Goal: Task Accomplishment & Management: Complete application form

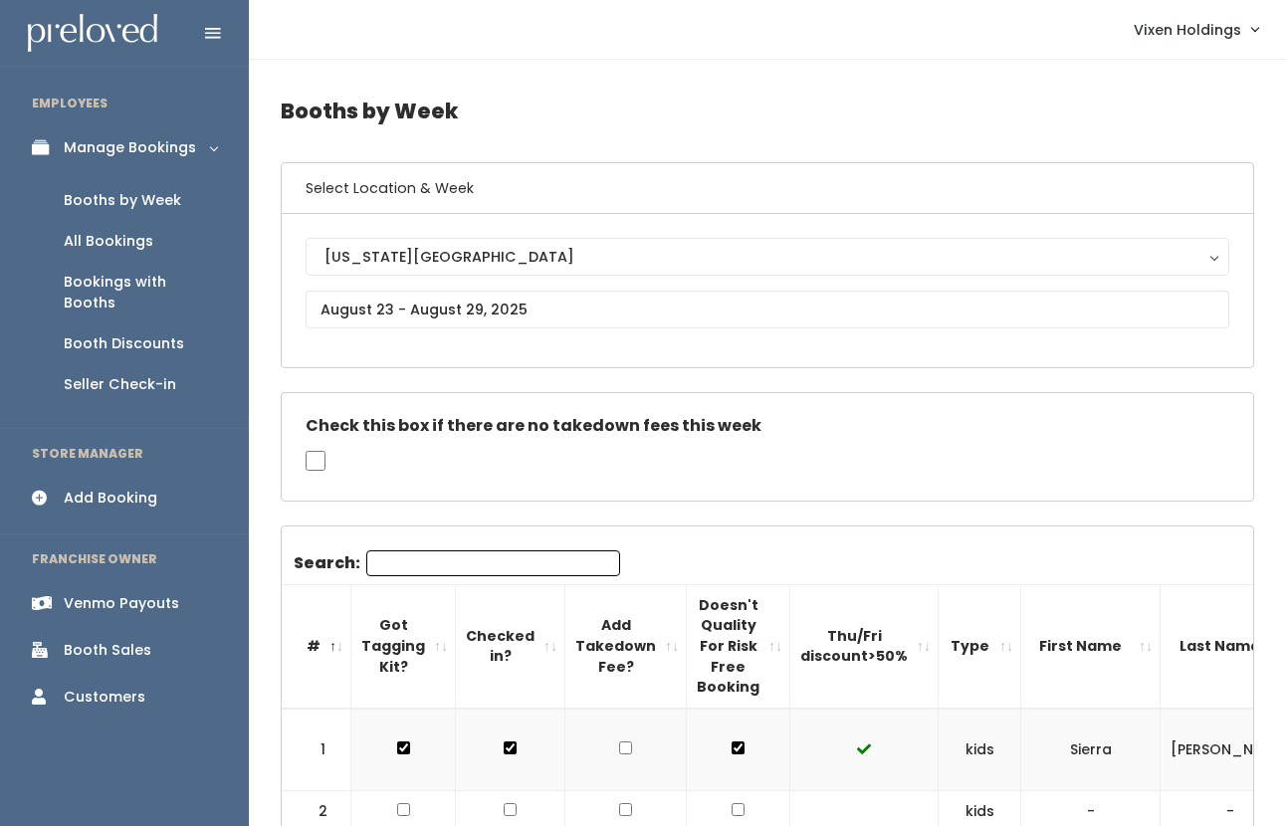
scroll to position [0, 515]
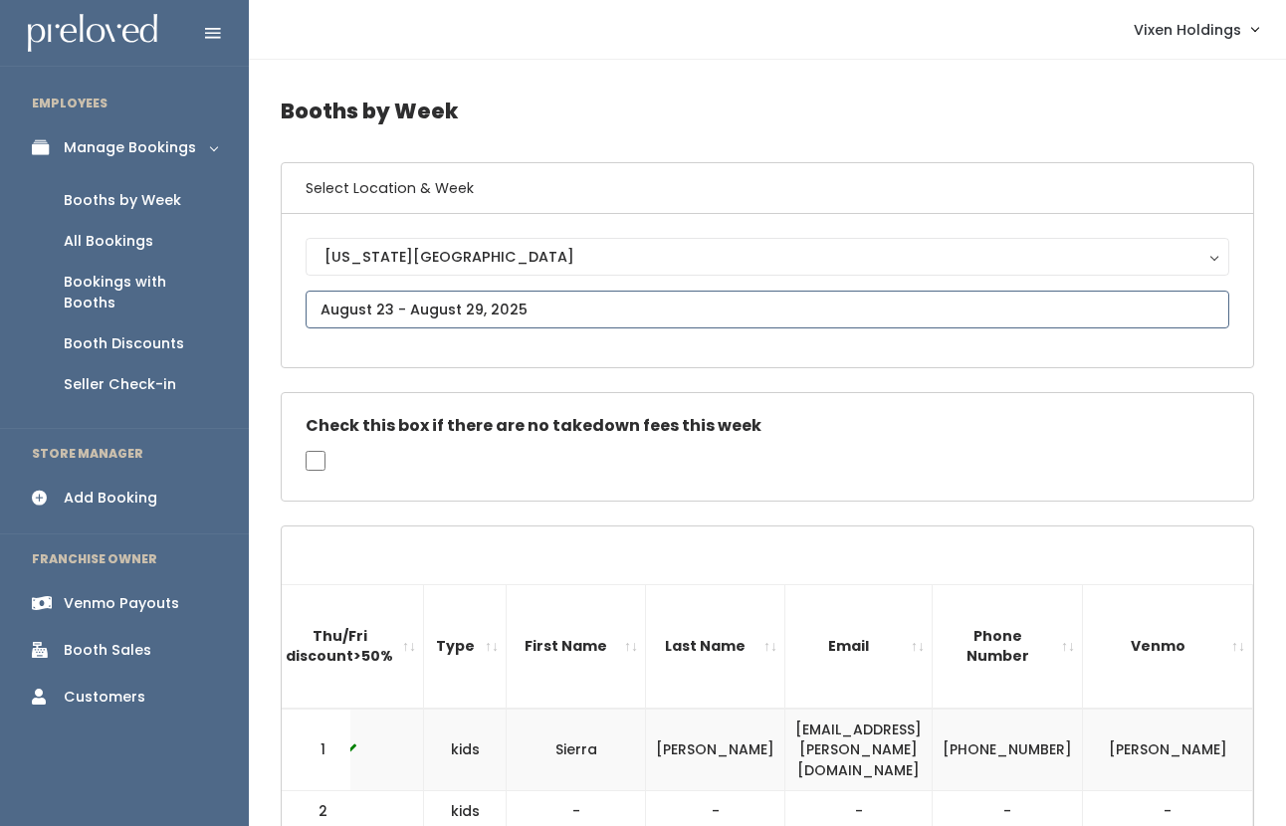
click at [471, 298] on input "text" at bounding box center [768, 310] width 924 height 38
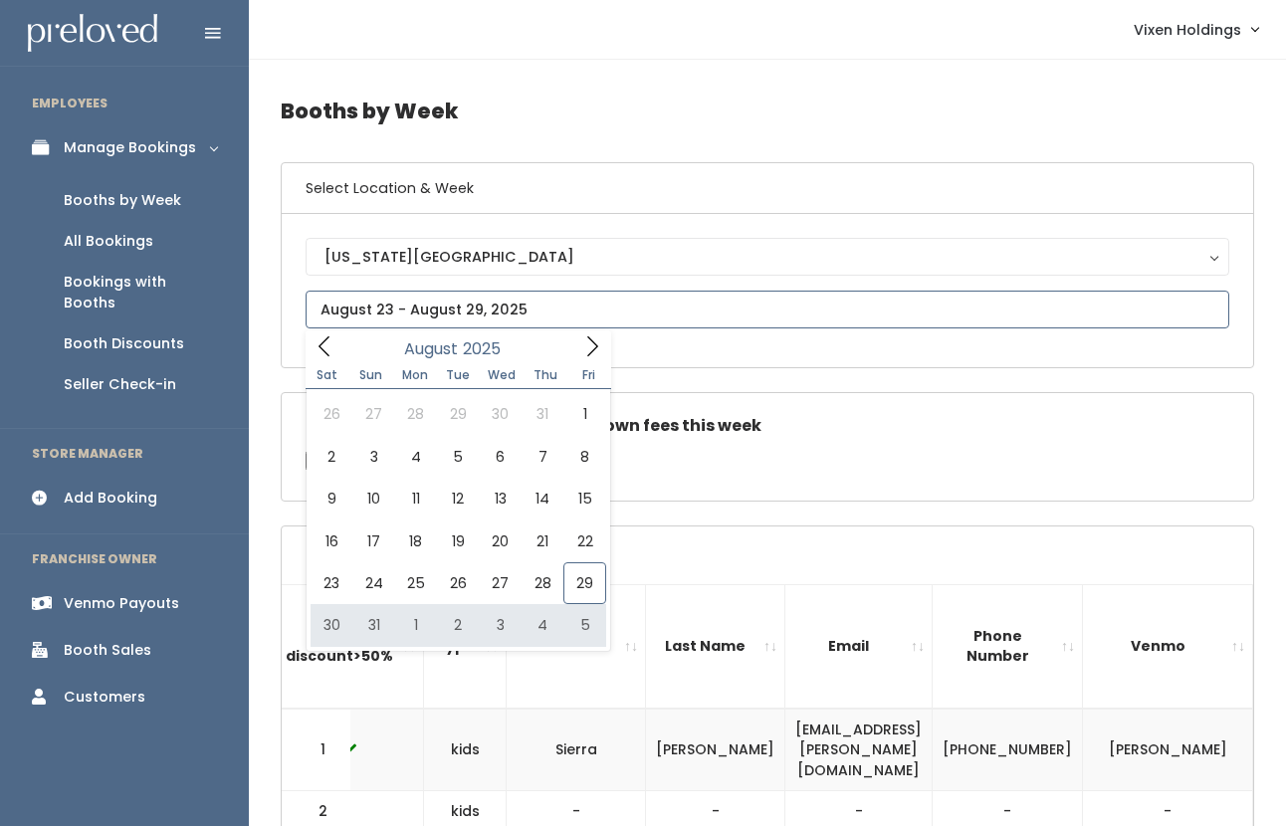
type input "[DATE] to [DATE]"
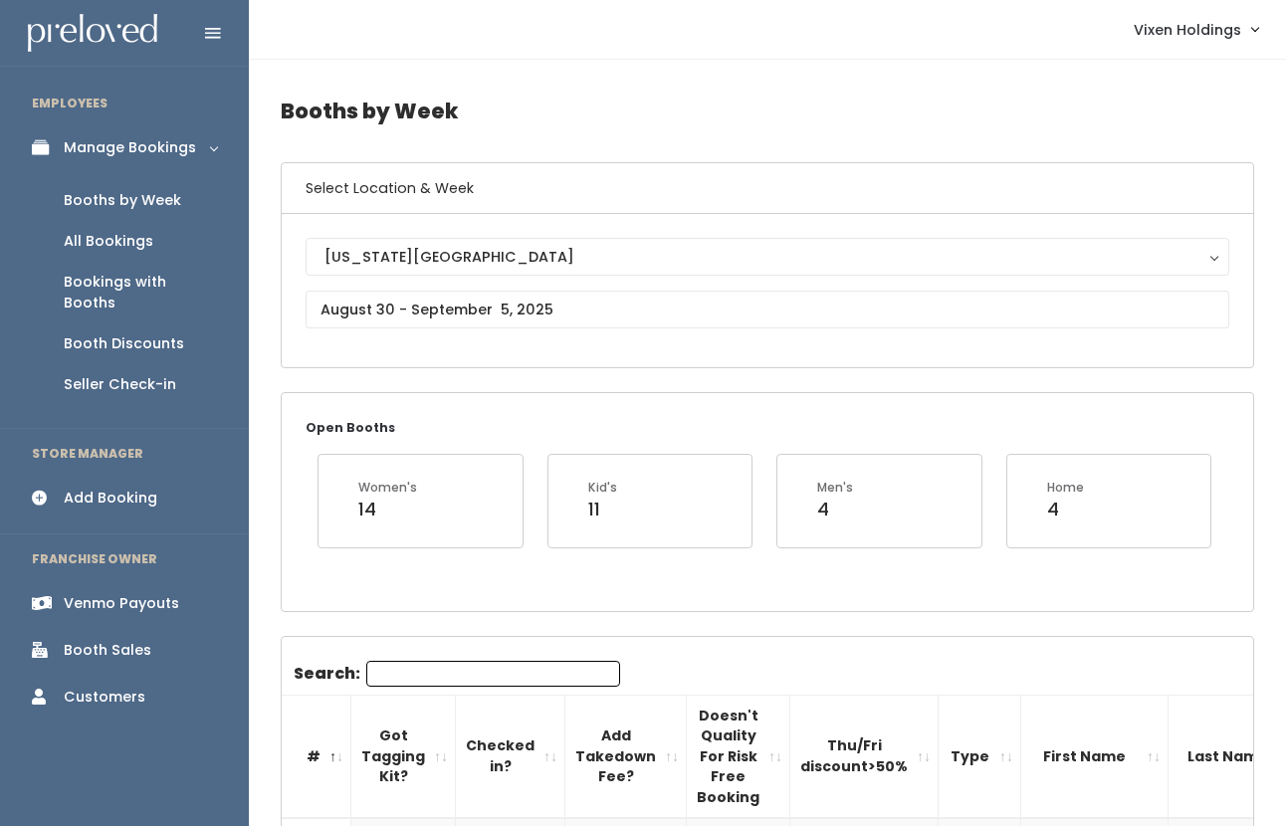
click at [421, 668] on input "Search:" at bounding box center [493, 674] width 254 height 26
type input "am"
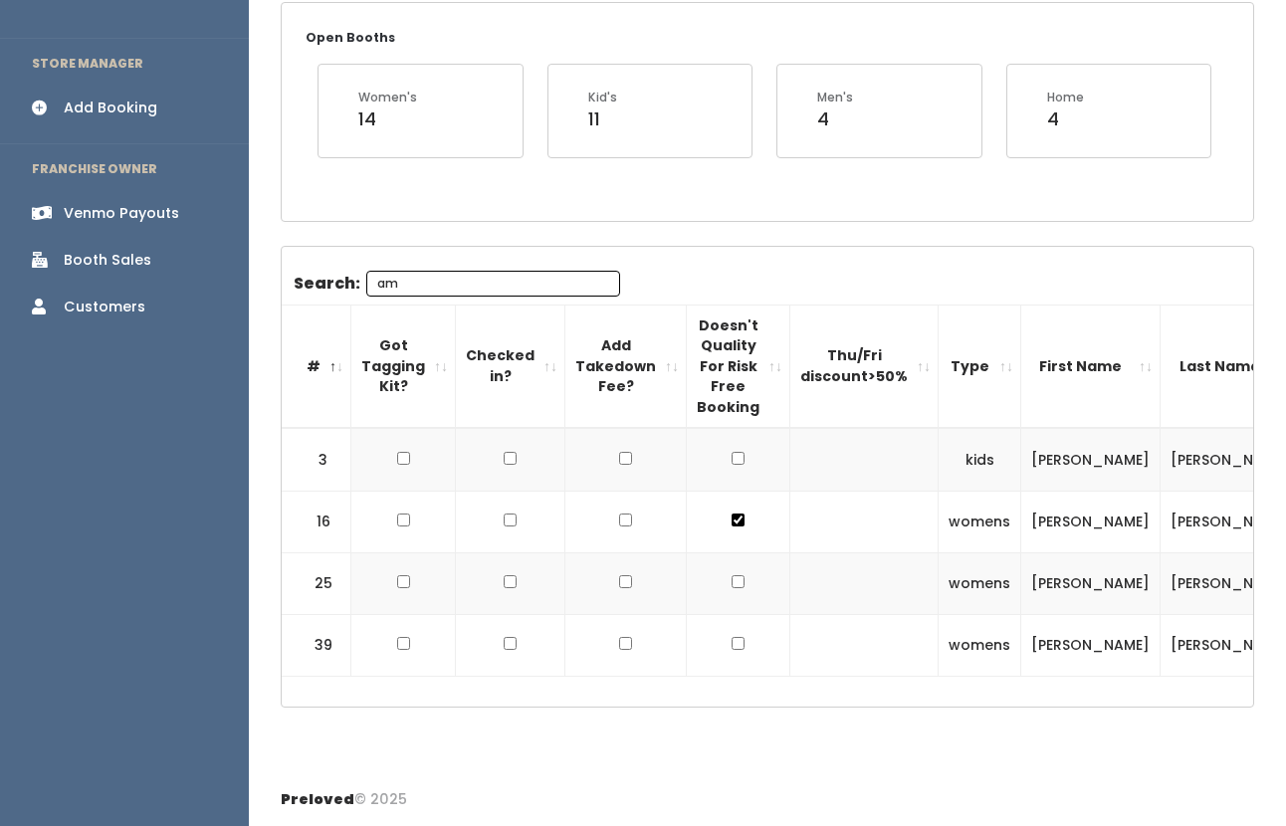
drag, startPoint x: 406, startPoint y: 288, endPoint x: 307, endPoint y: 284, distance: 99.6
click at [307, 284] on label "Search: am" at bounding box center [457, 284] width 326 height 26
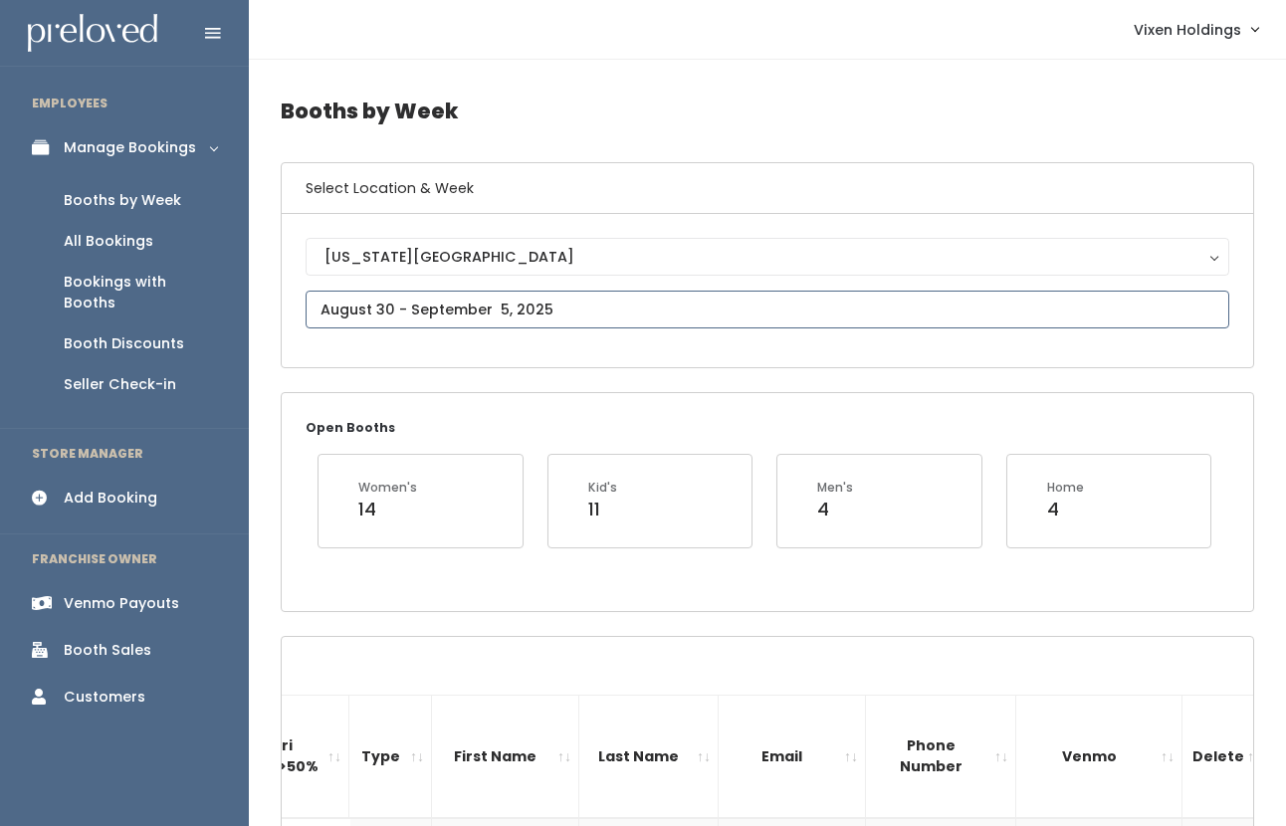
click at [504, 314] on input "text" at bounding box center [768, 310] width 924 height 38
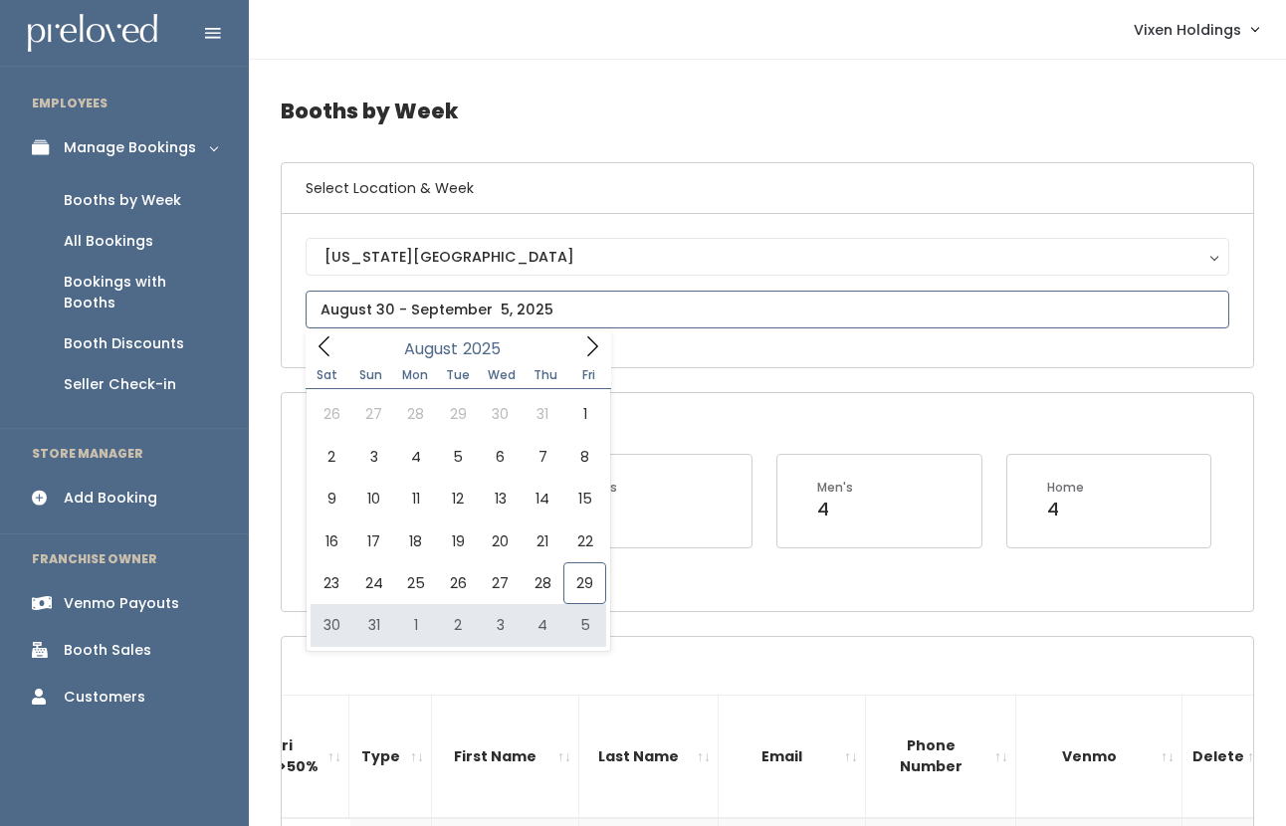
type input "[DATE] to [DATE]"
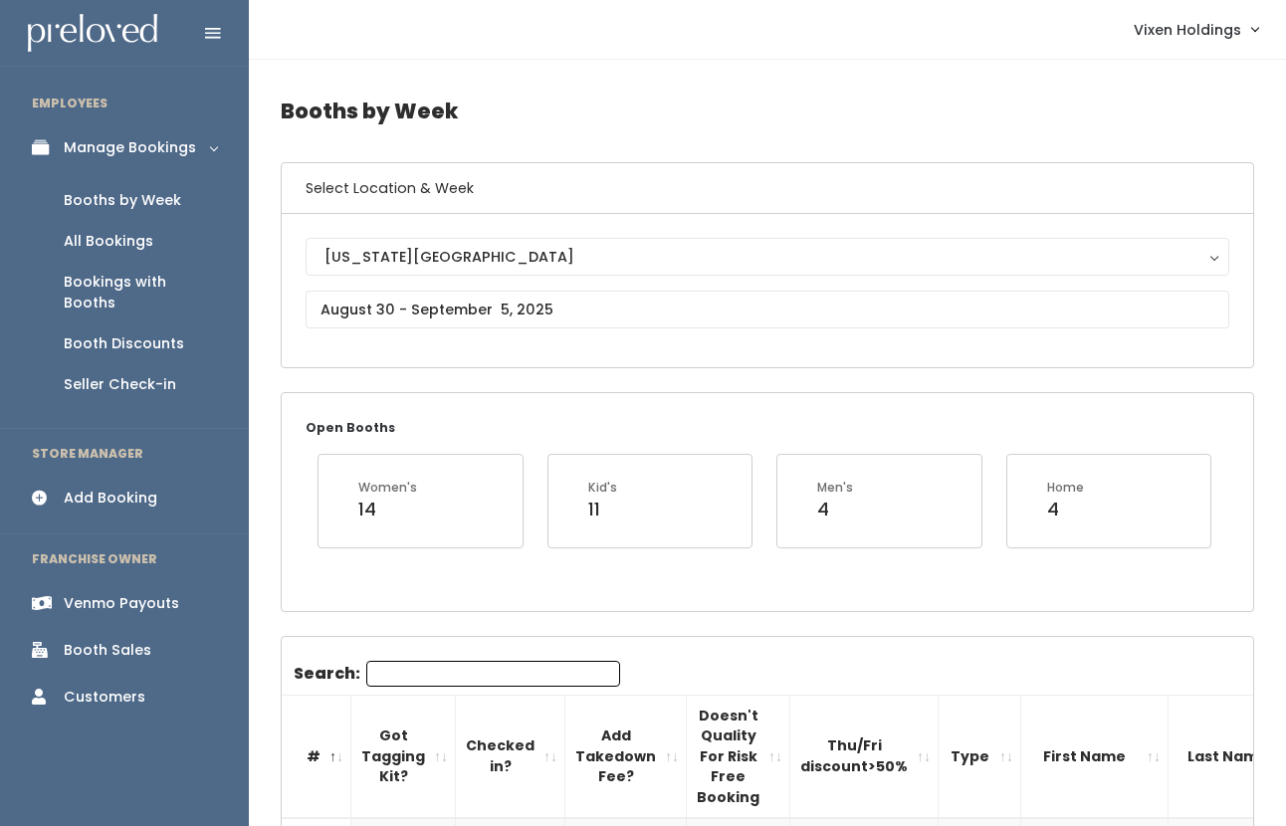
click at [446, 679] on input "Search:" at bounding box center [493, 674] width 254 height 26
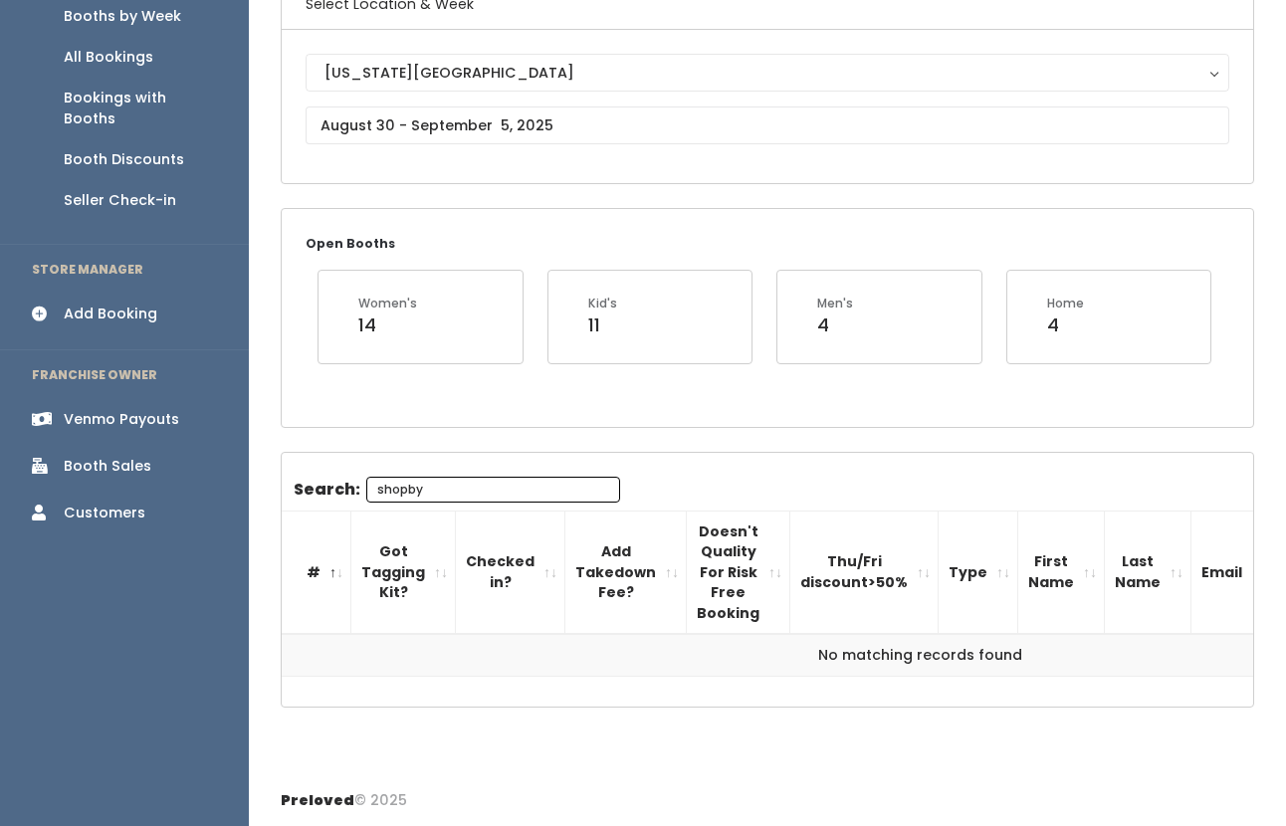
type input "shopby"
click at [483, 128] on input "text" at bounding box center [768, 125] width 924 height 38
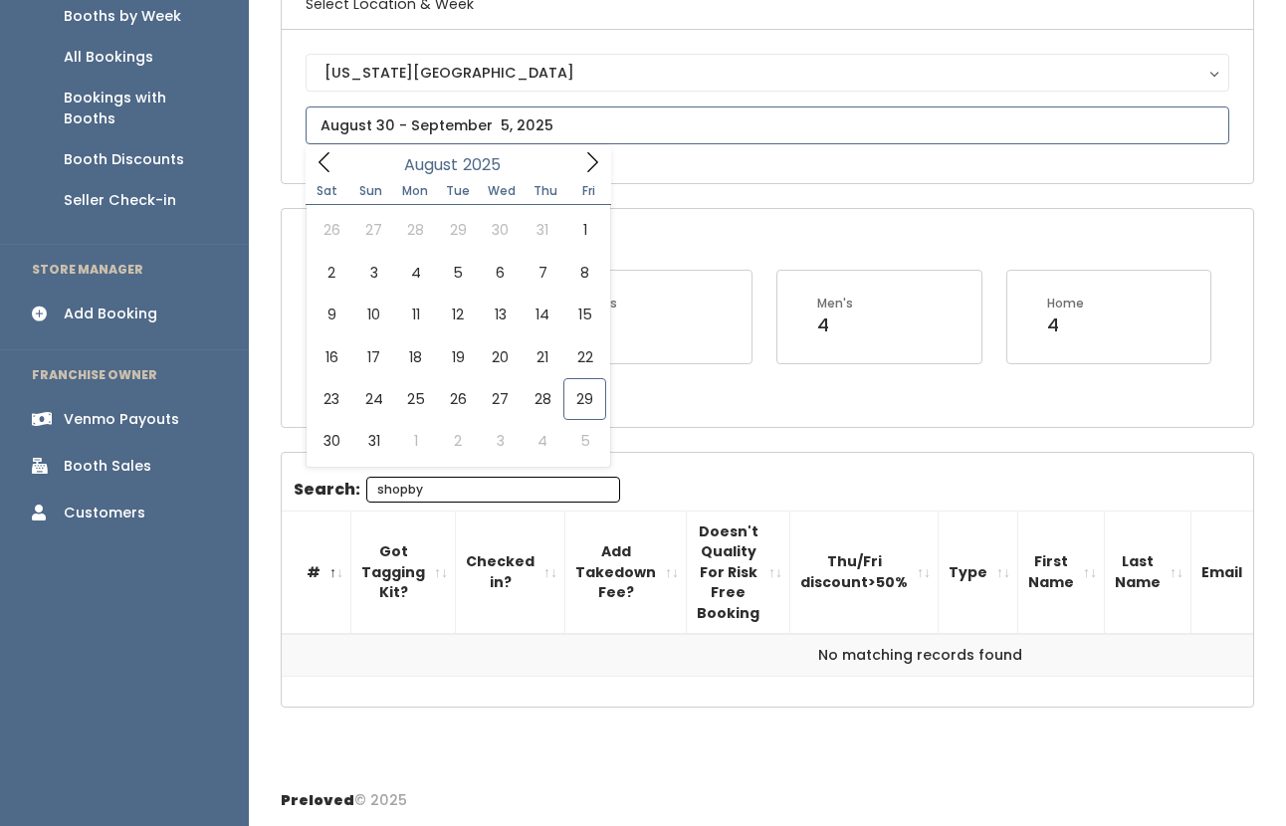
click at [589, 165] on icon at bounding box center [592, 162] width 22 height 22
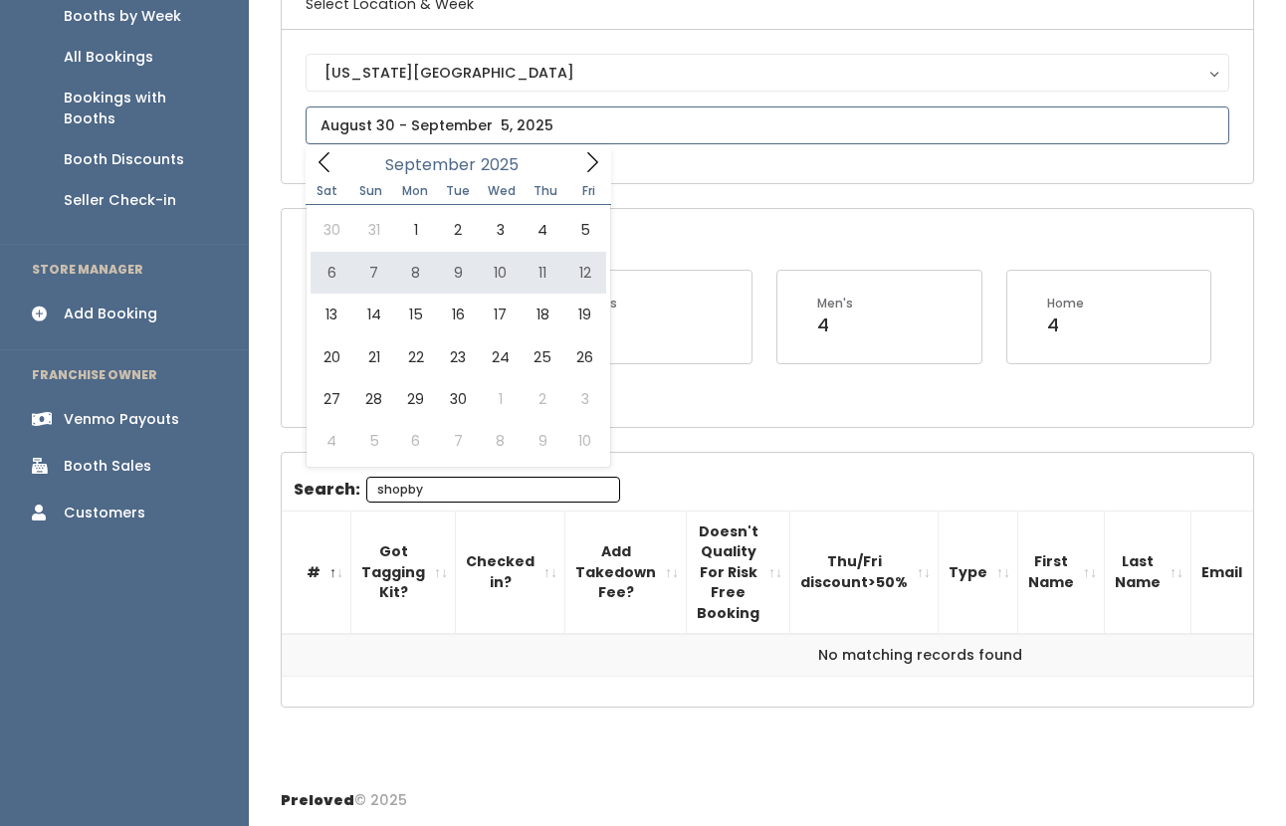
type input "September 6 to September 12"
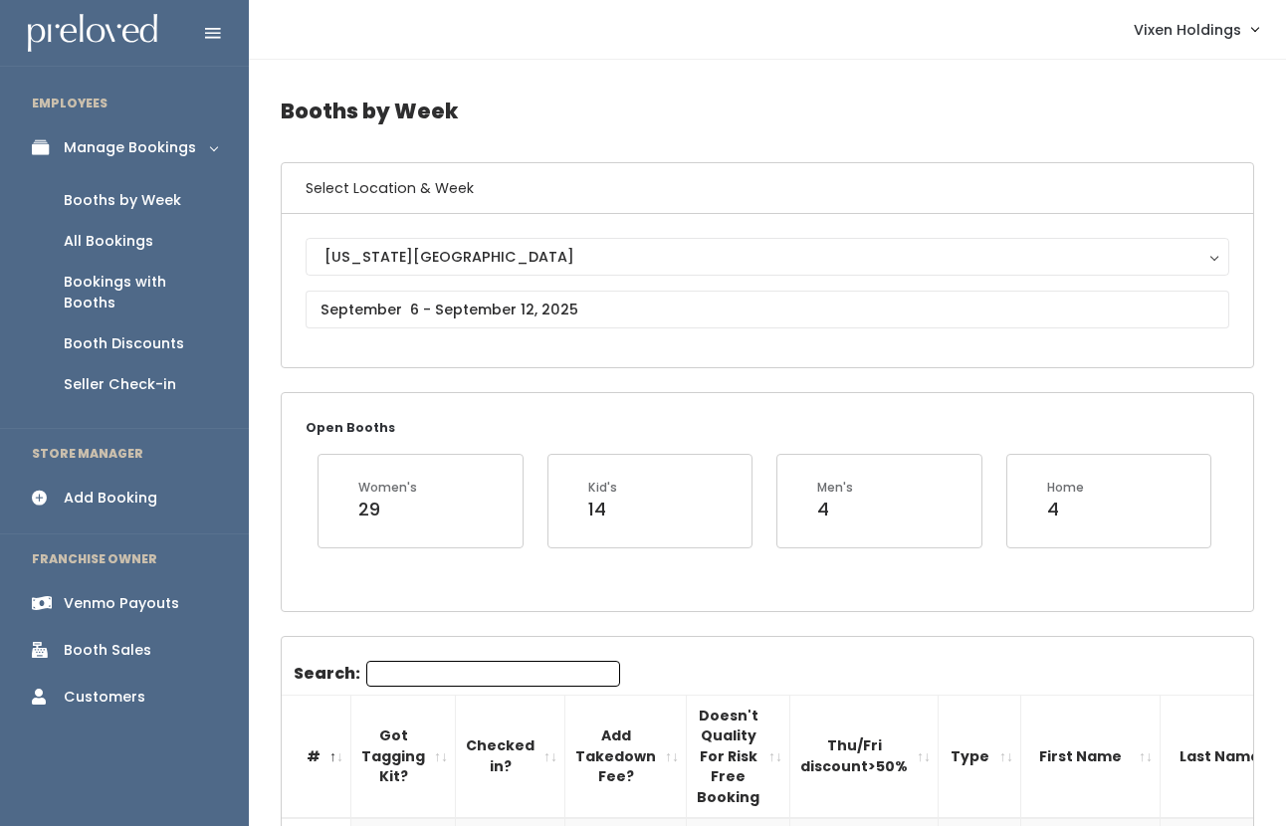
click at [407, 674] on input "Search:" at bounding box center [493, 674] width 254 height 26
type input "sho"
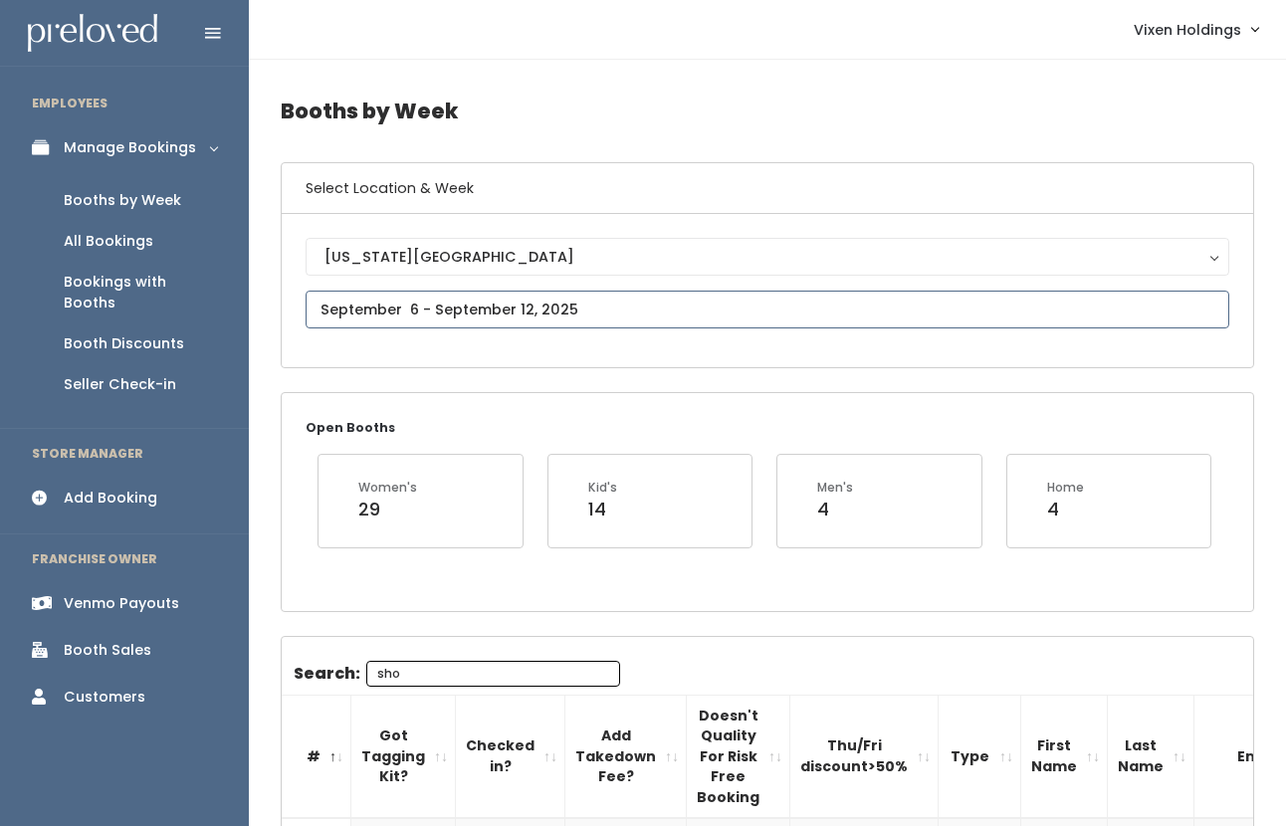
click at [505, 315] on input "text" at bounding box center [768, 310] width 924 height 38
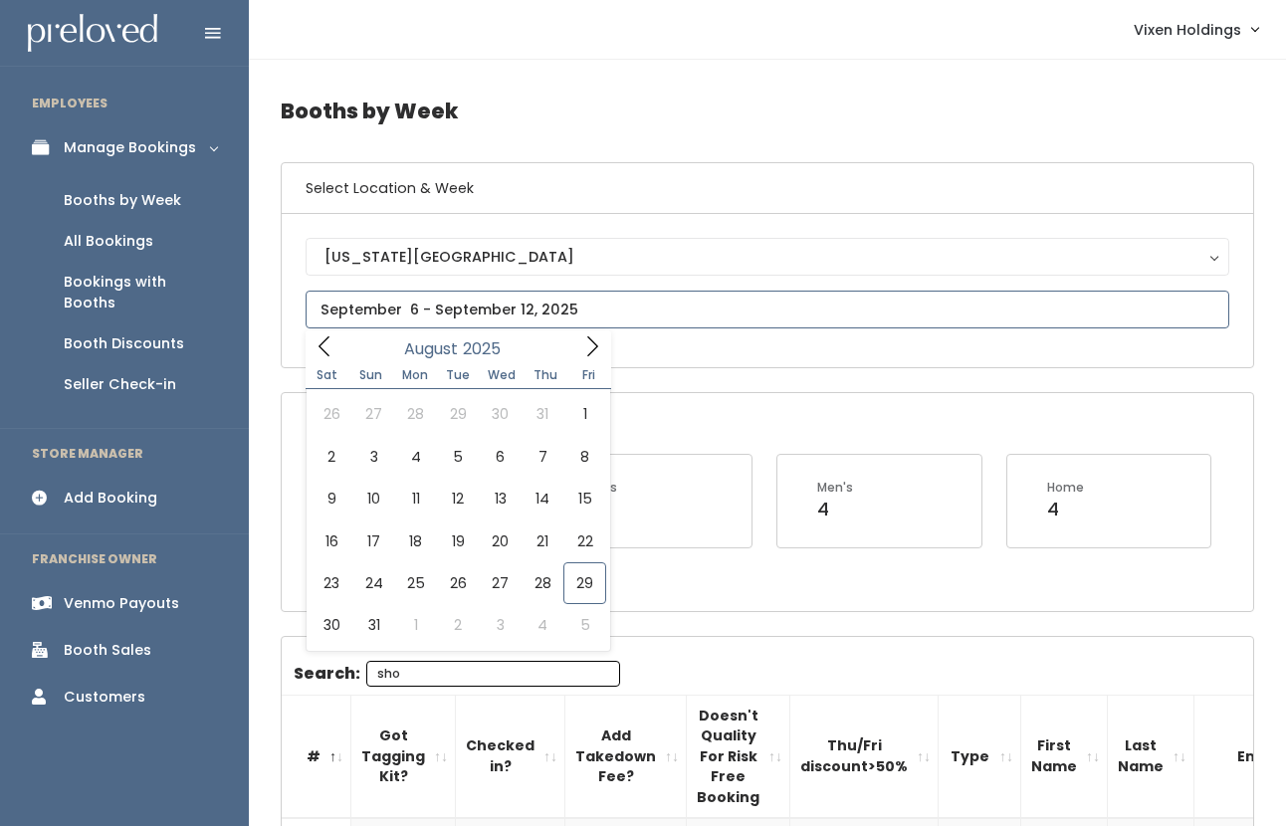
click at [593, 345] on icon at bounding box center [592, 346] width 22 height 22
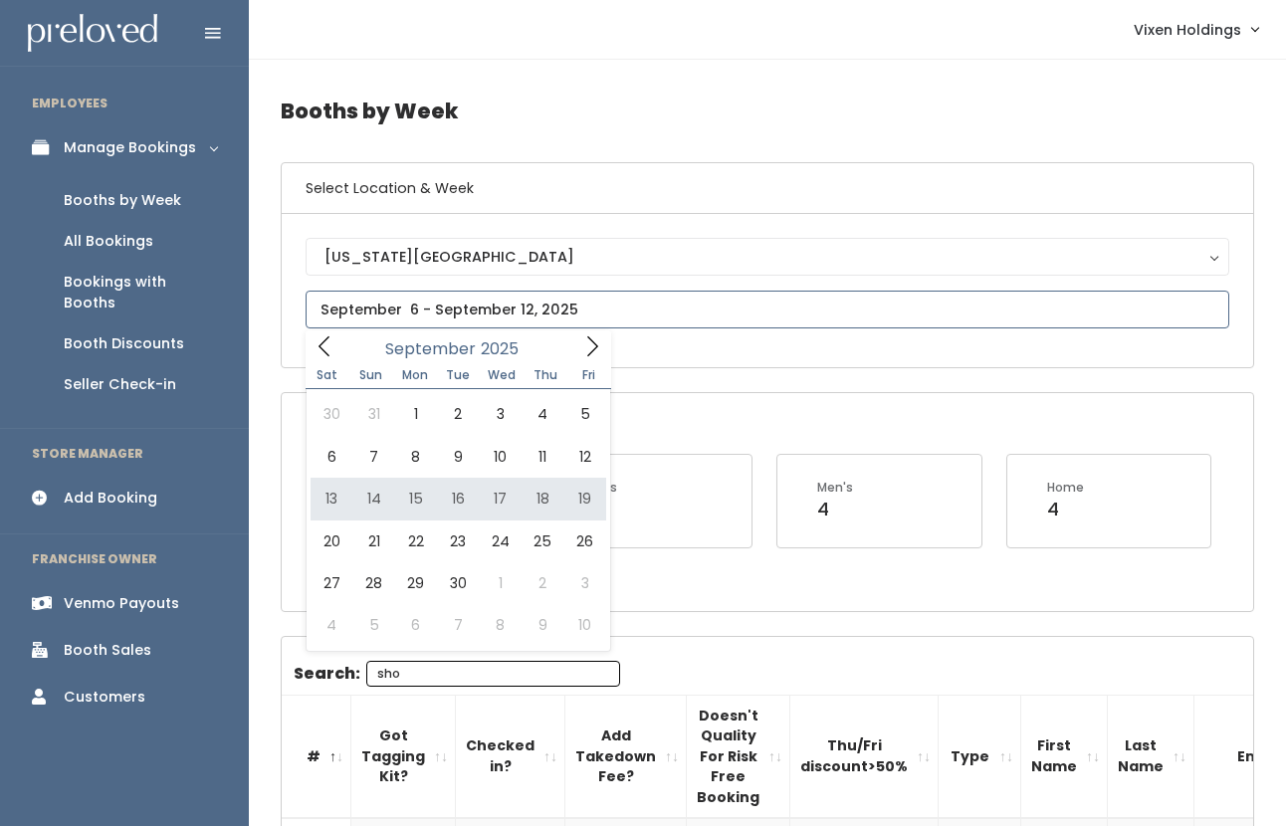
type input "September 13 to September 19"
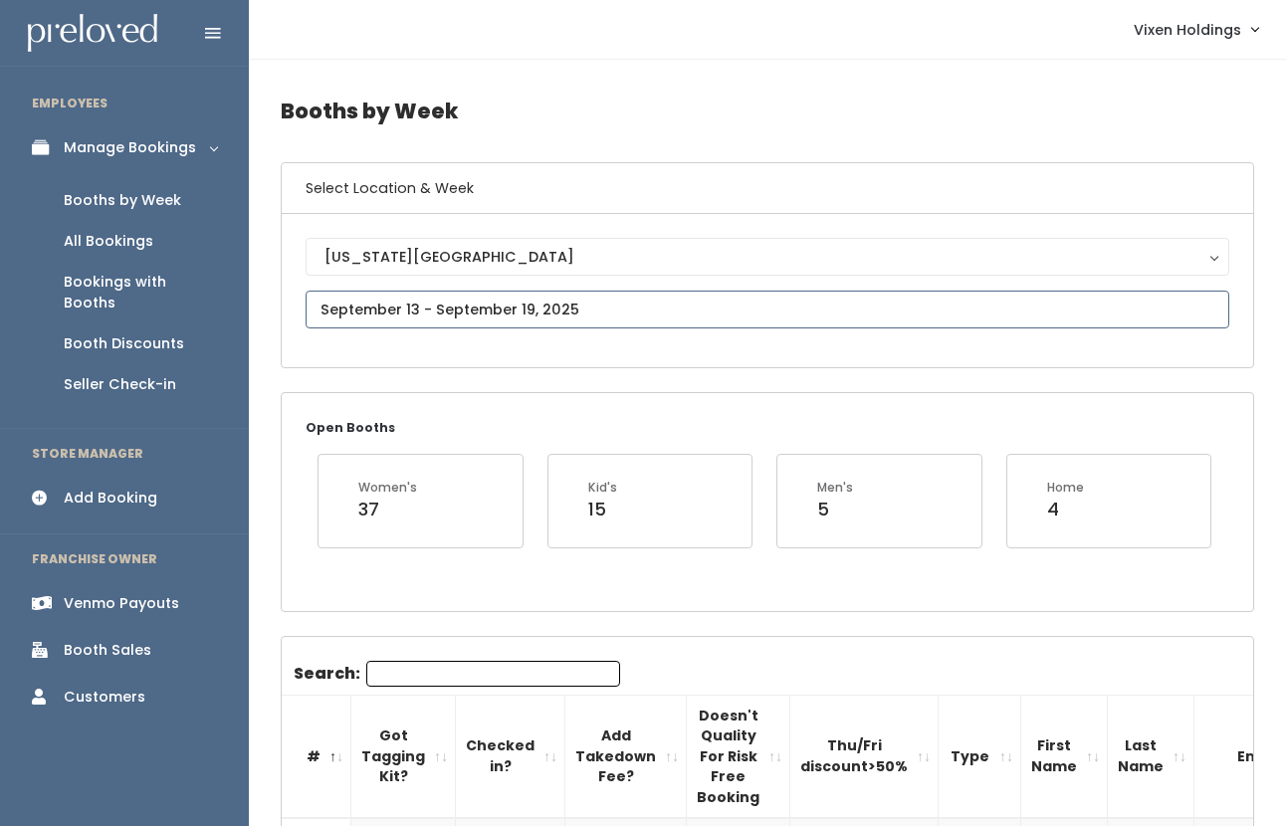
click at [473, 311] on input "text" at bounding box center [768, 310] width 924 height 38
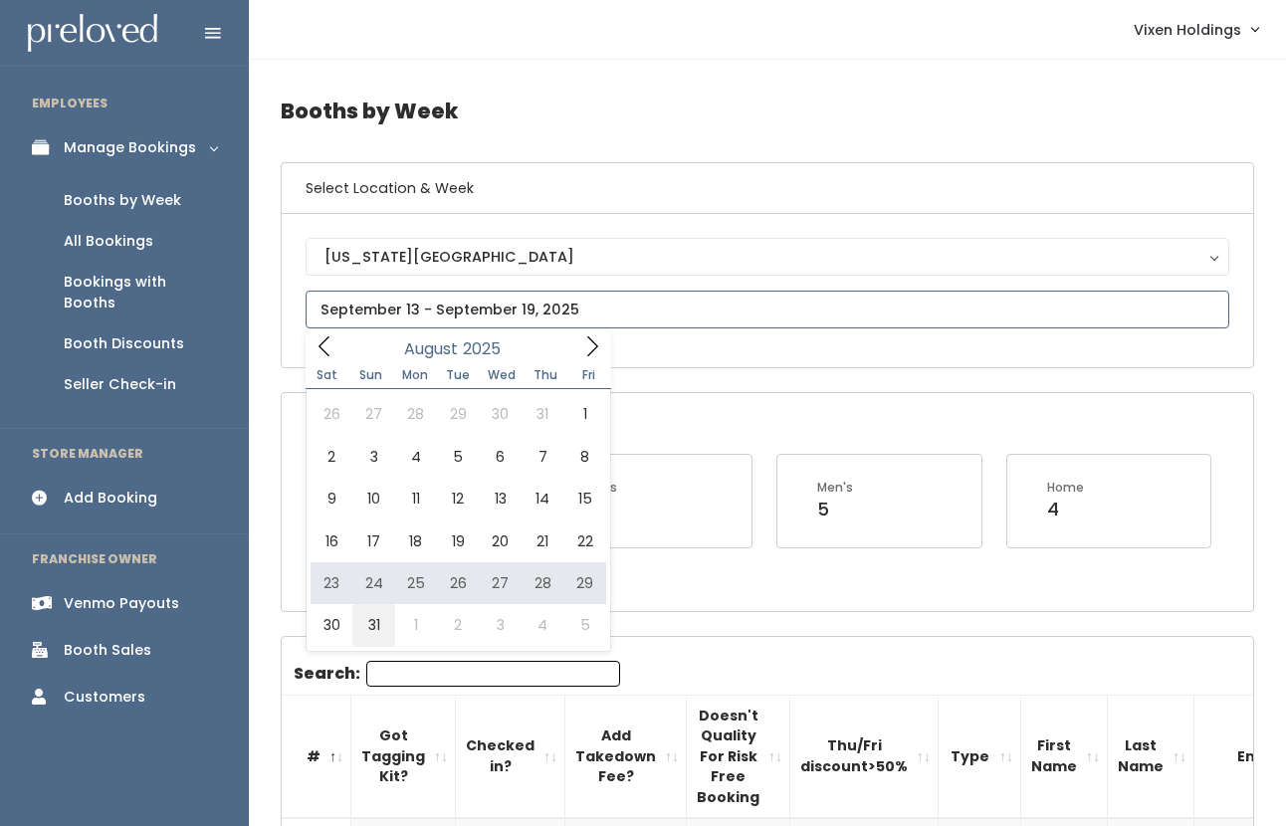
type input "[DATE] to [DATE]"
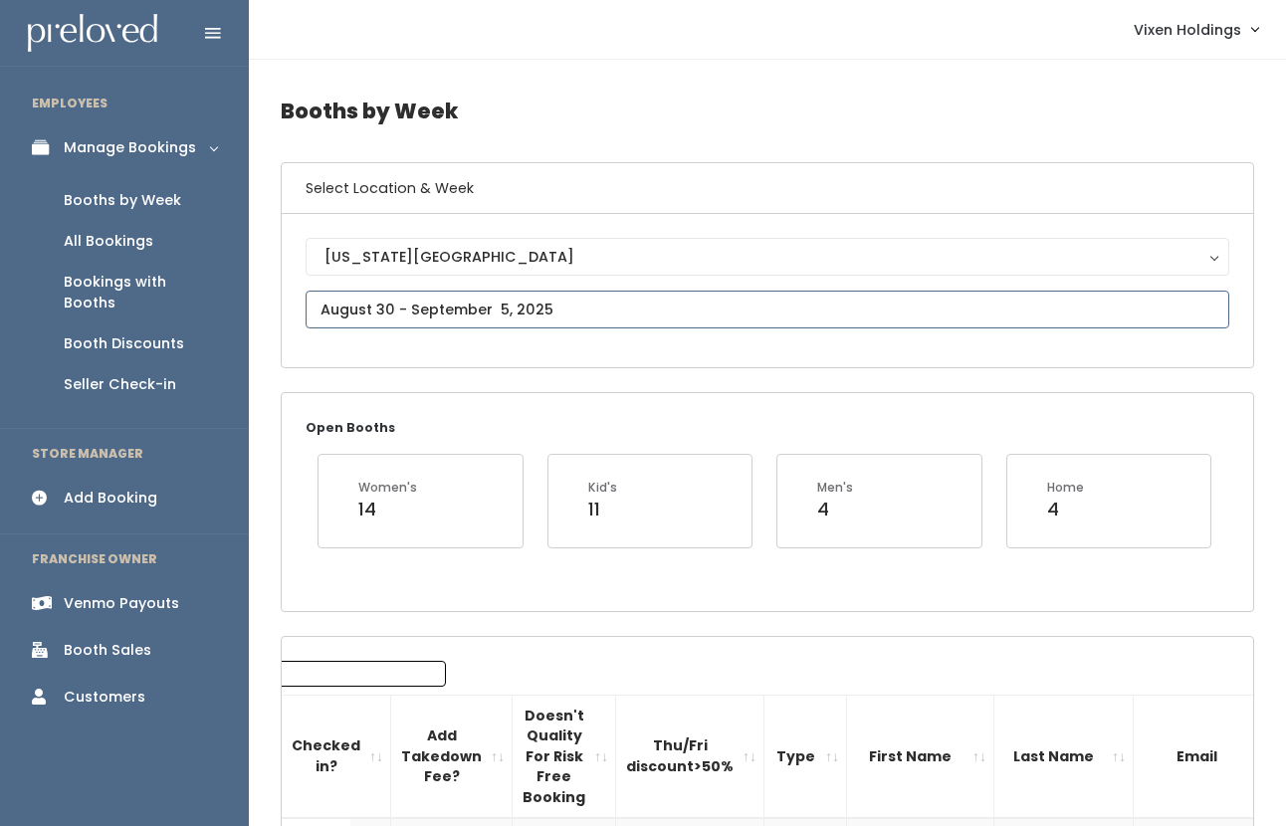
click at [398, 320] on input "text" at bounding box center [768, 310] width 924 height 38
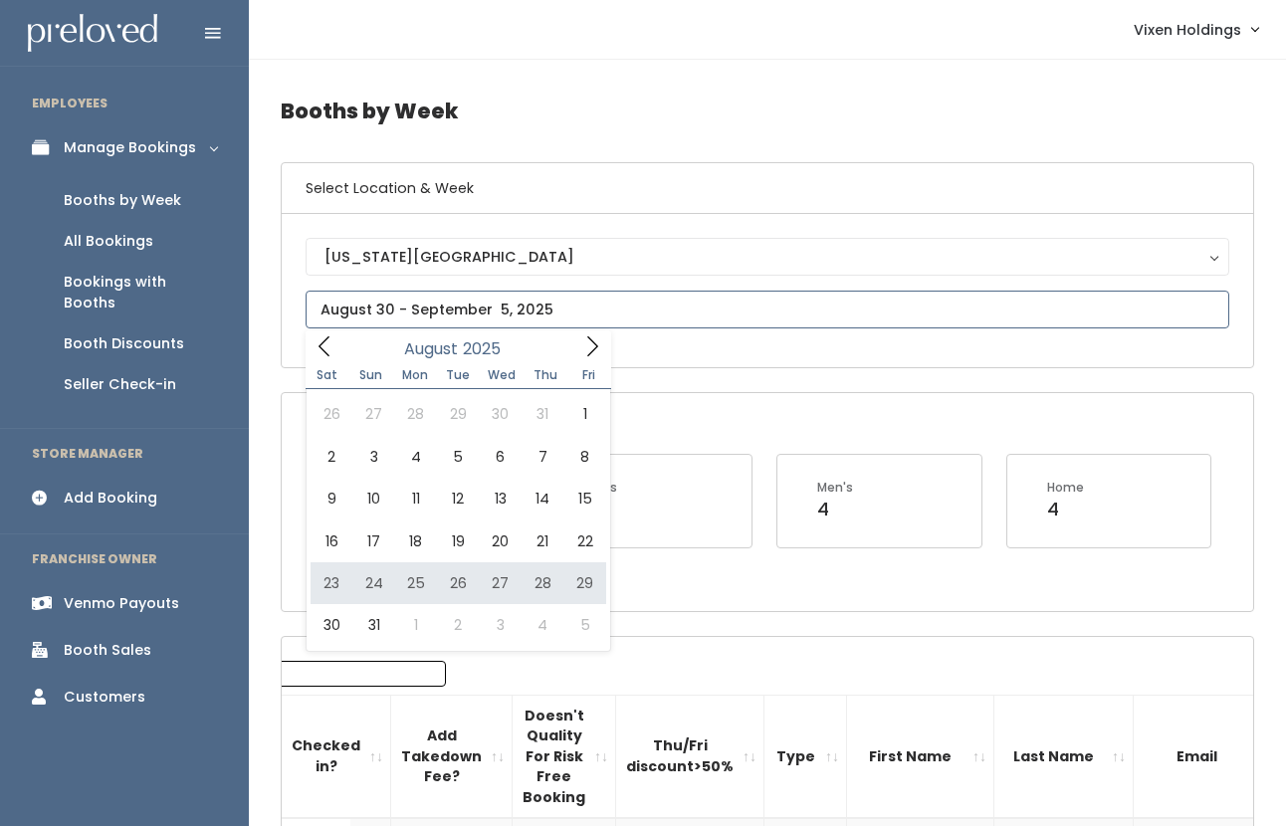
type input "August 23 to August 29"
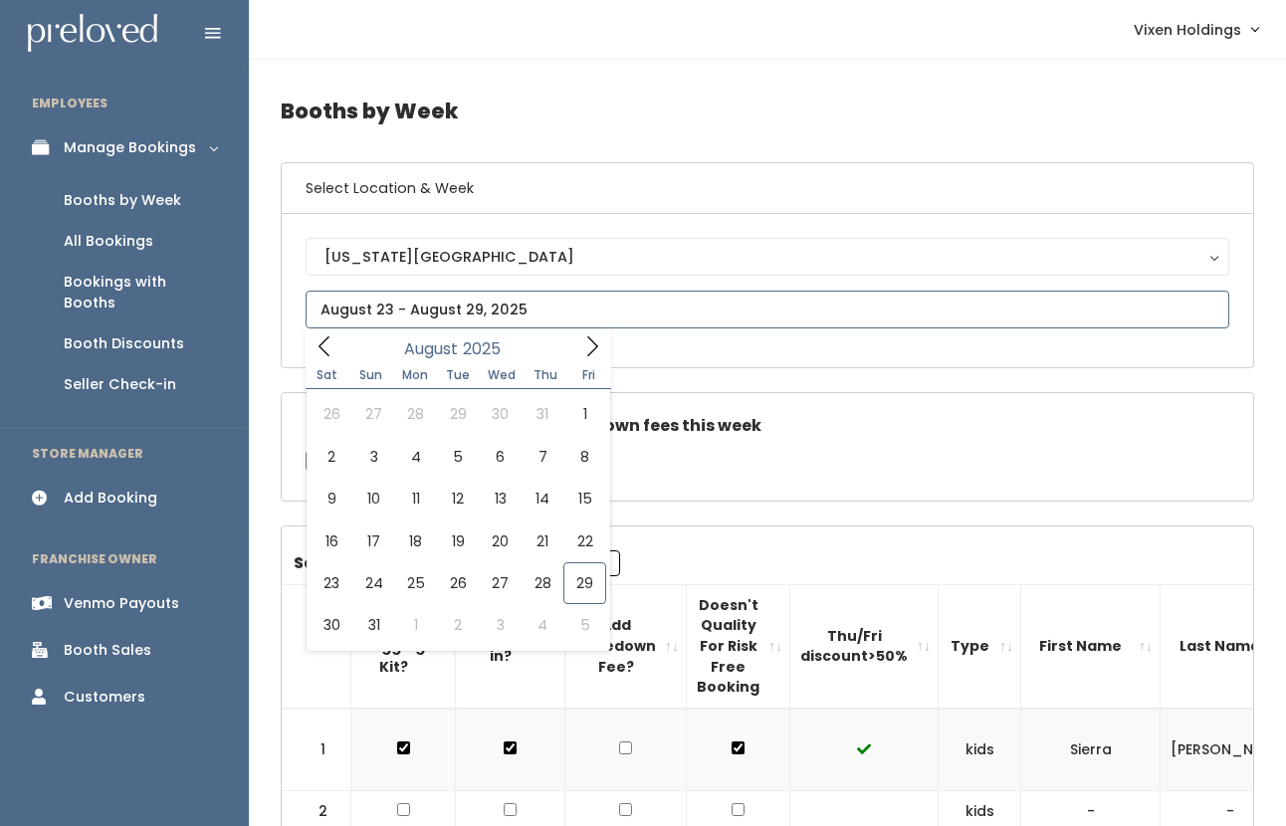
click at [449, 317] on input "text" at bounding box center [768, 310] width 924 height 38
type input "August 30 to September 5"
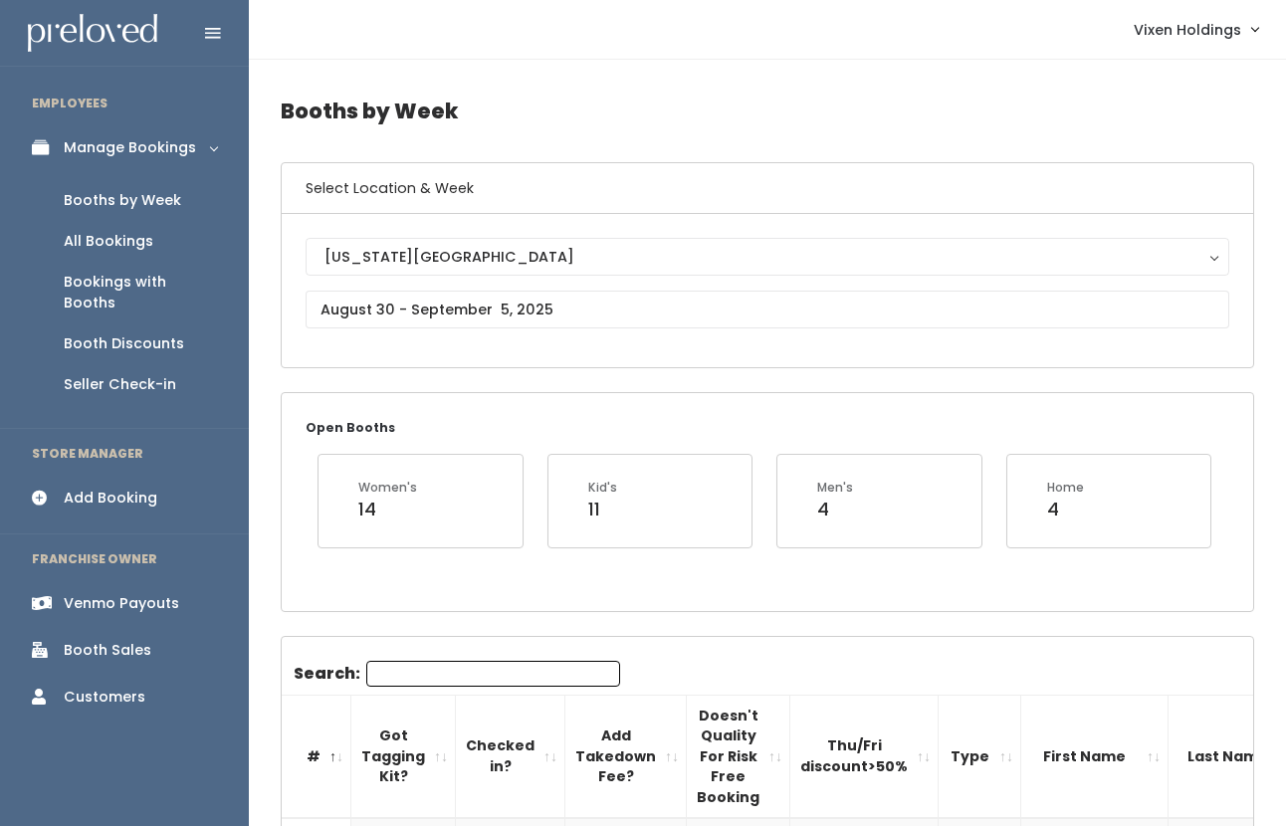
click at [135, 640] on div "Booth Sales" at bounding box center [108, 650] width 88 height 21
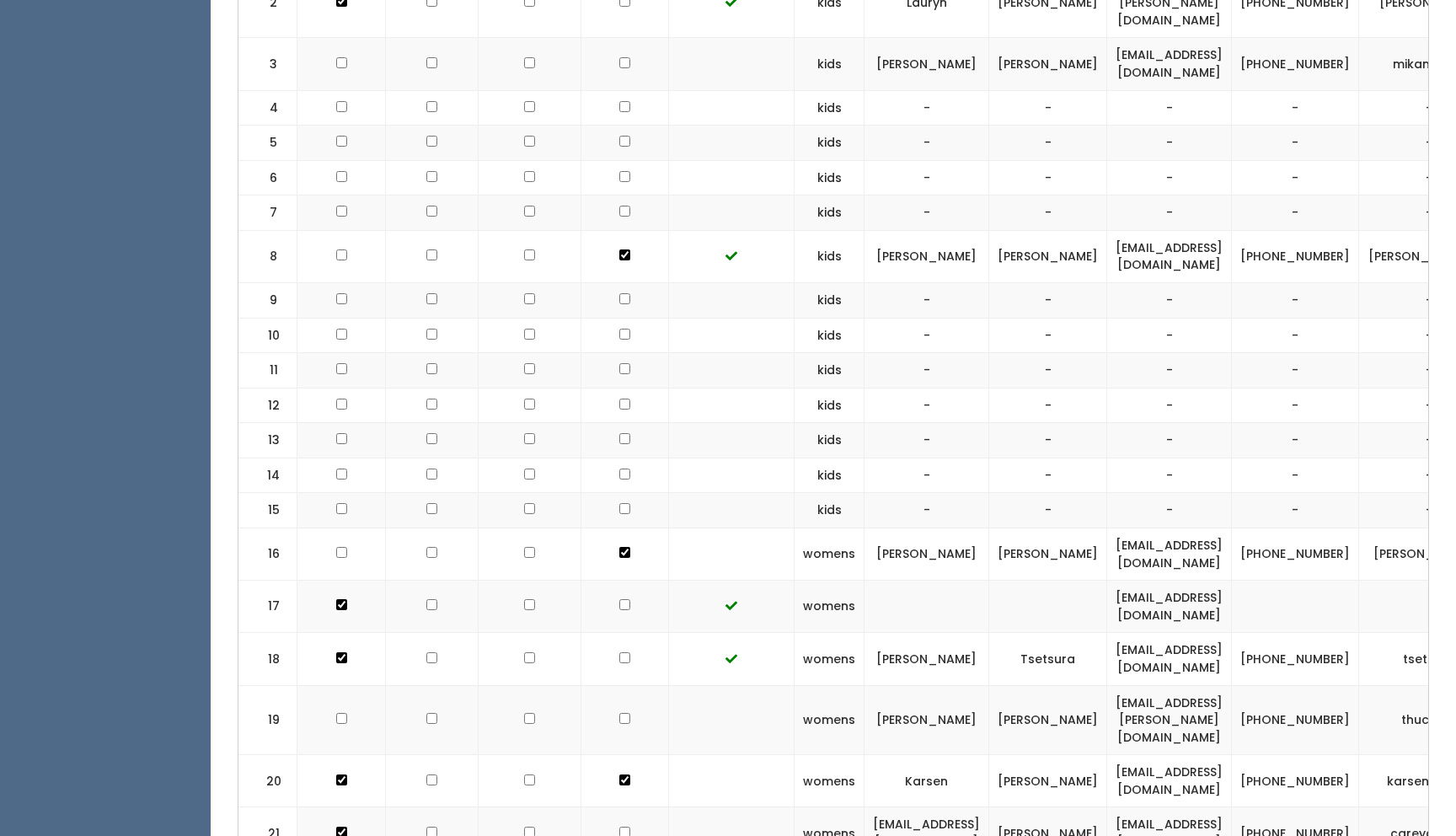
scroll to position [784, 0]
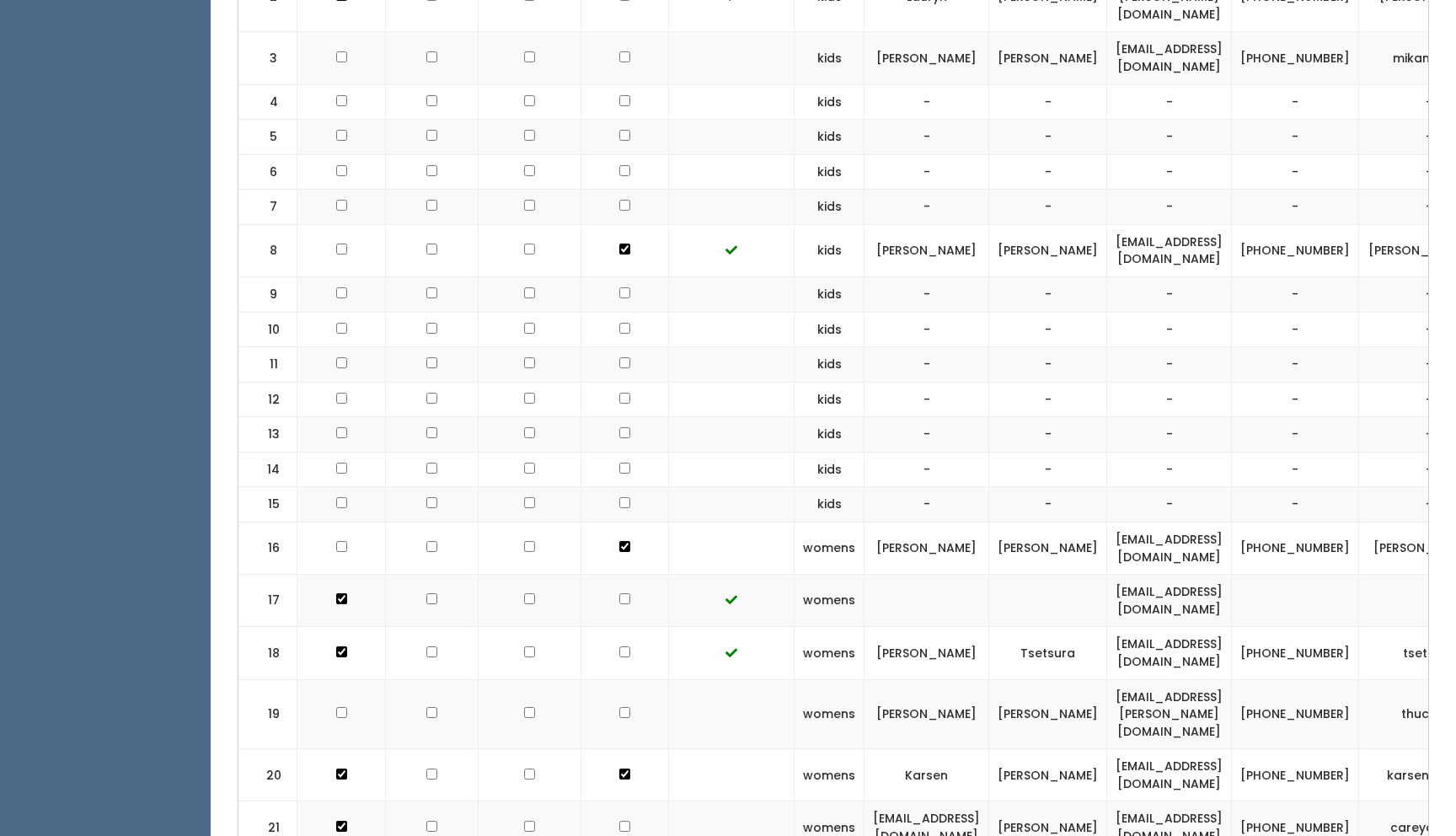
click at [870, 464] on td "-" at bounding box center [926, 469] width 124 height 36
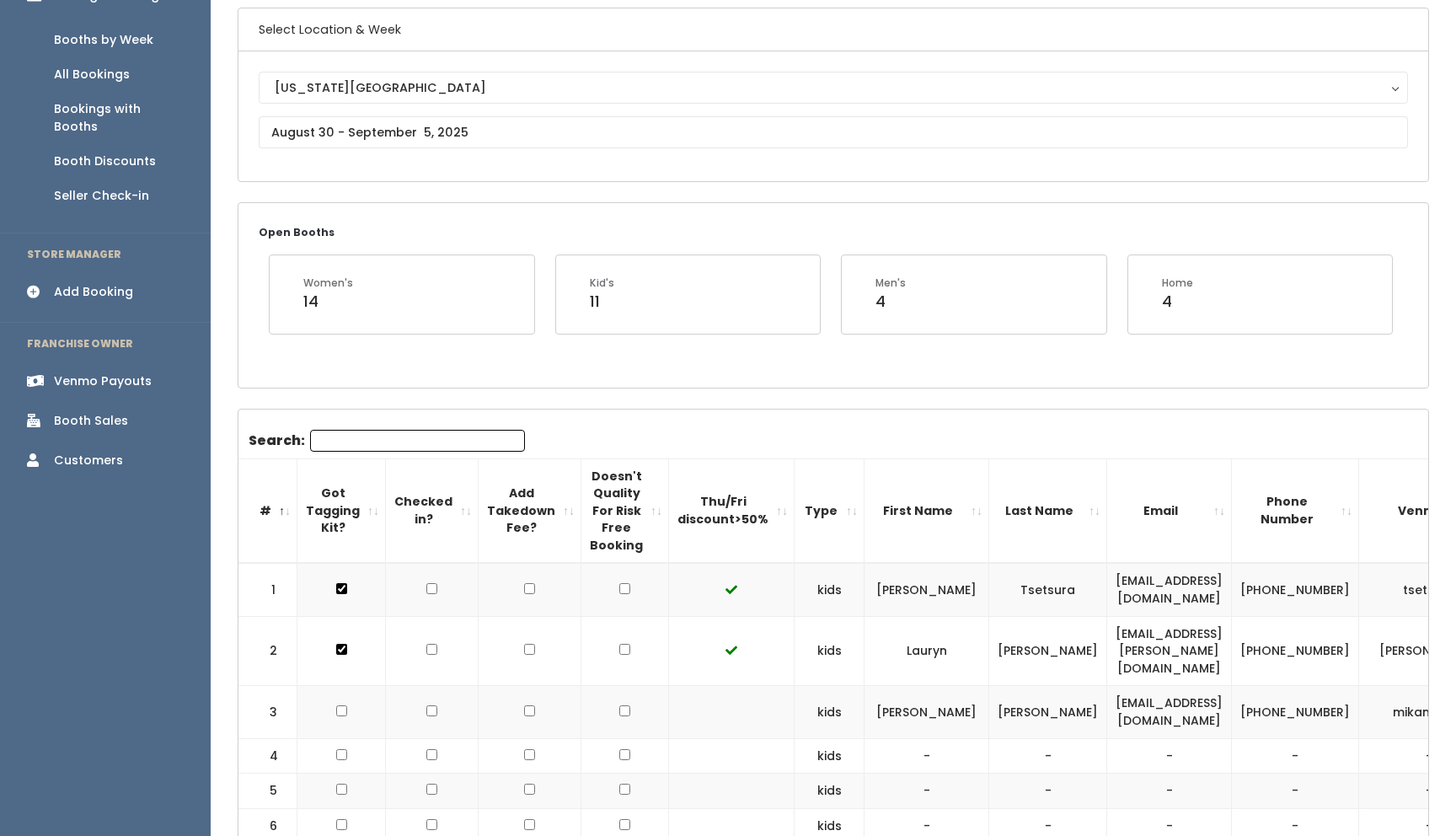
scroll to position [0, 0]
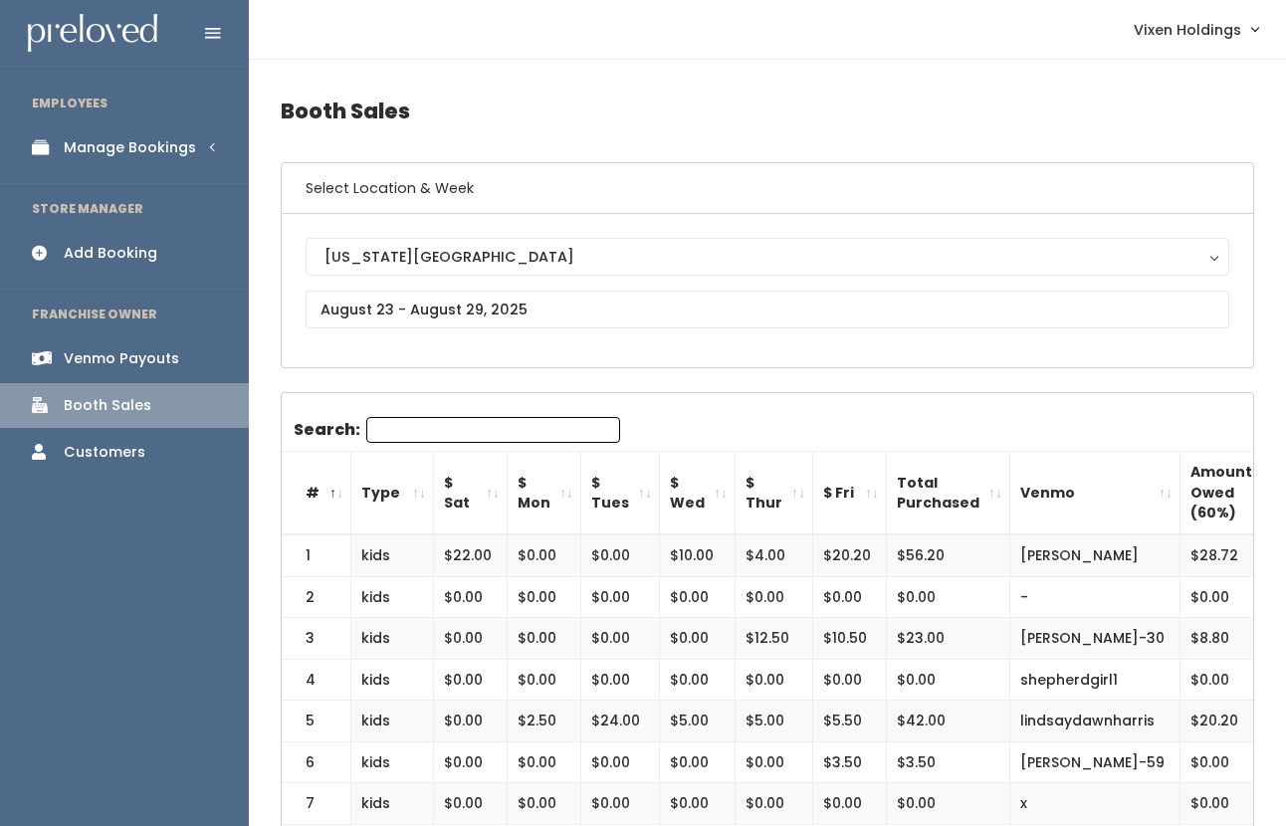
click at [93, 151] on div "Manage Bookings" at bounding box center [130, 147] width 132 height 21
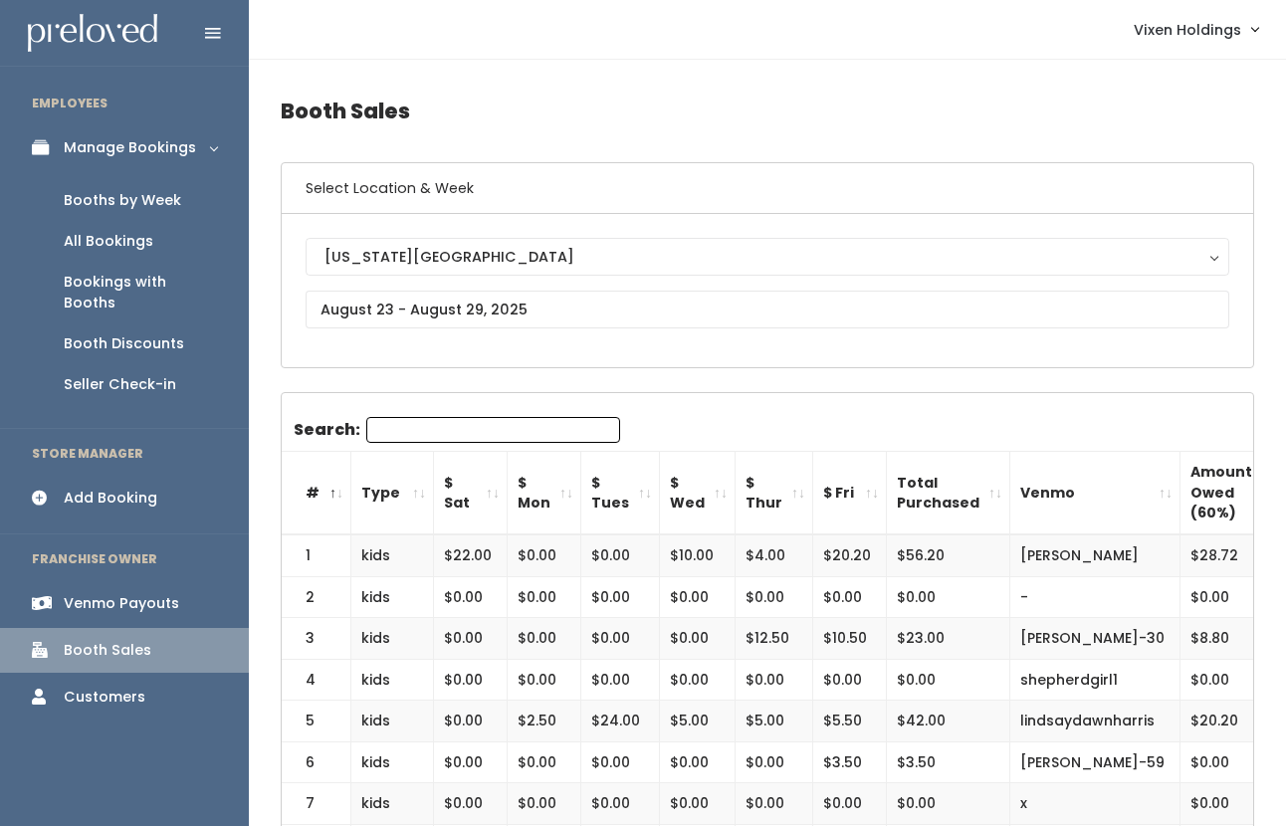
click at [89, 207] on div "Booths by Week" at bounding box center [122, 200] width 117 height 21
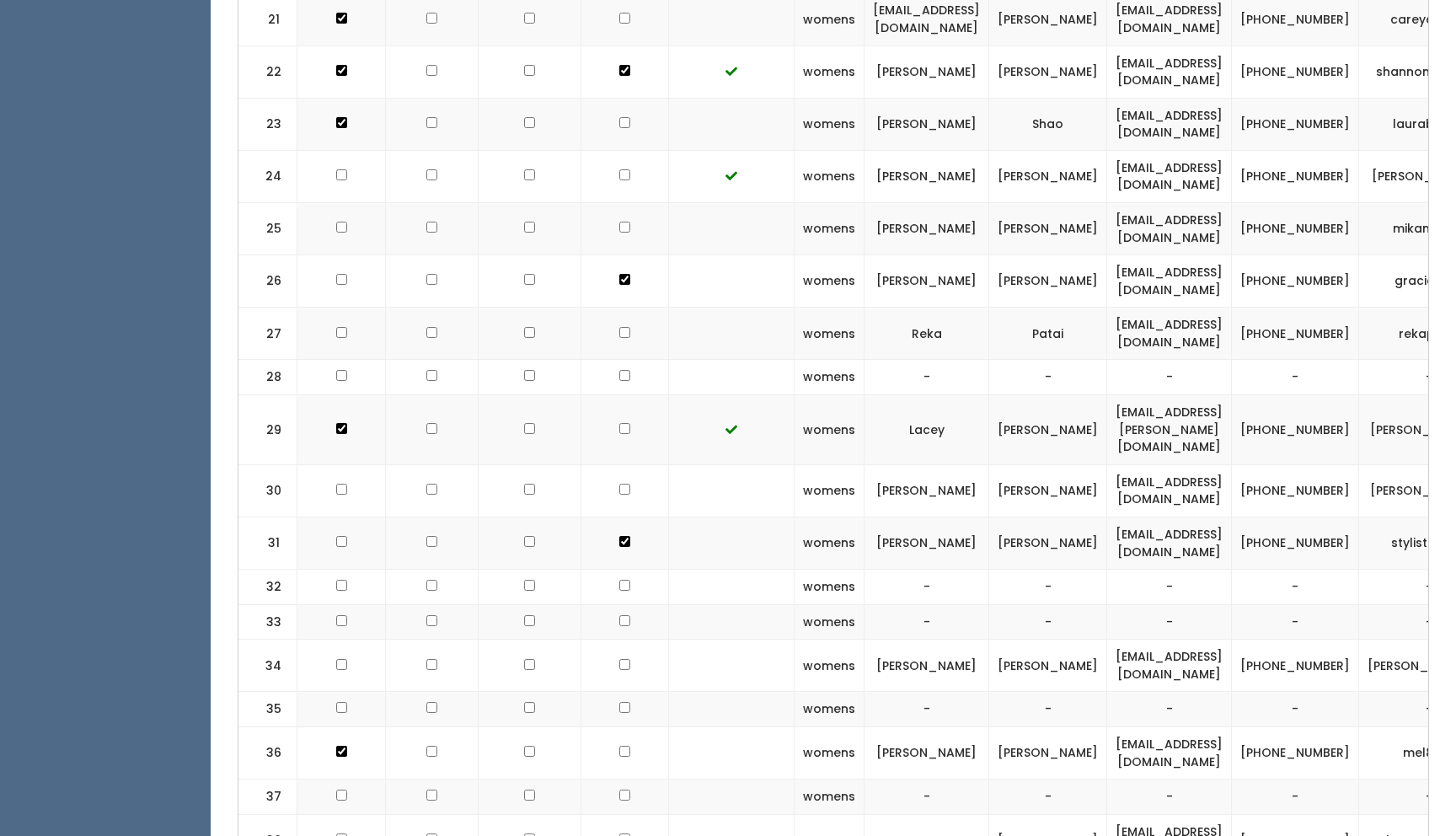
scroll to position [1603, 0]
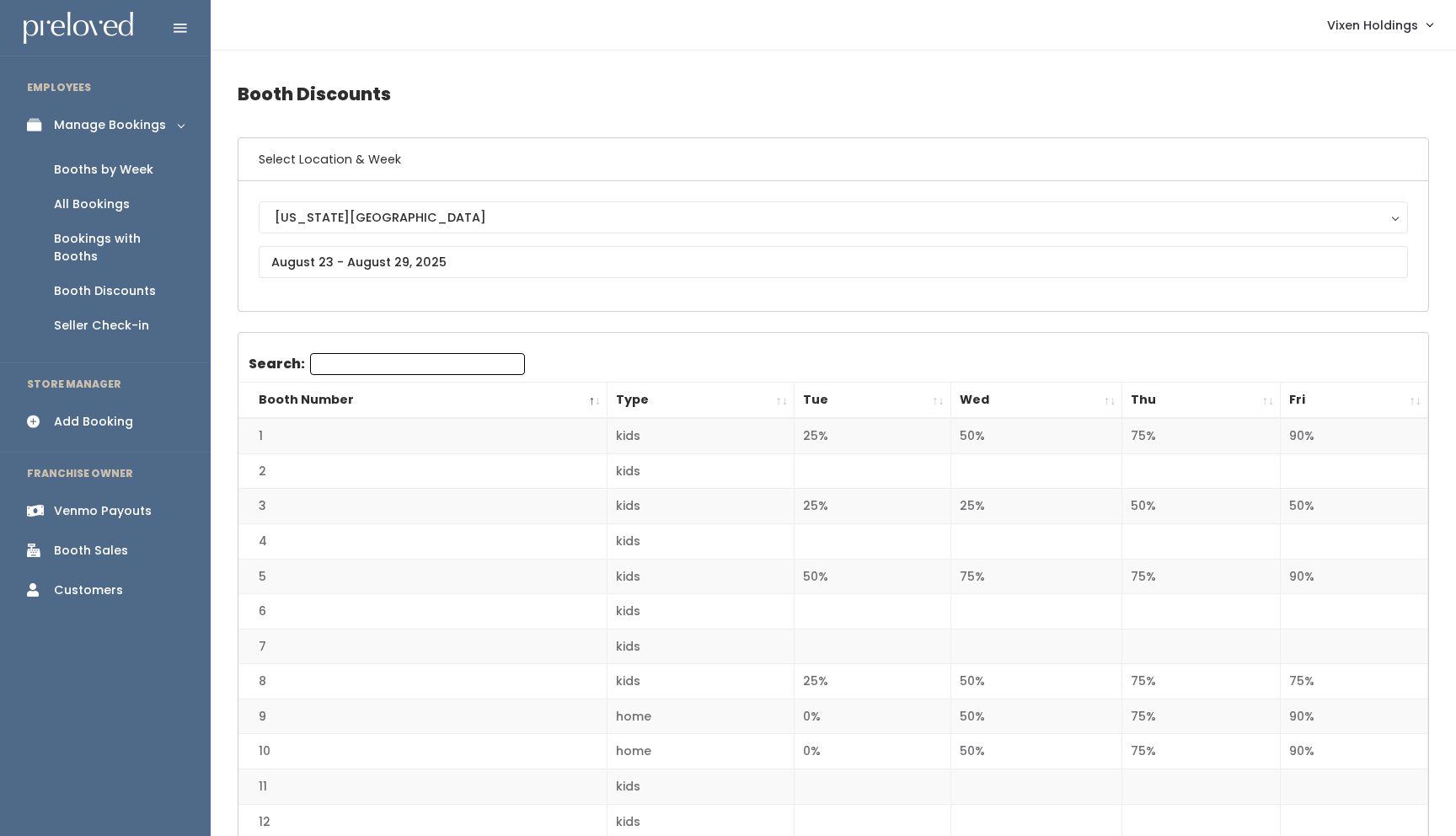
click at [97, 413] on div "Add Booking" at bounding box center [94, 422] width 80 height 18
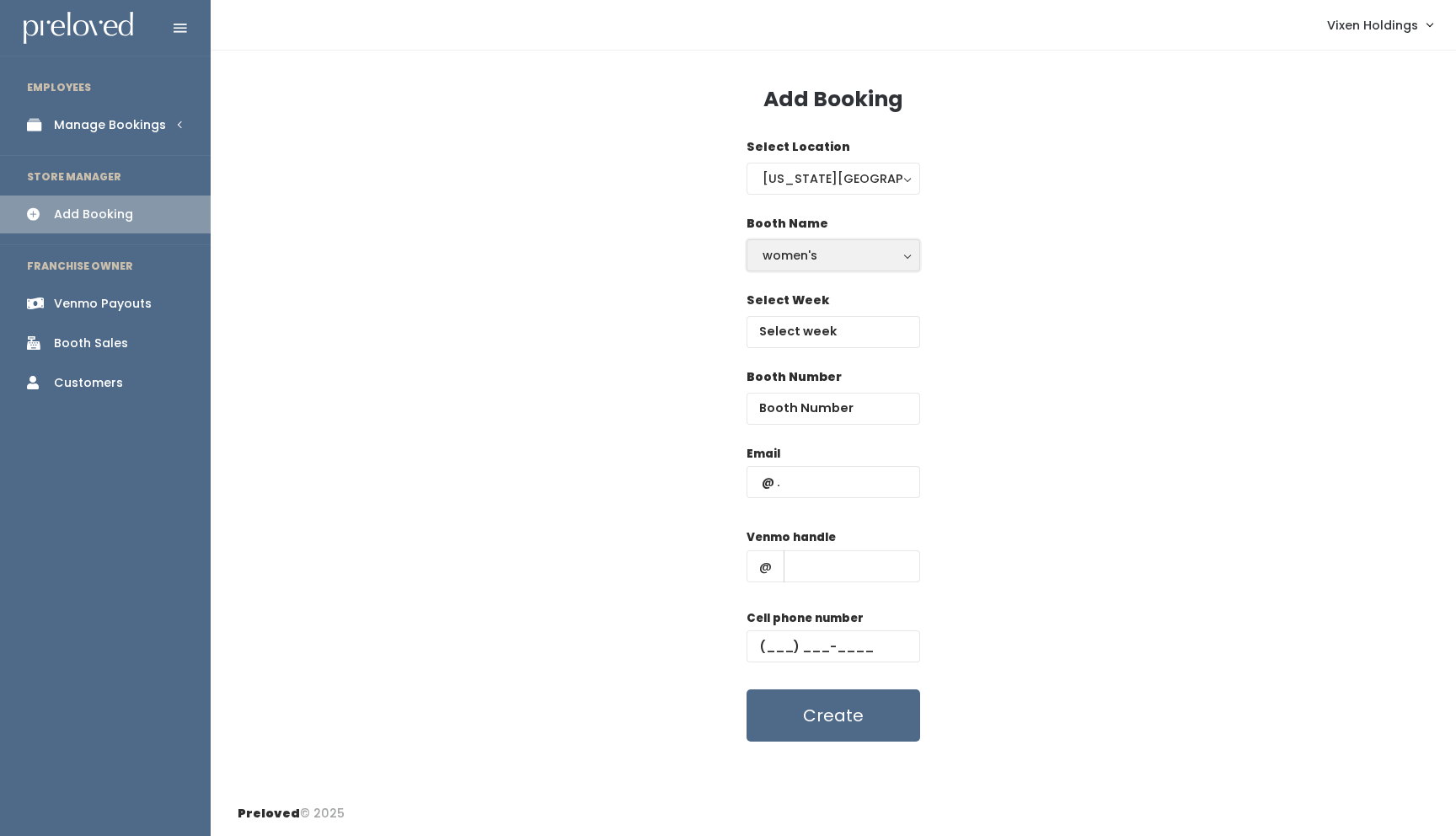
click at [825, 257] on div "women's" at bounding box center [833, 256] width 141 height 19
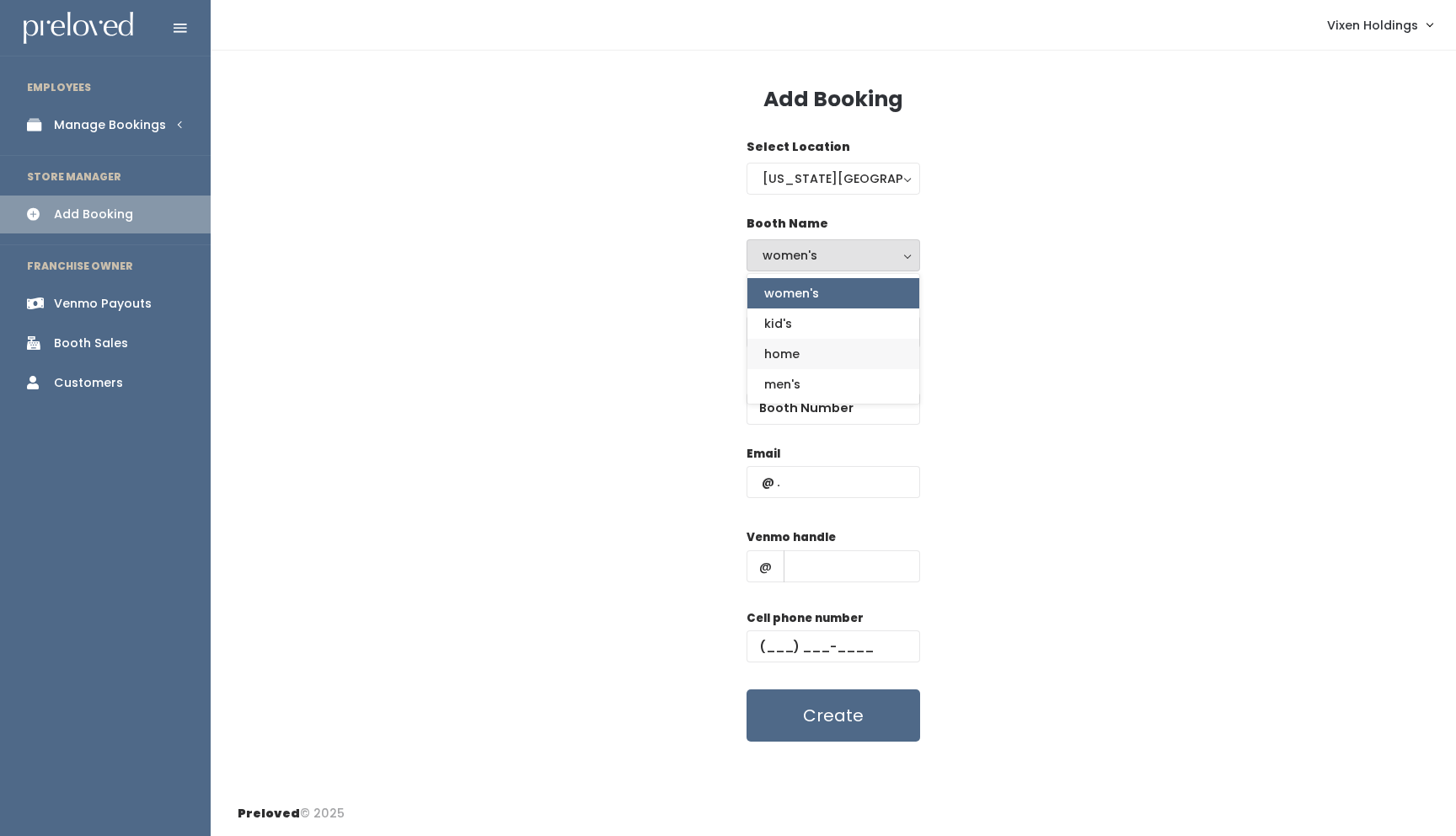
click at [796, 352] on span "home" at bounding box center [782, 354] width 36 height 19
select select "home"
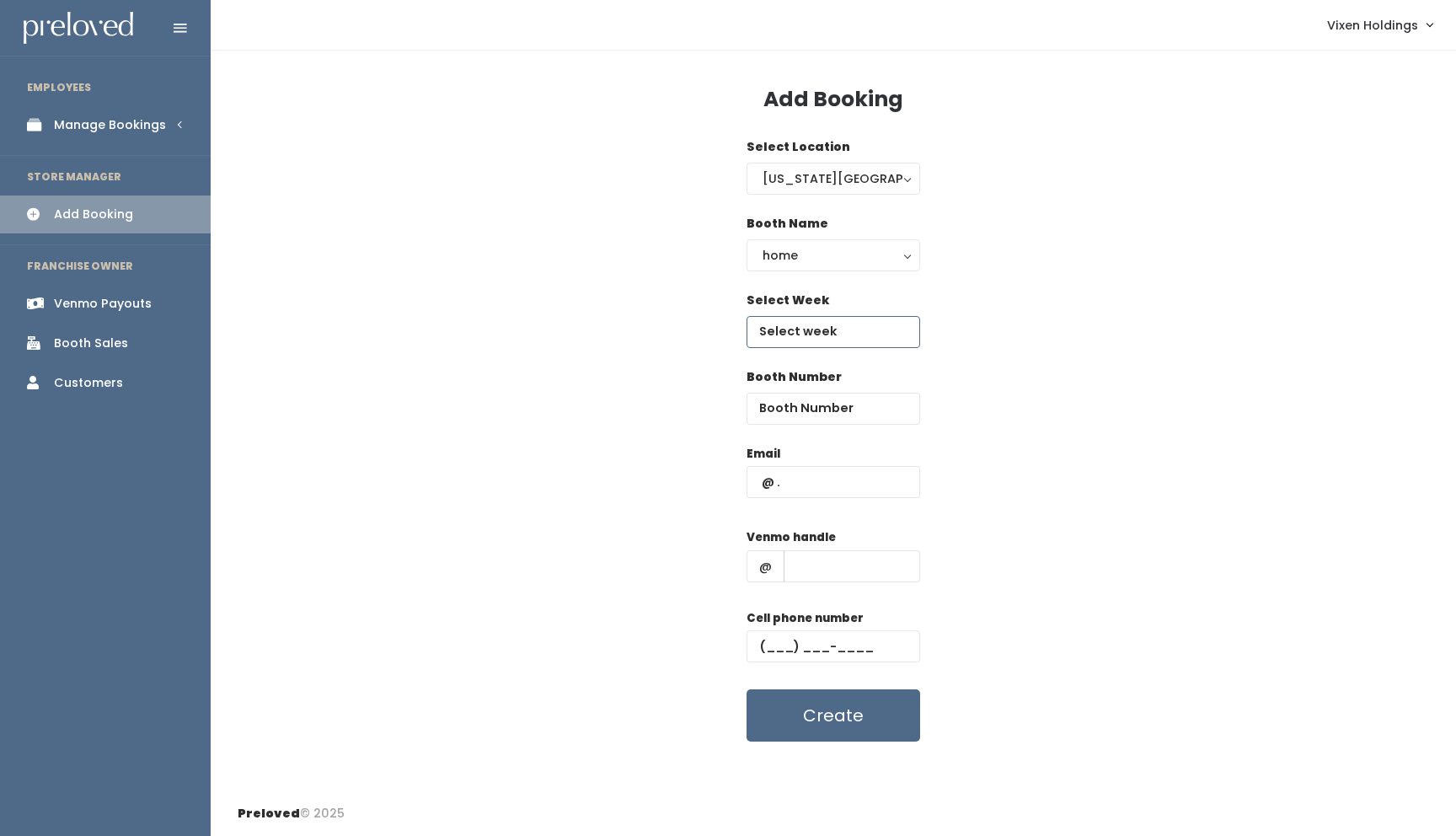
click at [817, 339] on input "text" at bounding box center [833, 332] width 174 height 32
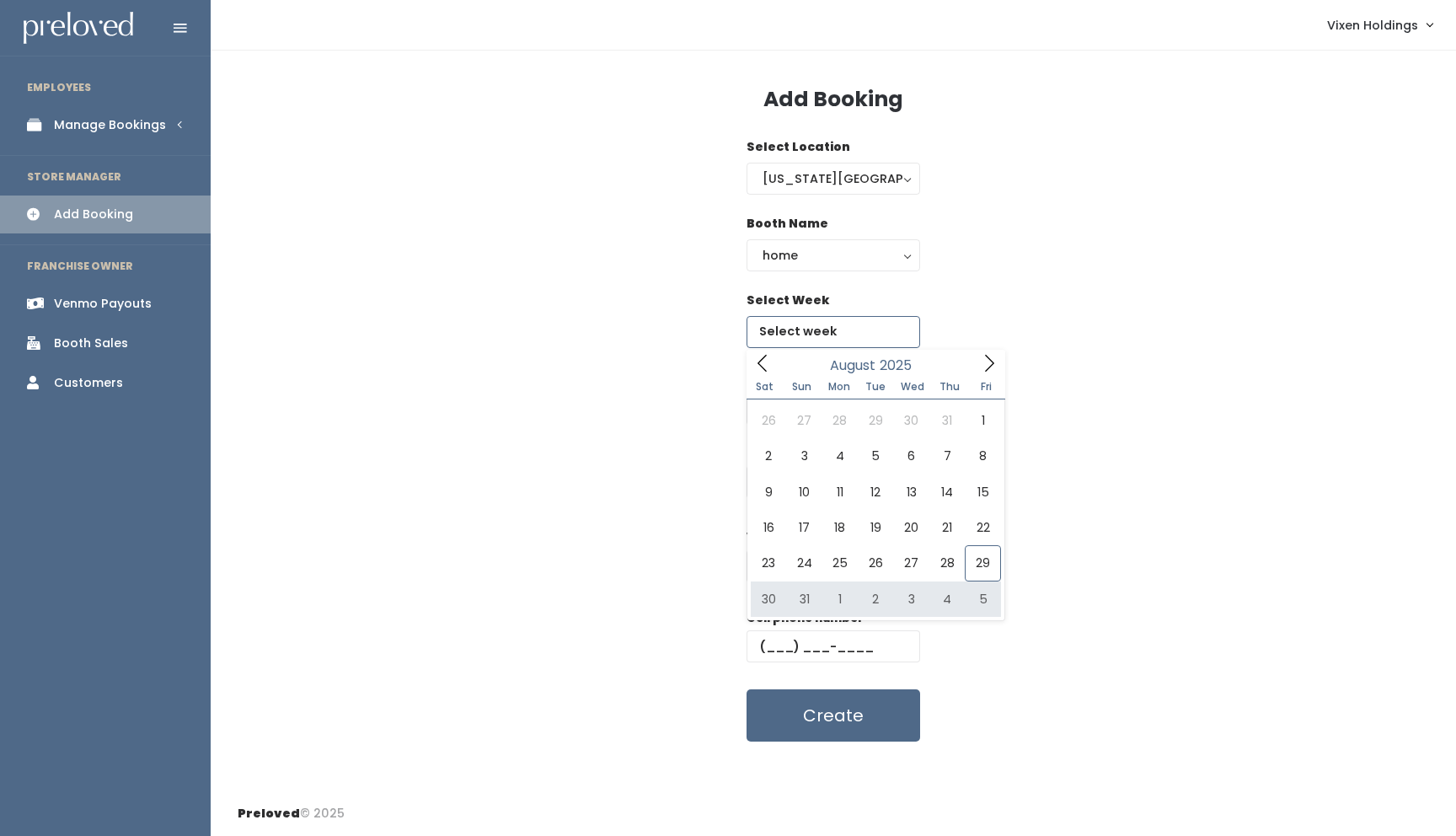
type input "[DATE] to [DATE]"
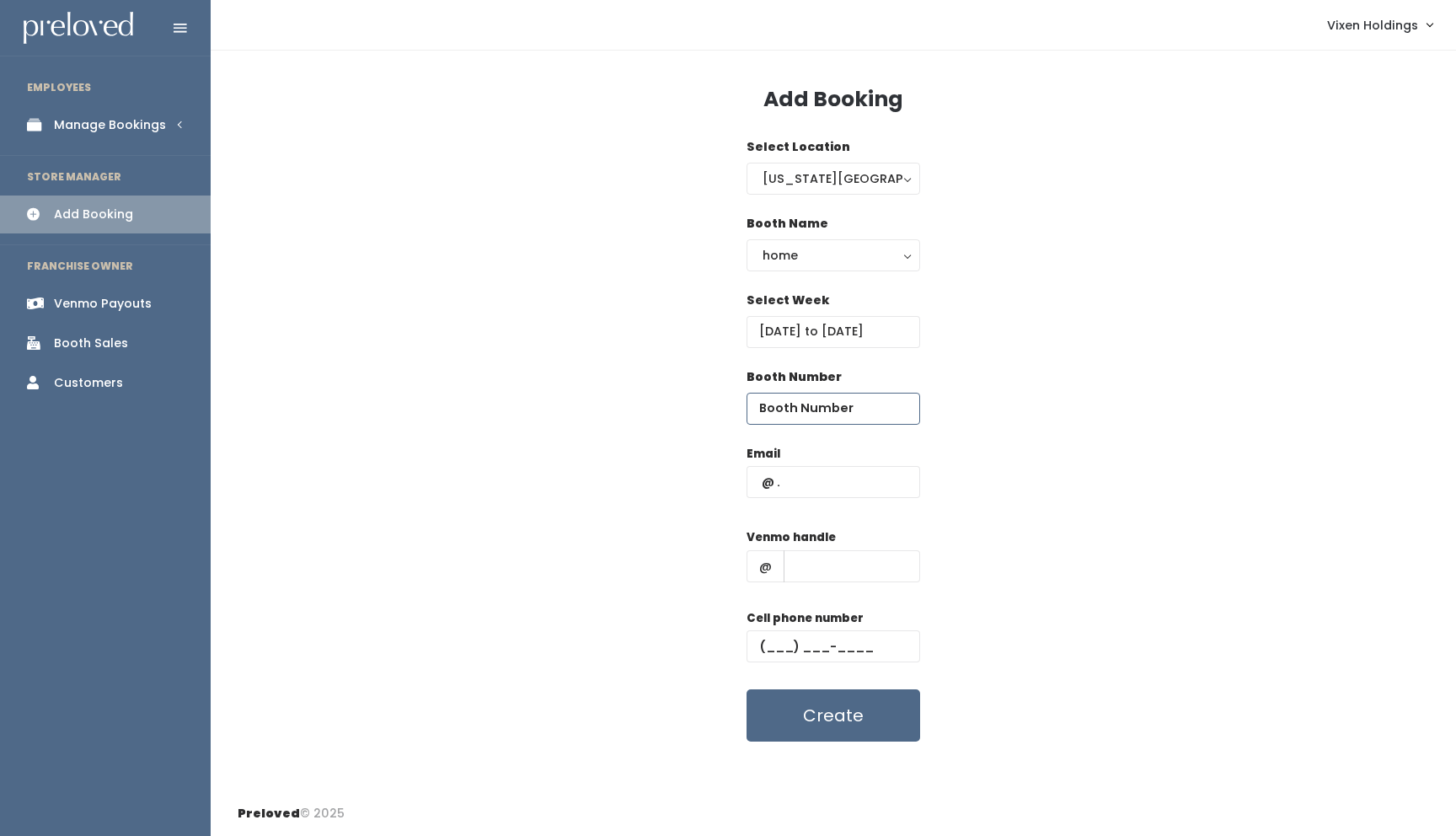
click at [818, 405] on input "number" at bounding box center [833, 409] width 174 height 32
type input "9"
click at [791, 473] on input "text" at bounding box center [833, 482] width 174 height 32
type input "[EMAIL_ADDRESS][DOMAIN_NAME]"
click at [826, 575] on input "text" at bounding box center [852, 567] width 136 height 32
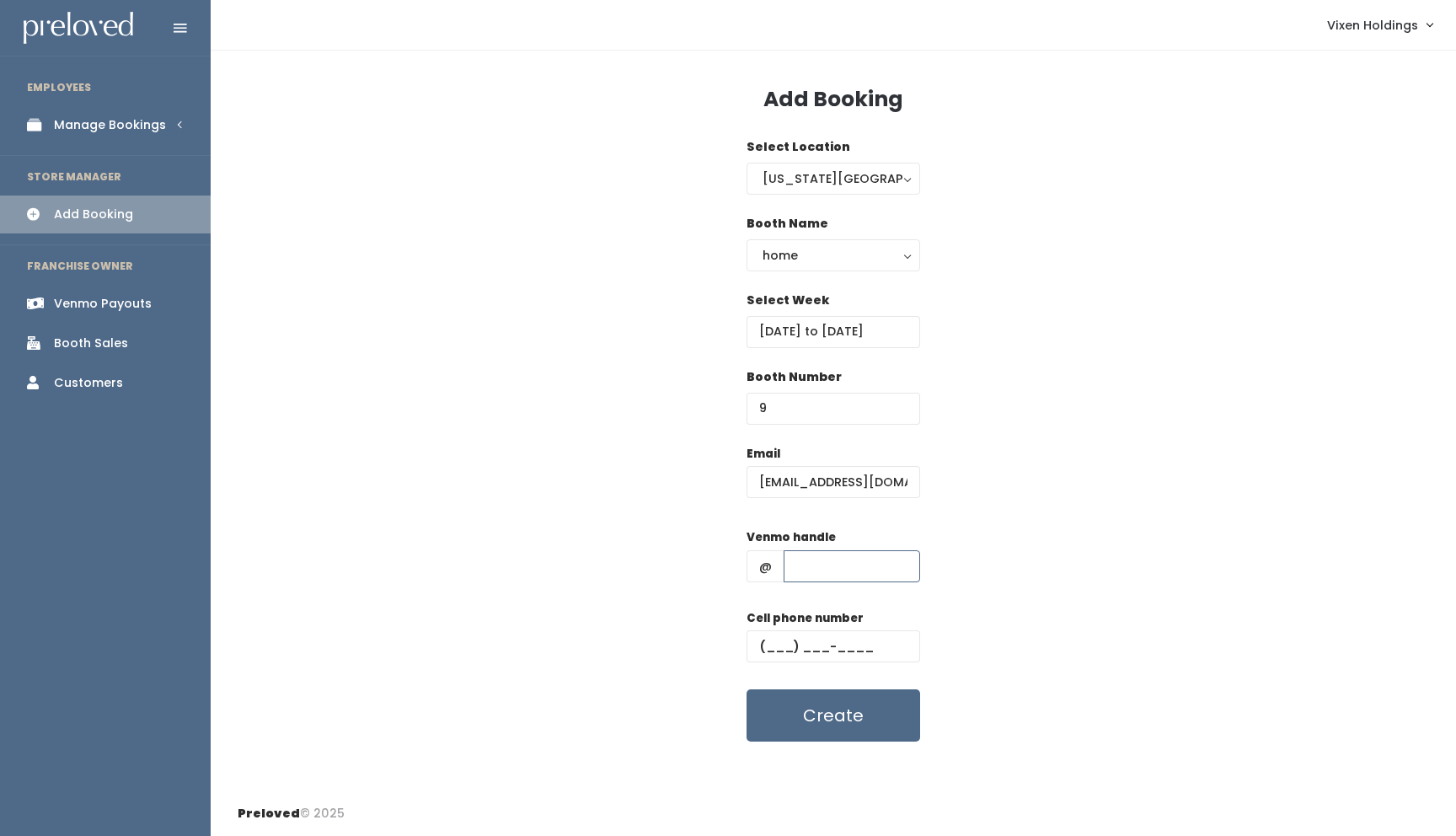
type input "[PERSON_NAME]"
click at [766, 644] on input "text" at bounding box center [833, 646] width 174 height 32
type input "[PHONE_NUMBER]"
click at [839, 724] on button "Create" at bounding box center [833, 716] width 174 height 53
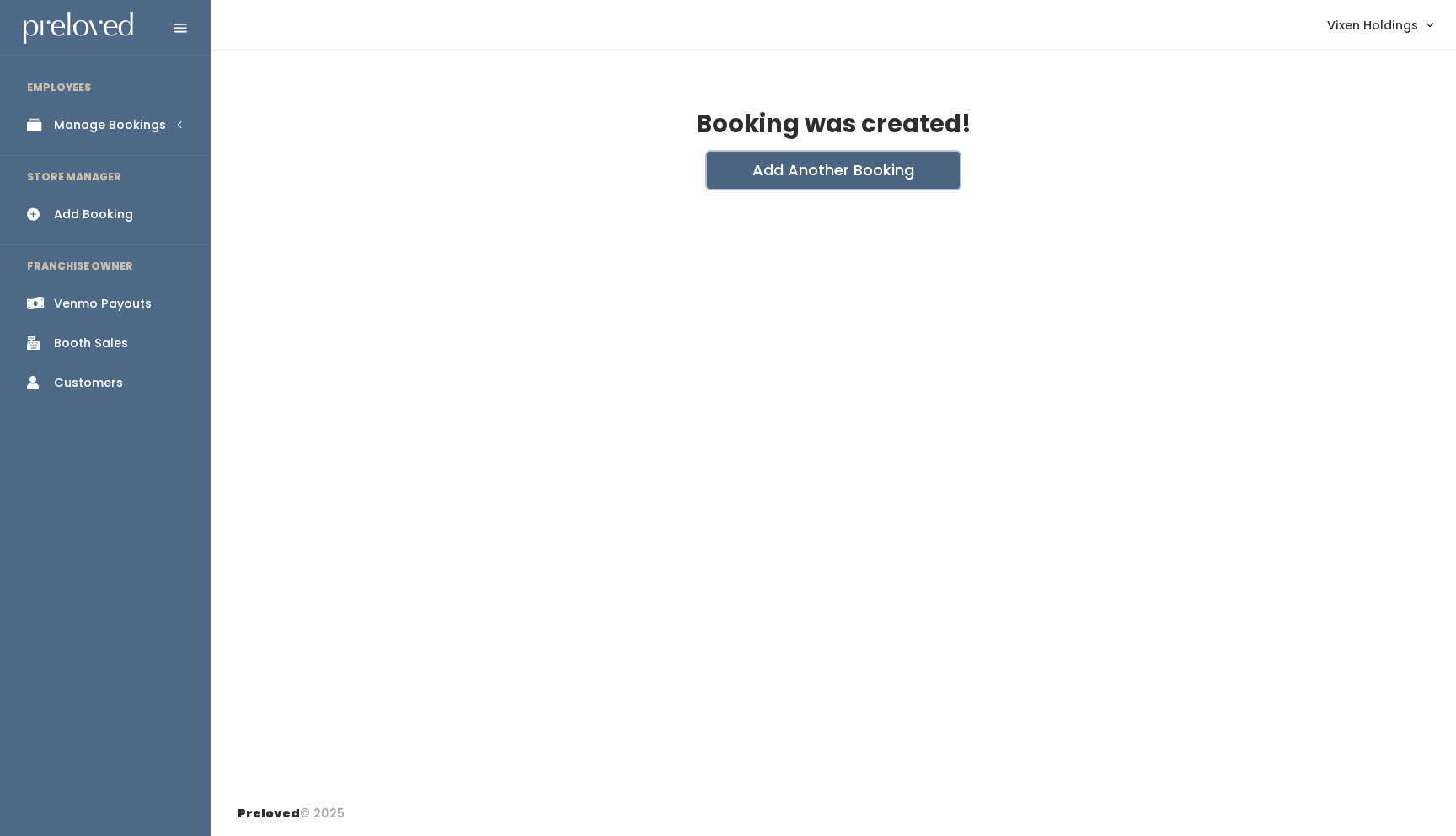
click at [804, 158] on button "Add Another Booking" at bounding box center [833, 170] width 253 height 37
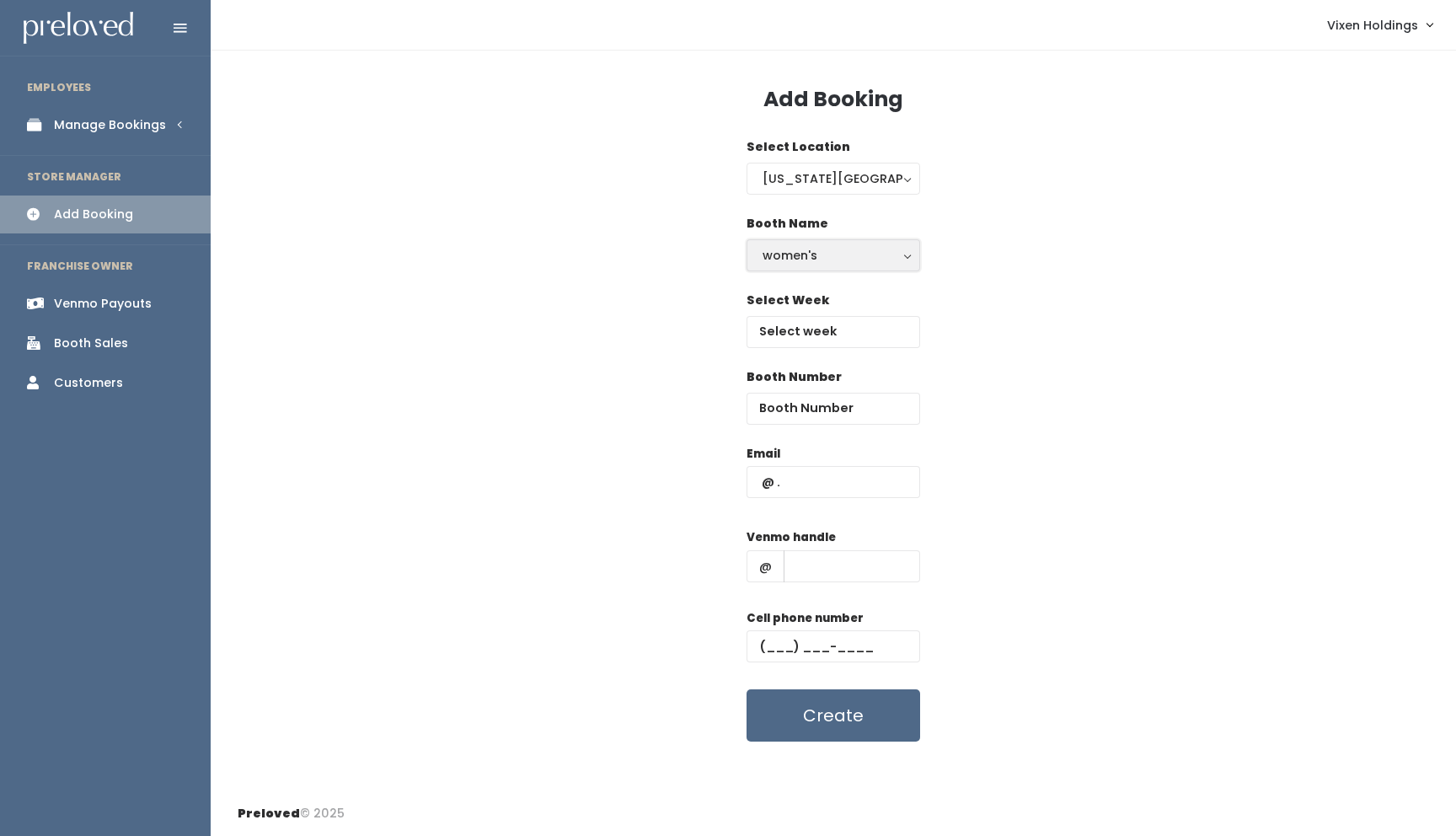
click at [791, 256] on div "women's" at bounding box center [833, 256] width 141 height 19
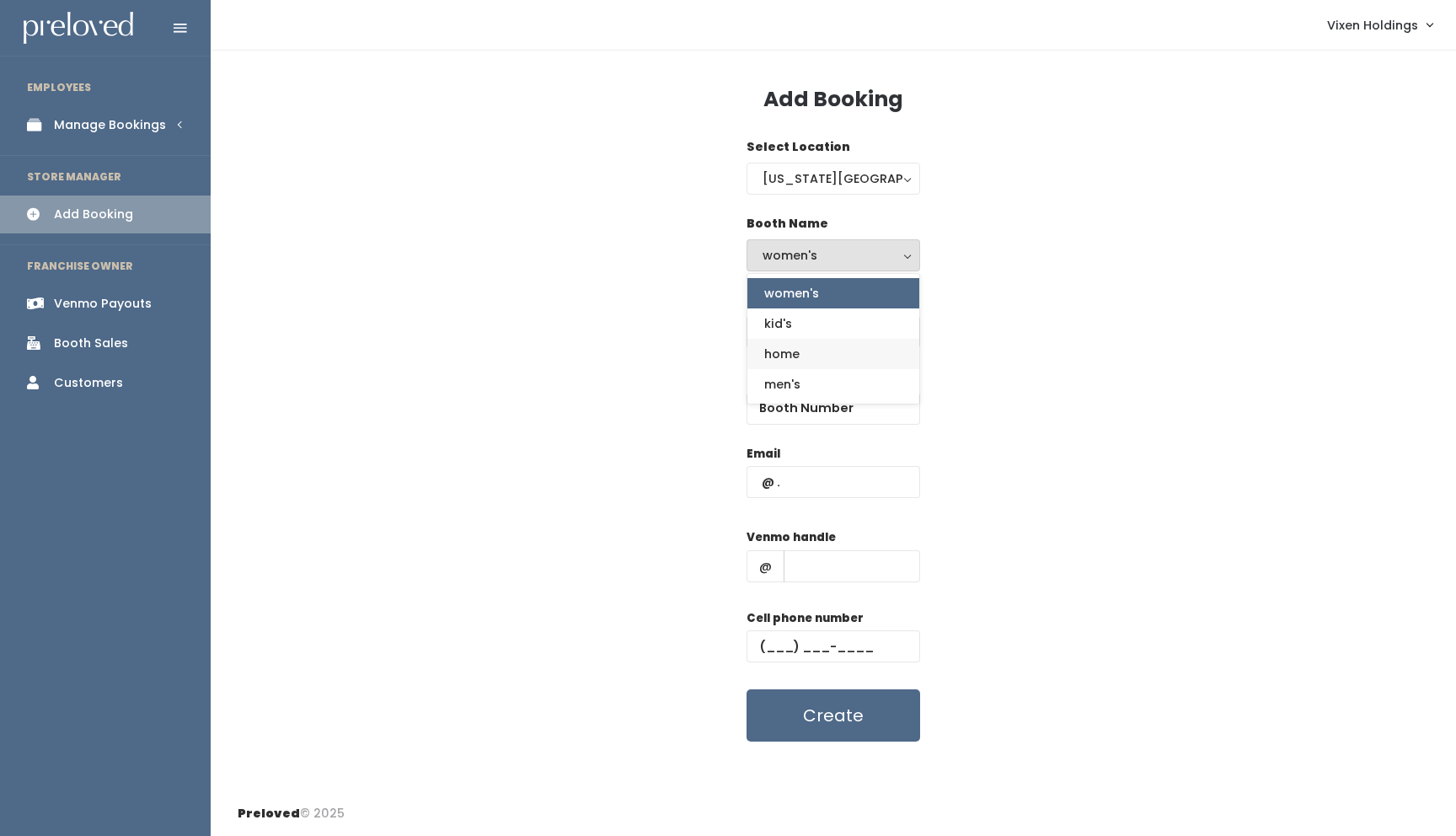
click at [786, 358] on span "home" at bounding box center [782, 354] width 36 height 19
select select "home"
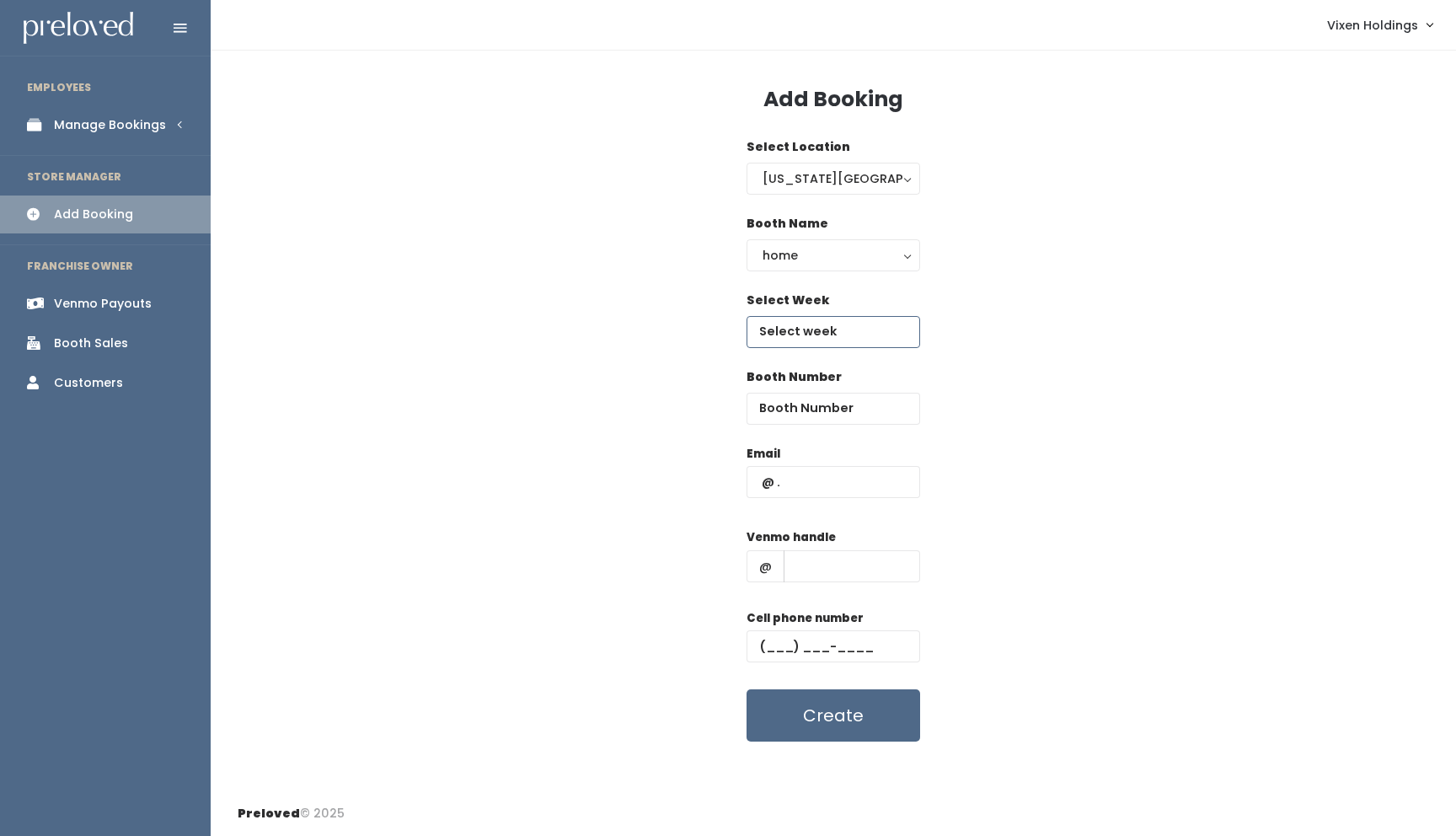
click at [803, 335] on input "text" at bounding box center [833, 332] width 174 height 32
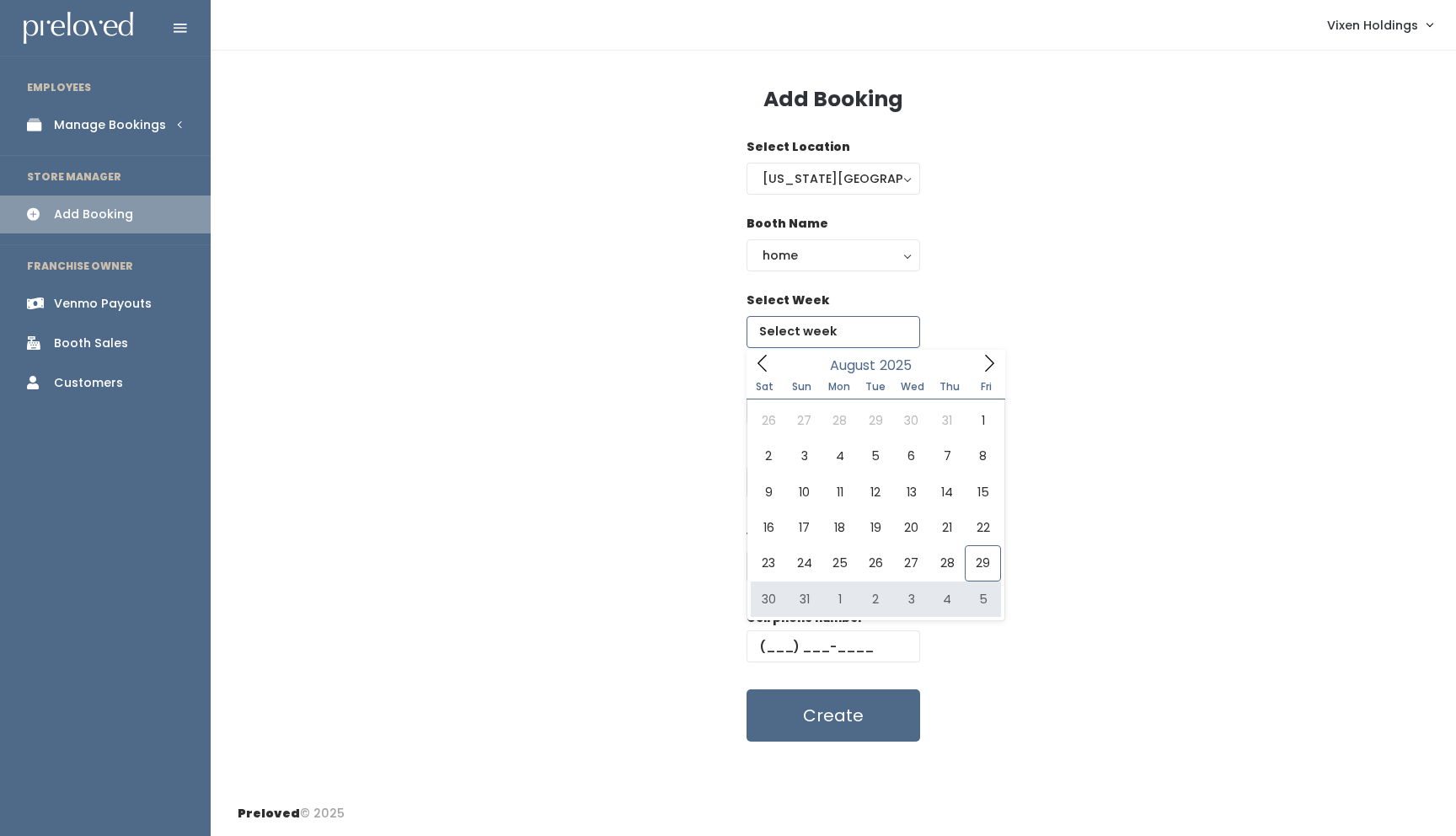
type input "August 30 to September 5"
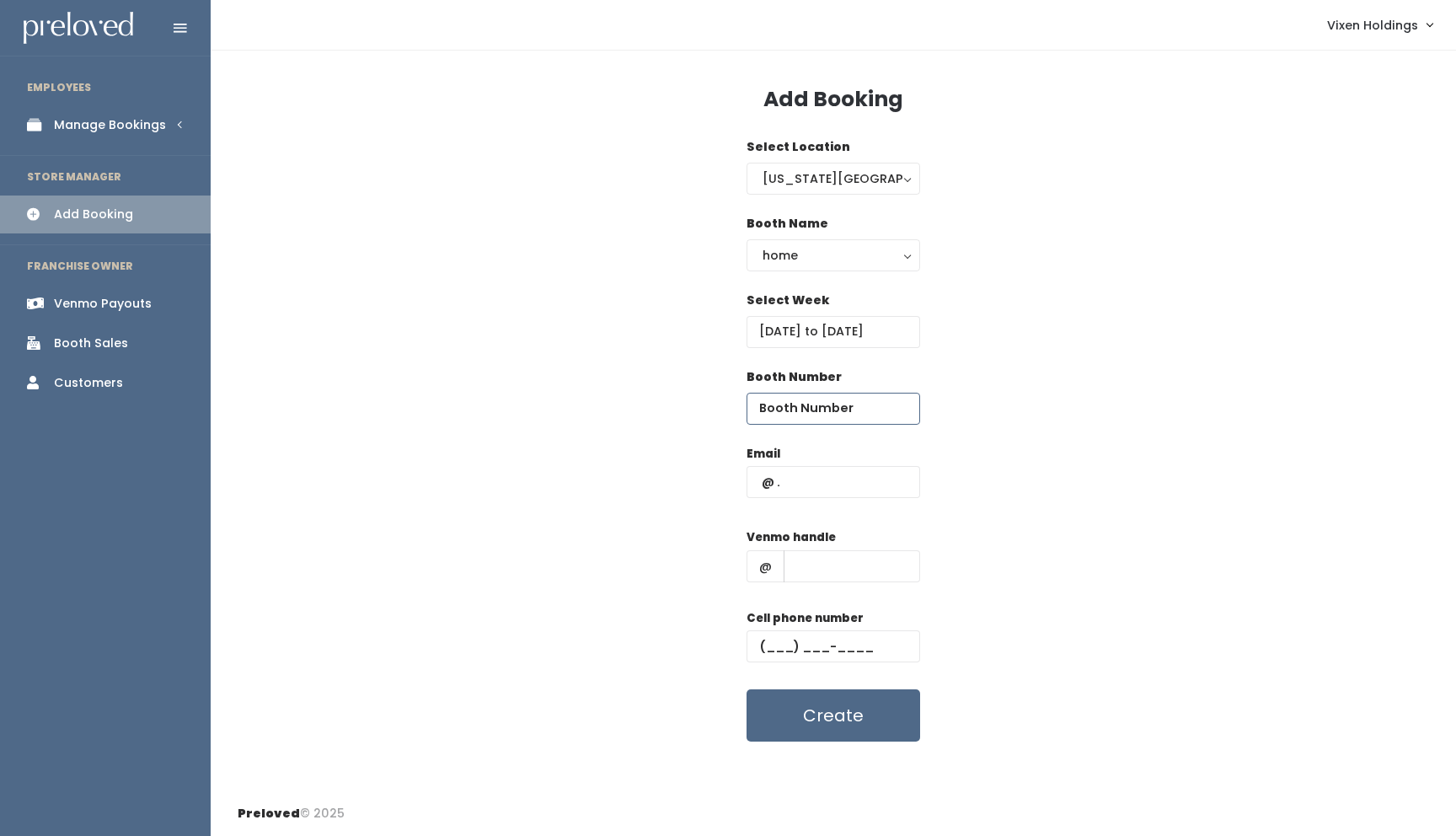
click at [802, 404] on input "number" at bounding box center [833, 409] width 174 height 32
type input "10"
click at [766, 481] on input "text" at bounding box center [833, 482] width 174 height 32
type input "[EMAIL_ADDRESS][DOMAIN_NAME]"
click at [830, 564] on input "text" at bounding box center [852, 567] width 136 height 32
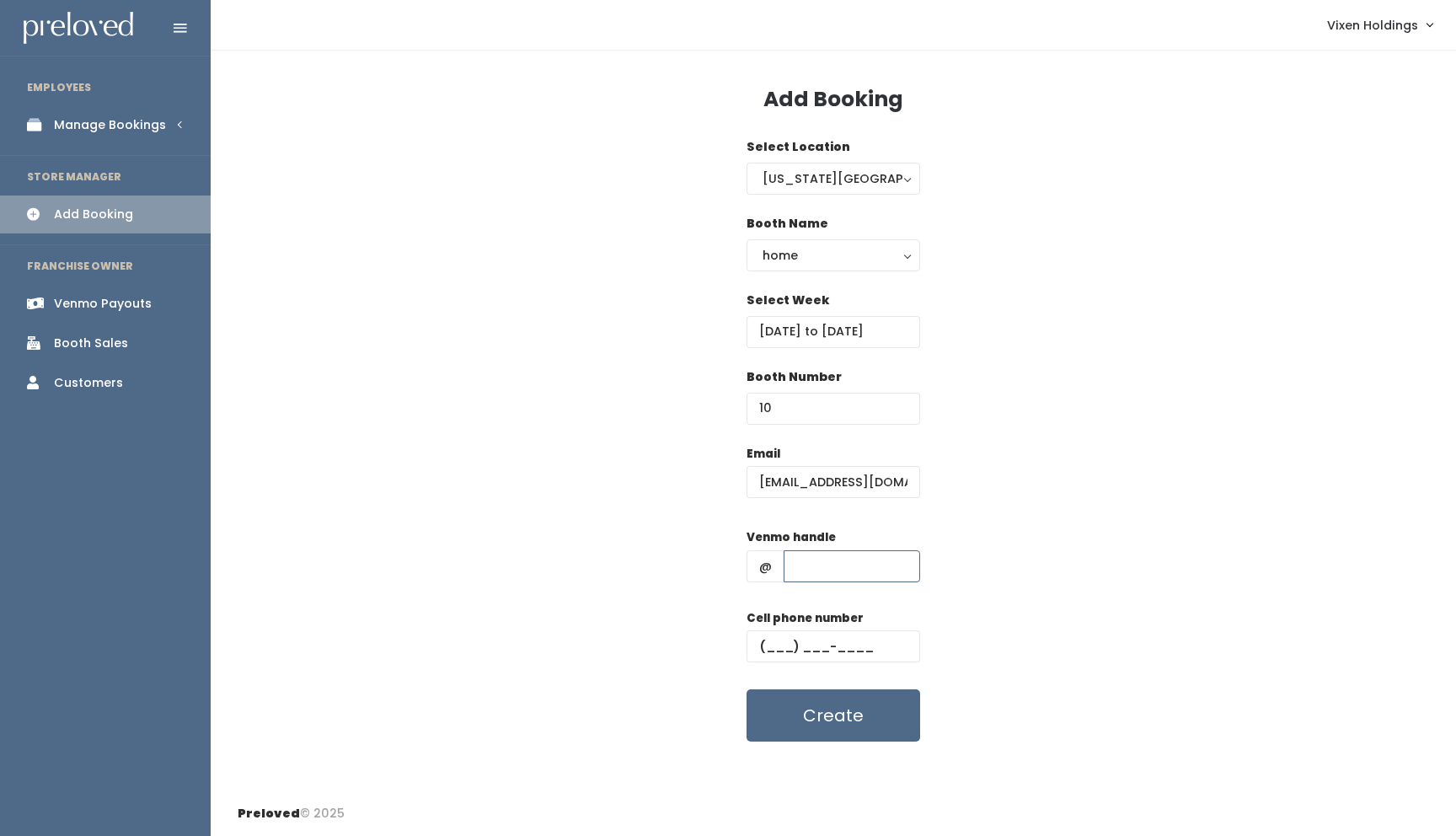
type input "[PERSON_NAME]"
click at [764, 645] on input "text" at bounding box center [833, 646] width 174 height 32
type input "[PHONE_NUMBER]"
click at [847, 722] on button "Create" at bounding box center [833, 716] width 174 height 53
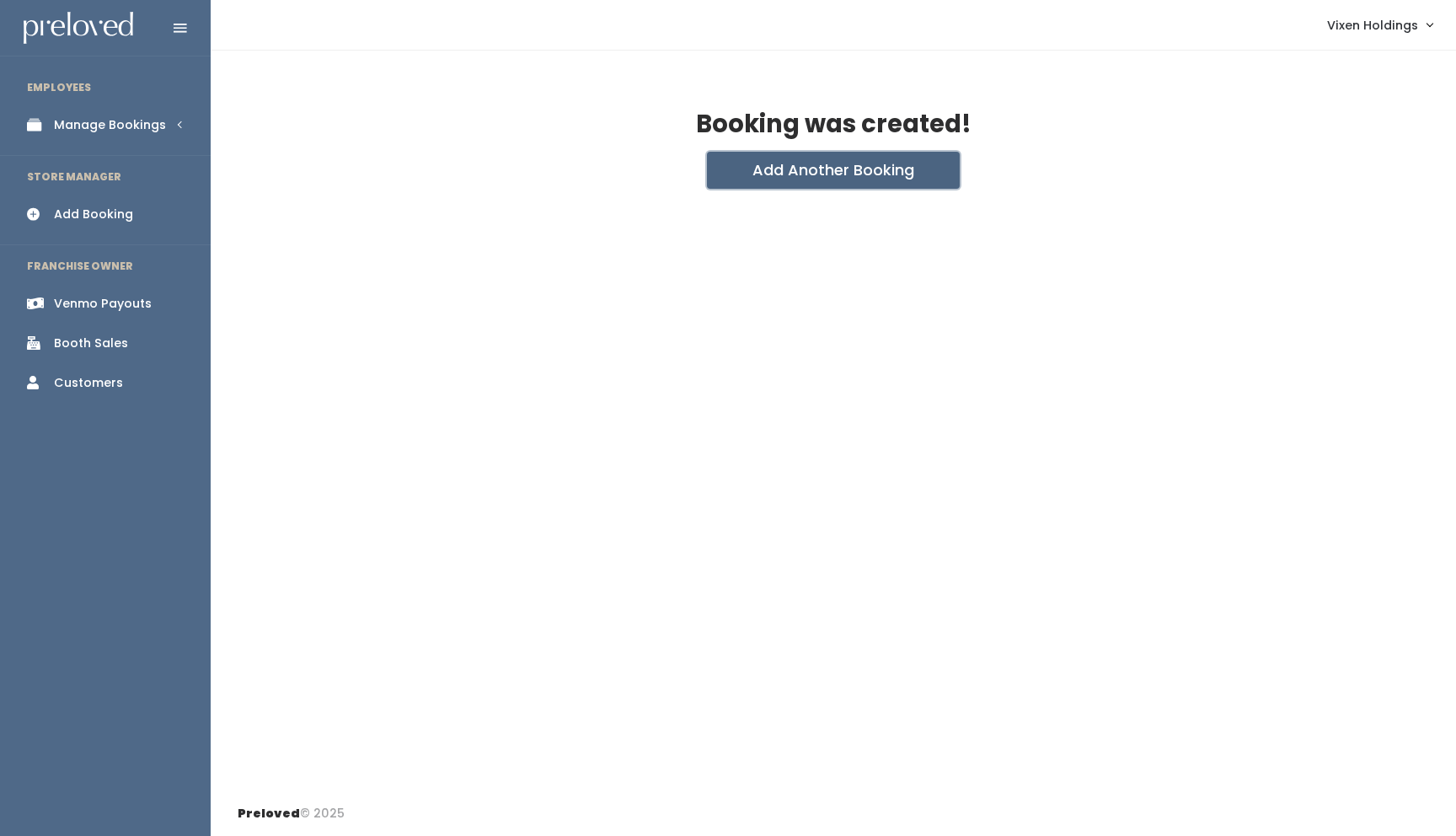
click at [802, 178] on button "Add Another Booking" at bounding box center [833, 170] width 253 height 37
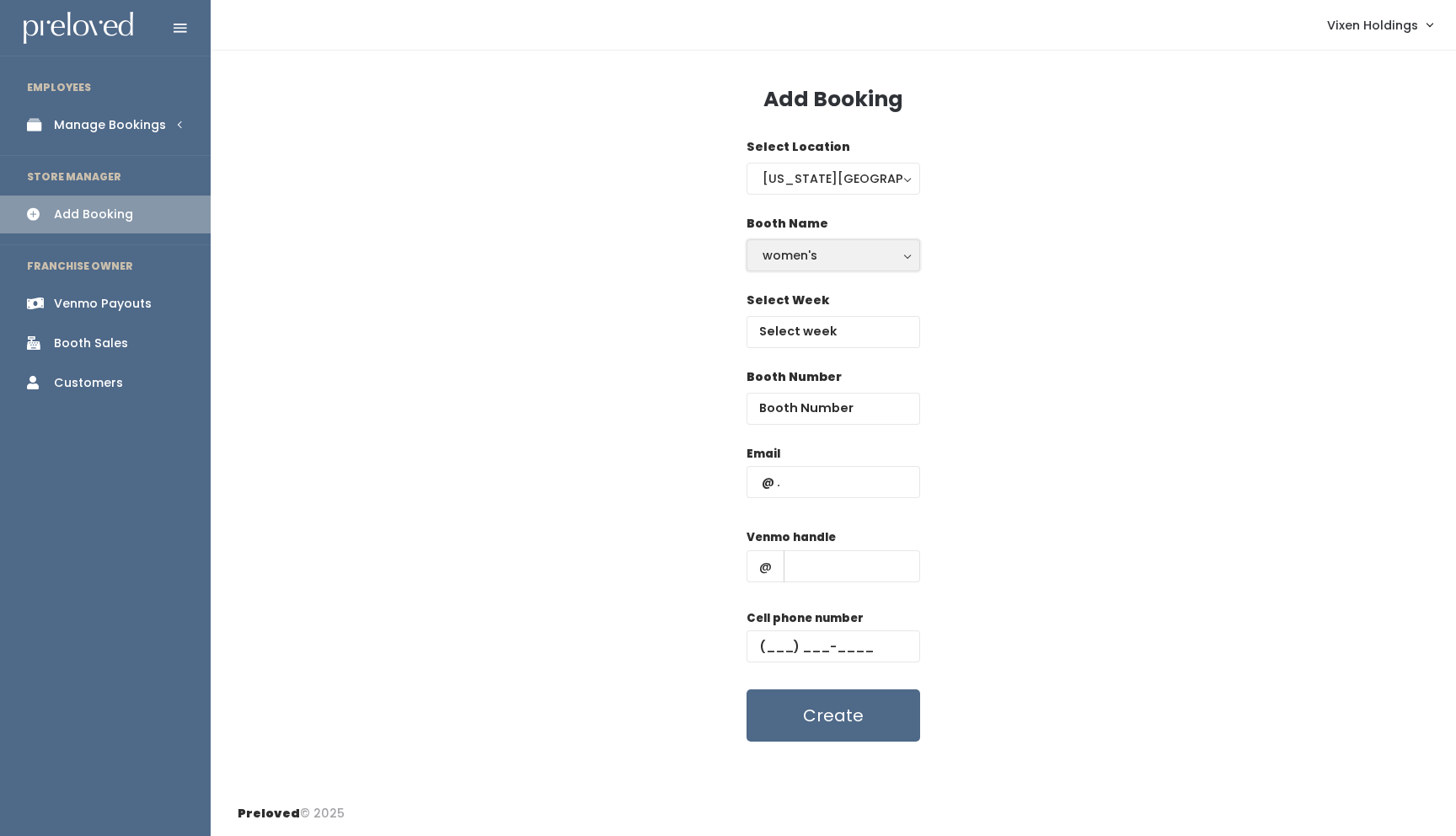
click at [830, 257] on div "women's" at bounding box center [833, 256] width 141 height 19
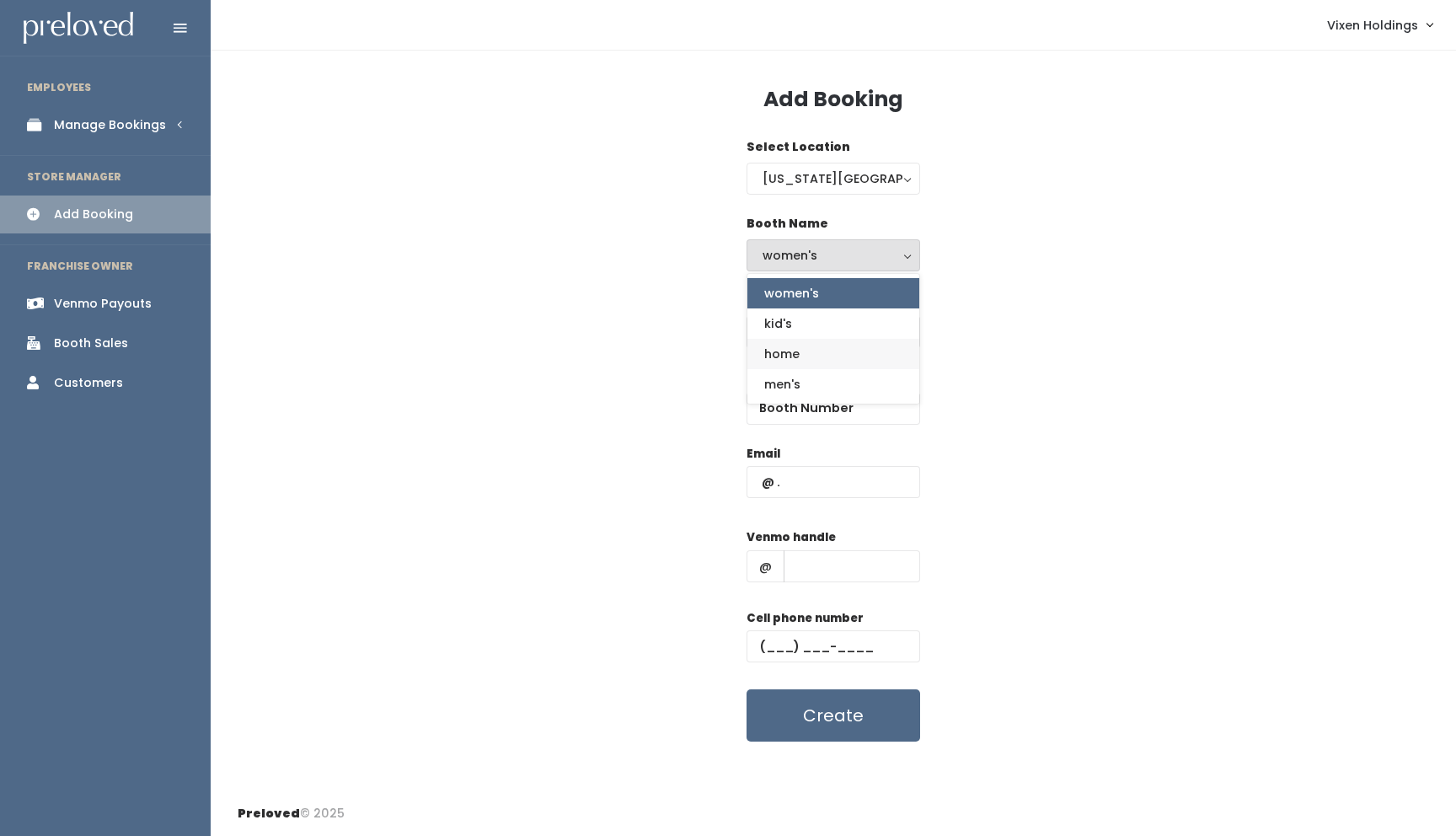
click at [817, 352] on link "home" at bounding box center [833, 354] width 172 height 30
select select "home"
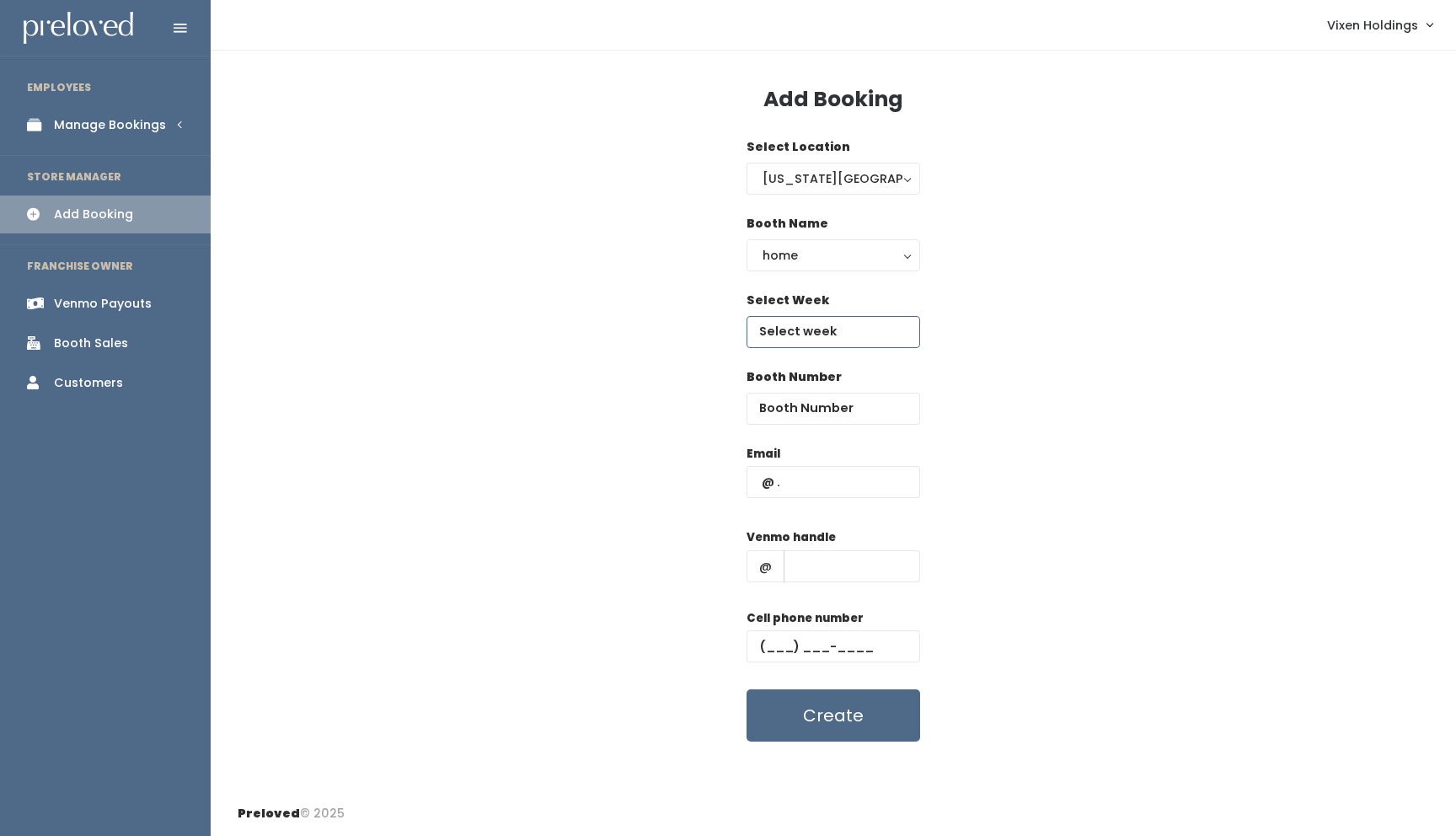
click at [802, 326] on input "text" at bounding box center [833, 332] width 174 height 32
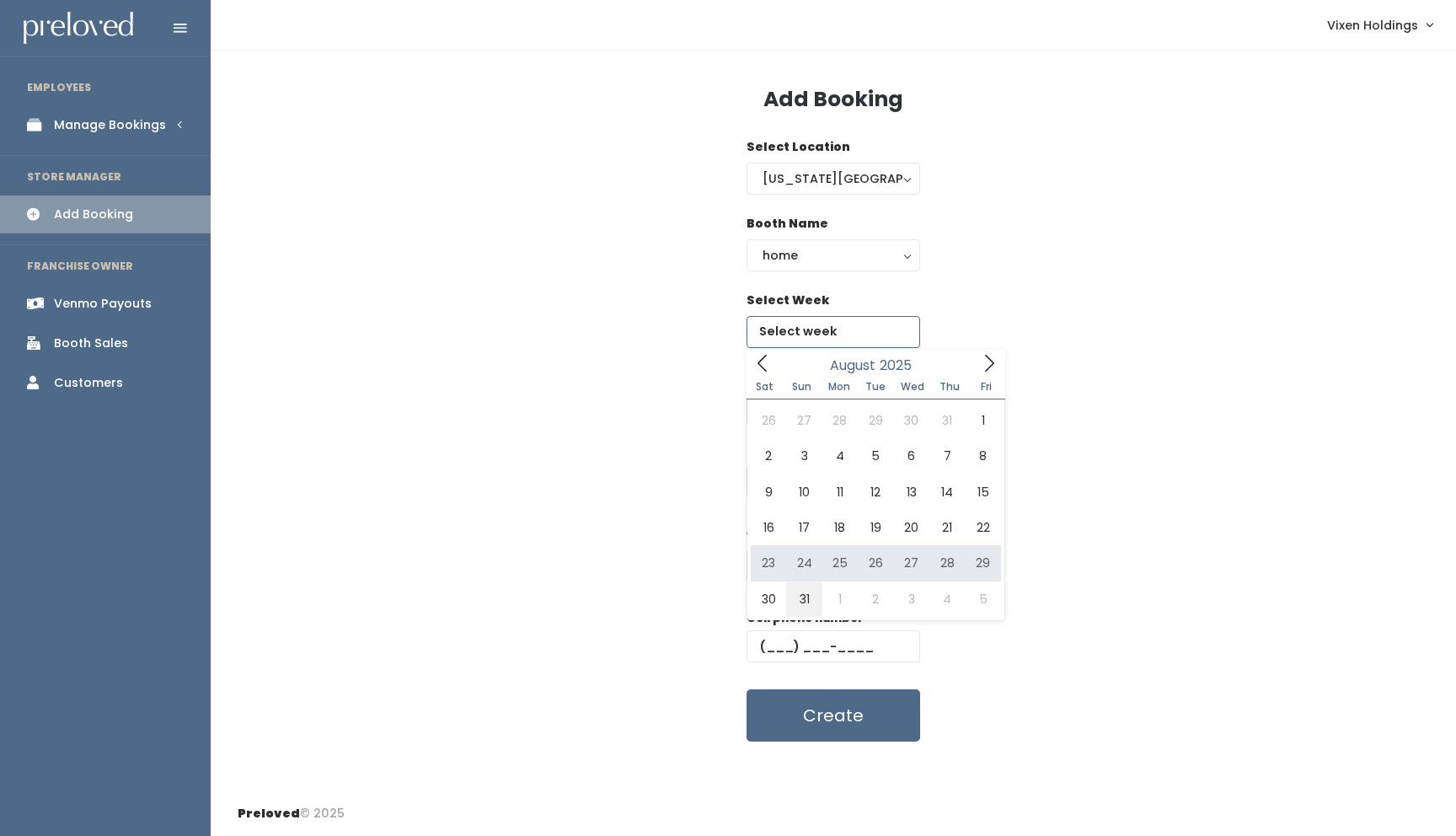
type input "August 30 to September 5"
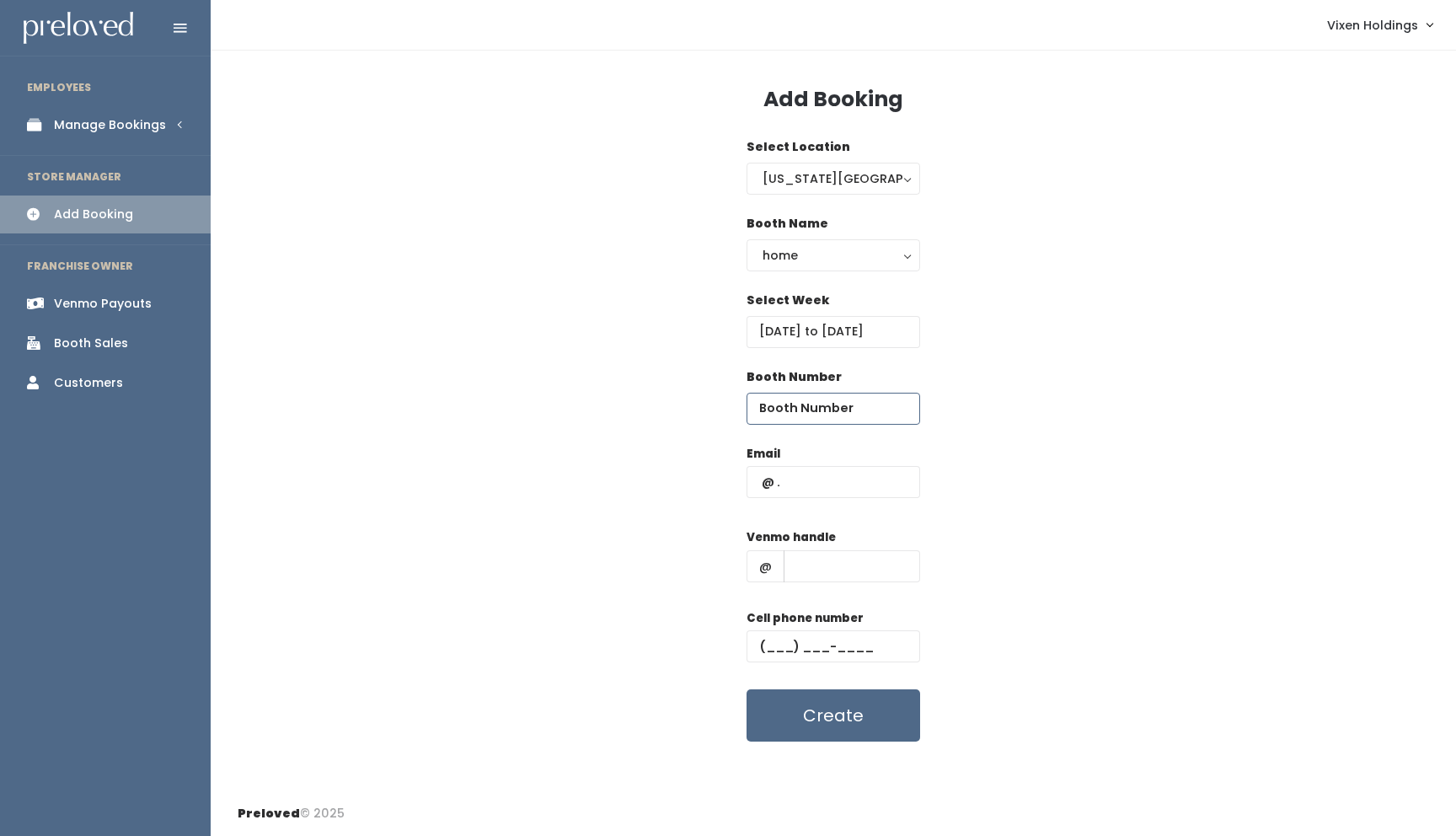
click at [787, 408] on input "number" at bounding box center [833, 409] width 174 height 32
type input "59"
click at [760, 478] on input "text" at bounding box center [833, 482] width 174 height 32
click at [920, 91] on div "Add Booking" at bounding box center [833, 106] width 1191 height 37
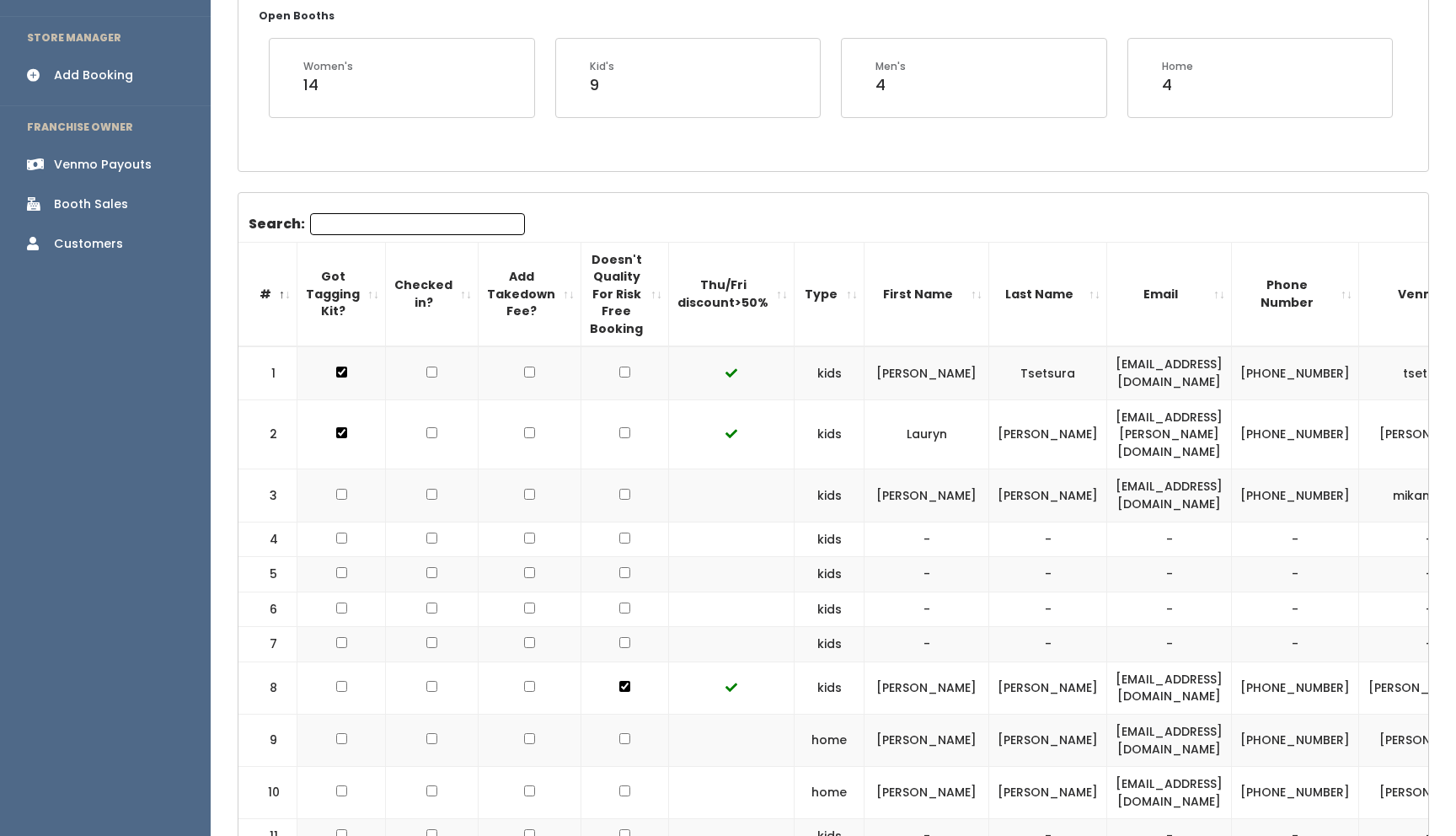
scroll to position [715, 0]
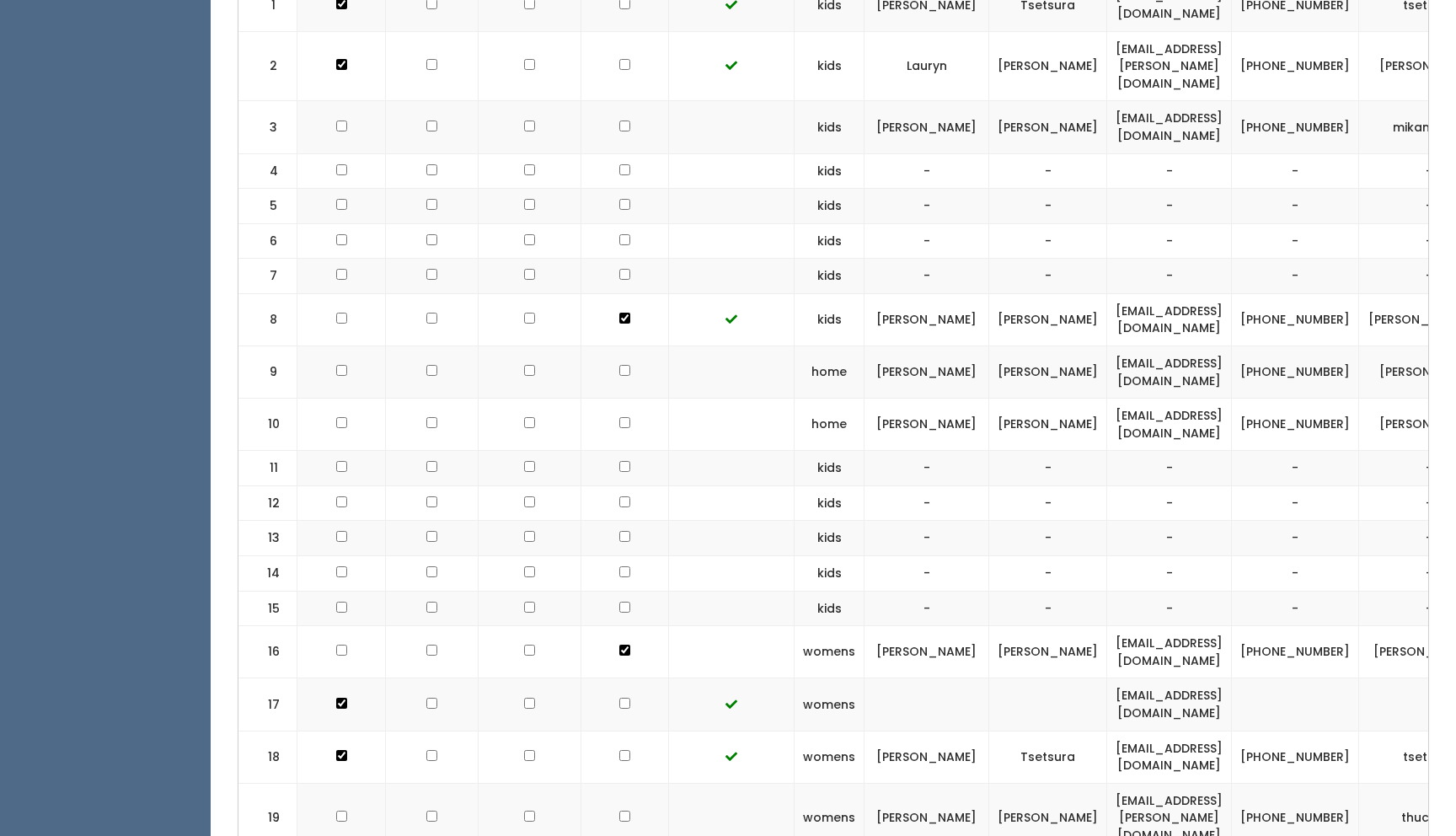
click at [340, 9] on input "checkbox" at bounding box center [341, 3] width 11 height 11
checkbox input "true"
click at [337, 70] on input "checkbox" at bounding box center [341, 64] width 11 height 11
checkbox input "true"
click at [619, 9] on input "checkbox" at bounding box center [624, 3] width 11 height 11
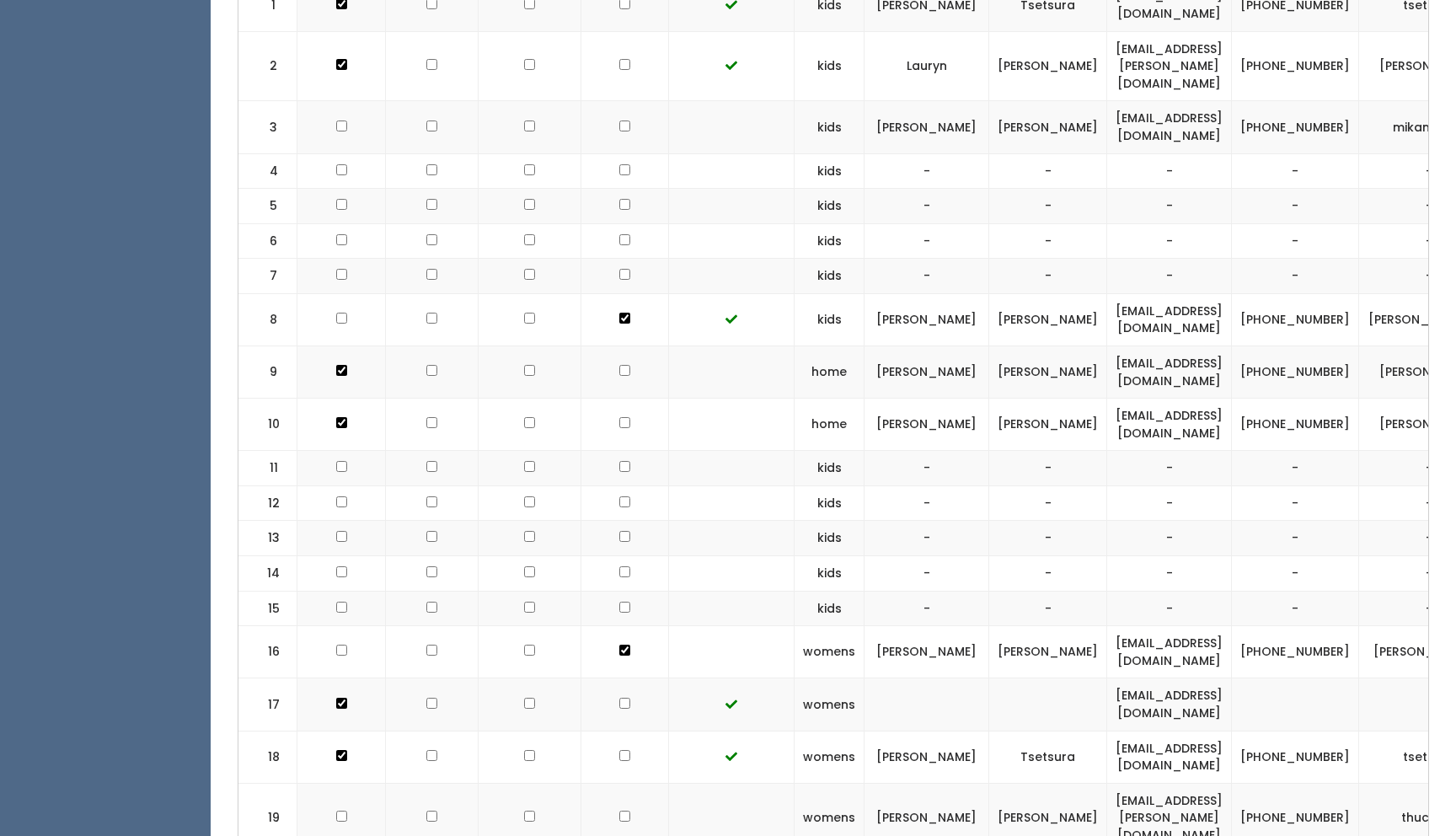
checkbox input "true"
click at [619, 70] on input "checkbox" at bounding box center [624, 64] width 11 height 11
checkbox input "true"
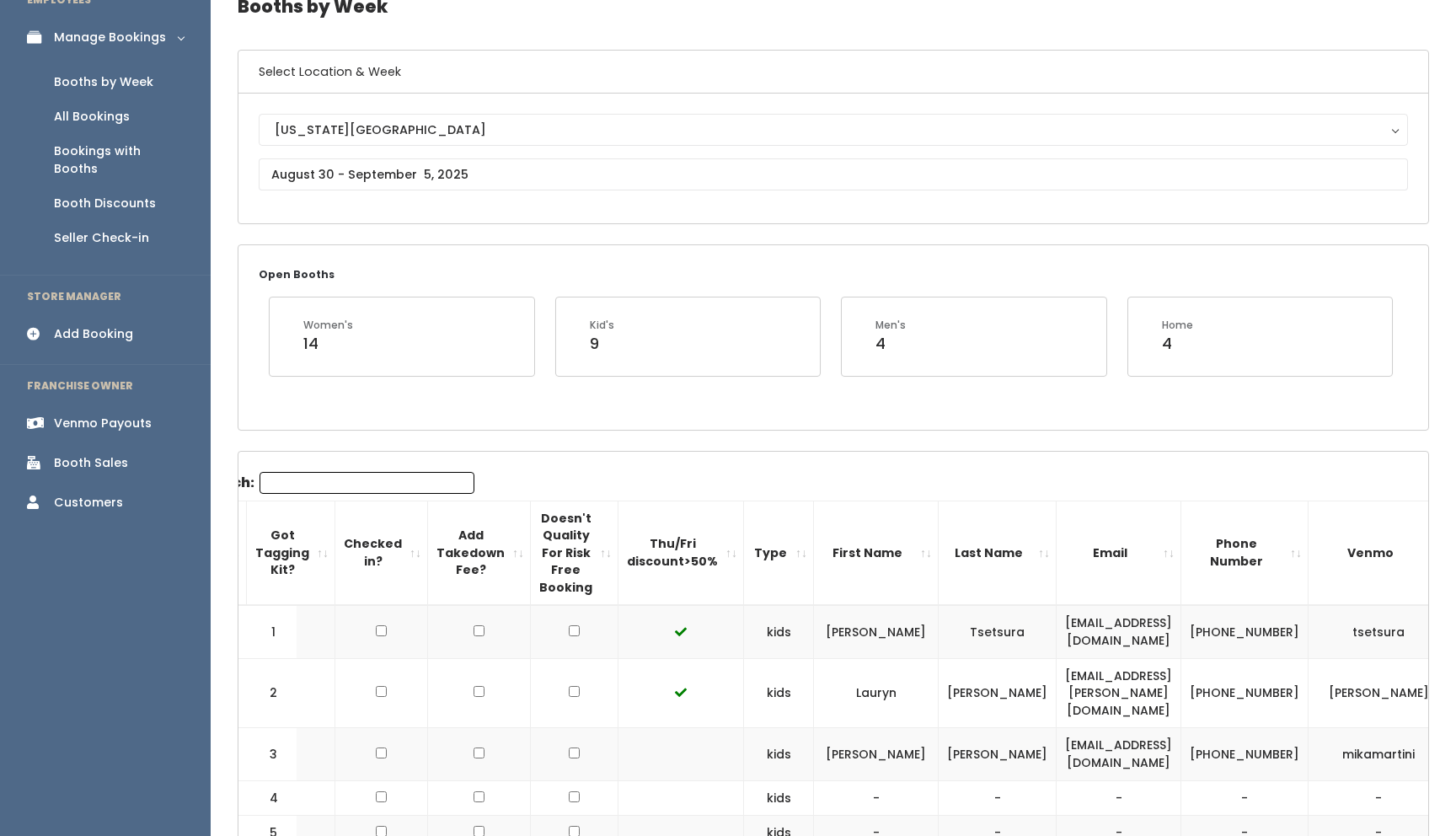
scroll to position [0, 0]
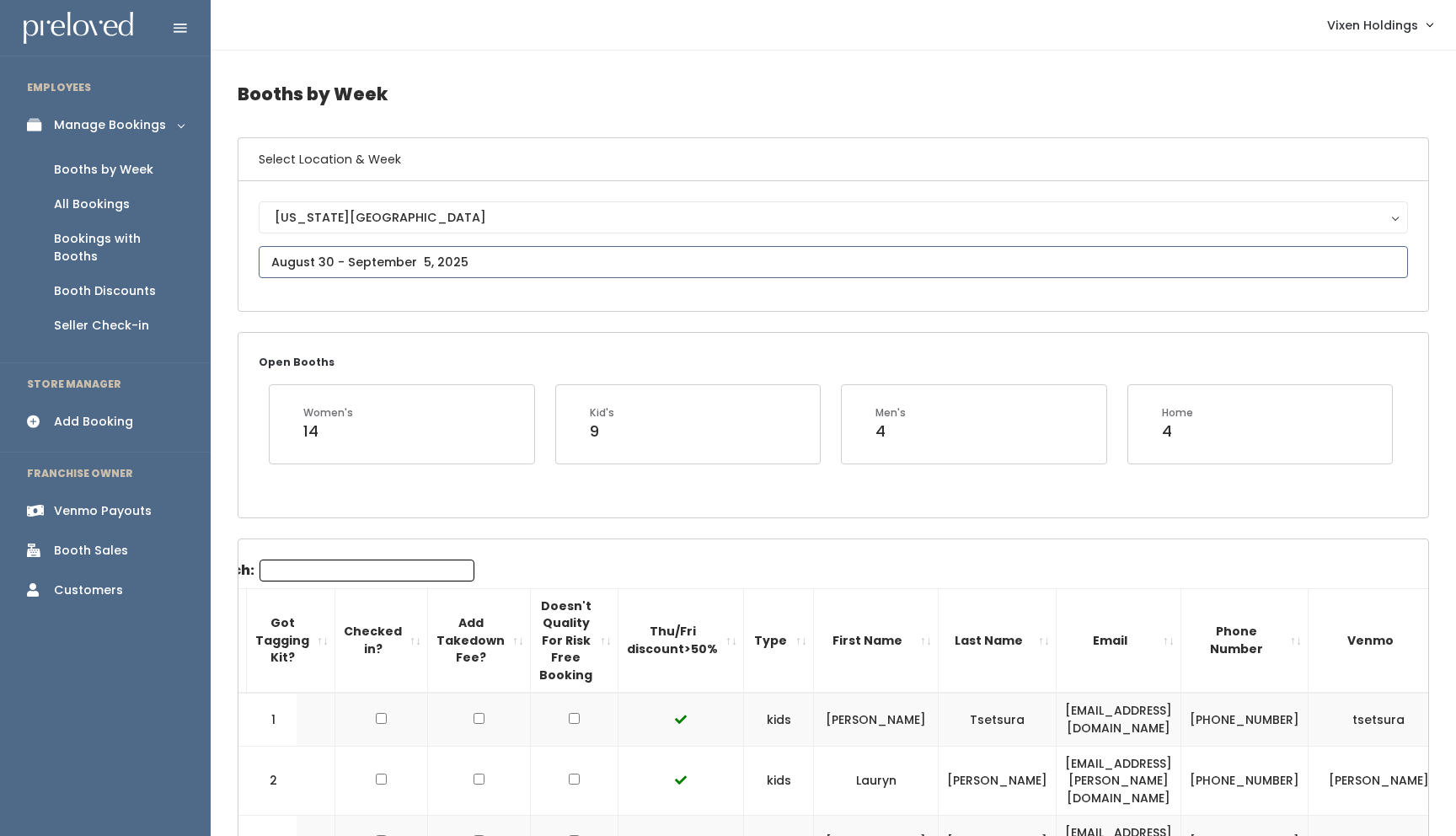
click at [345, 266] on input "text" at bounding box center [833, 263] width 1149 height 32
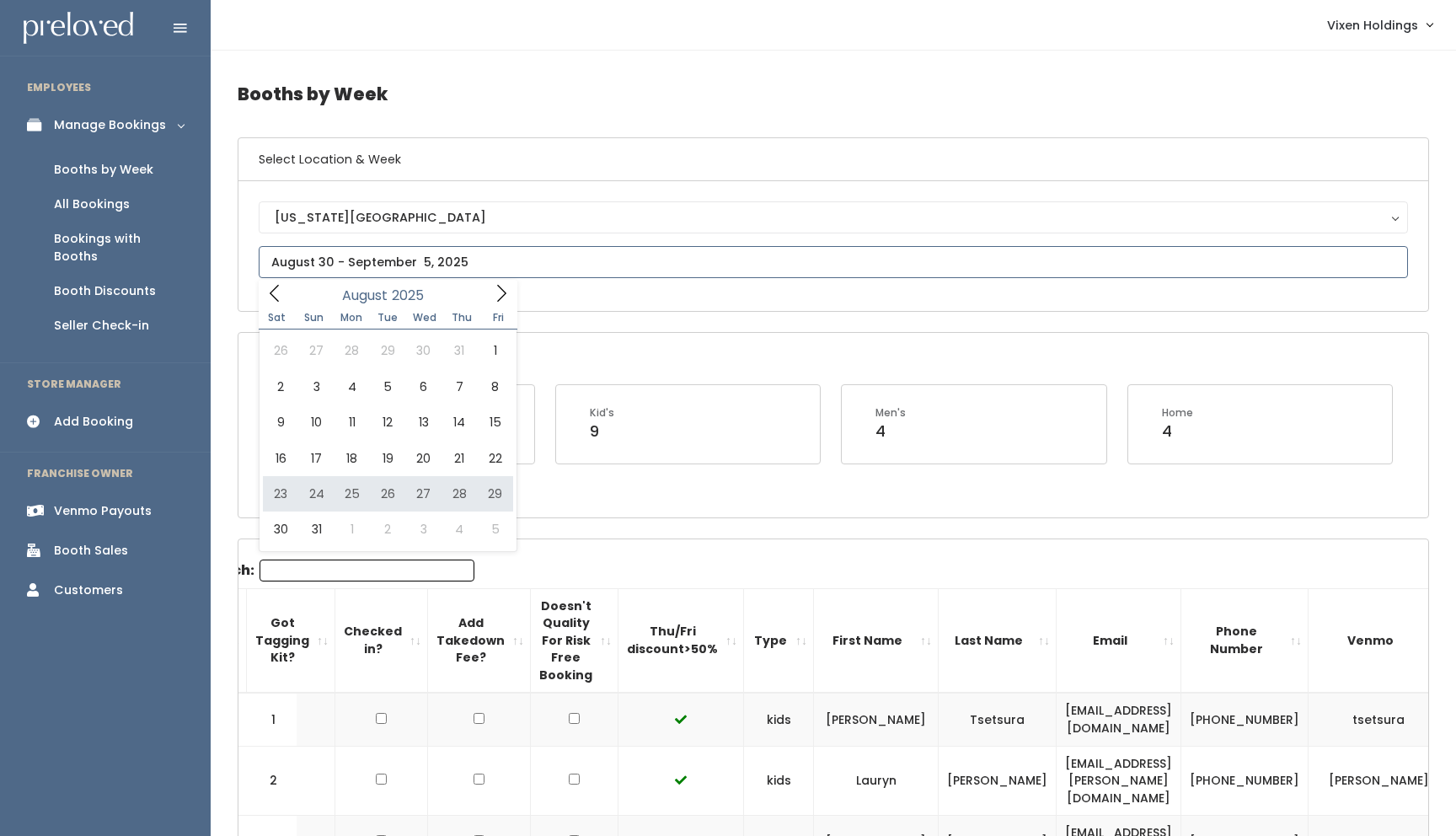
type input "August 23 to August 29"
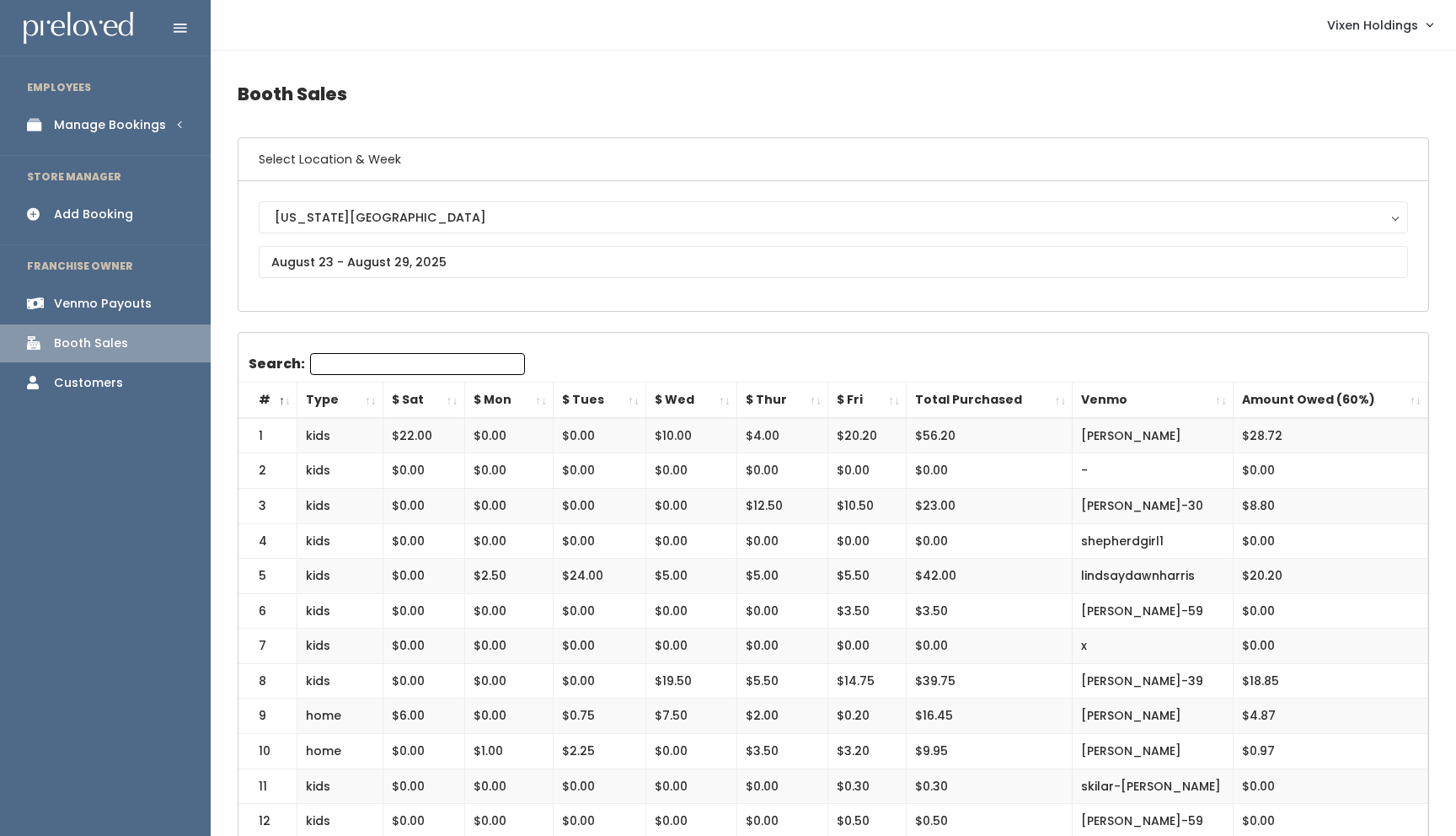
click at [112, 216] on div "Add Booking" at bounding box center [94, 214] width 80 height 18
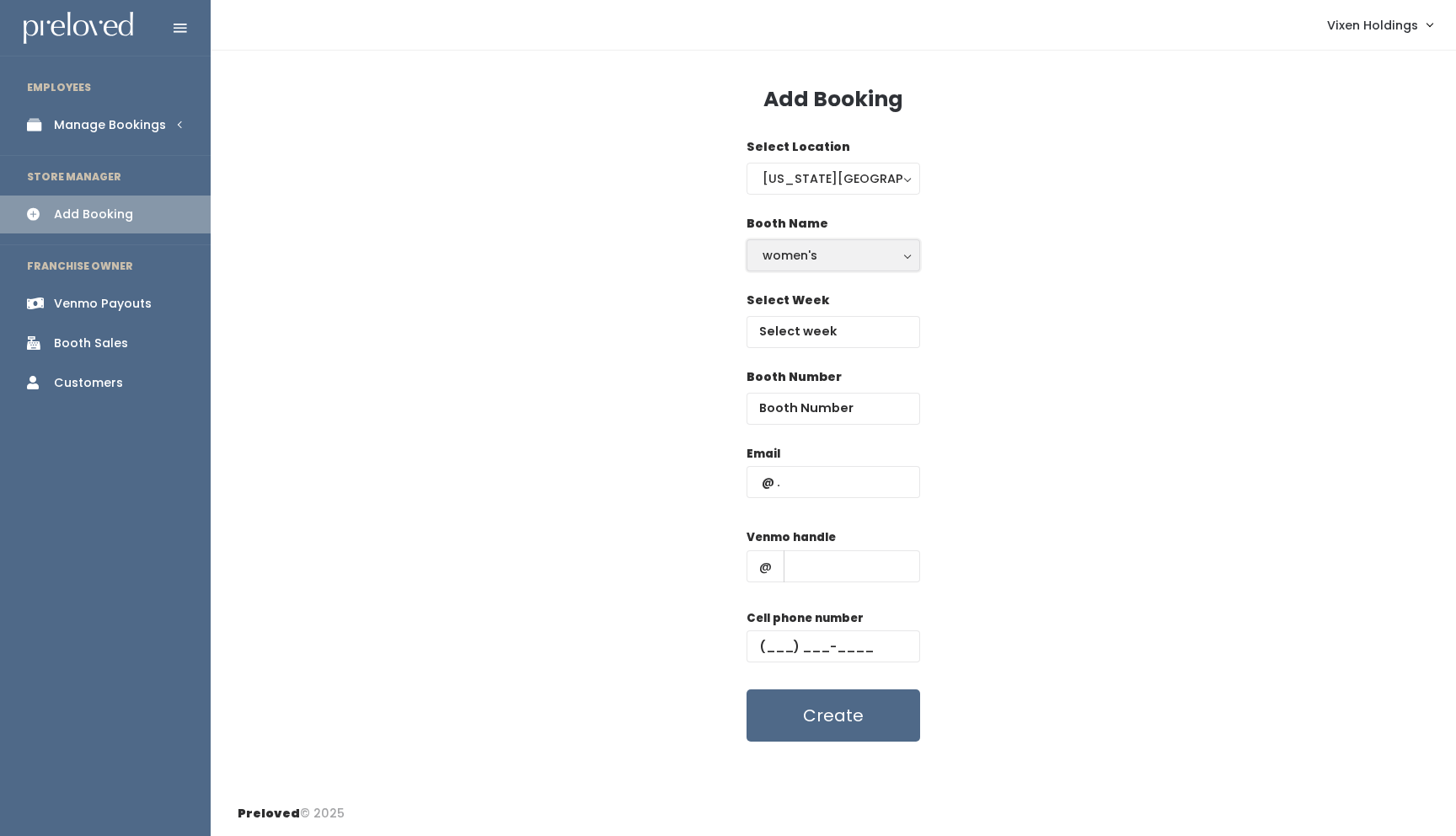
click at [826, 255] on div "women's" at bounding box center [833, 256] width 141 height 19
click at [812, 321] on link "kid's" at bounding box center [833, 324] width 172 height 30
select select "kids"
click at [814, 330] on input "text" at bounding box center [833, 332] width 174 height 32
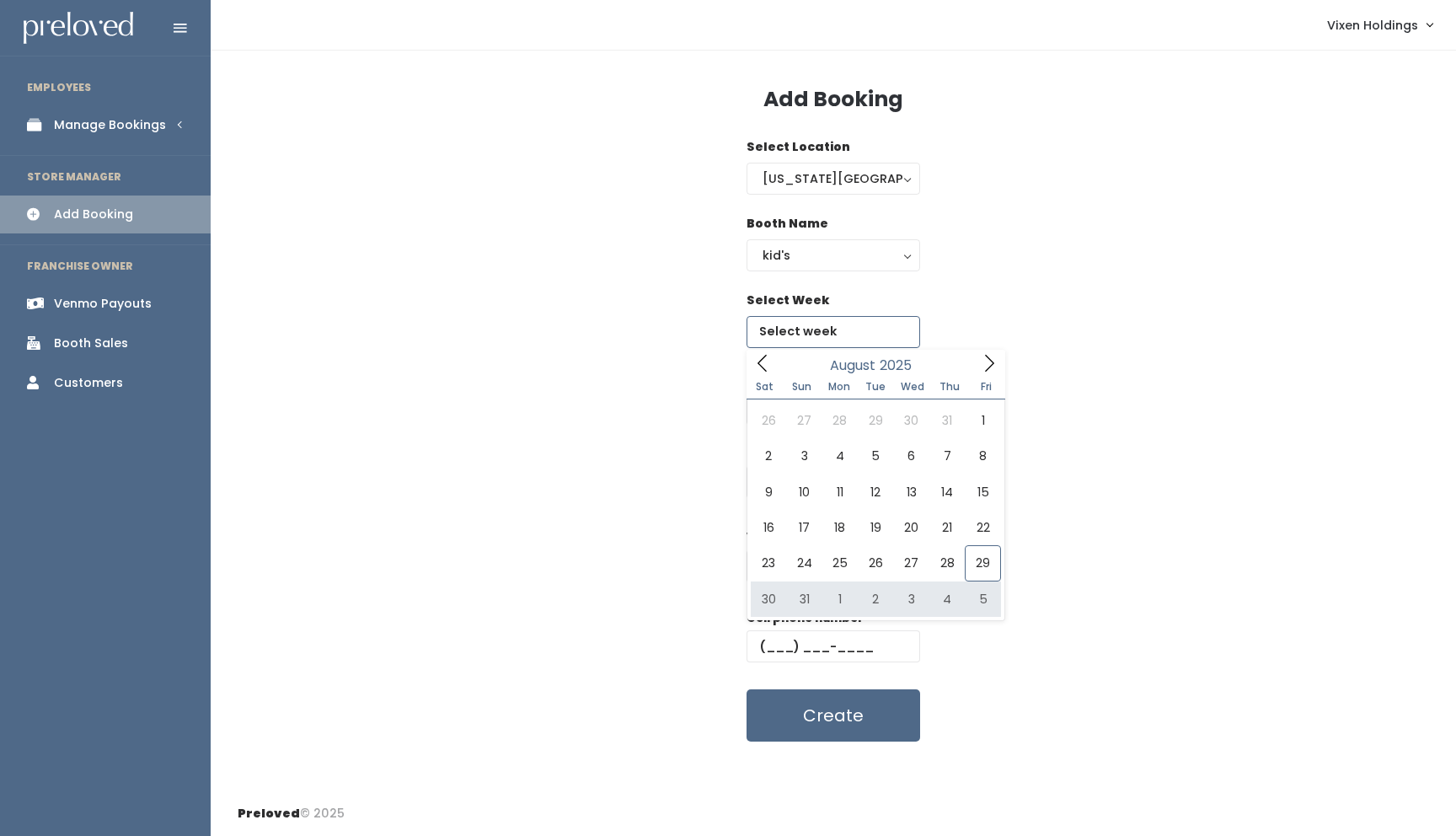
type input "August 30 to September 5"
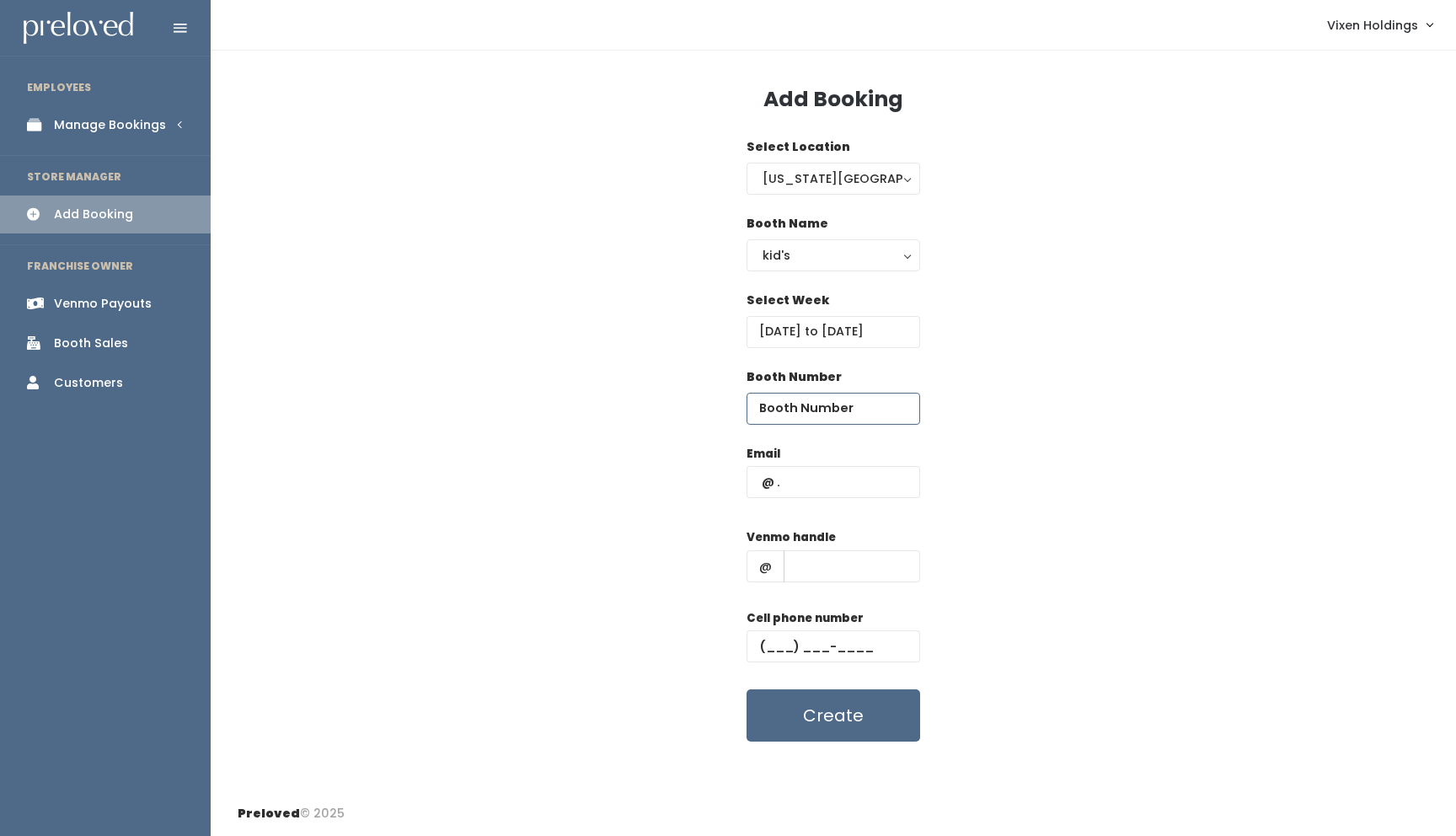
click at [810, 404] on input "number" at bounding box center [833, 409] width 174 height 32
type input "6"
click at [759, 478] on input "text" at bounding box center [833, 482] width 174 height 32
paste input "[EMAIL_ADDRESS][DOMAIN_NAME]"
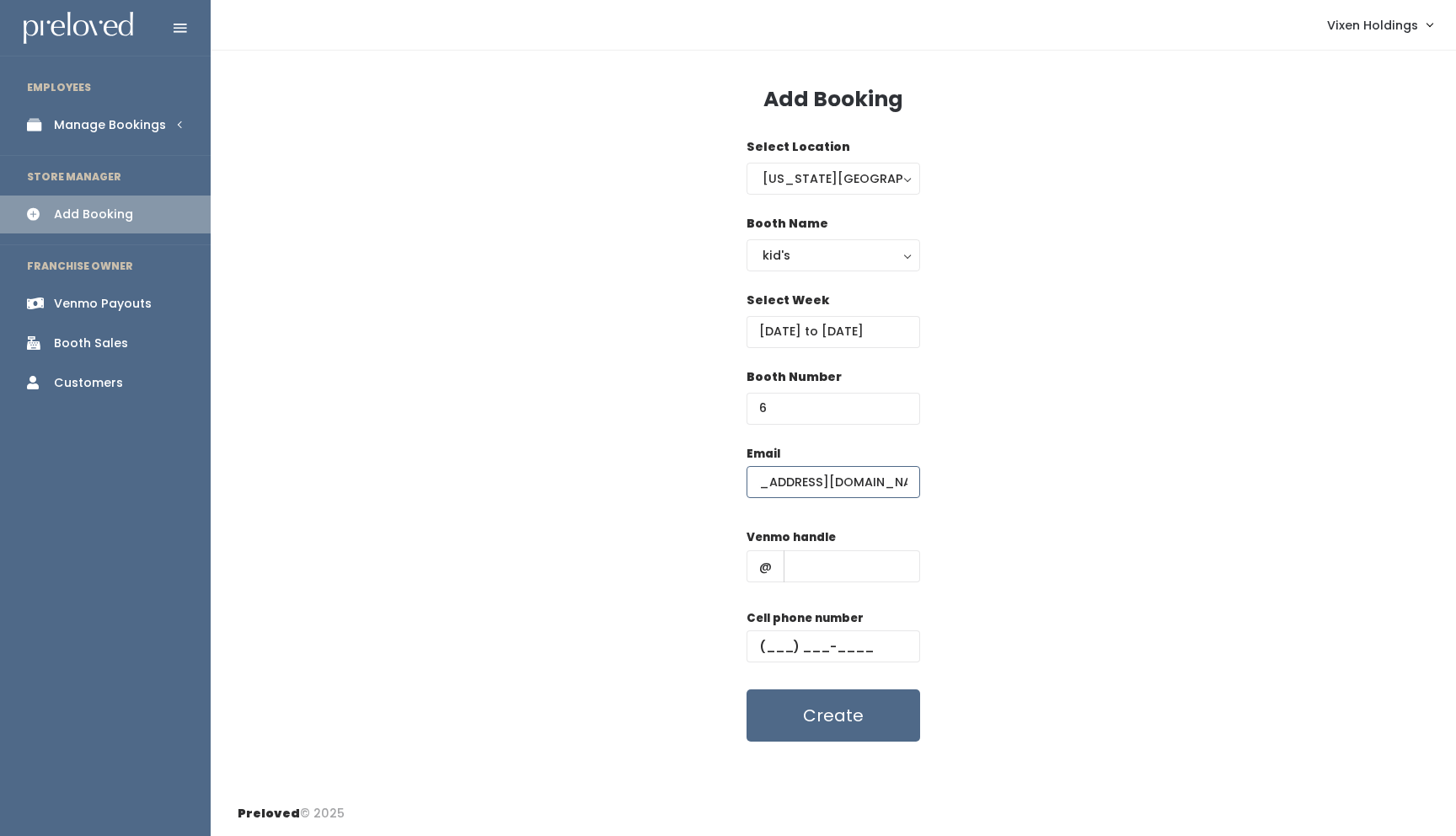
type input "[EMAIL_ADDRESS][DOMAIN_NAME]"
click at [768, 645] on input "text" at bounding box center [833, 646] width 174 height 32
paste input "[PHONE_NUMBER]"
type input "[PHONE_NUMBER]"
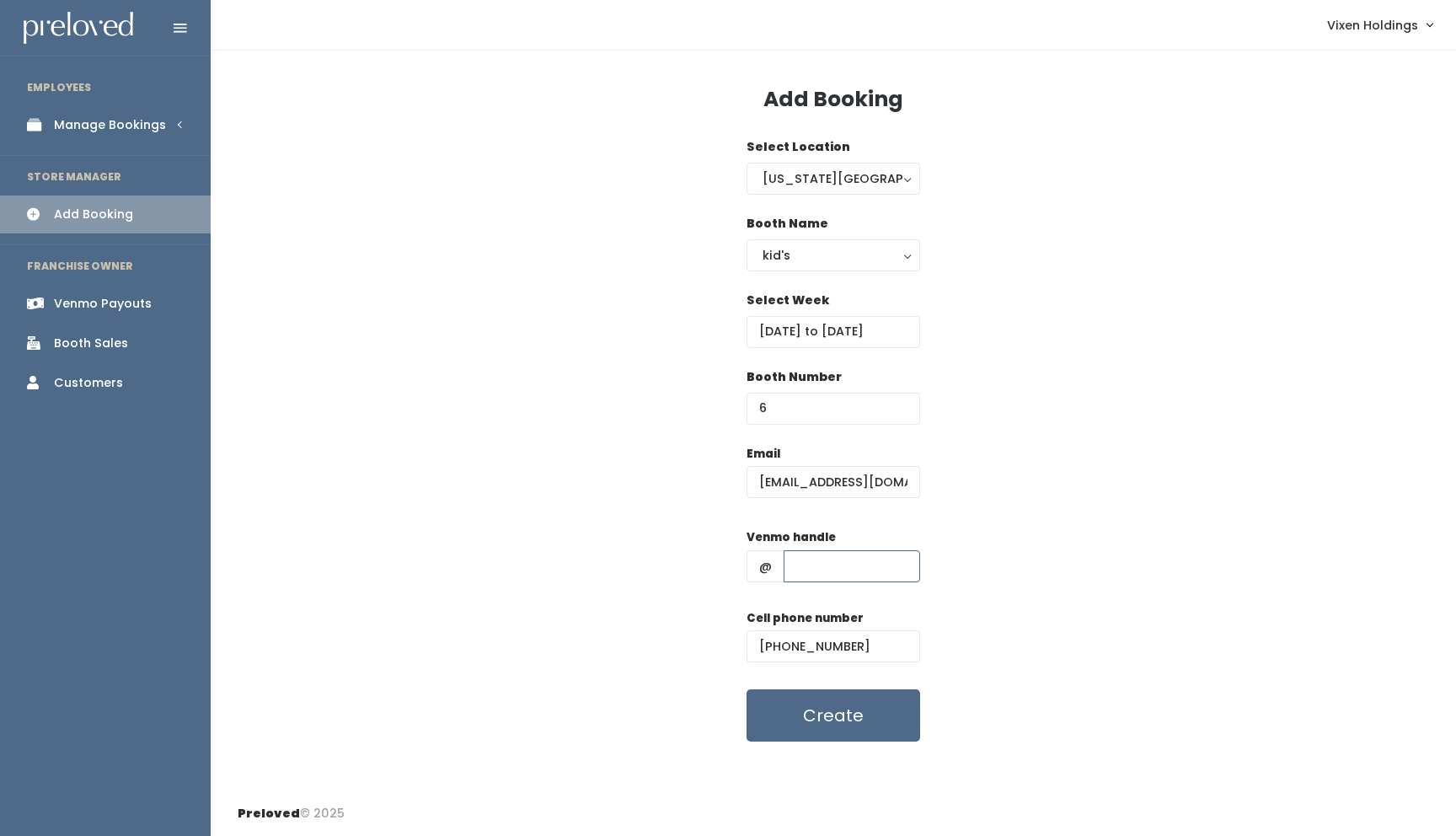
click at [812, 567] on input "text" at bounding box center [852, 567] width 136 height 32
paste input "[PERSON_NAME]-59"
type input "[PERSON_NAME]-59"
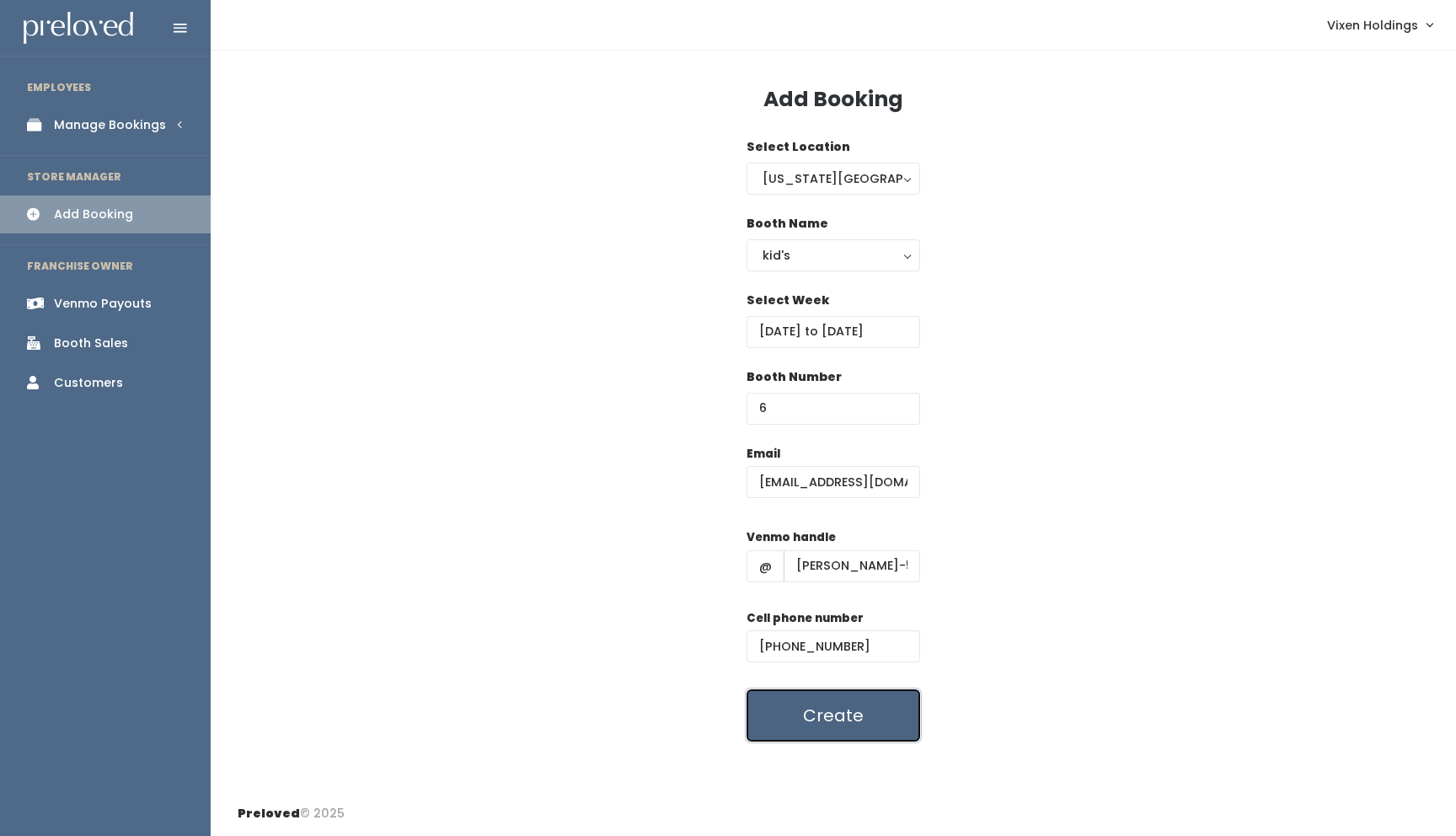
click at [830, 728] on button "Create" at bounding box center [833, 716] width 174 height 53
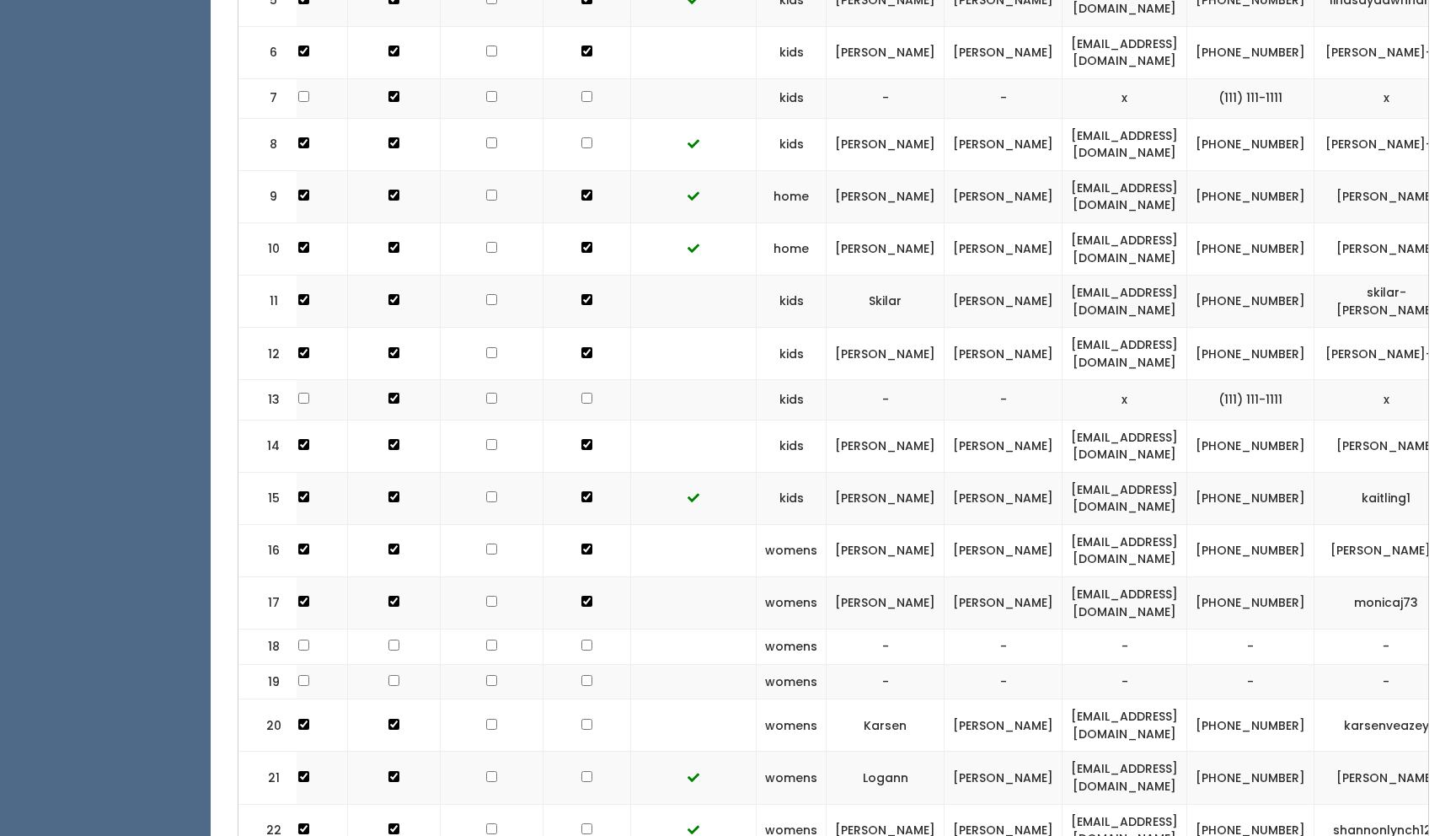
scroll to position [0, 41]
drag, startPoint x: 1149, startPoint y: 30, endPoint x: 958, endPoint y: 41, distance: 191.3
click at [1059, 41] on td "[EMAIL_ADDRESS][DOMAIN_NAME]" at bounding box center [1121, 53] width 124 height 53
copy td "[EMAIL_ADDRESS][DOMAIN_NAME]"
drag, startPoint x: 1238, startPoint y: 40, endPoint x: 1176, endPoint y: 29, distance: 63.0
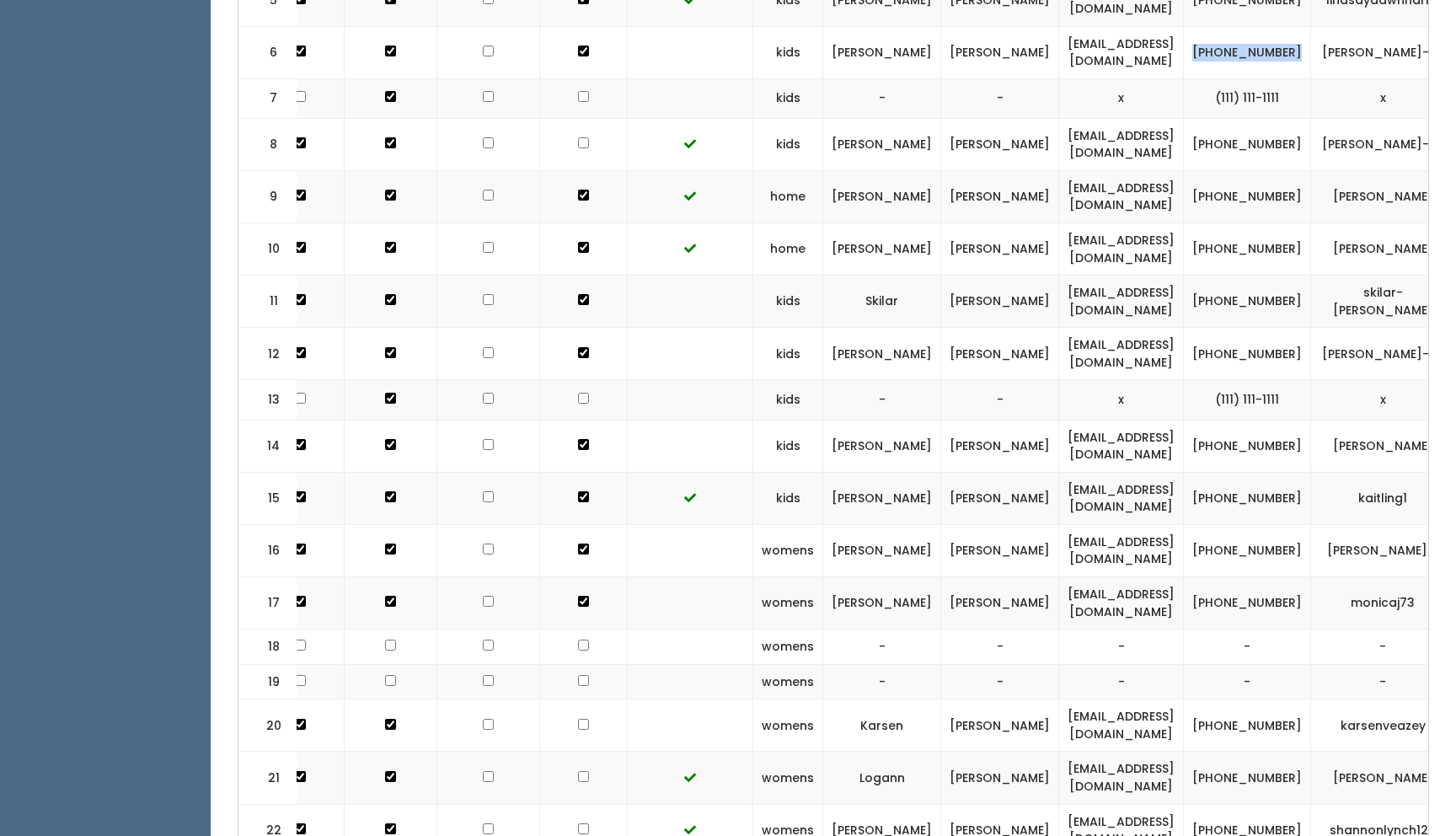
click at [1183, 29] on td "[PHONE_NUMBER]" at bounding box center [1247, 53] width 127 height 53
copy td "[PHONE_NUMBER]"
drag, startPoint x: 1328, startPoint y: 39, endPoint x: 1258, endPoint y: 30, distance: 70.6
click at [1311, 30] on td "jessica-magana-59" at bounding box center [1383, 53] width 144 height 53
copy td "jessica-magana-59"
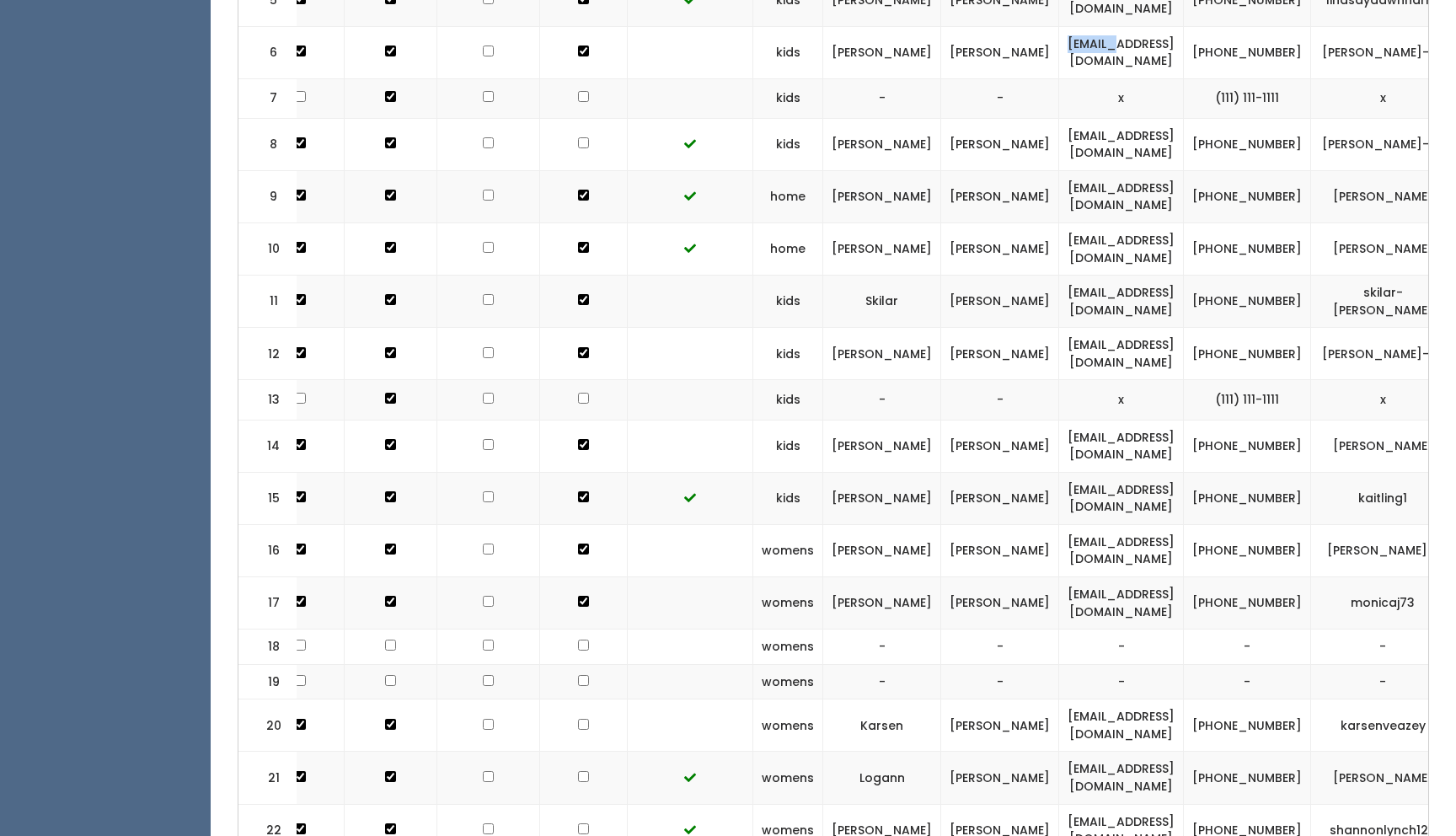
drag, startPoint x: 1155, startPoint y: 31, endPoint x: 951, endPoint y: 41, distance: 204.2
click at [1059, 41] on td "[EMAIL_ADDRESS][DOMAIN_NAME]" at bounding box center [1121, 53] width 124 height 53
drag, startPoint x: 1148, startPoint y: 31, endPoint x: 960, endPoint y: 35, distance: 188.0
click at [1059, 35] on td "jessicamagana00@gmail.com" at bounding box center [1121, 53] width 124 height 53
copy td "jessicamagana00@gmail.com"
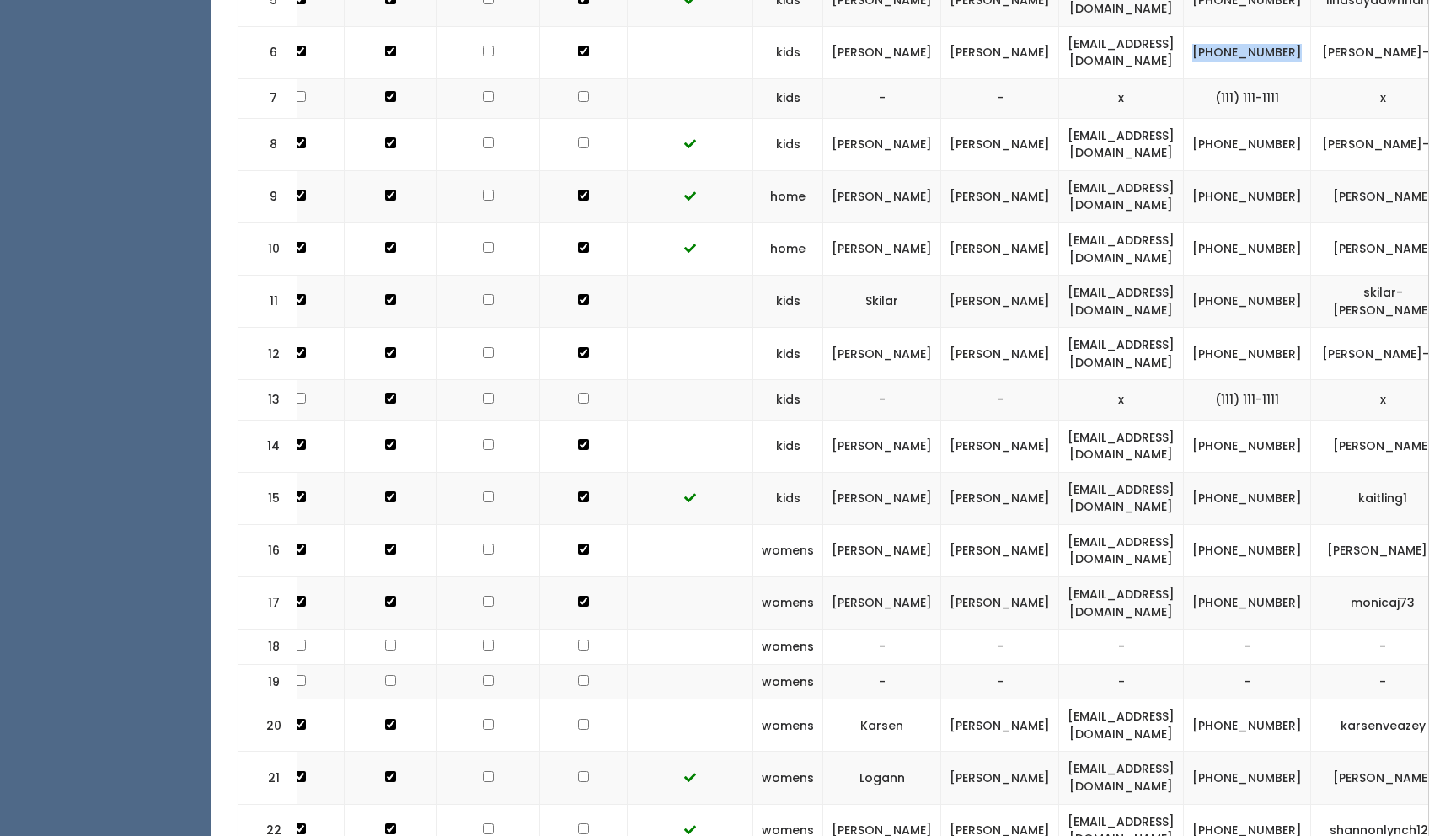
drag, startPoint x: 1239, startPoint y: 40, endPoint x: 1169, endPoint y: 31, distance: 70.6
click at [1183, 31] on td "(405) 650-1233" at bounding box center [1247, 53] width 127 height 53
copy td "(405) 650-1233"
drag, startPoint x: 1335, startPoint y: 41, endPoint x: 1259, endPoint y: 27, distance: 77.3
click at [1311, 27] on td "[PERSON_NAME]-59" at bounding box center [1383, 53] width 144 height 53
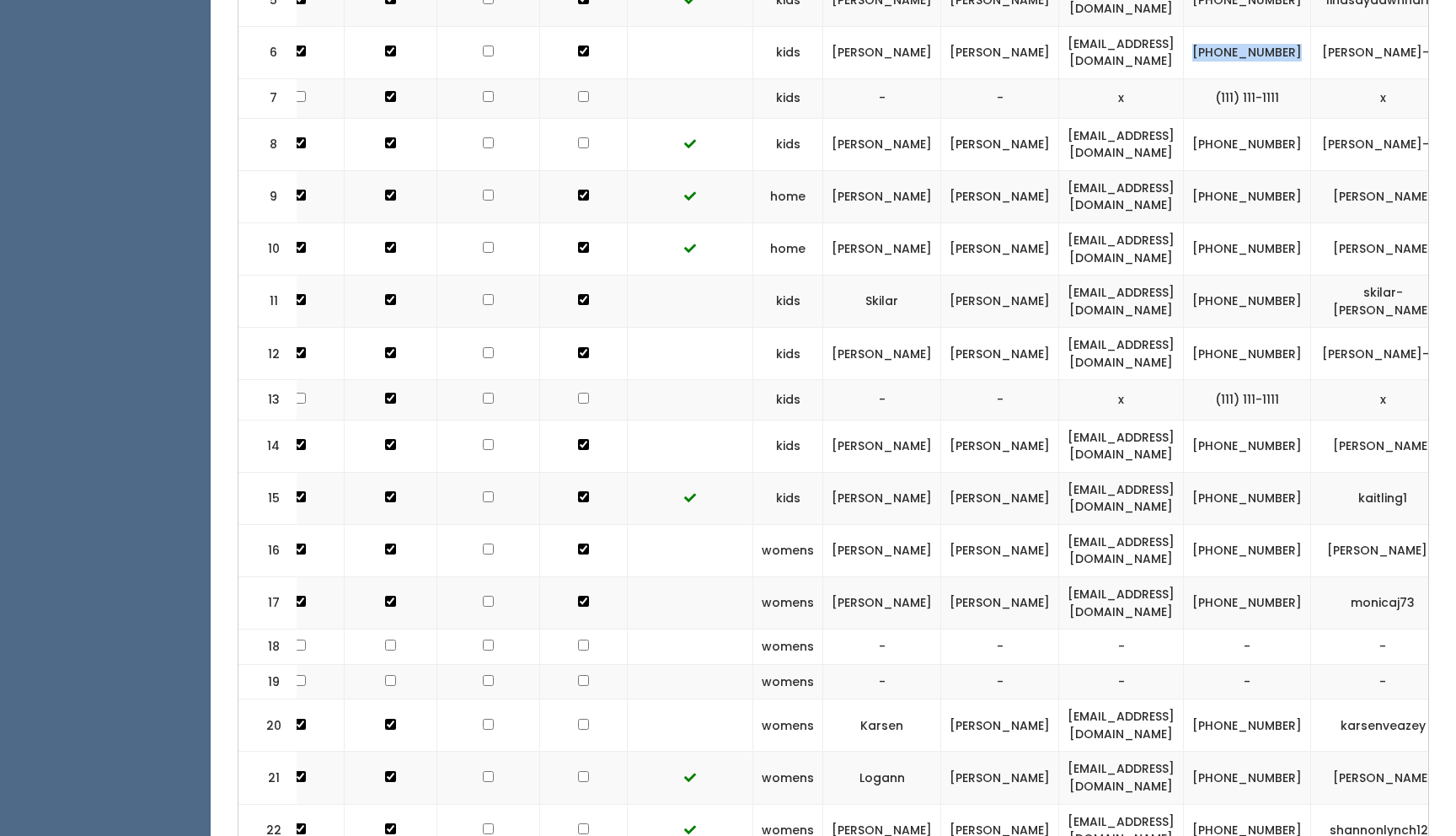
copy td "[PERSON_NAME]-59"
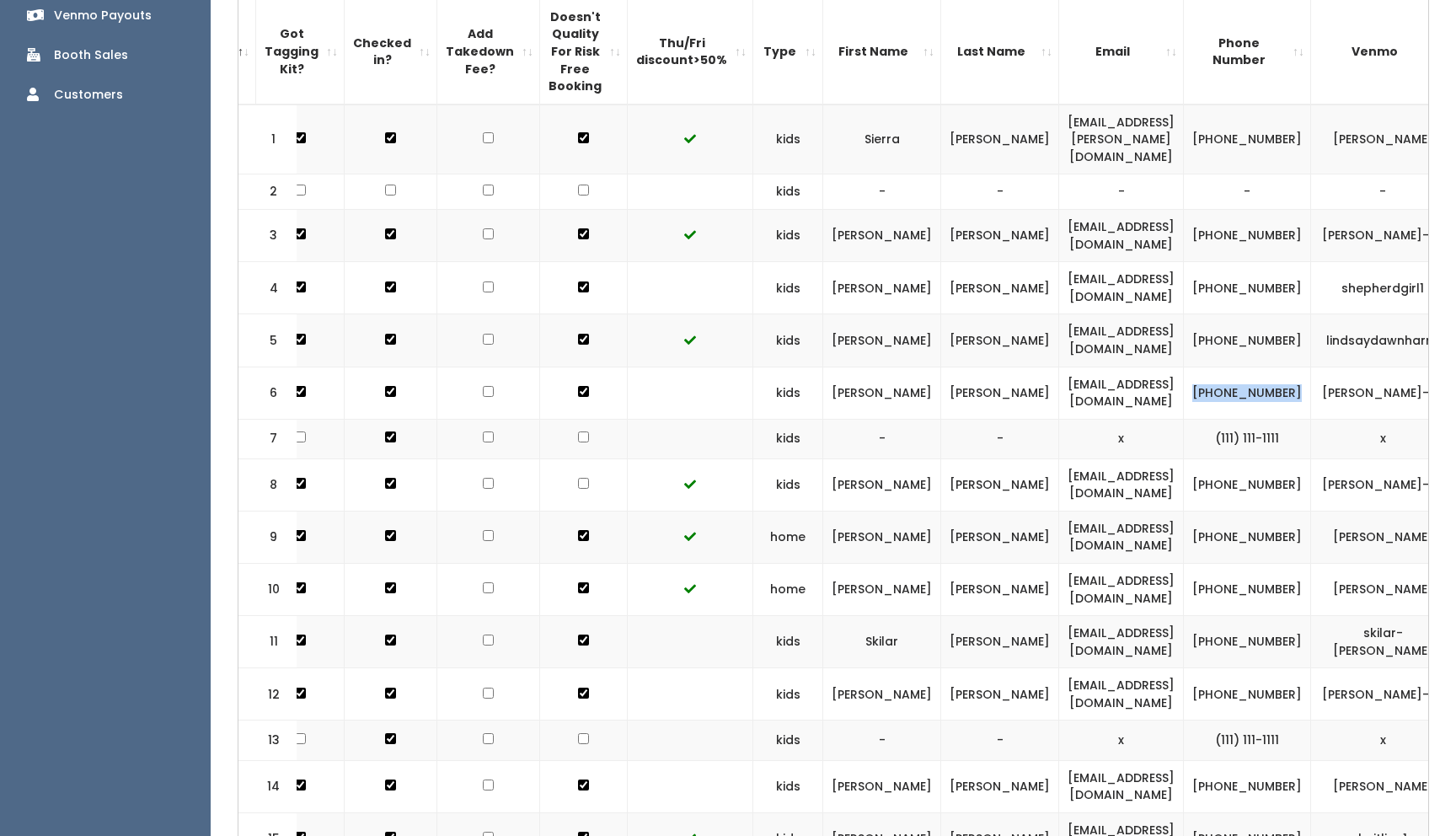
scroll to position [520, 0]
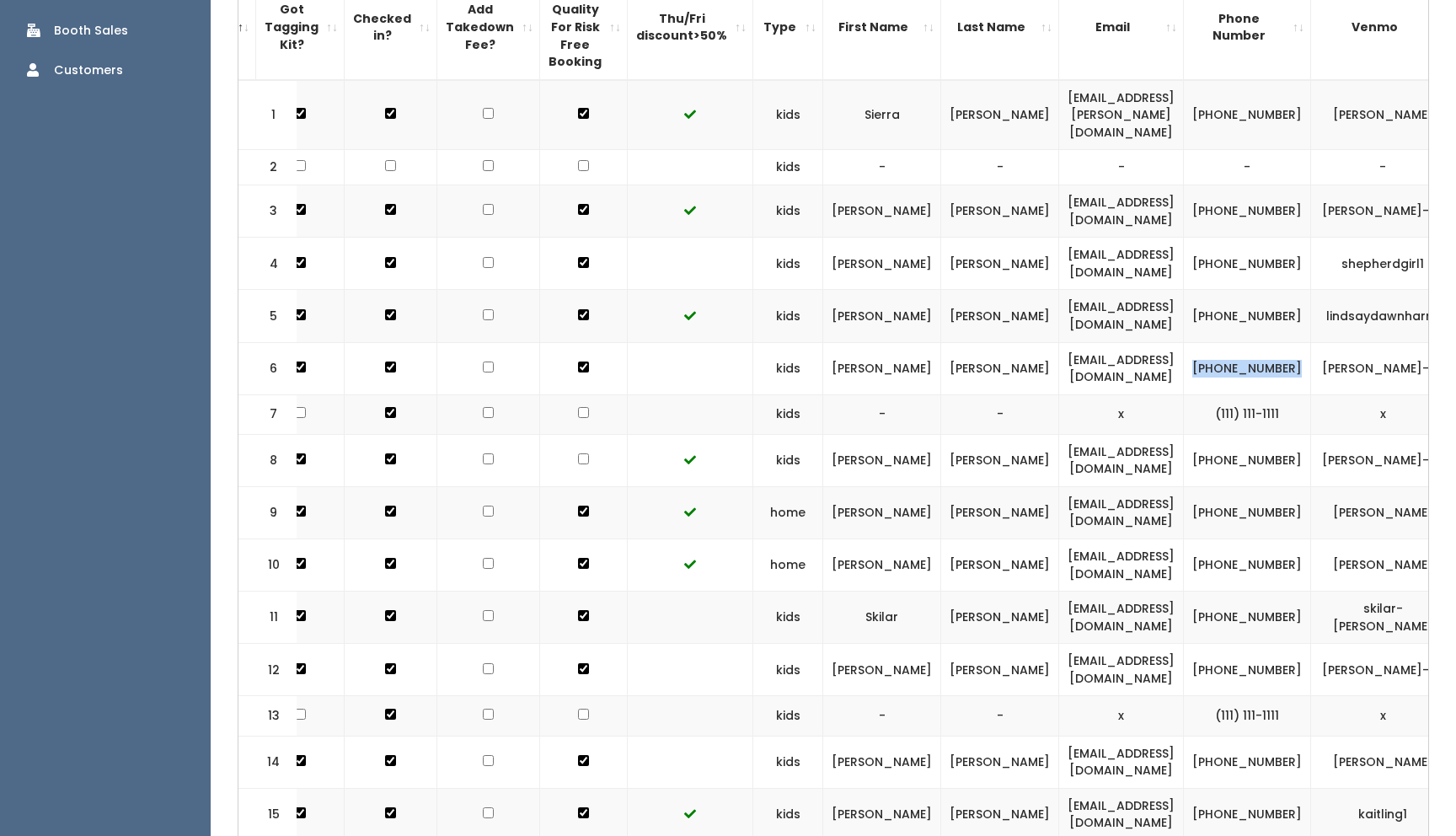
click at [1059, 69] on th "Email" at bounding box center [1121, 26] width 124 height 104
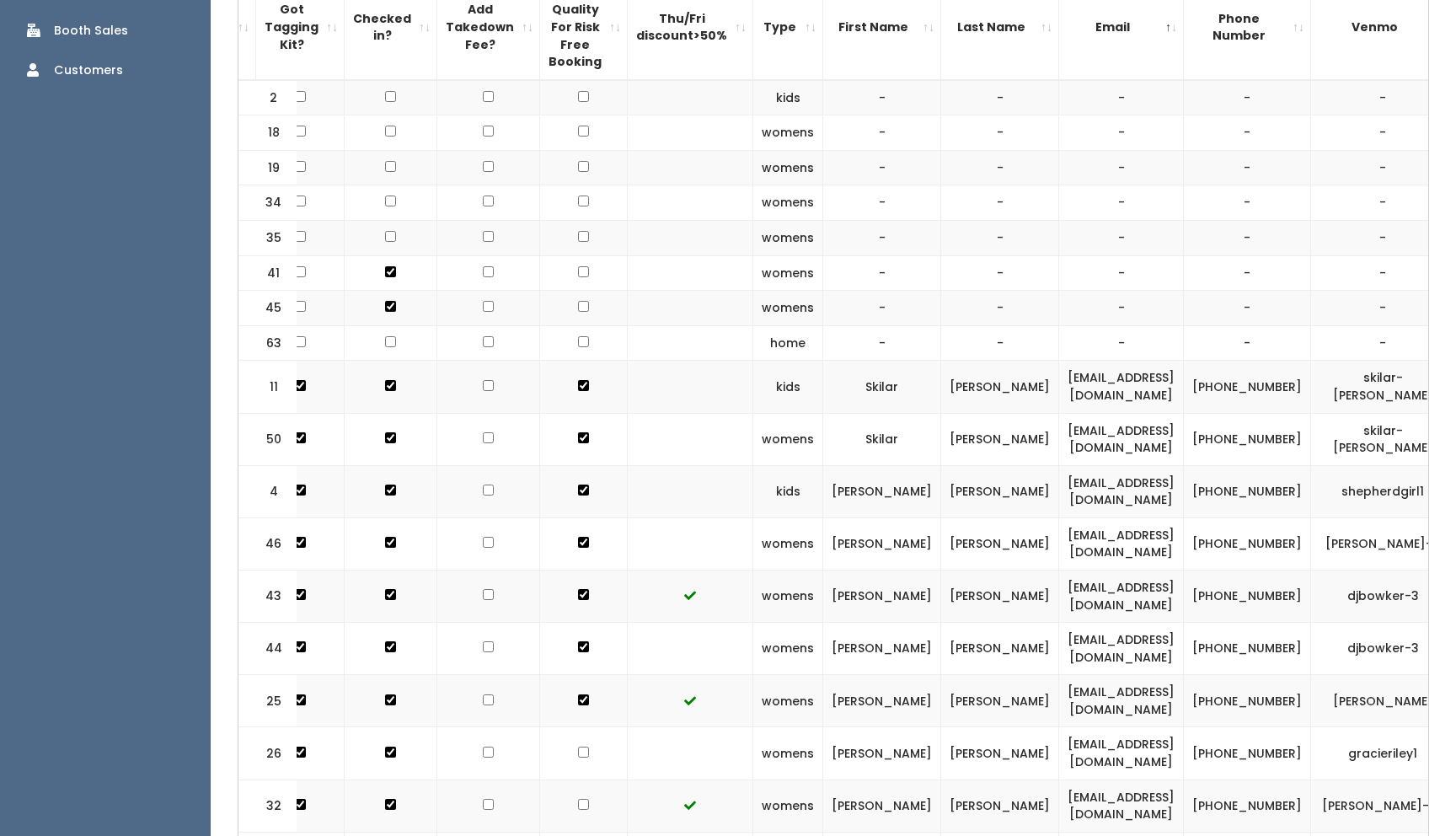
click at [1150, 30] on th "Email" at bounding box center [1121, 26] width 124 height 104
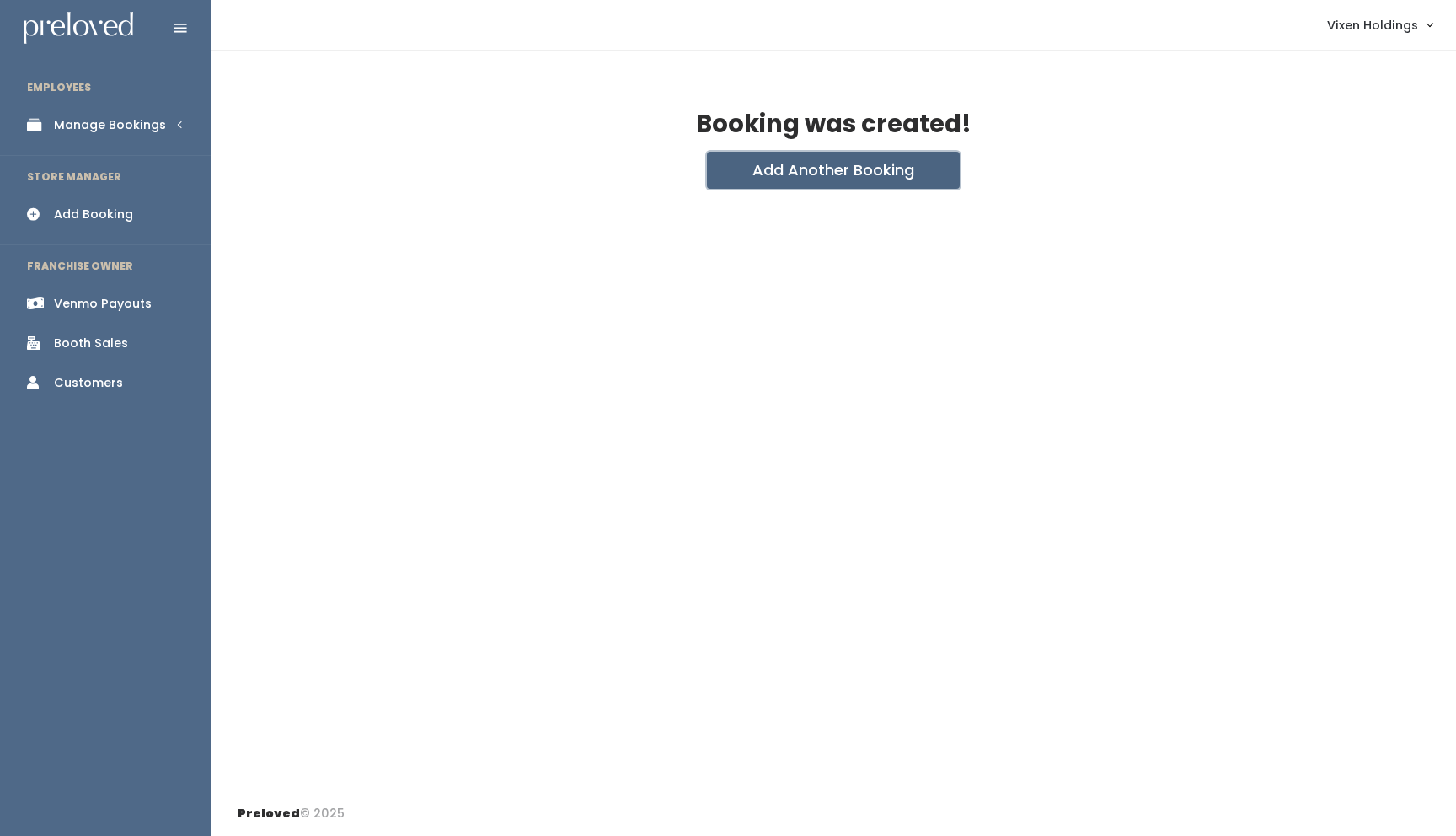
click at [797, 166] on button "Add Another Booking" at bounding box center [833, 170] width 253 height 37
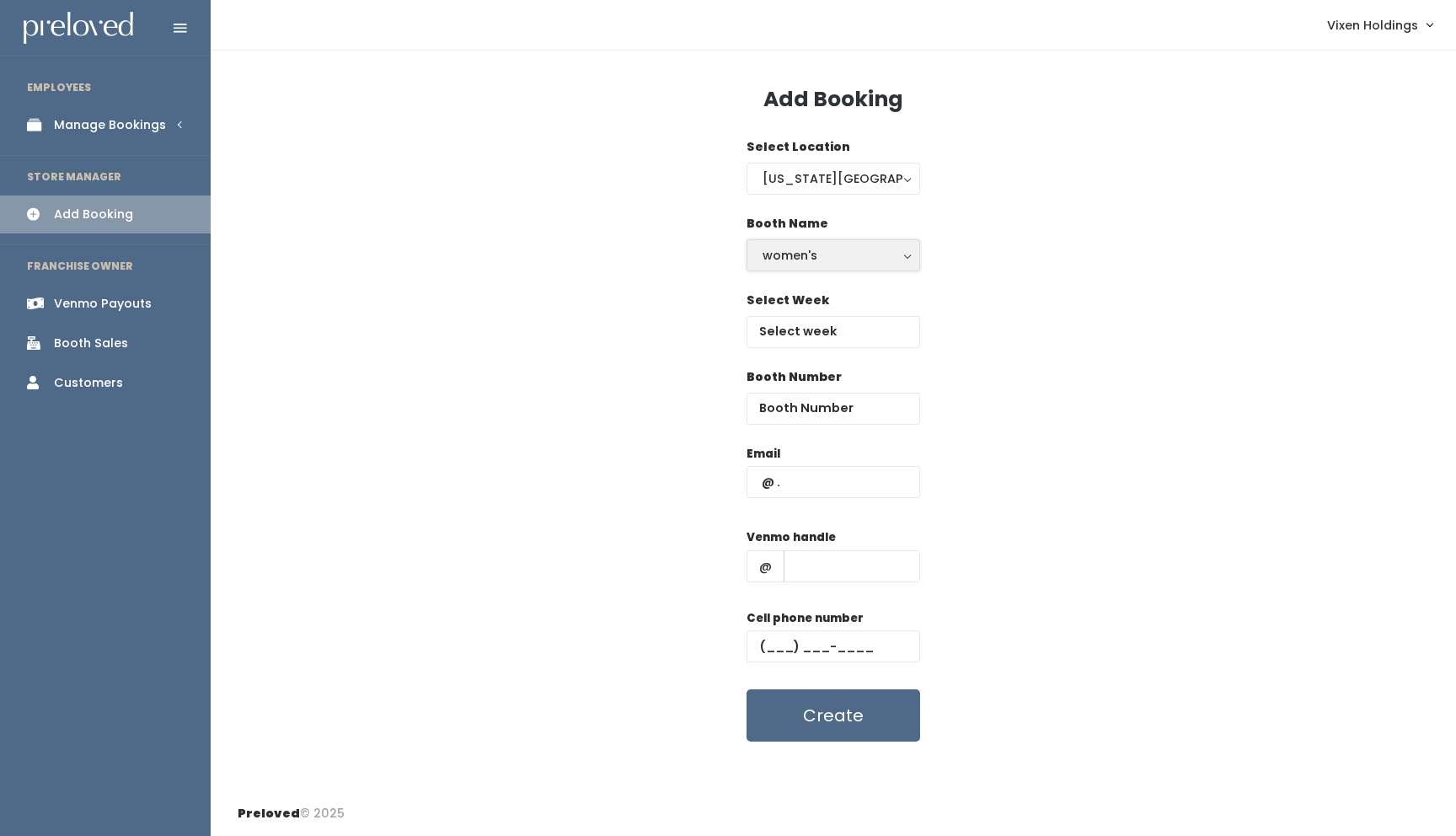
click at [803, 261] on div "women's" at bounding box center [833, 256] width 141 height 19
click at [808, 320] on link "kid's" at bounding box center [833, 324] width 172 height 30
select select "kids"
click at [816, 334] on input "text" at bounding box center [833, 332] width 174 height 32
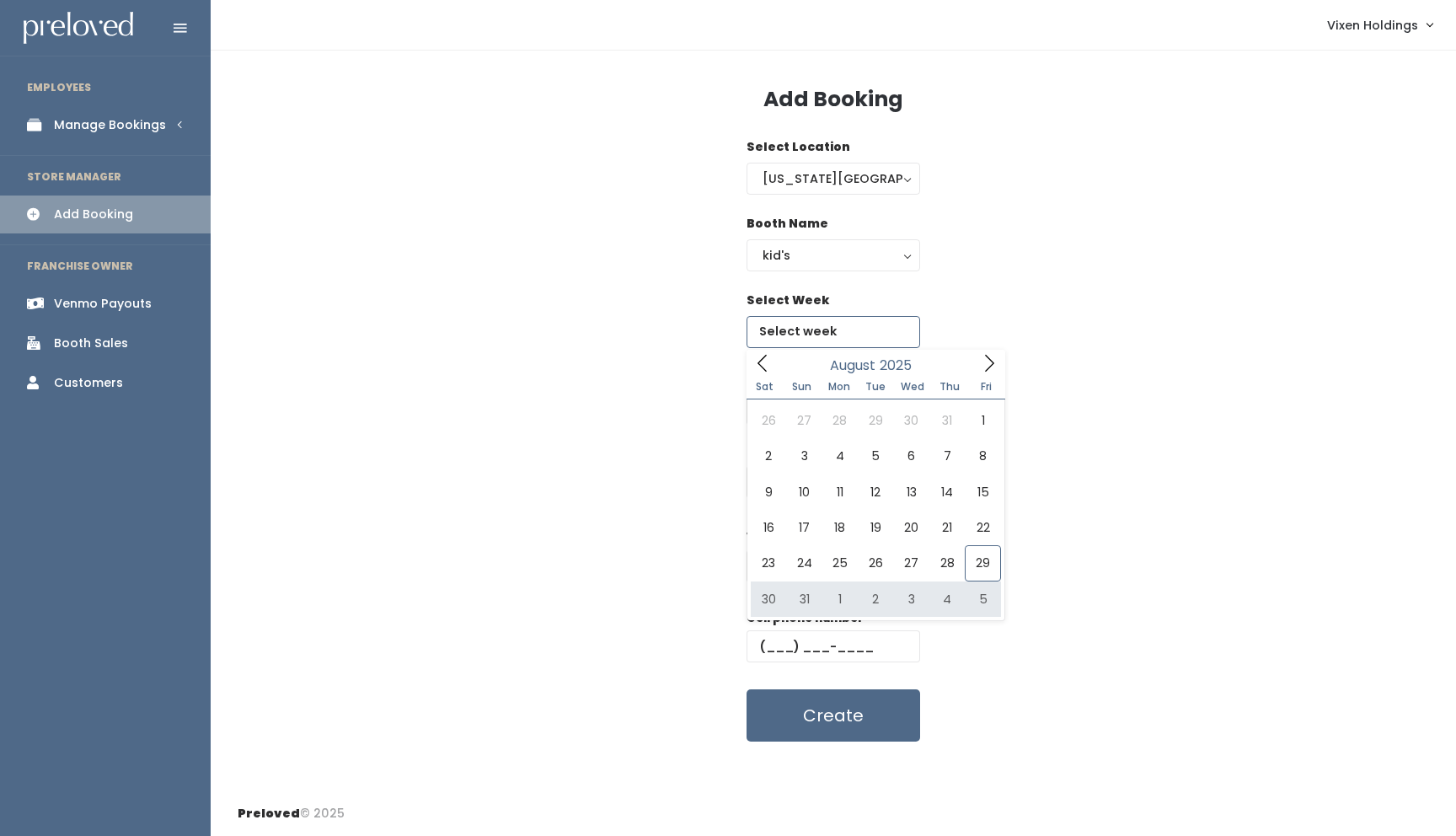
type input "[DATE] to [DATE]"
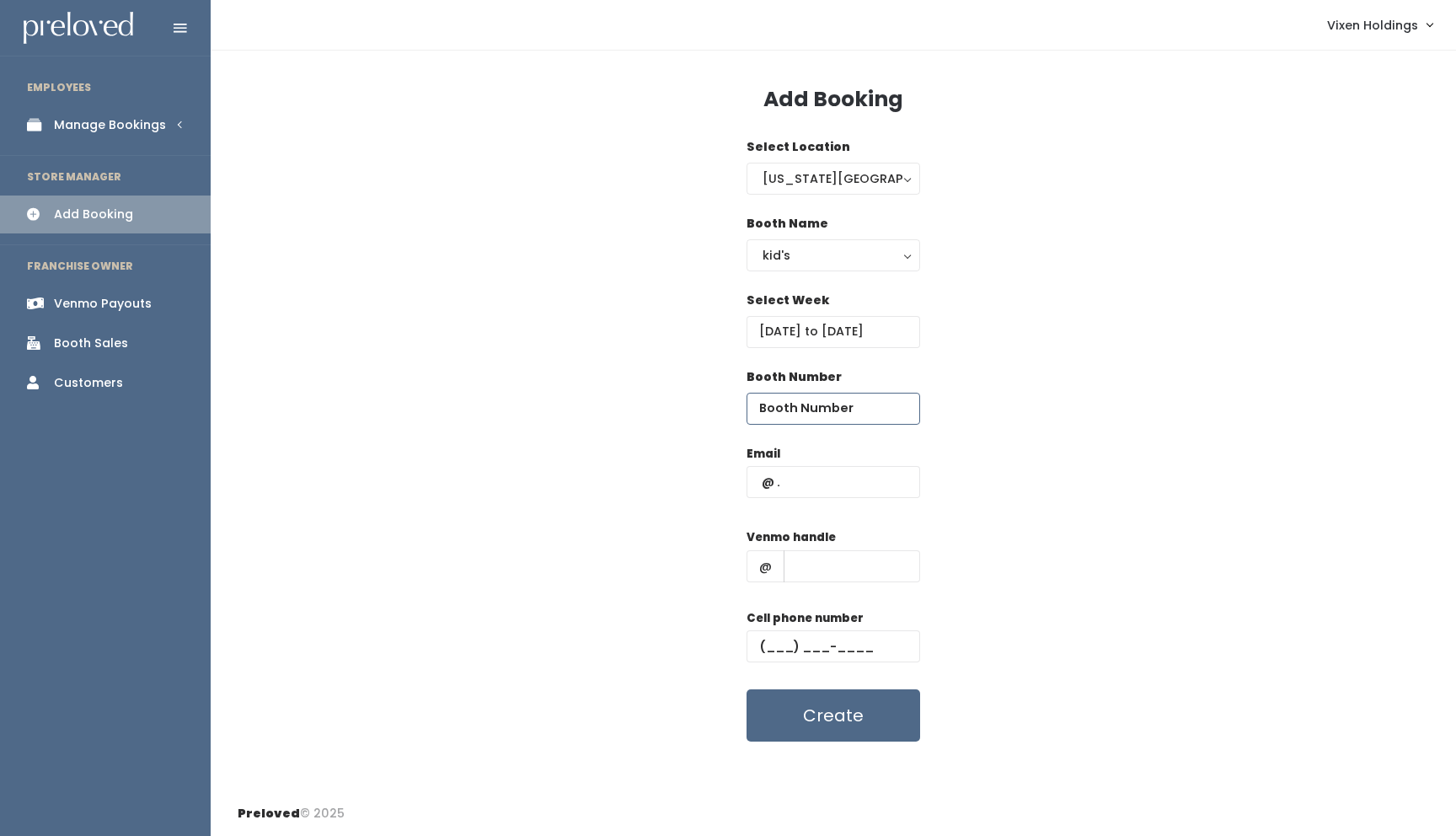
click at [797, 408] on input "number" at bounding box center [833, 409] width 174 height 32
type input "12"
click at [805, 570] on input "text" at bounding box center [852, 567] width 136 height 32
paste input "[PERSON_NAME]-59"
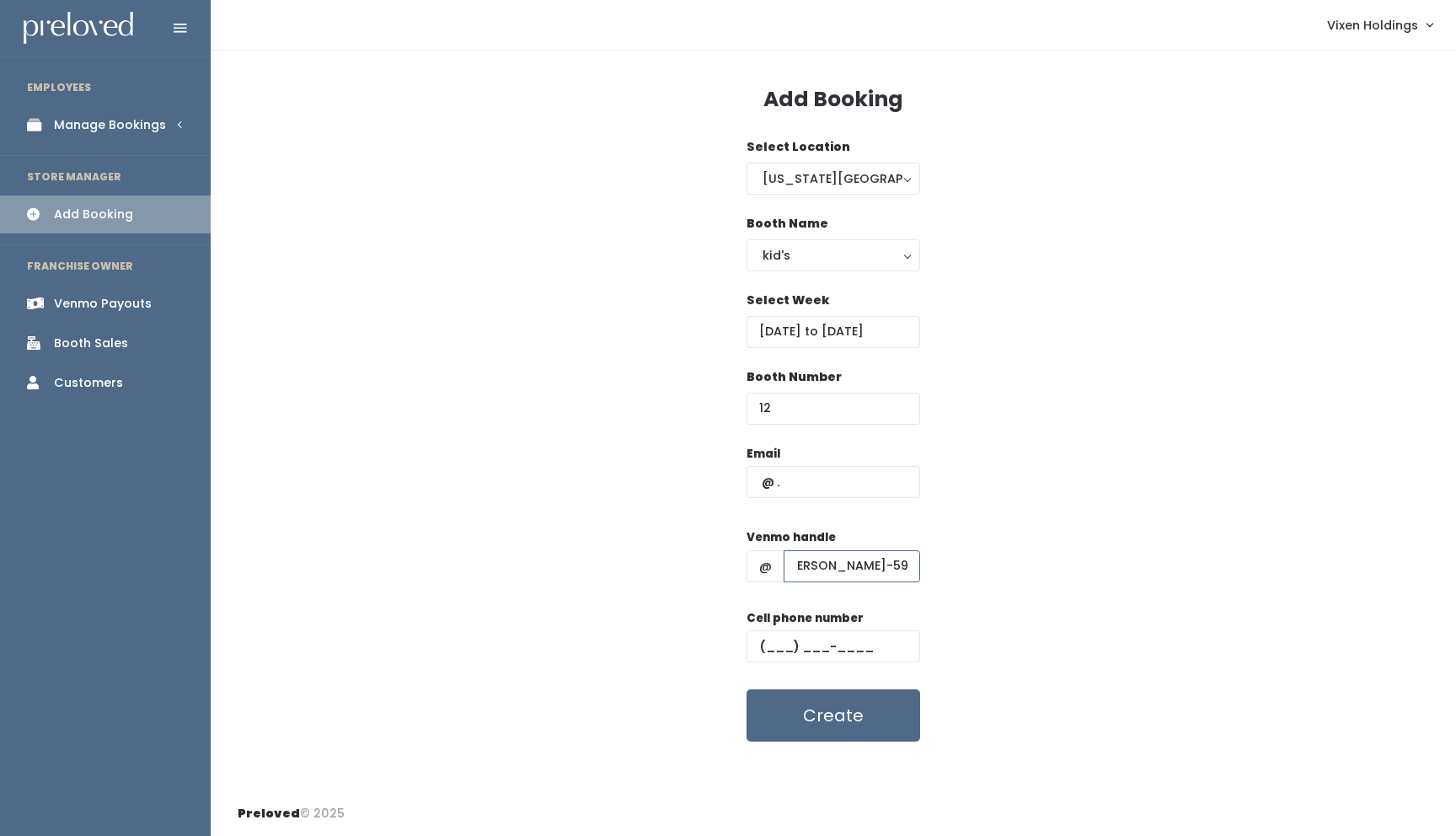
type input "[PERSON_NAME]-59"
click at [758, 479] on input "text" at bounding box center [833, 482] width 174 height 32
paste input "jessicamagana00@gmail.com"
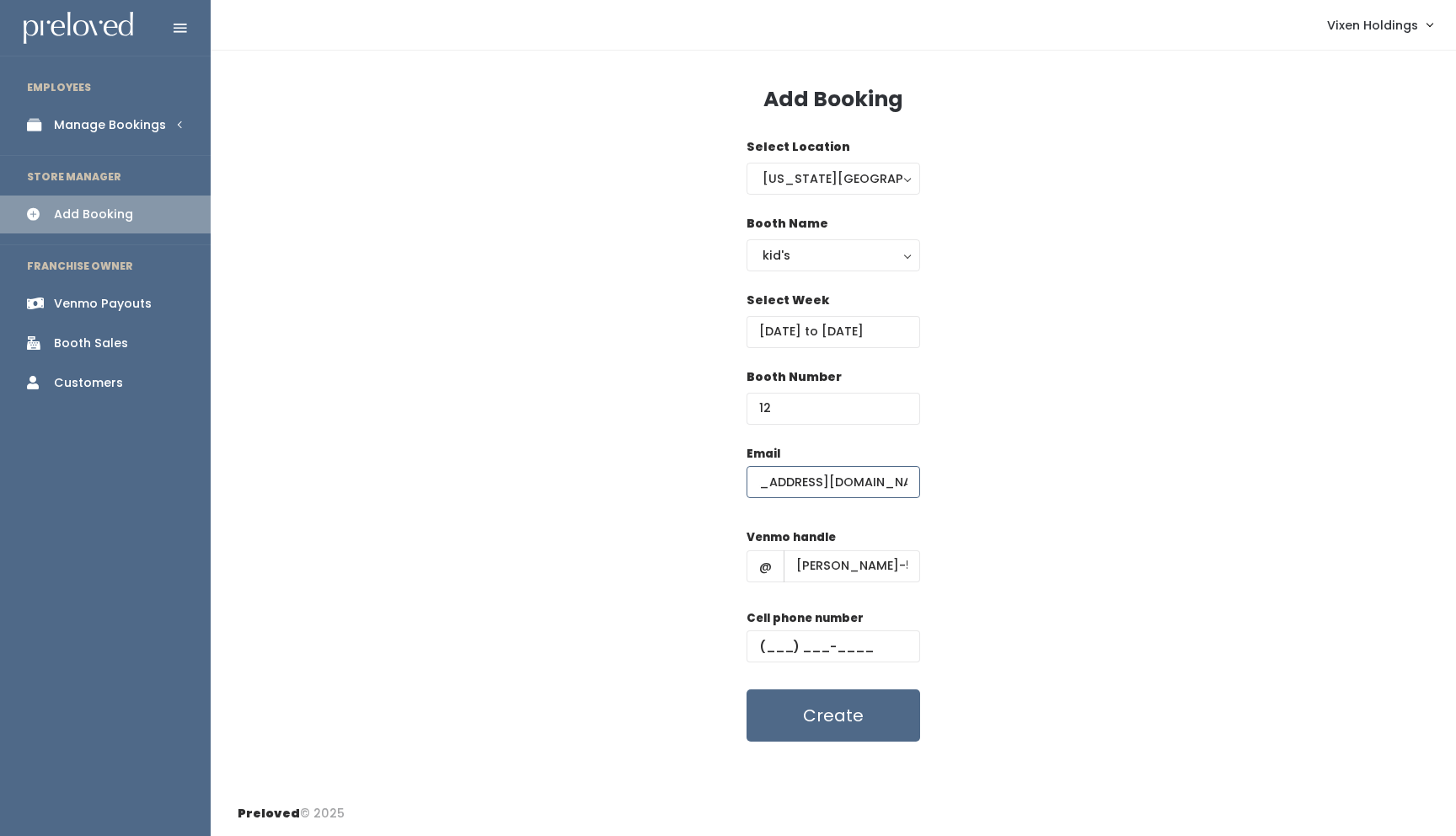
type input "jessicamagana00@gmail.com"
click at [764, 639] on input "text" at bounding box center [833, 646] width 174 height 32
paste input "[PHONE_NUMBER]"
type input "[PHONE_NUMBER]"
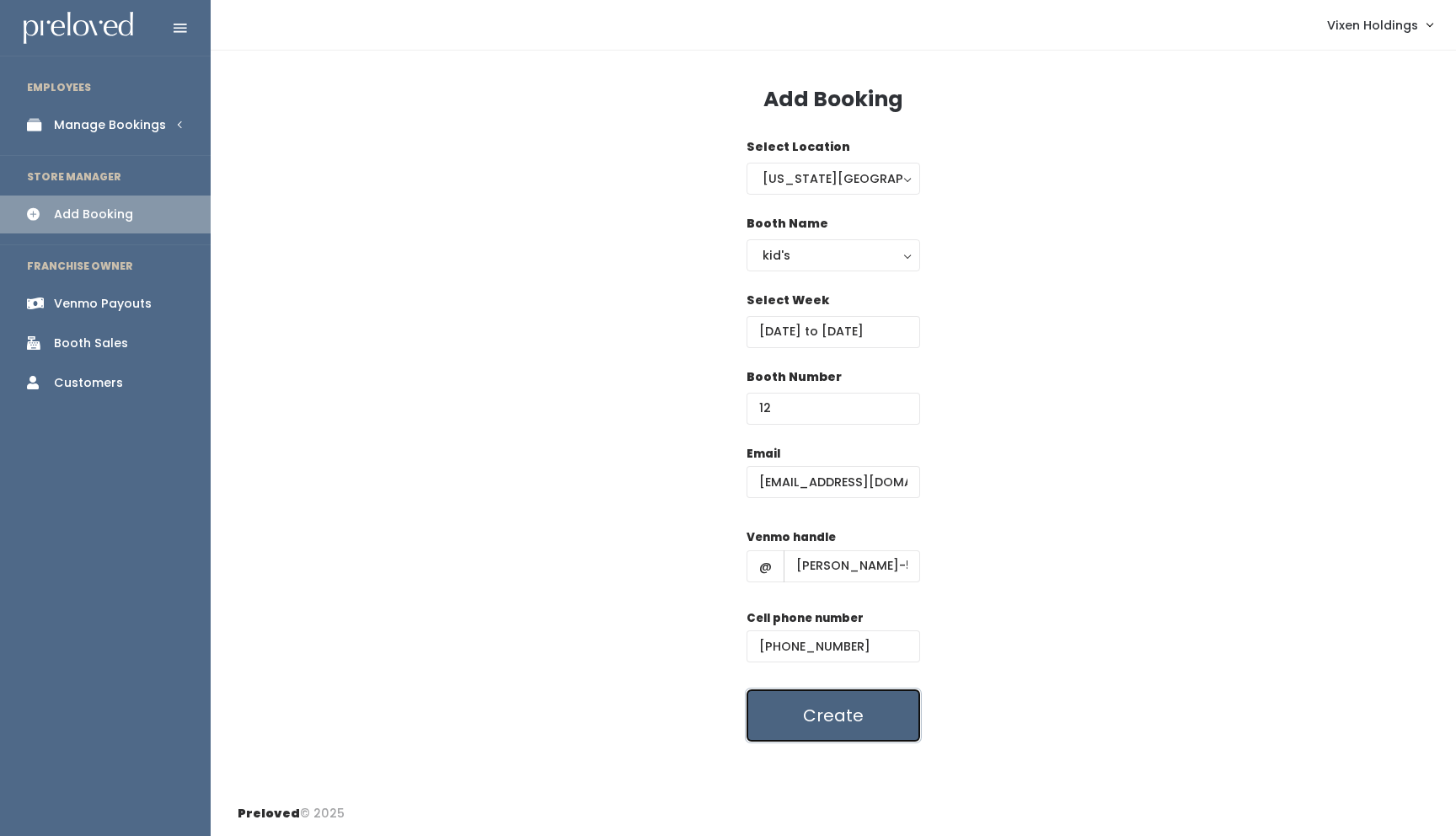
click at [814, 734] on button "Create" at bounding box center [833, 716] width 174 height 53
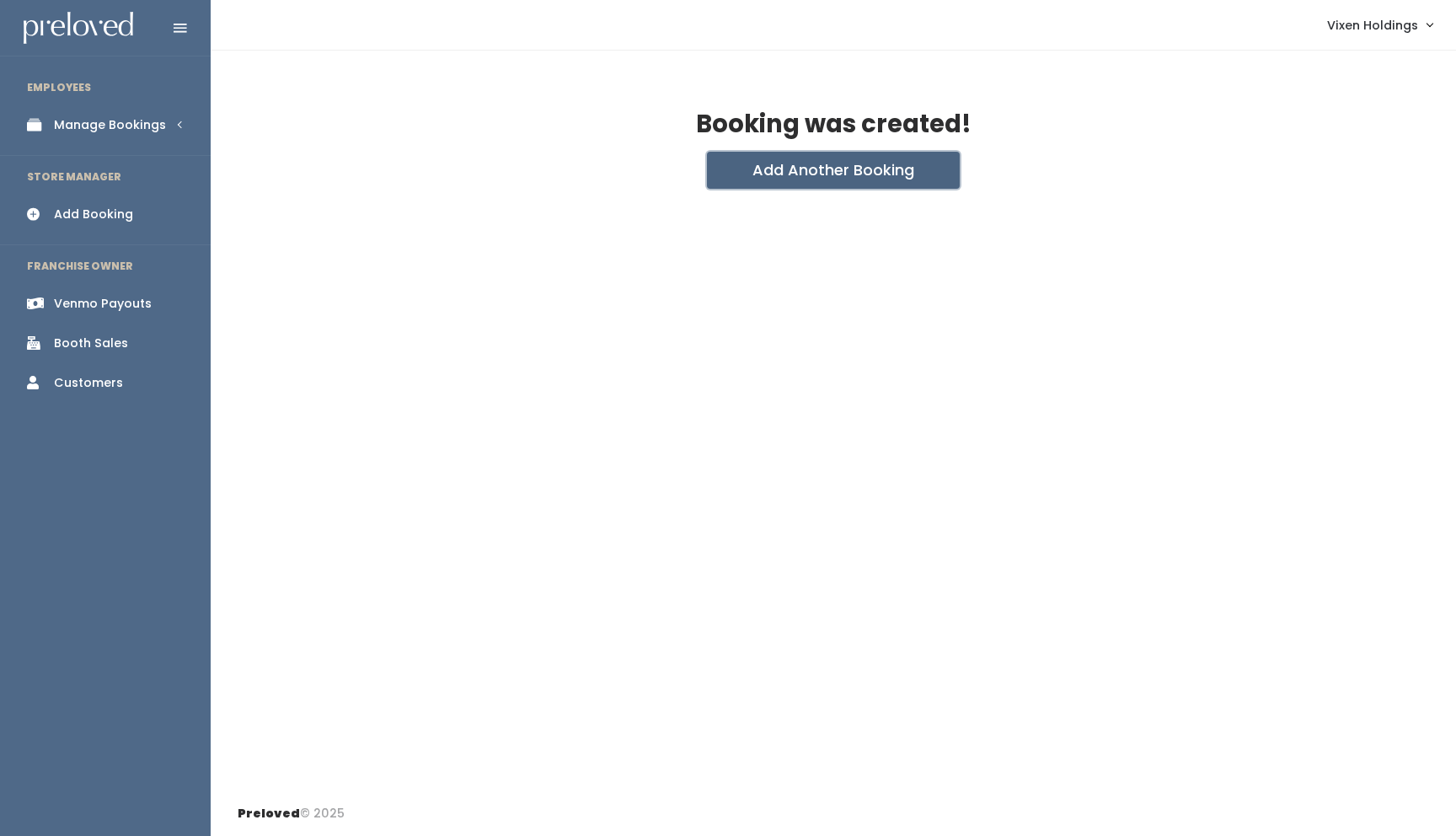
click at [857, 166] on button "Add Another Booking" at bounding box center [833, 170] width 253 height 37
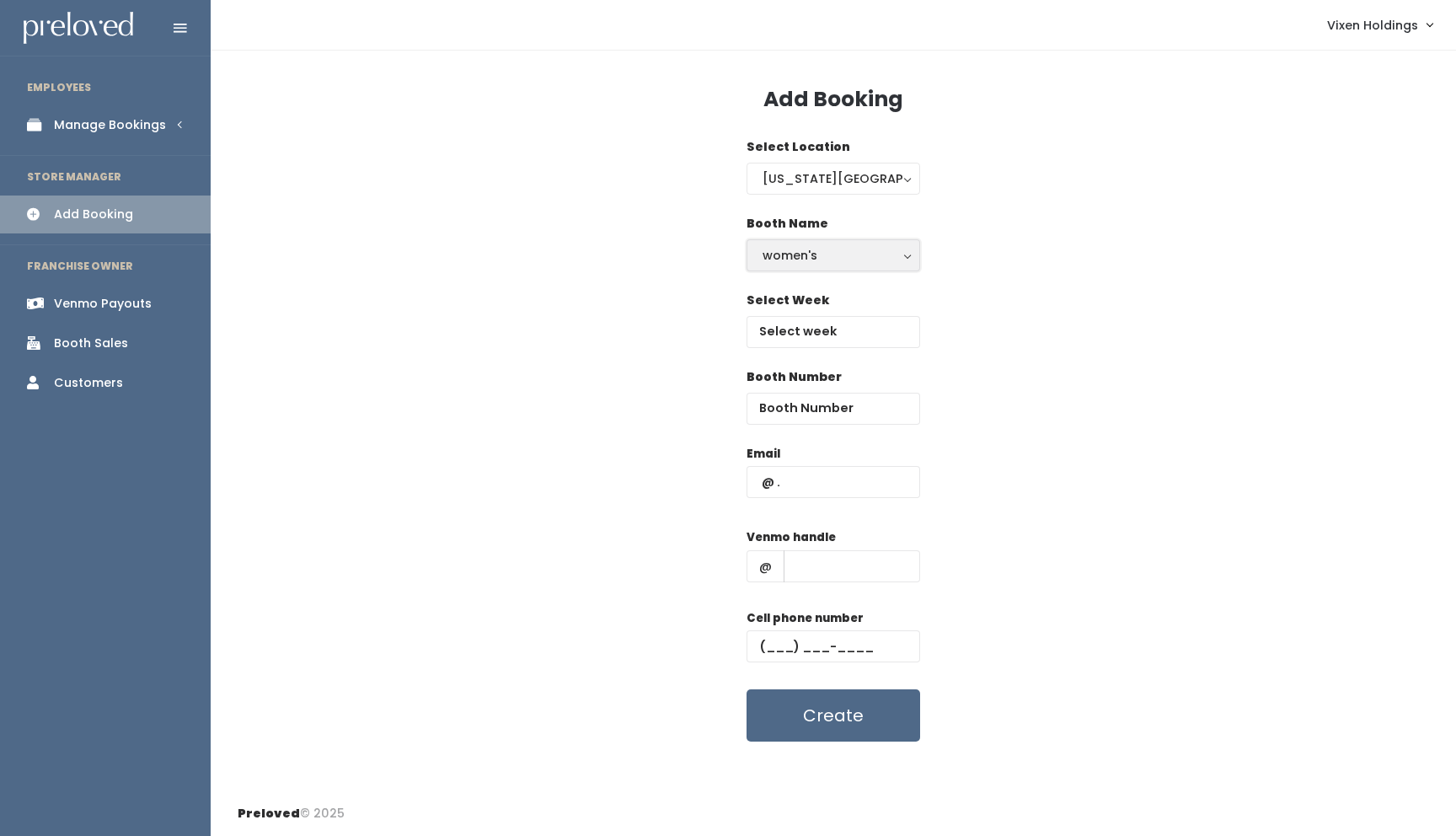
click at [830, 263] on div "women's" at bounding box center [833, 256] width 141 height 19
click at [818, 385] on link "men's" at bounding box center [833, 385] width 172 height 30
select select "mens"
click at [825, 327] on input "text" at bounding box center [833, 332] width 174 height 32
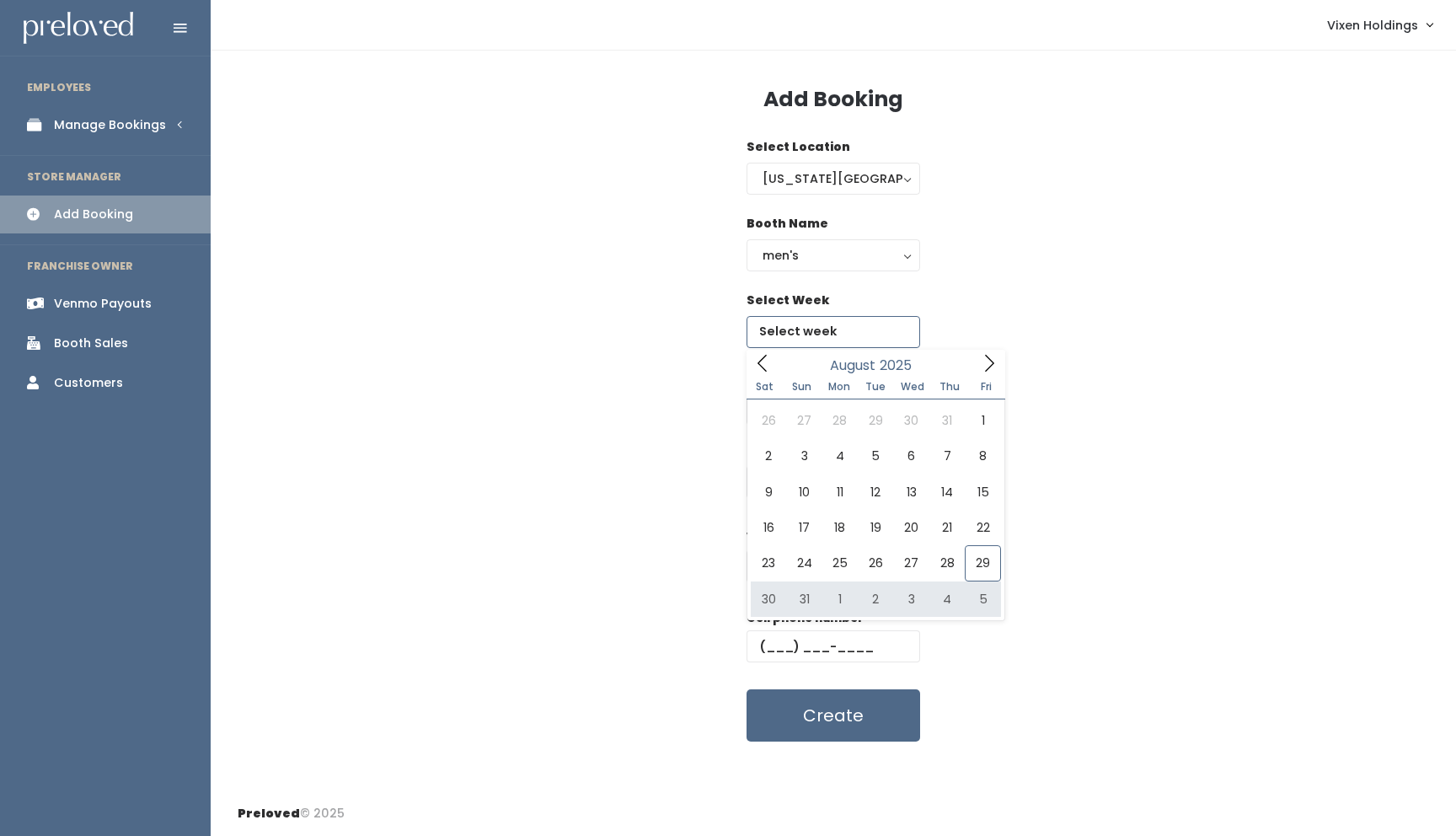
type input "August 30 to September 5"
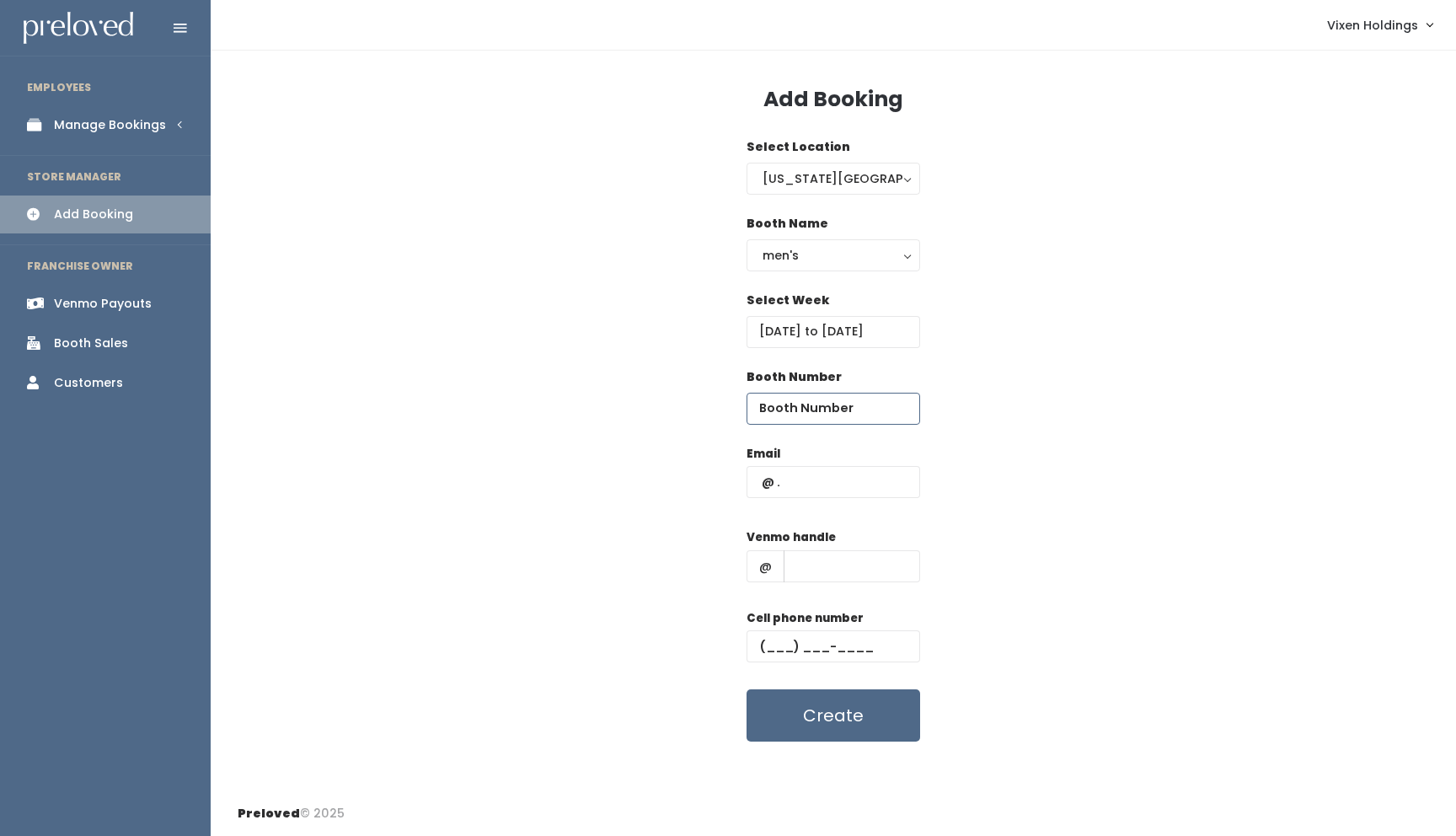
click at [805, 401] on input "number" at bounding box center [833, 409] width 174 height 32
type input "56"
click at [804, 565] on input "text" at bounding box center [852, 567] width 136 height 32
paste input "(405) 650-1233"
type input "(405) 650-1233"
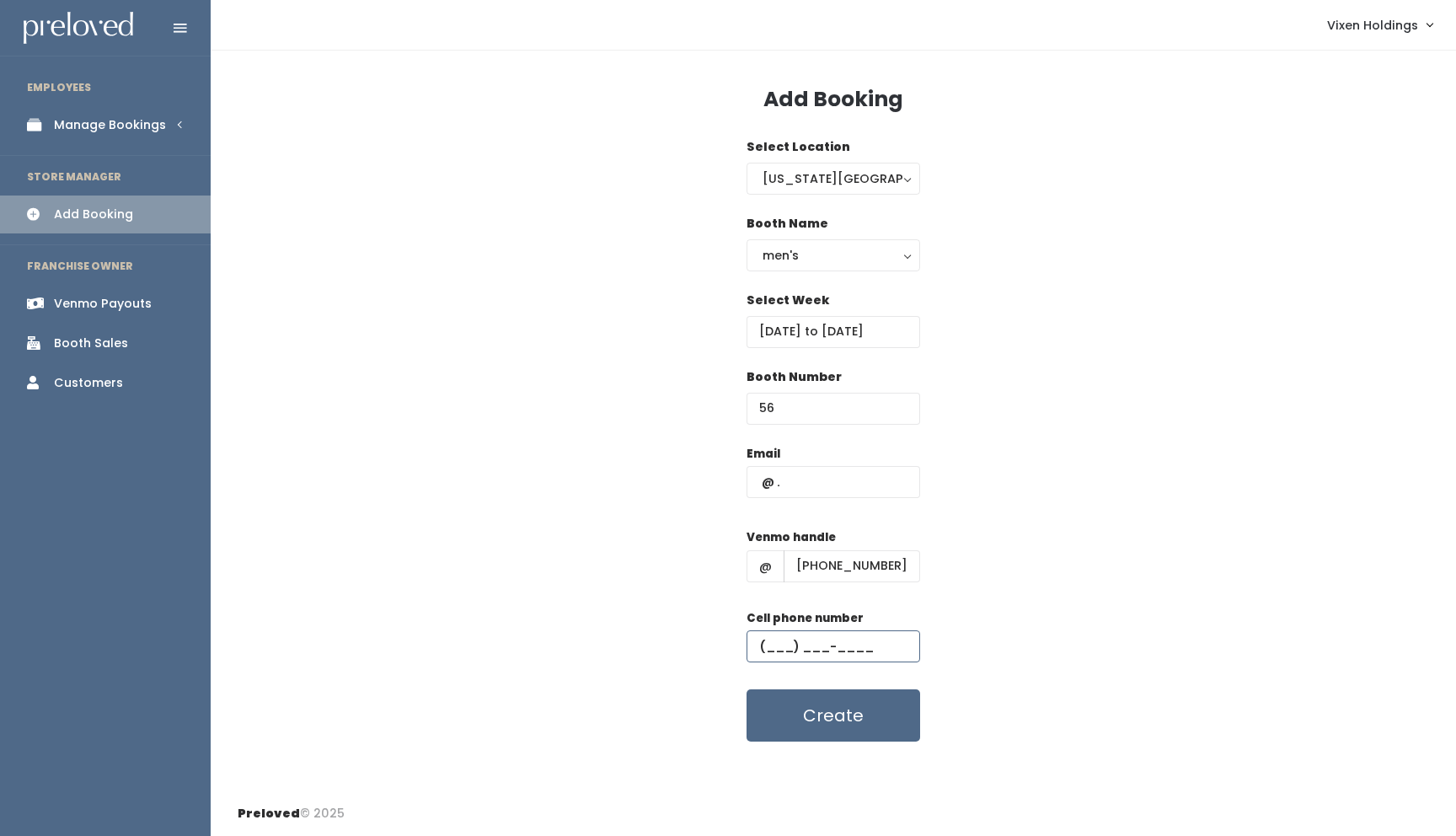
click at [762, 645] on input "text" at bounding box center [833, 646] width 174 height 32
paste input "(405) 650-1233"
type input "(405) 650-1233"
drag, startPoint x: 904, startPoint y: 565, endPoint x: 781, endPoint y: 563, distance: 123.0
click at [781, 563] on div "@ (405) 650-1233" at bounding box center [833, 567] width 174 height 32
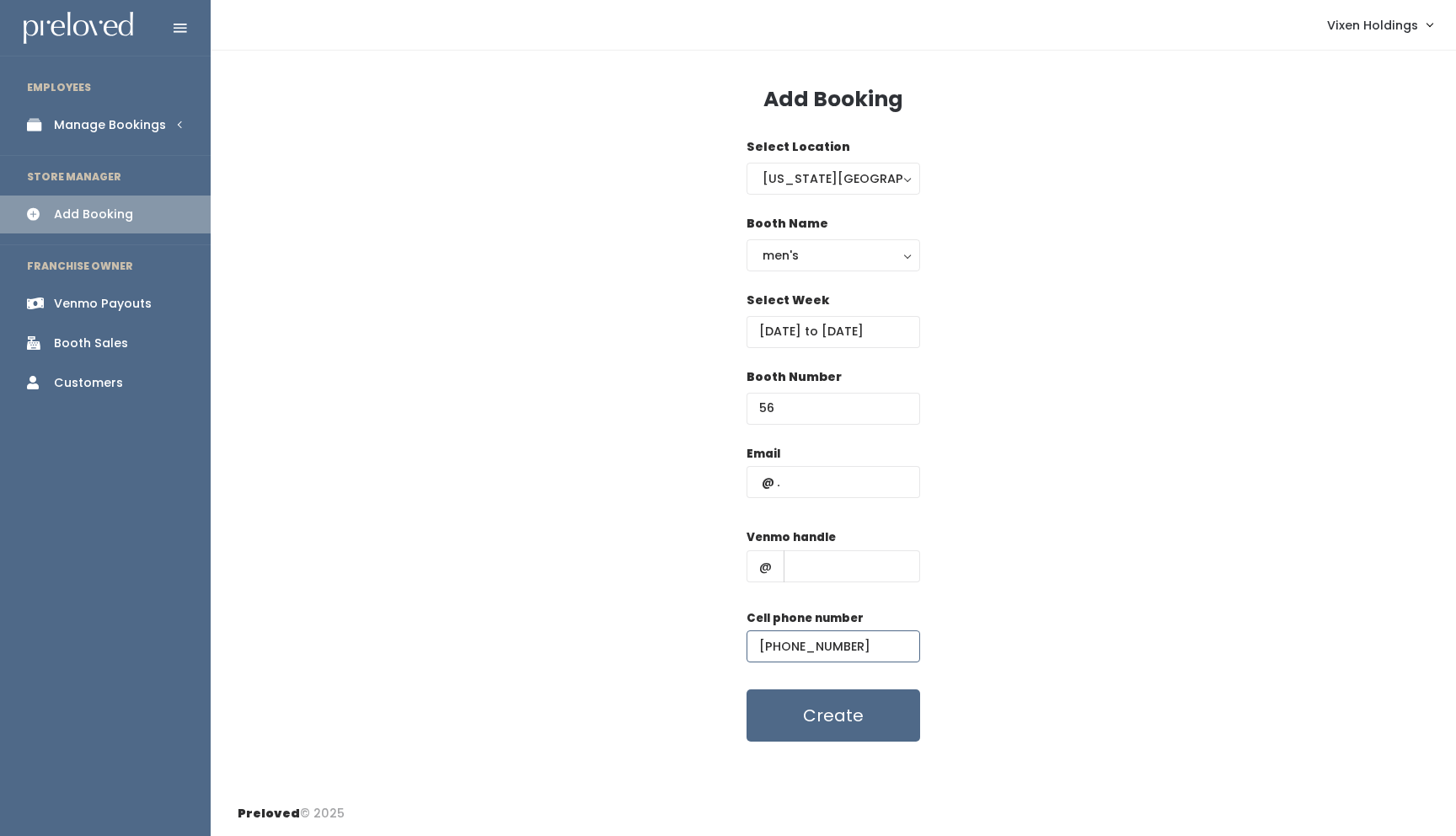
drag, startPoint x: 869, startPoint y: 645, endPoint x: 731, endPoint y: 645, distance: 138.0
click at [731, 645] on div "Email Venmo handle @ Cell phone number (405) 650-1233 Create" at bounding box center [833, 593] width 1191 height 297
drag, startPoint x: 785, startPoint y: 411, endPoint x: 653, endPoint y: 412, distance: 132.0
click at [653, 412] on div "Booth Number 56" at bounding box center [833, 407] width 1191 height 77
click at [907, 259] on button "men's" at bounding box center [833, 256] width 174 height 32
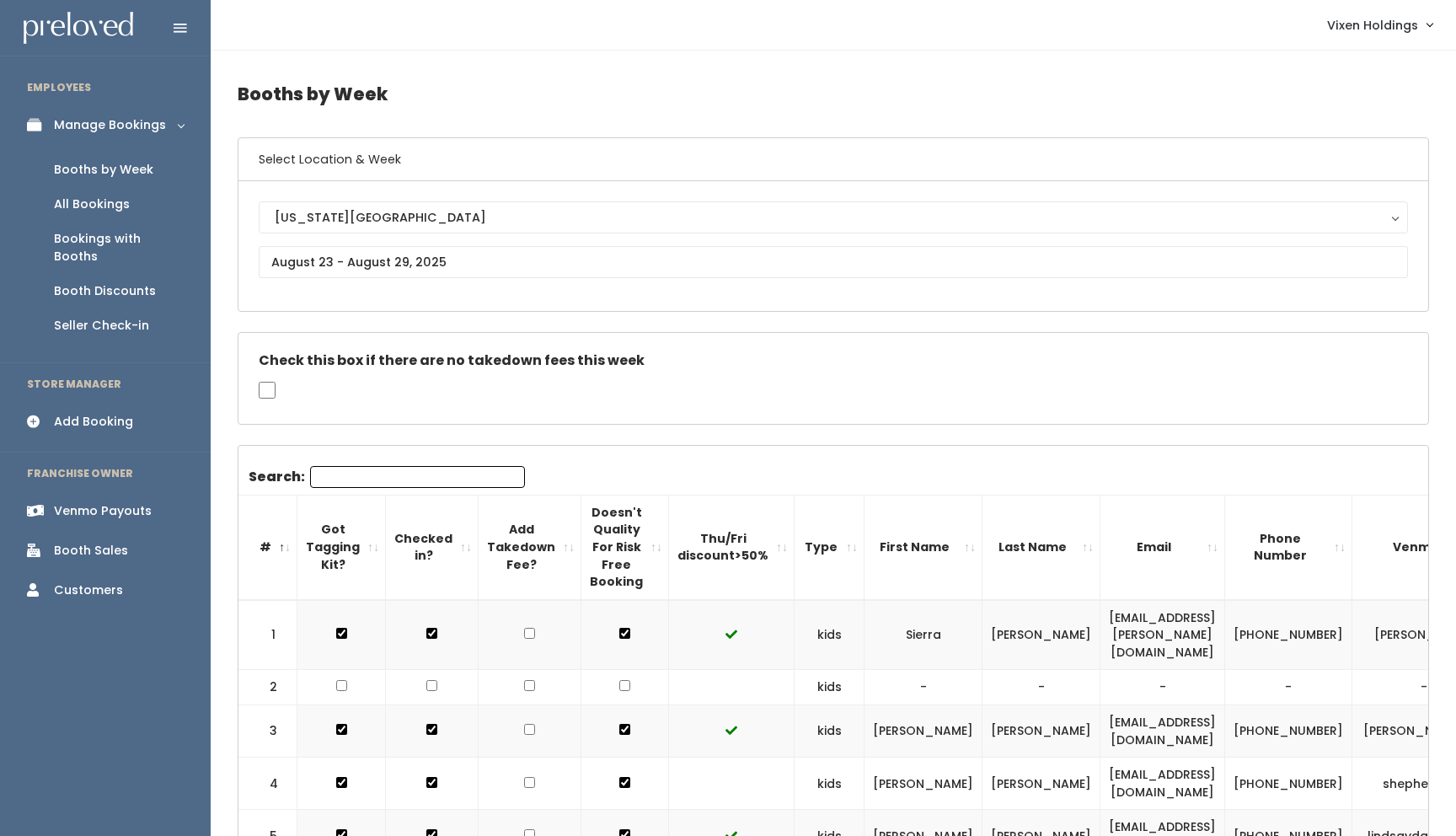
click at [116, 542] on div "Booth Sales" at bounding box center [91, 551] width 74 height 18
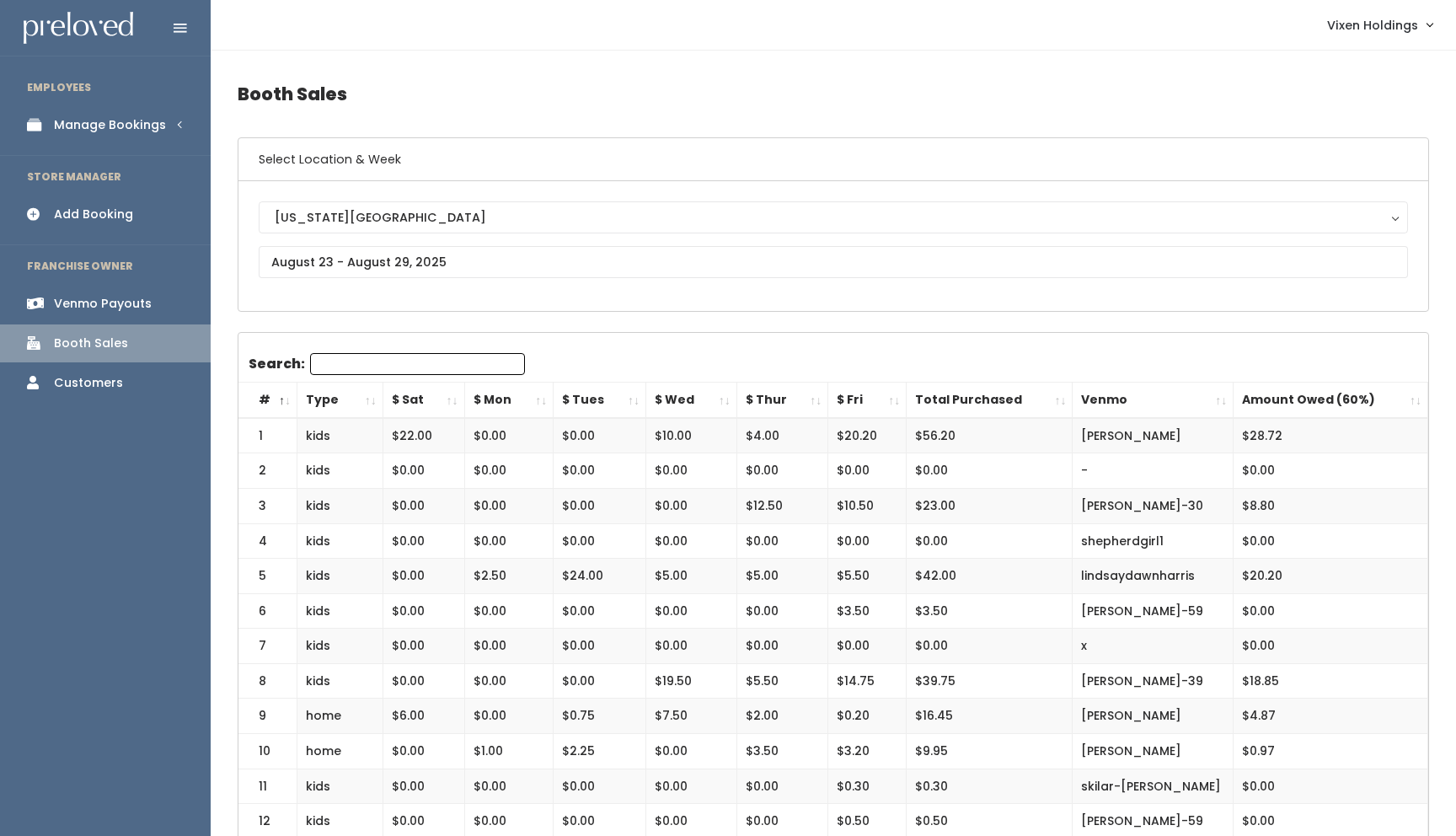
click at [136, 306] on div "Venmo Payouts" at bounding box center [102, 303] width 97 height 18
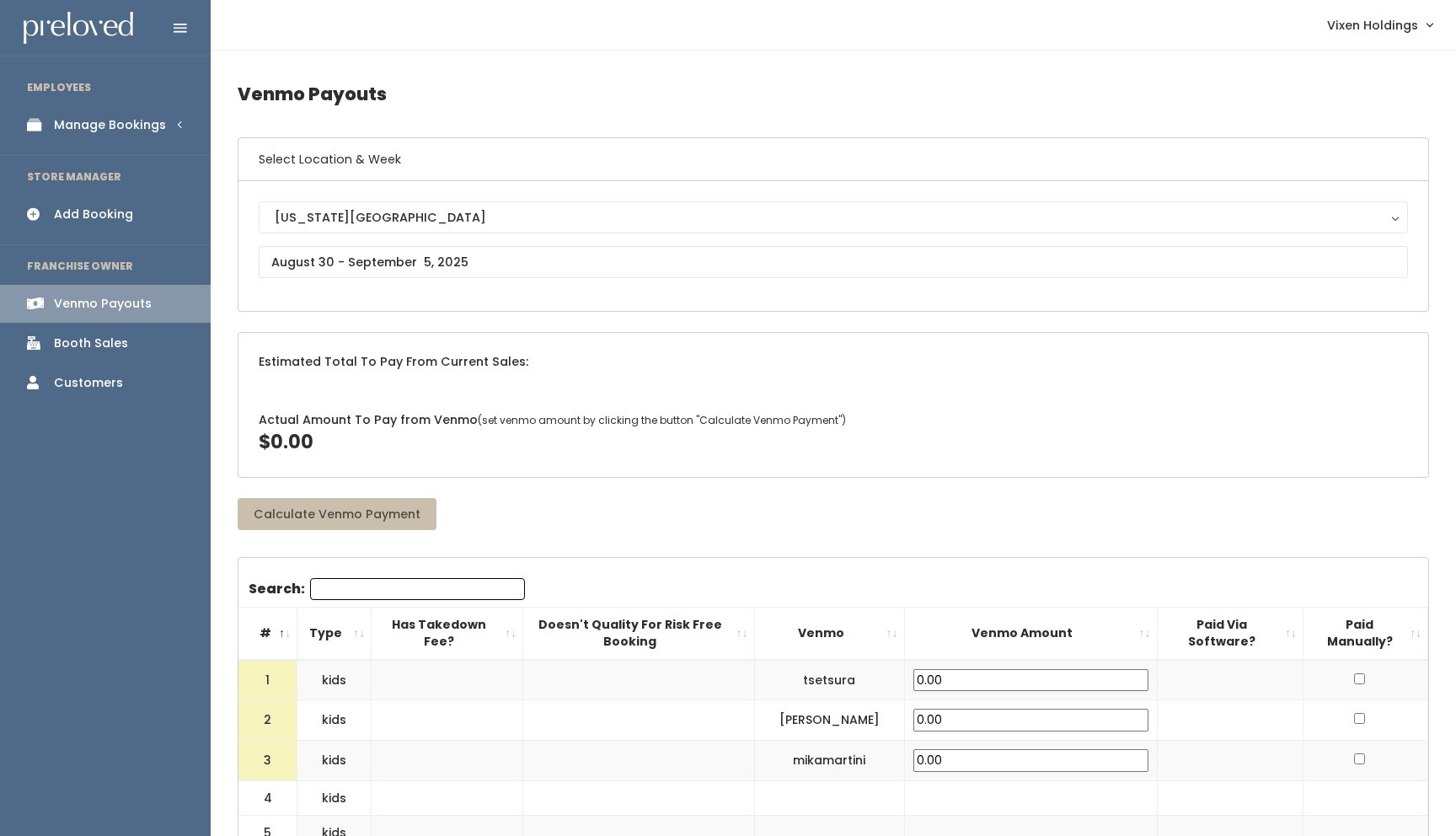
click at [106, 345] on div "Booth Sales" at bounding box center [91, 343] width 74 height 18
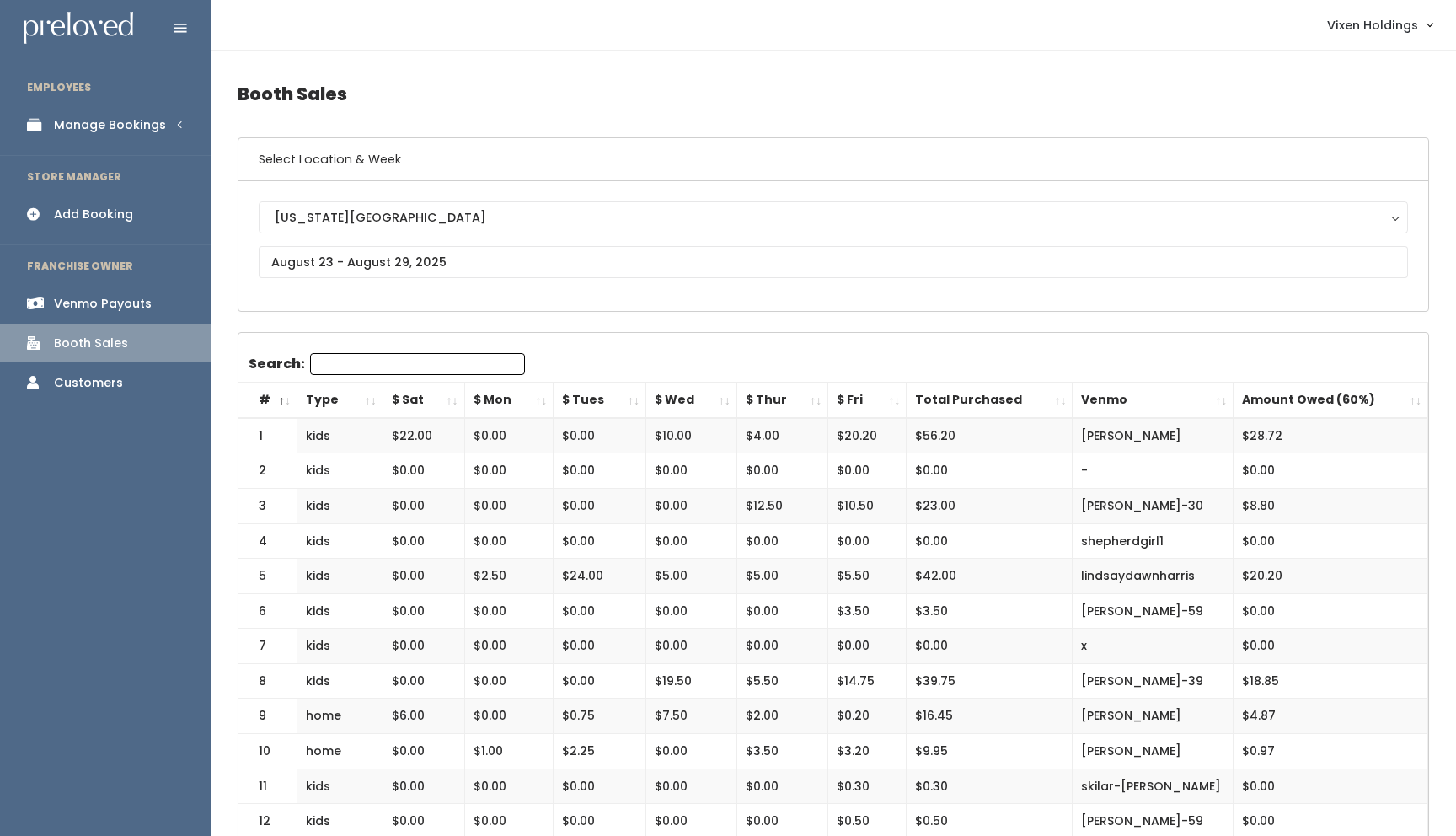
click at [129, 126] on div "Manage Bookings" at bounding box center [110, 125] width 112 height 18
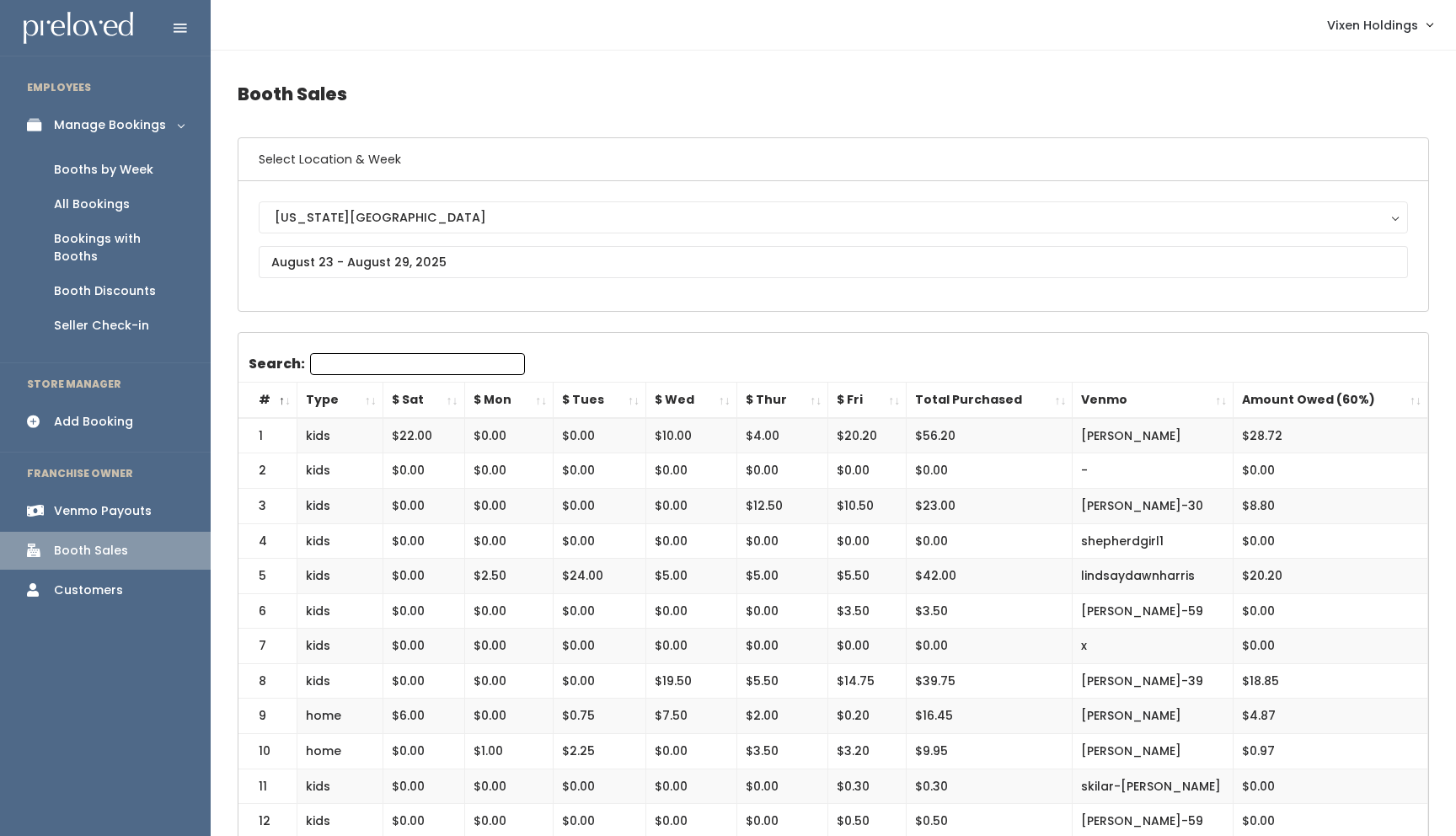
click at [121, 174] on div "Booths by Week" at bounding box center [103, 169] width 99 height 18
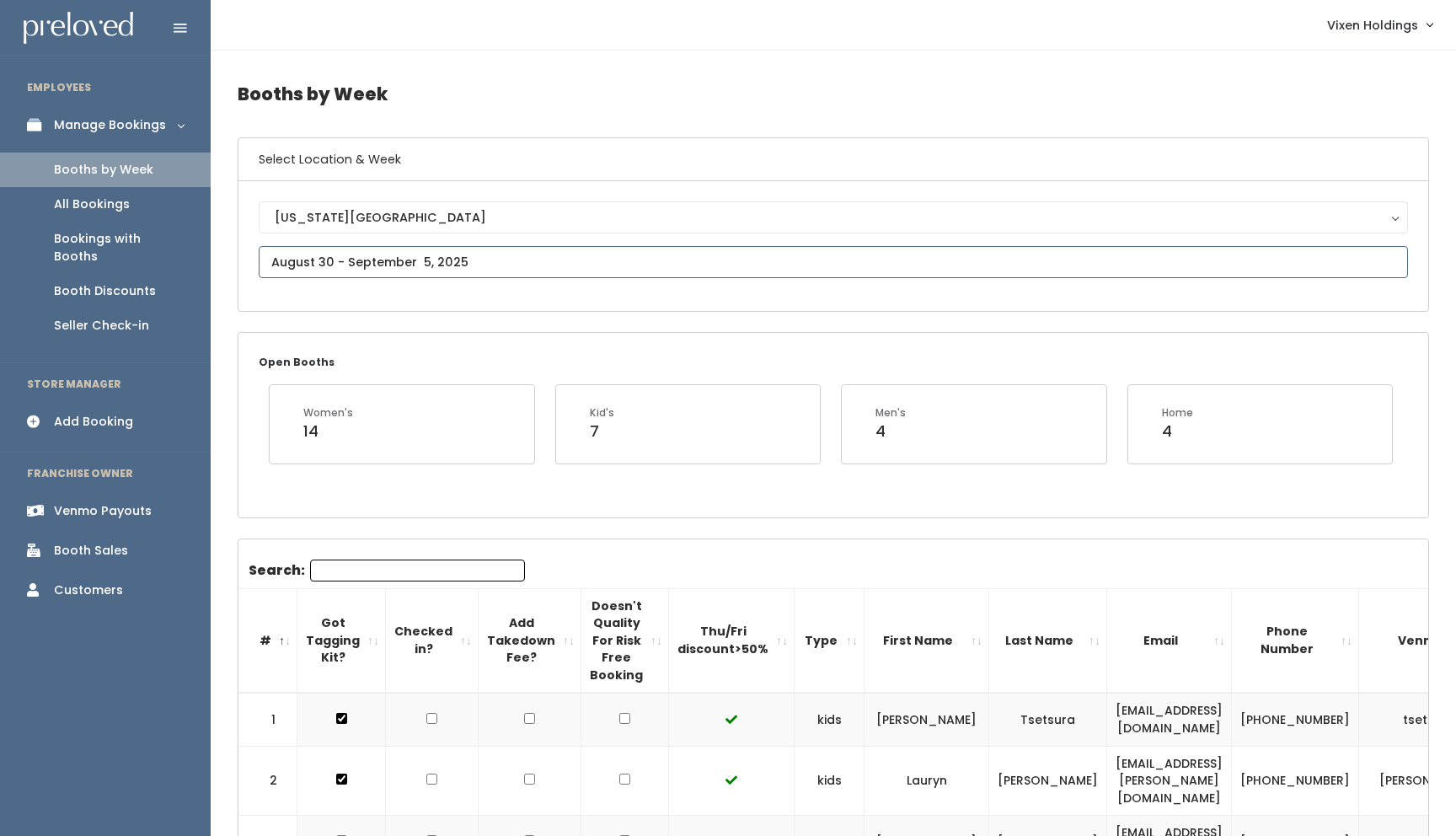
click at [354, 263] on input "text" at bounding box center [833, 263] width 1149 height 32
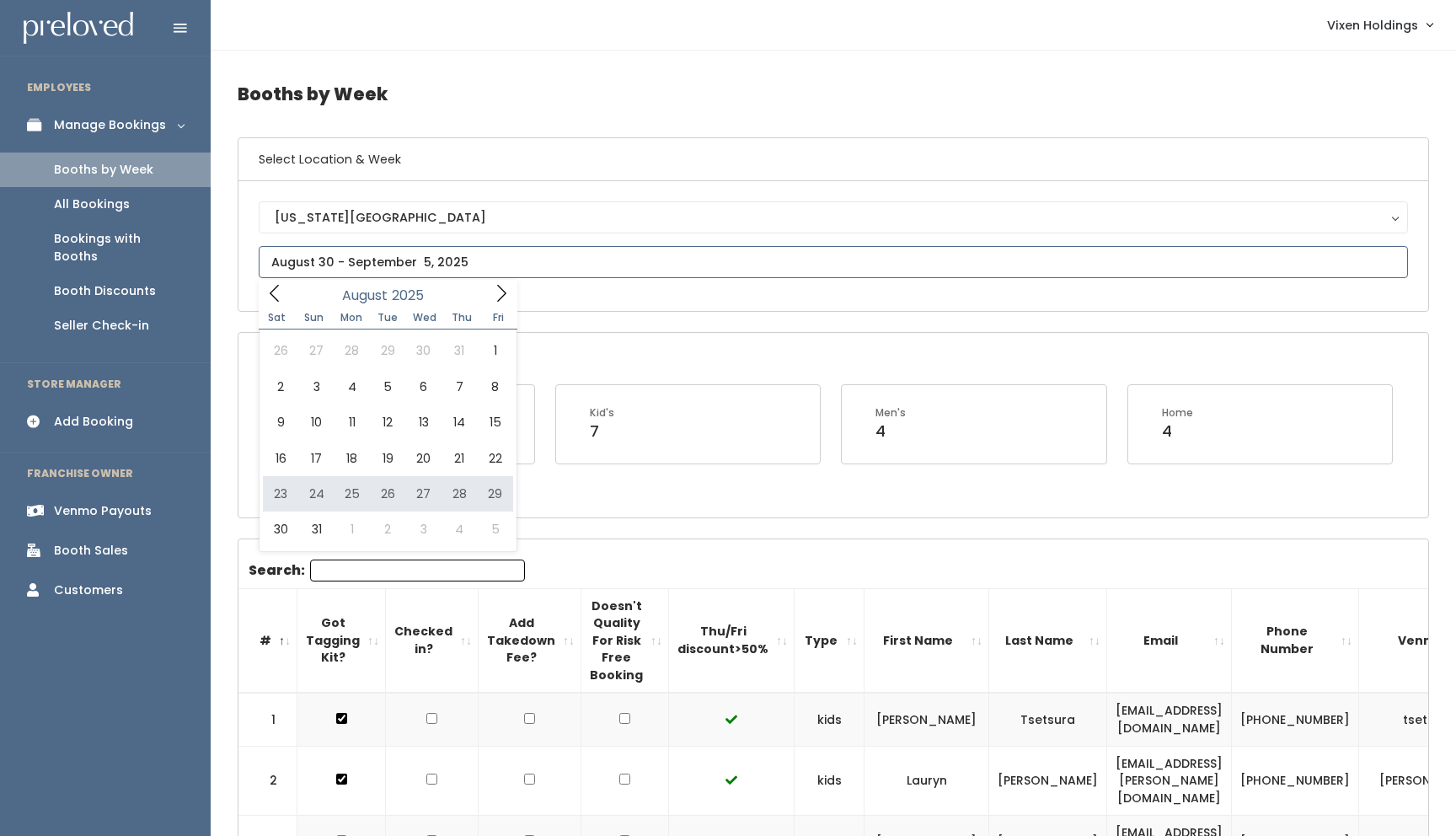
type input "August 23 to August 29"
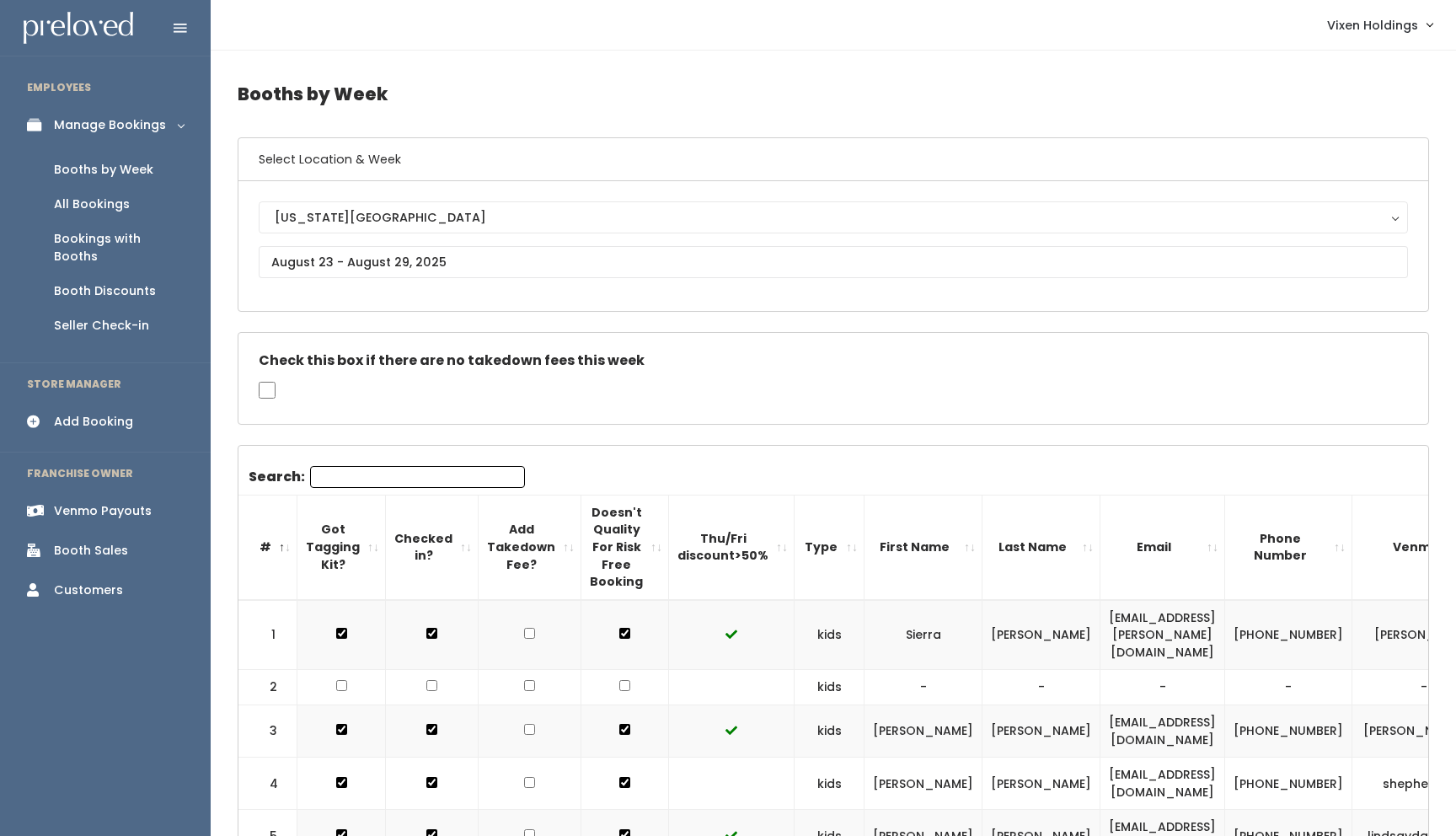
scroll to position [0, 5]
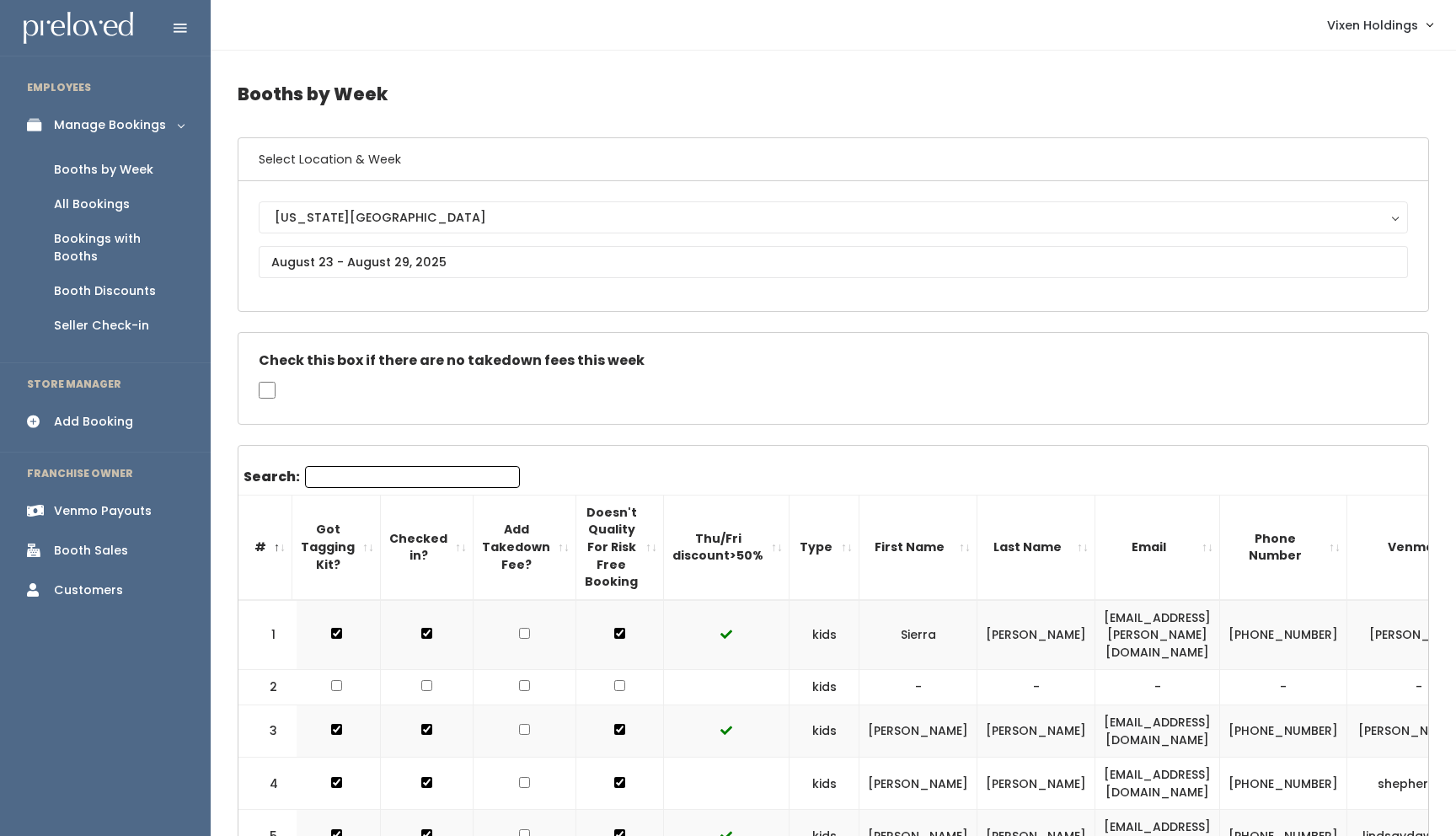
click at [127, 282] on div "Booth Discounts" at bounding box center [105, 291] width 102 height 18
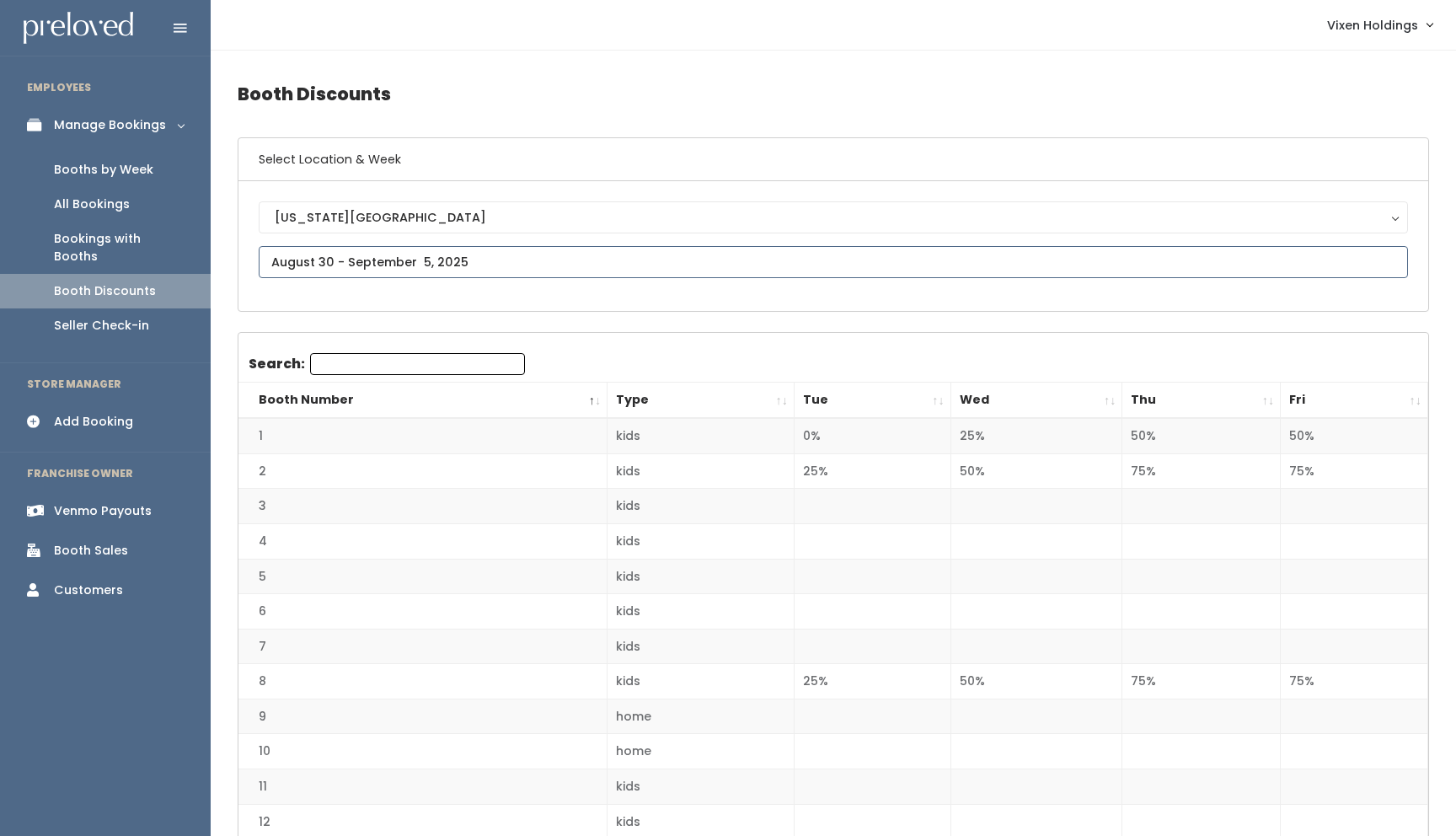
click at [413, 255] on input "text" at bounding box center [833, 263] width 1149 height 32
type input "August 23 to August 29"
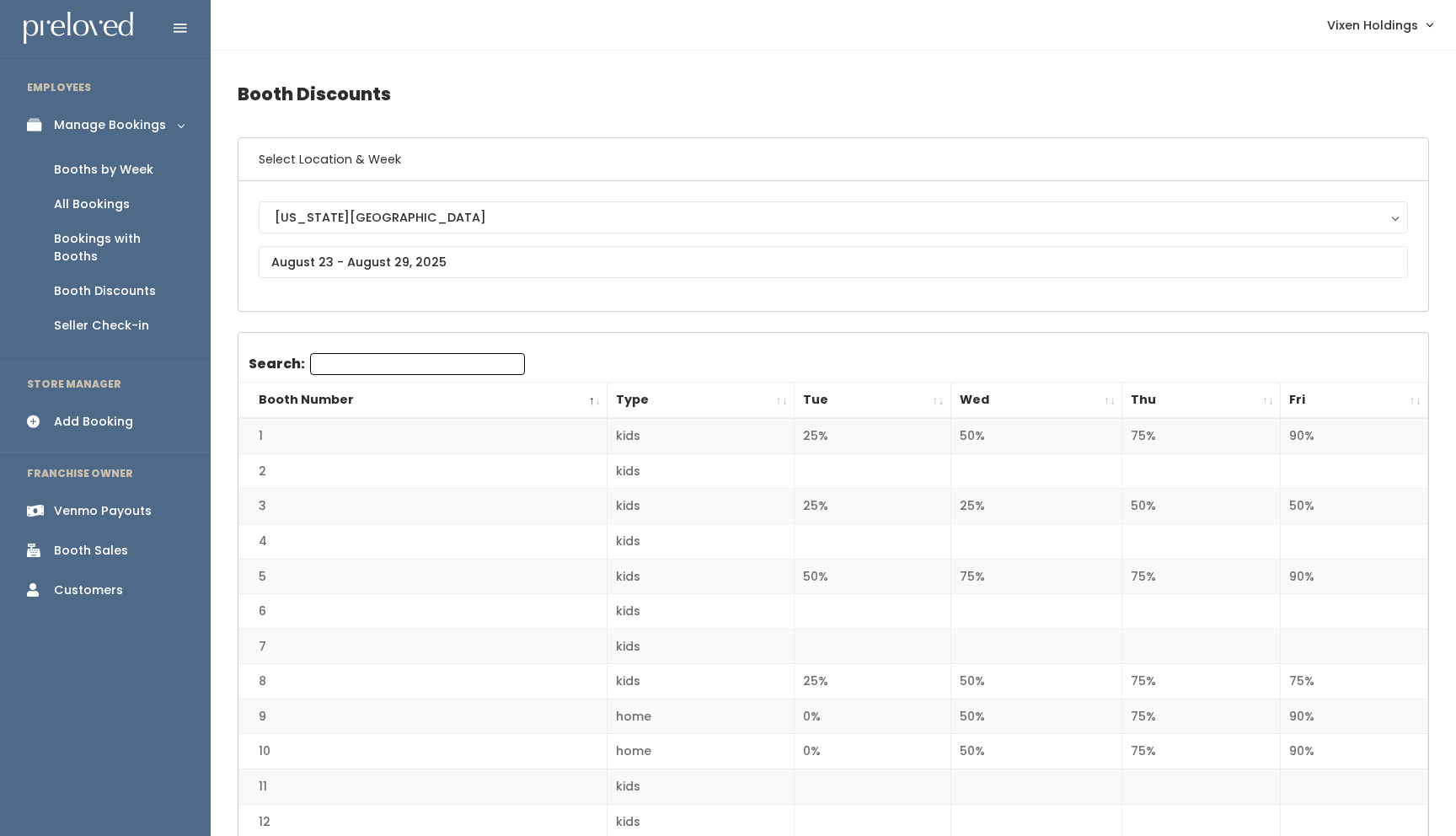
click at [128, 171] on div "Booths by Week" at bounding box center [103, 169] width 99 height 18
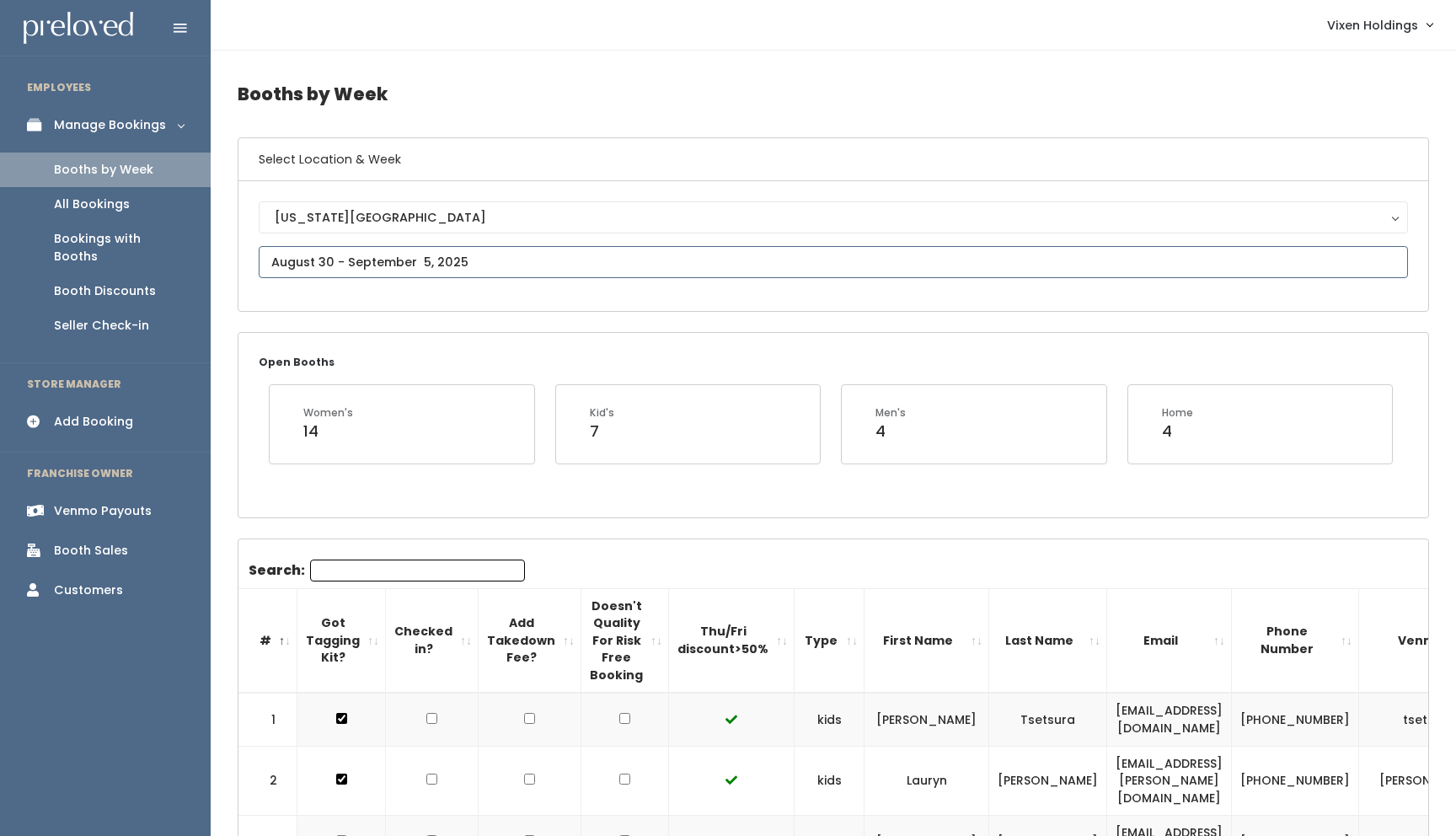
click at [356, 263] on input "text" at bounding box center [833, 263] width 1149 height 32
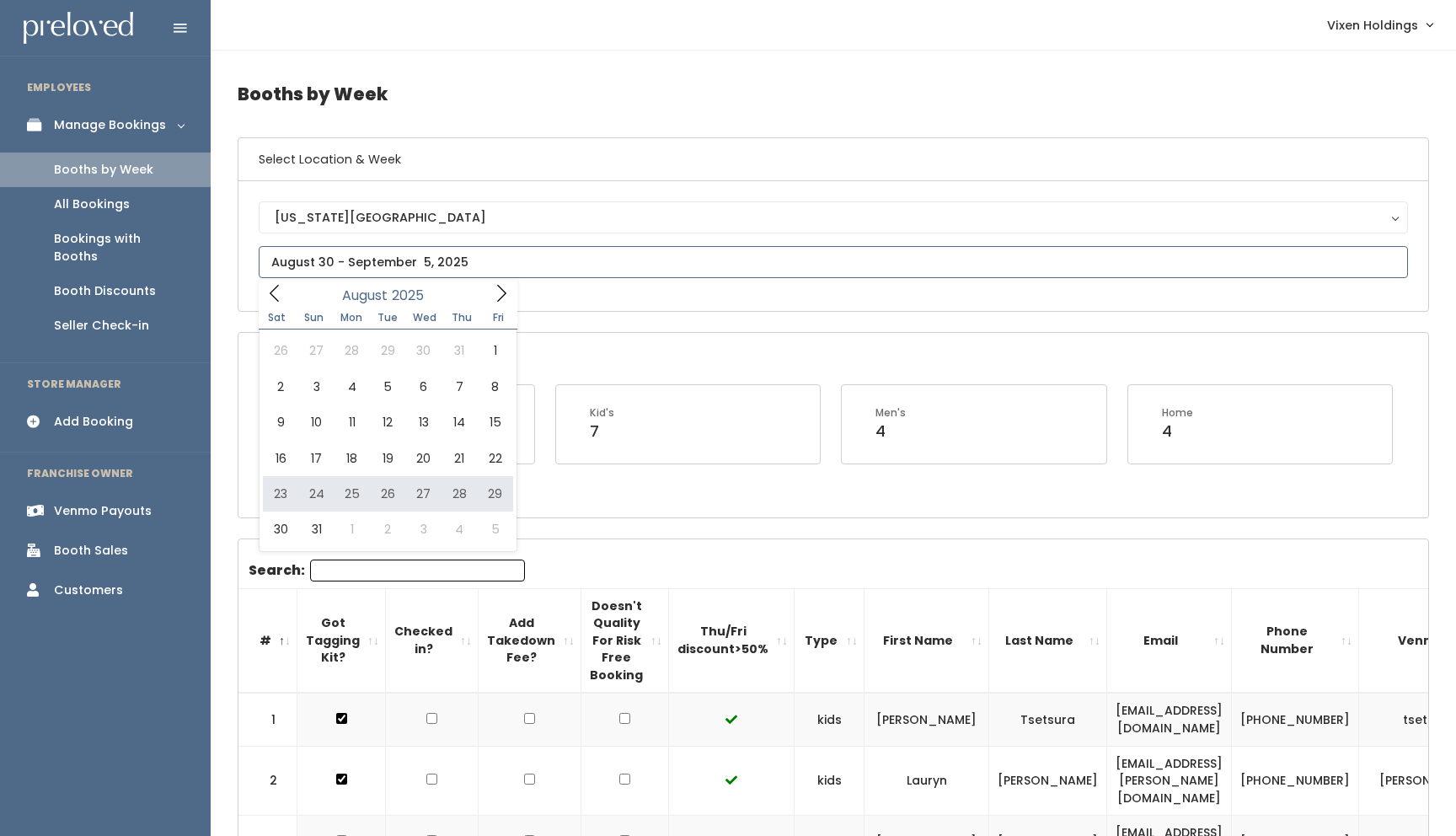
type input "August 23 to August 29"
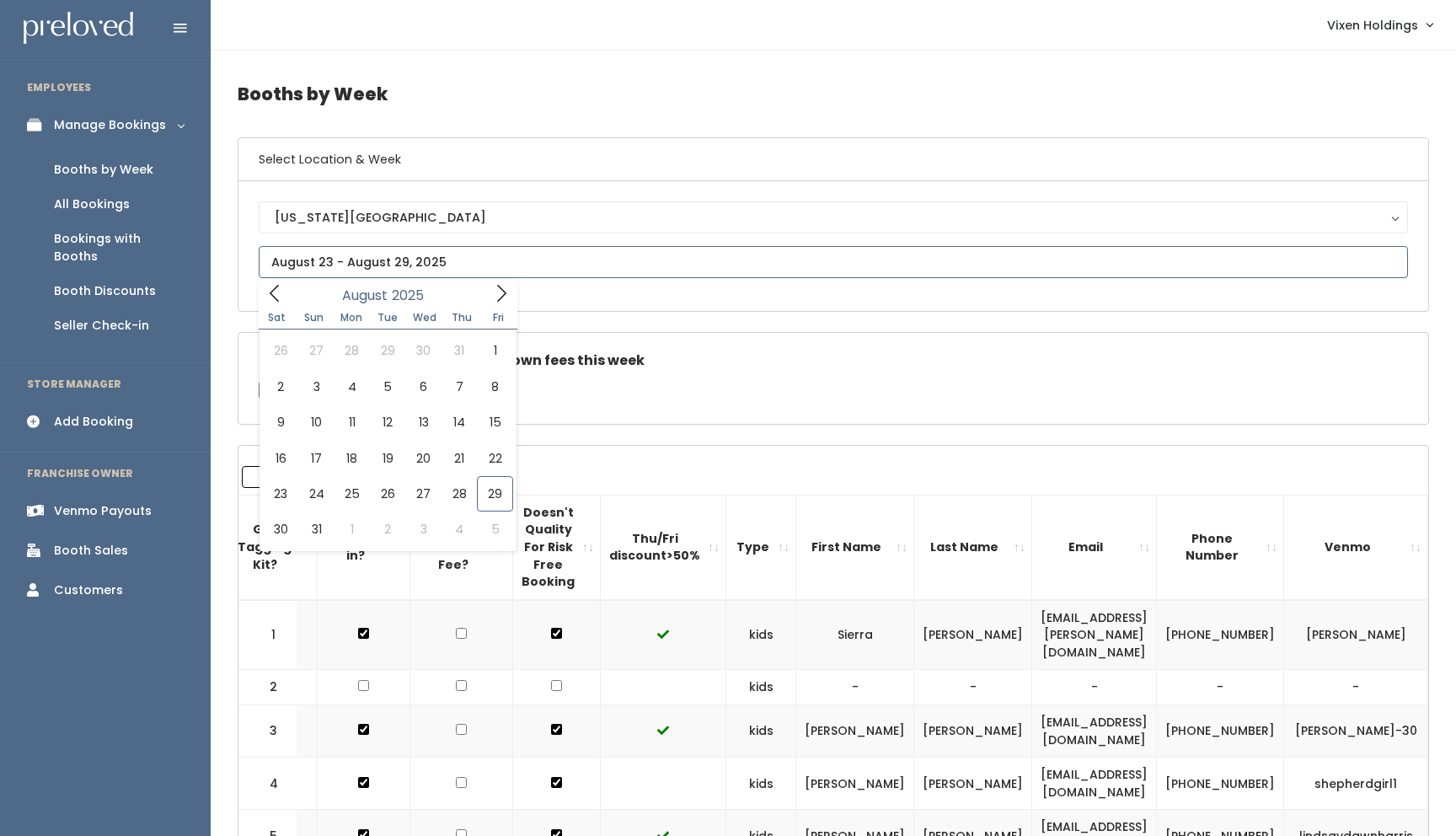
click at [310, 268] on input "text" at bounding box center [833, 263] width 1149 height 32
type input "[DATE] to [DATE]"
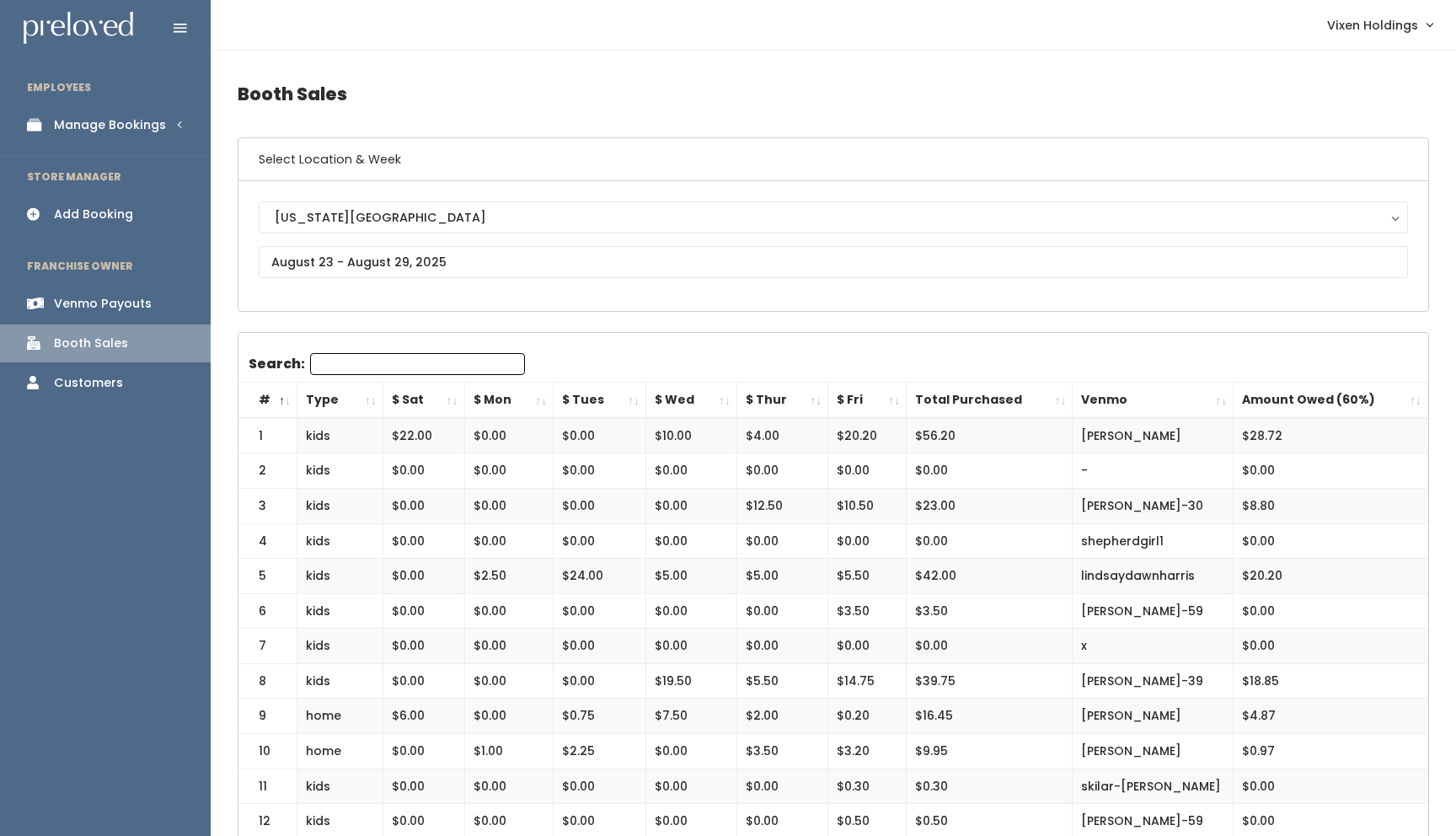
click at [126, 217] on div "Add Booking" at bounding box center [94, 214] width 80 height 18
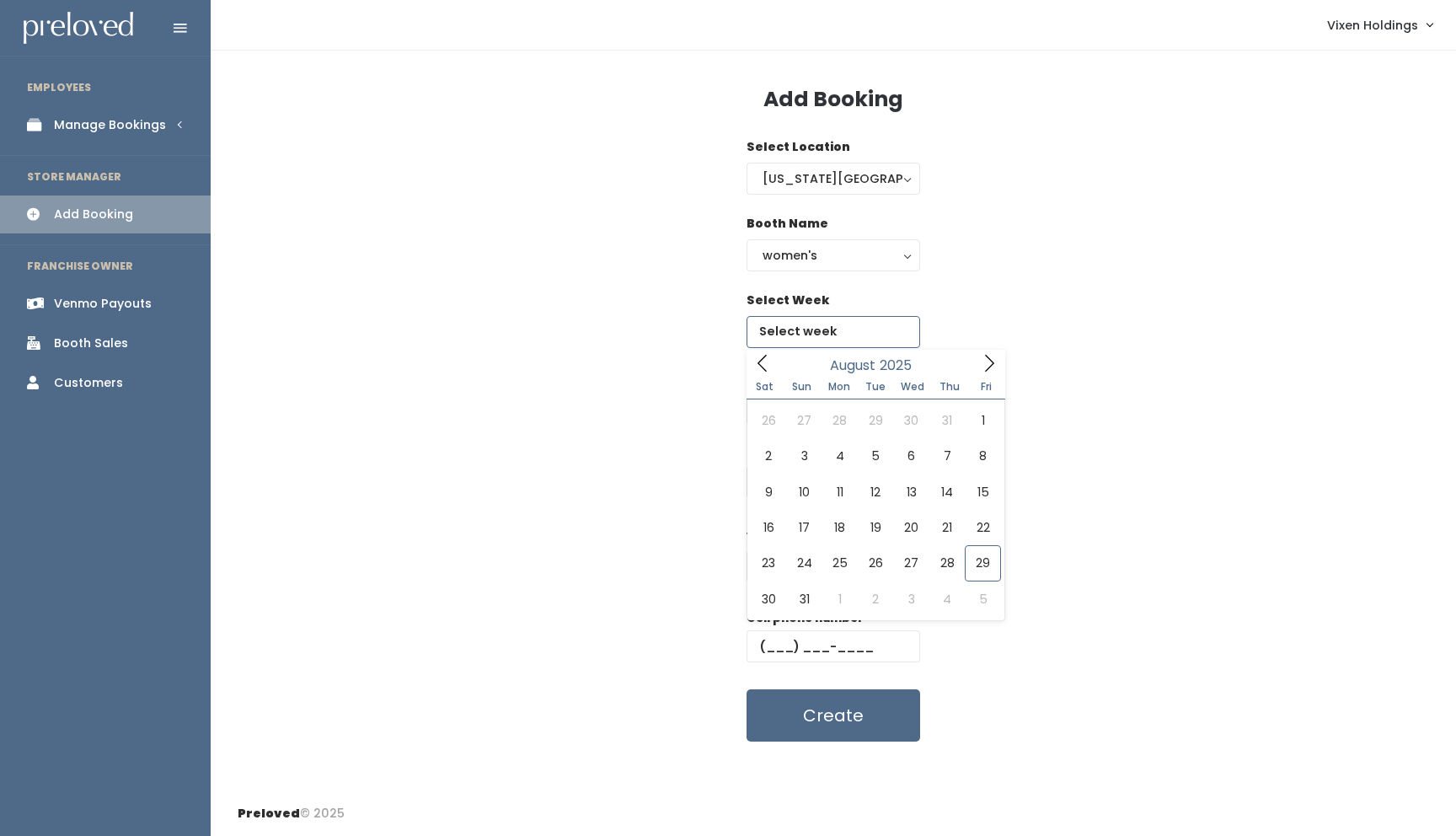
click at [801, 328] on input "text" at bounding box center [833, 332] width 174 height 32
type input "[DATE] to [DATE]"
click at [681, 476] on div "Email Venmo handle @ Cell phone number Create" at bounding box center [833, 593] width 1191 height 297
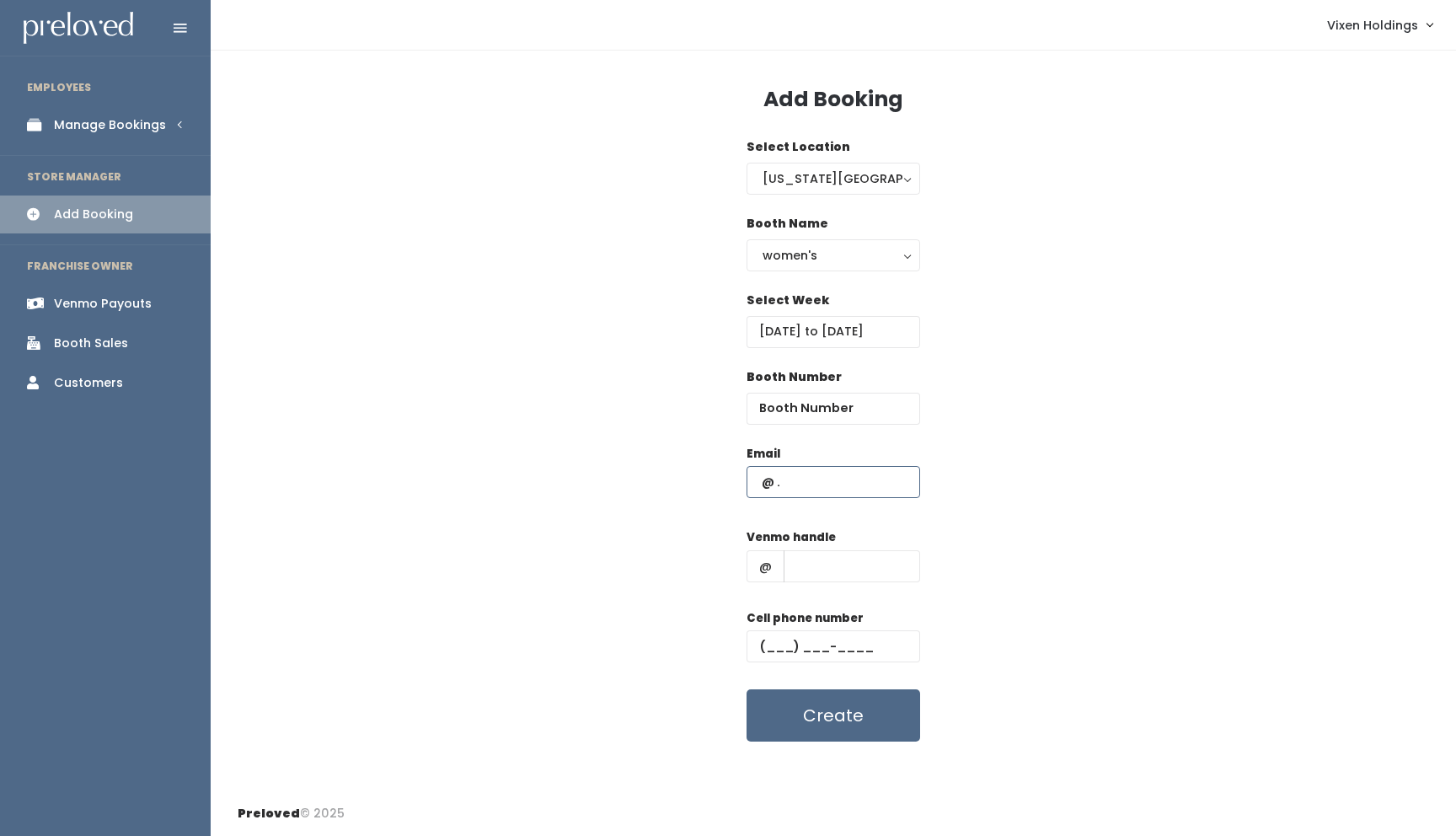
click at [754, 484] on input "text" at bounding box center [833, 482] width 174 height 32
paste input "[EMAIL_ADDRESS][DOMAIN_NAME]"
type input "[EMAIL_ADDRESS][DOMAIN_NAME]"
click at [761, 645] on input "text" at bounding box center [833, 646] width 174 height 32
paste input "[PHONE_NUMBER]"
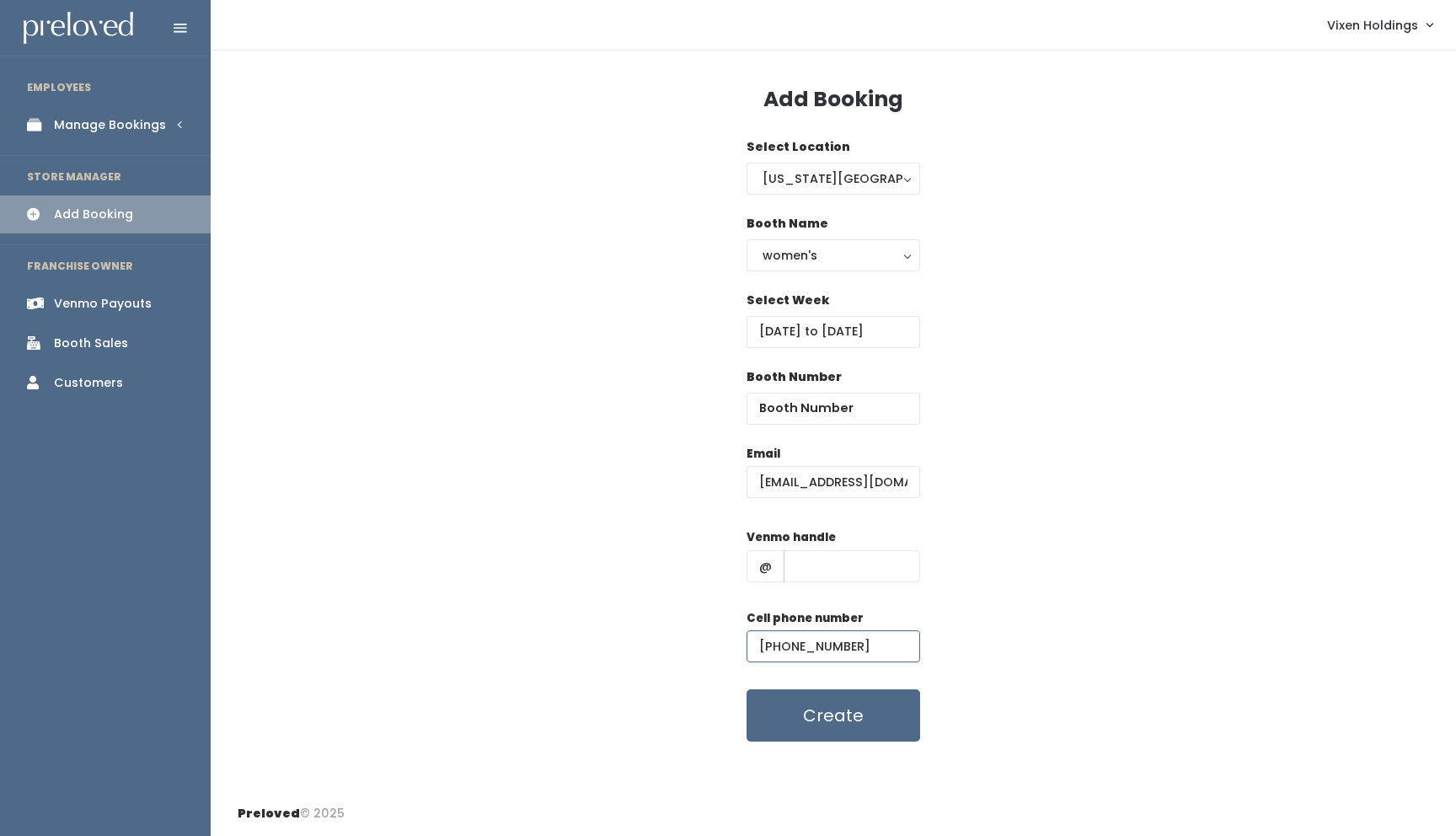
type input "[PHONE_NUMBER]"
click at [834, 563] on input "text" at bounding box center [852, 567] width 136 height 32
paste input "[PERSON_NAME]"
type input "[PERSON_NAME]"
click at [850, 724] on button "Create" at bounding box center [833, 716] width 174 height 53
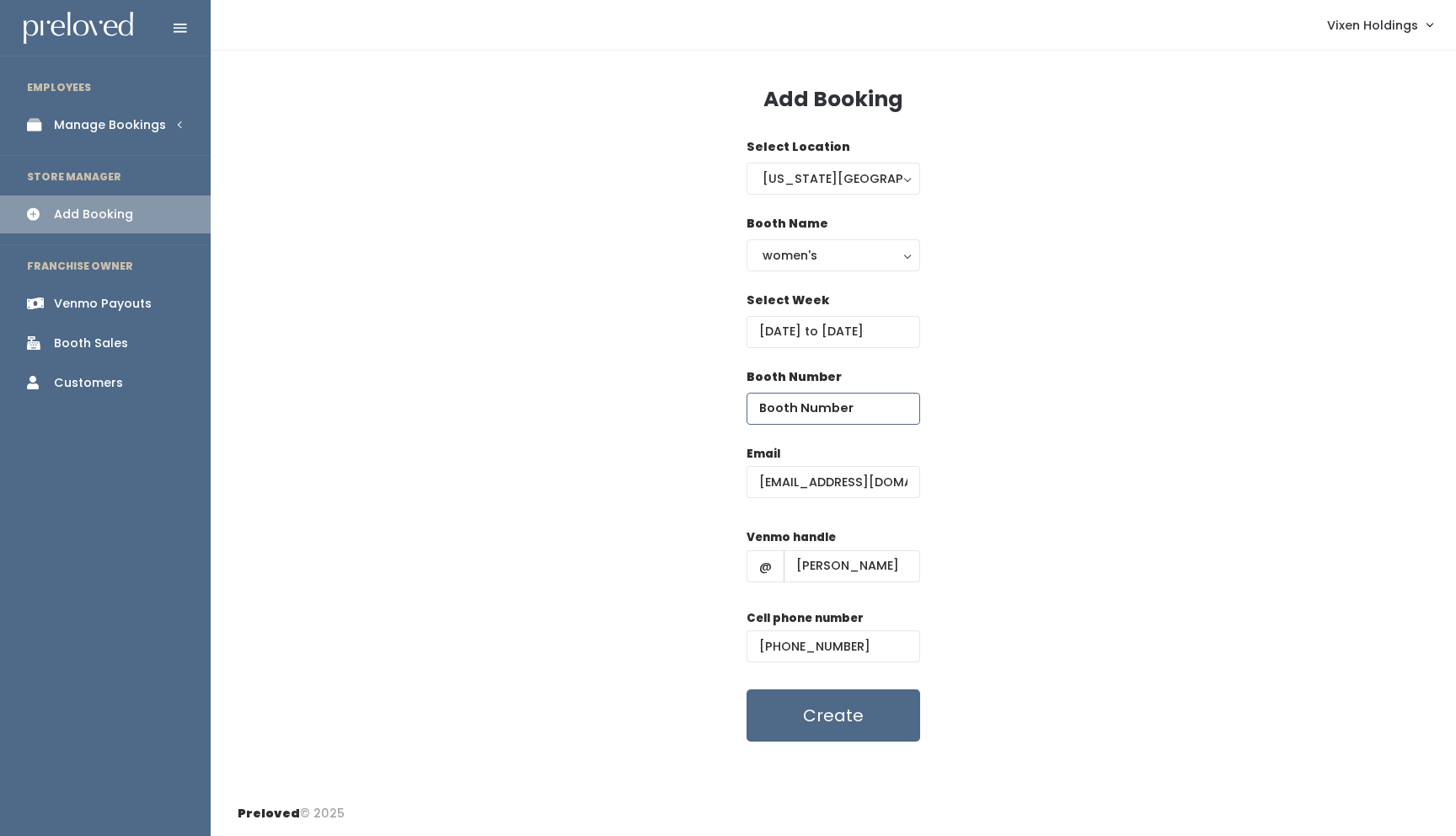
click at [806, 410] on input "number" at bounding box center [833, 409] width 174 height 32
type input "33"
click at [843, 723] on button "Create" at bounding box center [833, 716] width 174 height 53
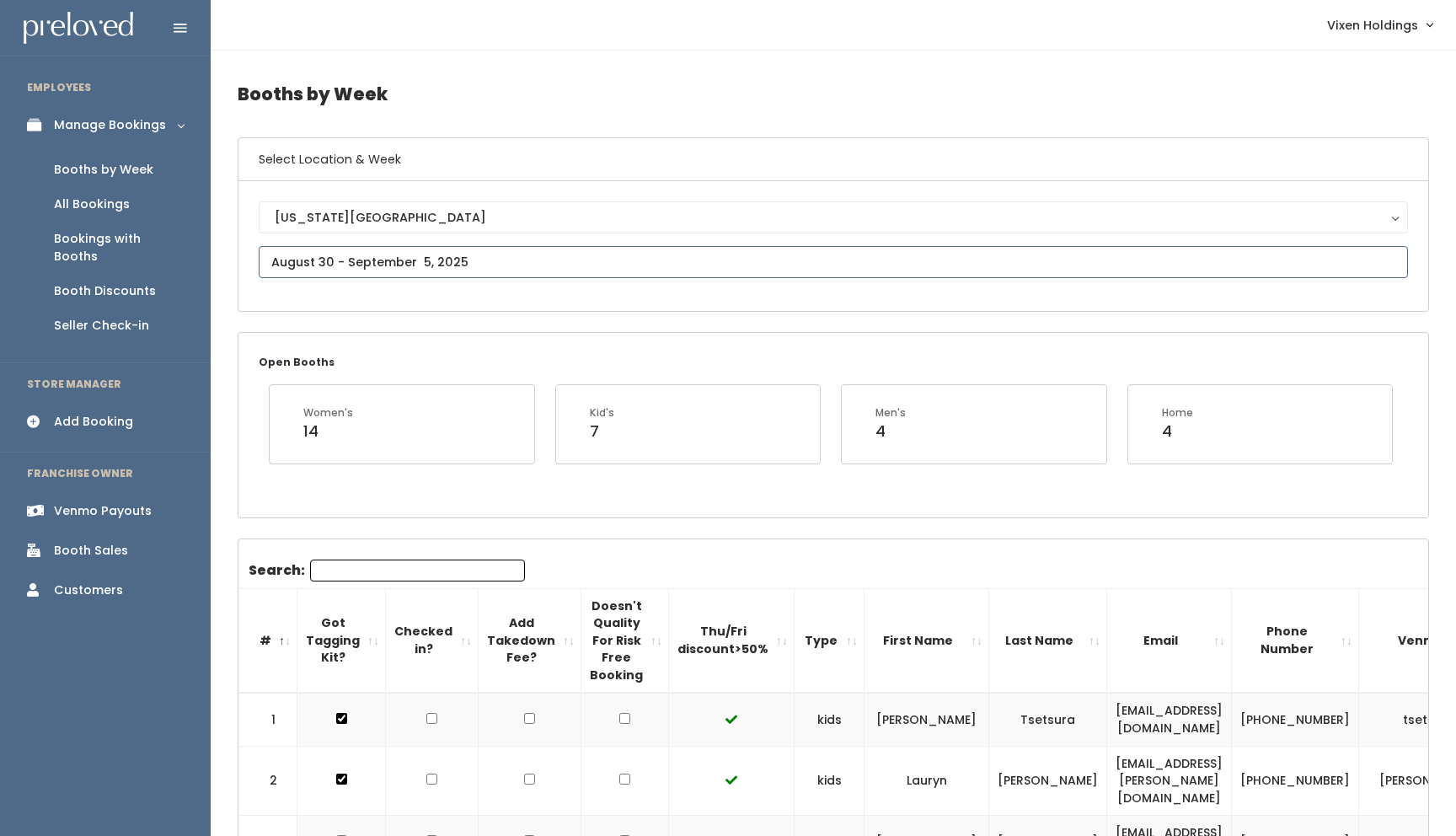
click at [390, 264] on input "text" at bounding box center [833, 263] width 1149 height 32
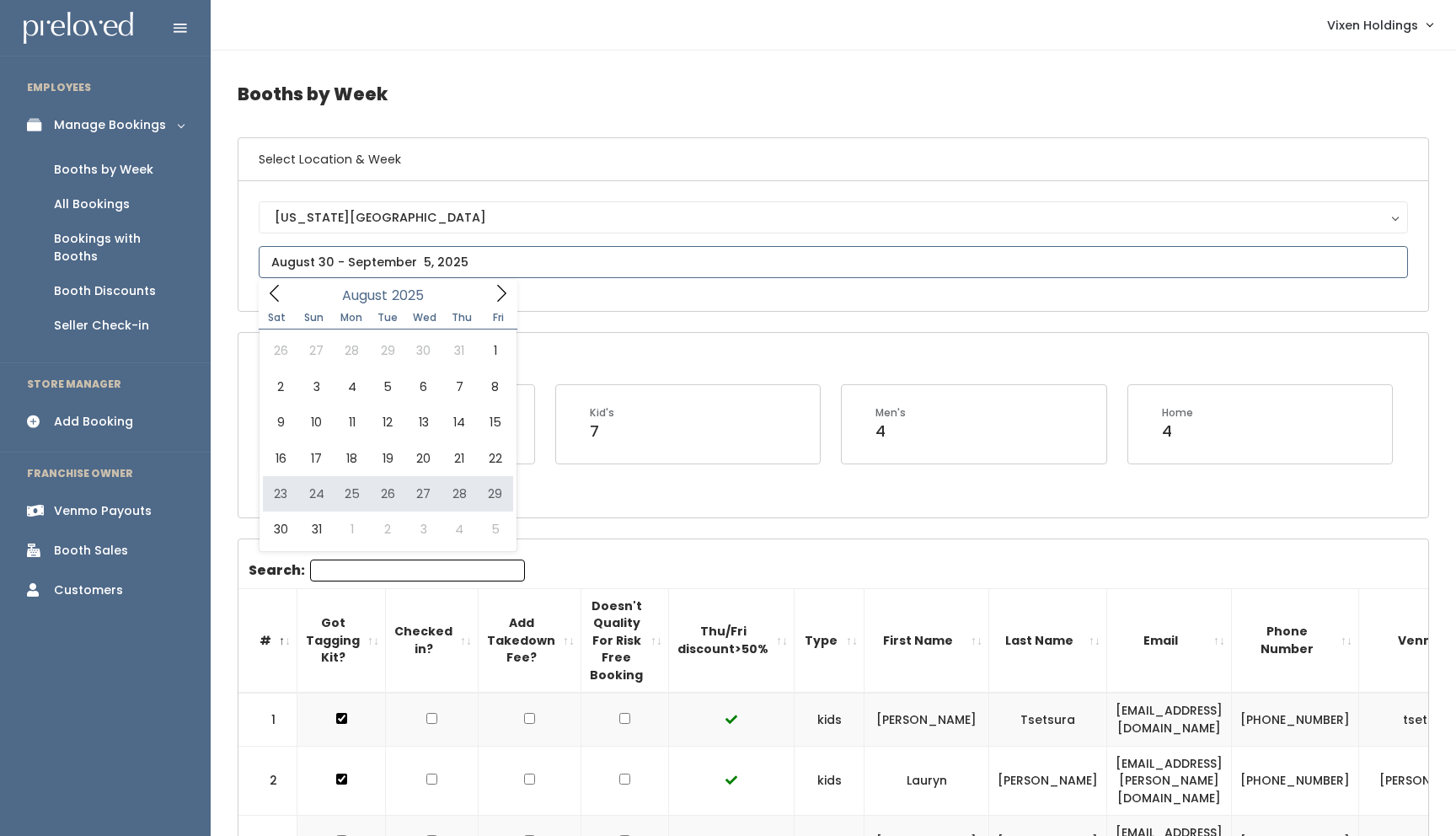
type input "August 23 to August 29"
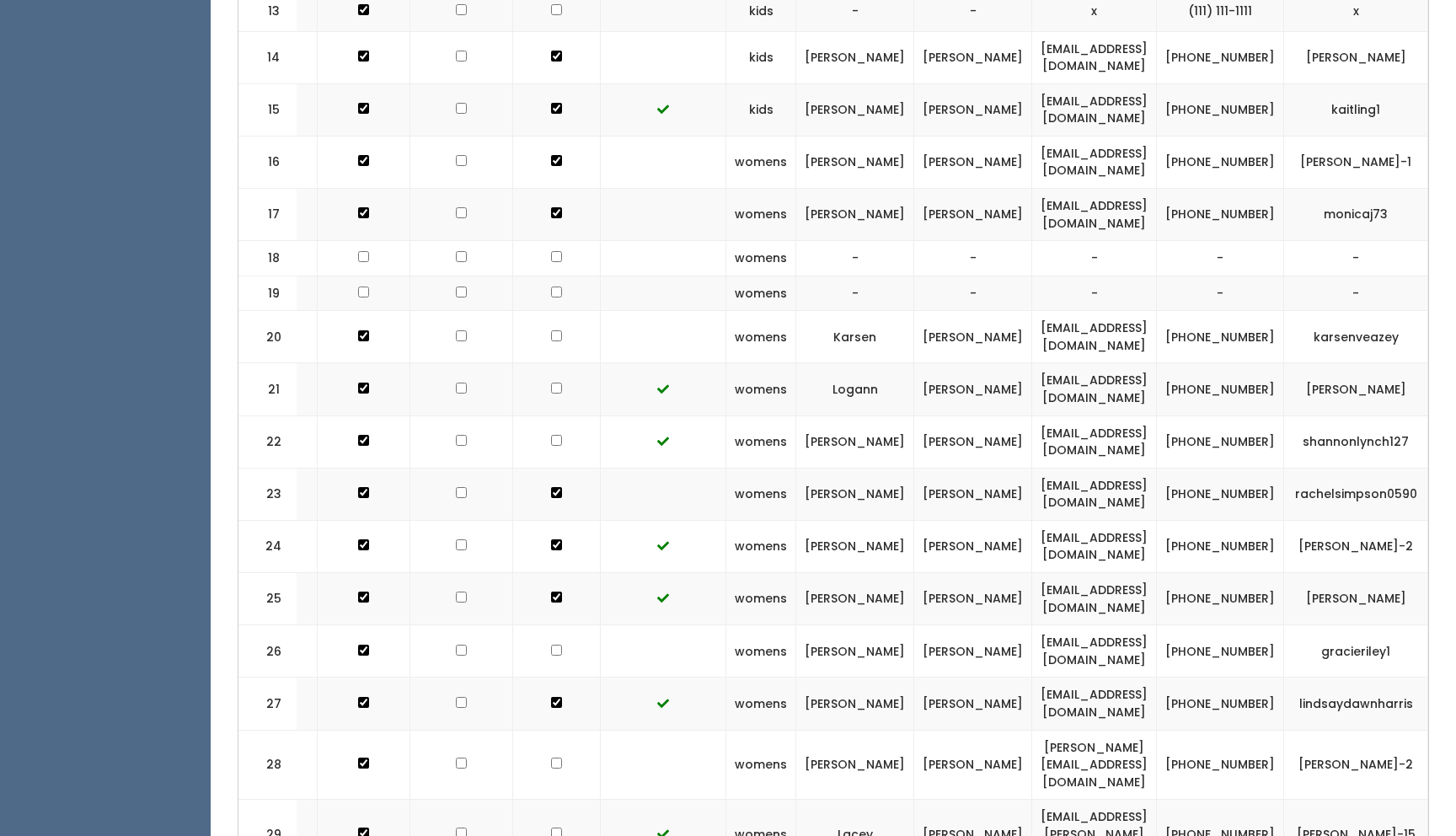
scroll to position [1243, 0]
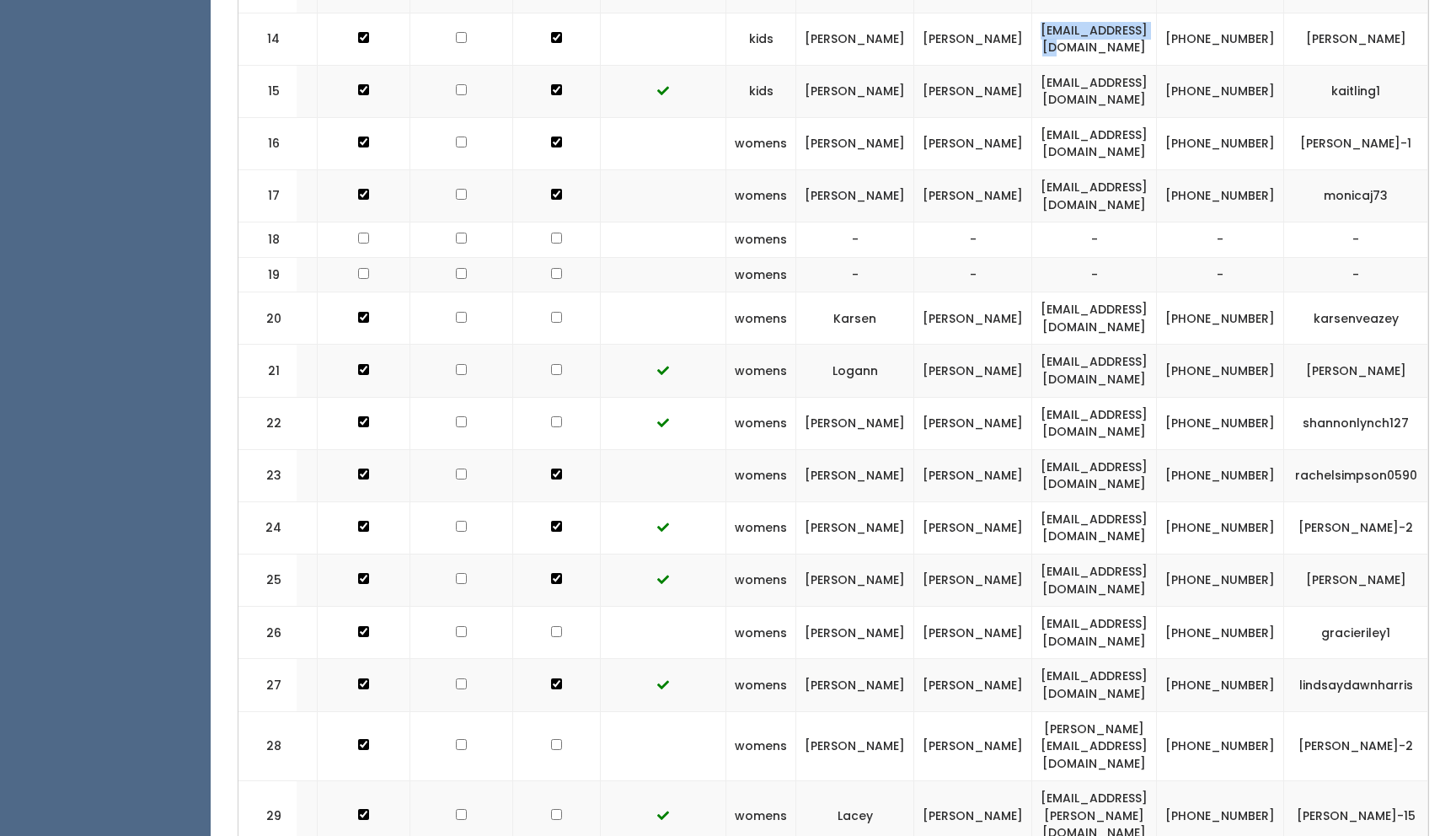
drag, startPoint x: 1091, startPoint y: 16, endPoint x: 954, endPoint y: 26, distance: 137.4
click at [1032, 26] on td "[EMAIL_ADDRESS][DOMAIN_NAME]" at bounding box center [1094, 39] width 124 height 53
copy td "[EMAIL_ADDRESS][DOMAIN_NAME]"
drag, startPoint x: 1201, startPoint y: 25, endPoint x: 1147, endPoint y: 12, distance: 55.5
click at [1156, 13] on td "[PHONE_NUMBER]" at bounding box center [1220, 39] width 127 height 53
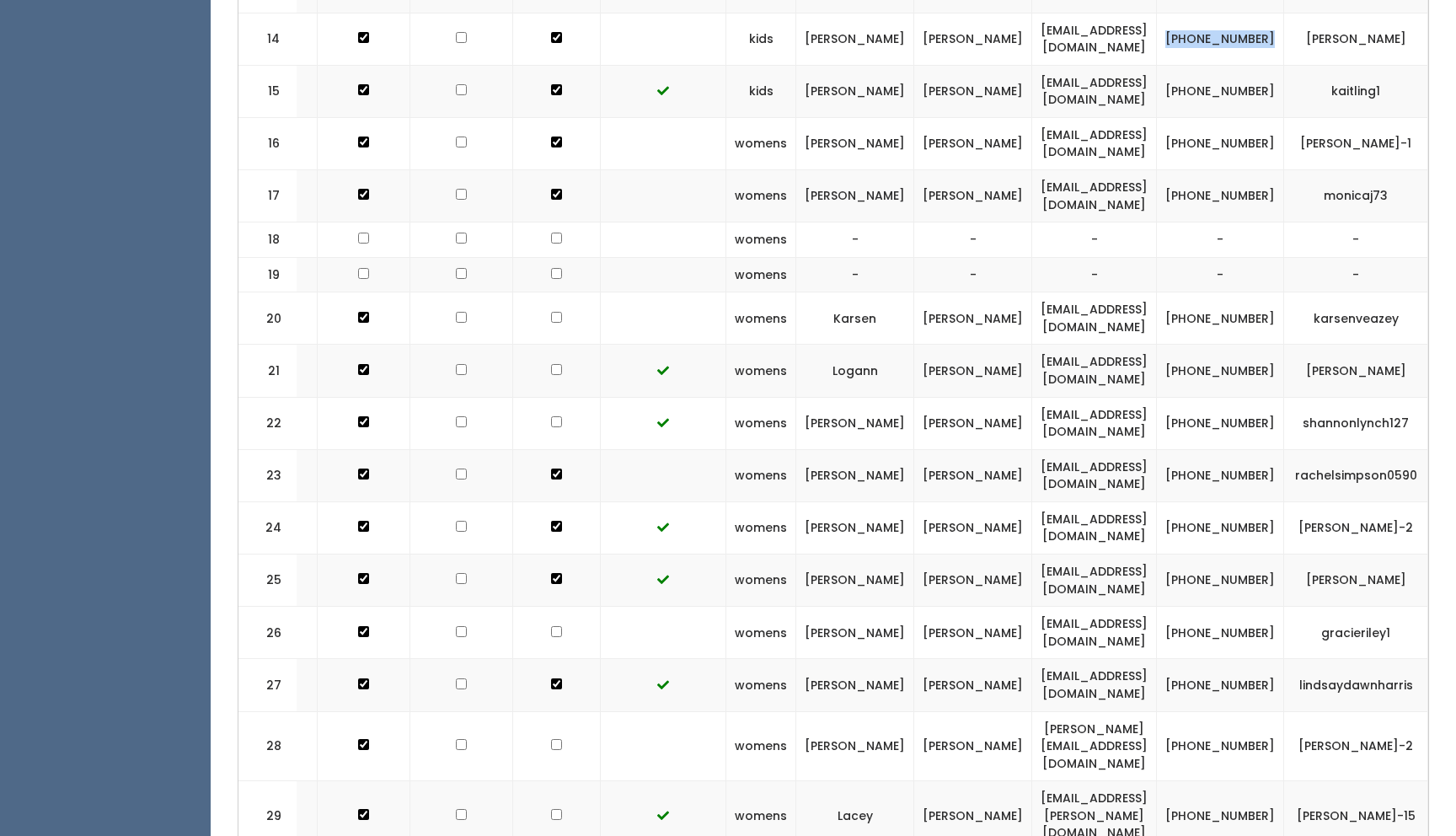
copy td "[PHONE_NUMBER]"
drag, startPoint x: 1337, startPoint y: 19, endPoint x: 1250, endPoint y: 20, distance: 87.0
click at [1284, 20] on td "[PERSON_NAME]" at bounding box center [1356, 39] width 144 height 53
copy td "[PERSON_NAME]"
drag, startPoint x: 1097, startPoint y: 15, endPoint x: 968, endPoint y: 20, distance: 129.1
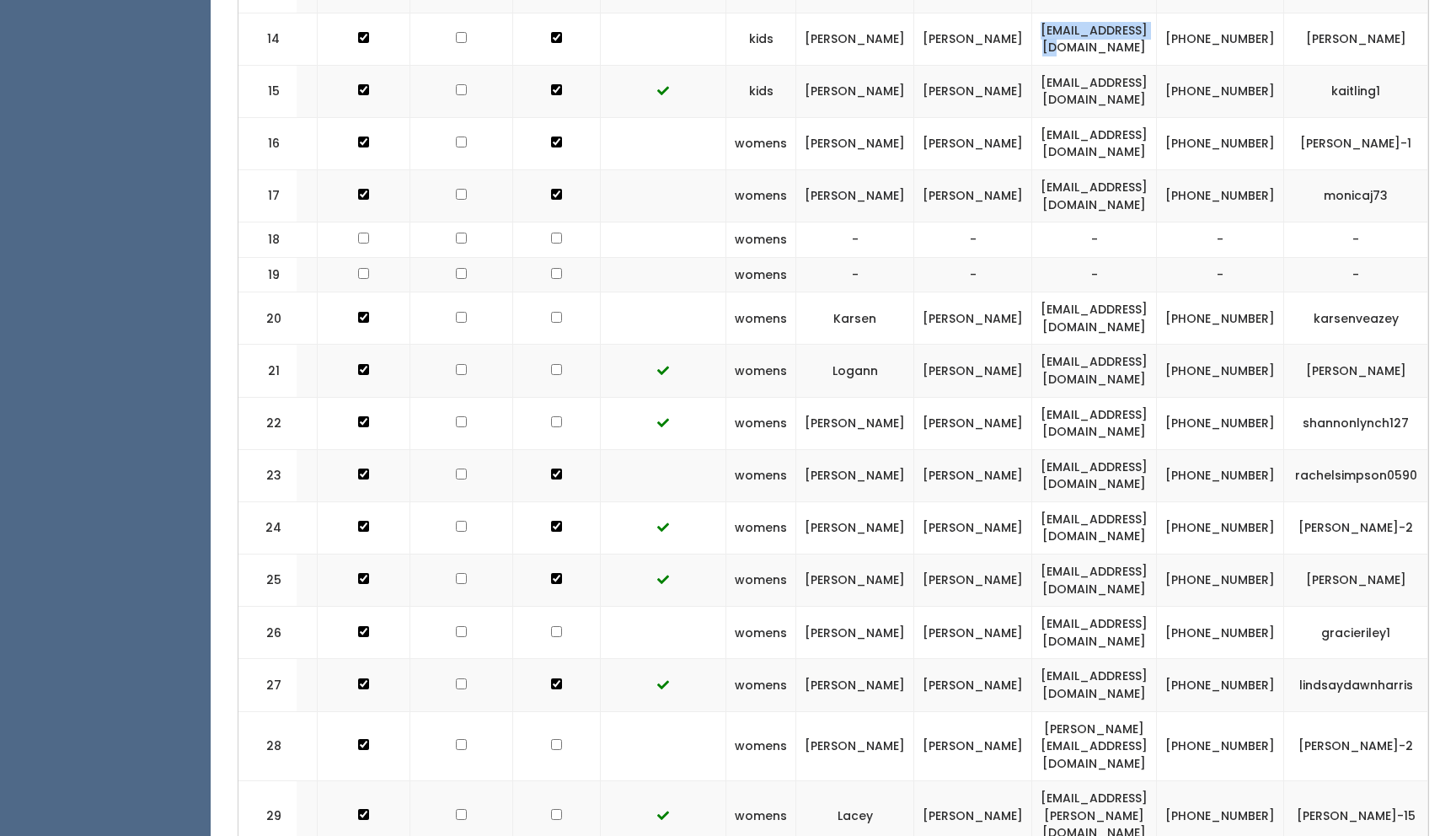
click at [1032, 20] on td "[EMAIL_ADDRESS][DOMAIN_NAME]" at bounding box center [1094, 39] width 124 height 53
copy td "[EMAIL_ADDRESS][DOMAIN_NAME]"
drag, startPoint x: 1200, startPoint y: 27, endPoint x: 1144, endPoint y: 16, distance: 57.1
click at [1156, 16] on td "[PHONE_NUMBER]" at bounding box center [1220, 39] width 127 height 53
copy td "[PHONE_NUMBER]"
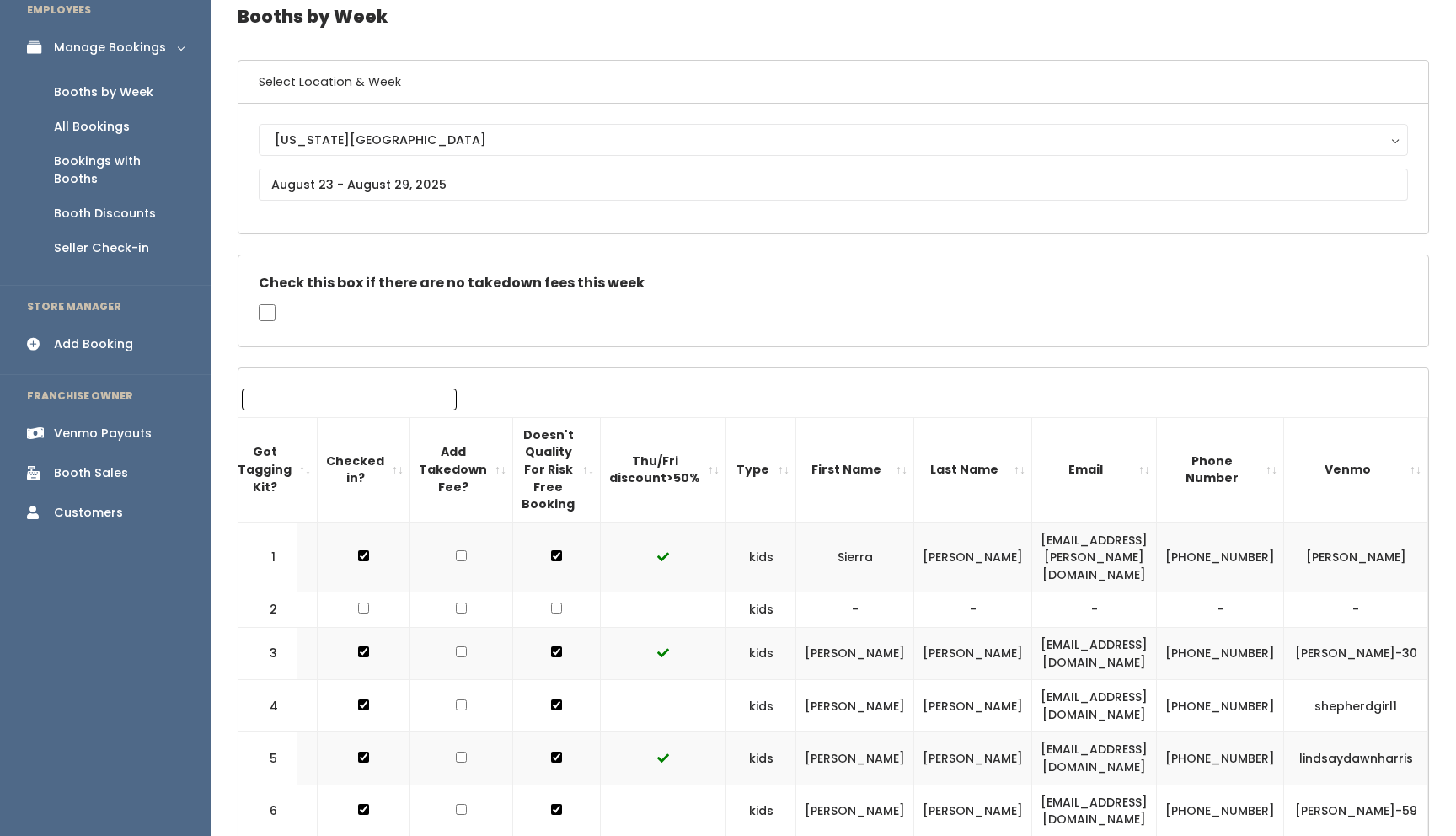
scroll to position [0, 0]
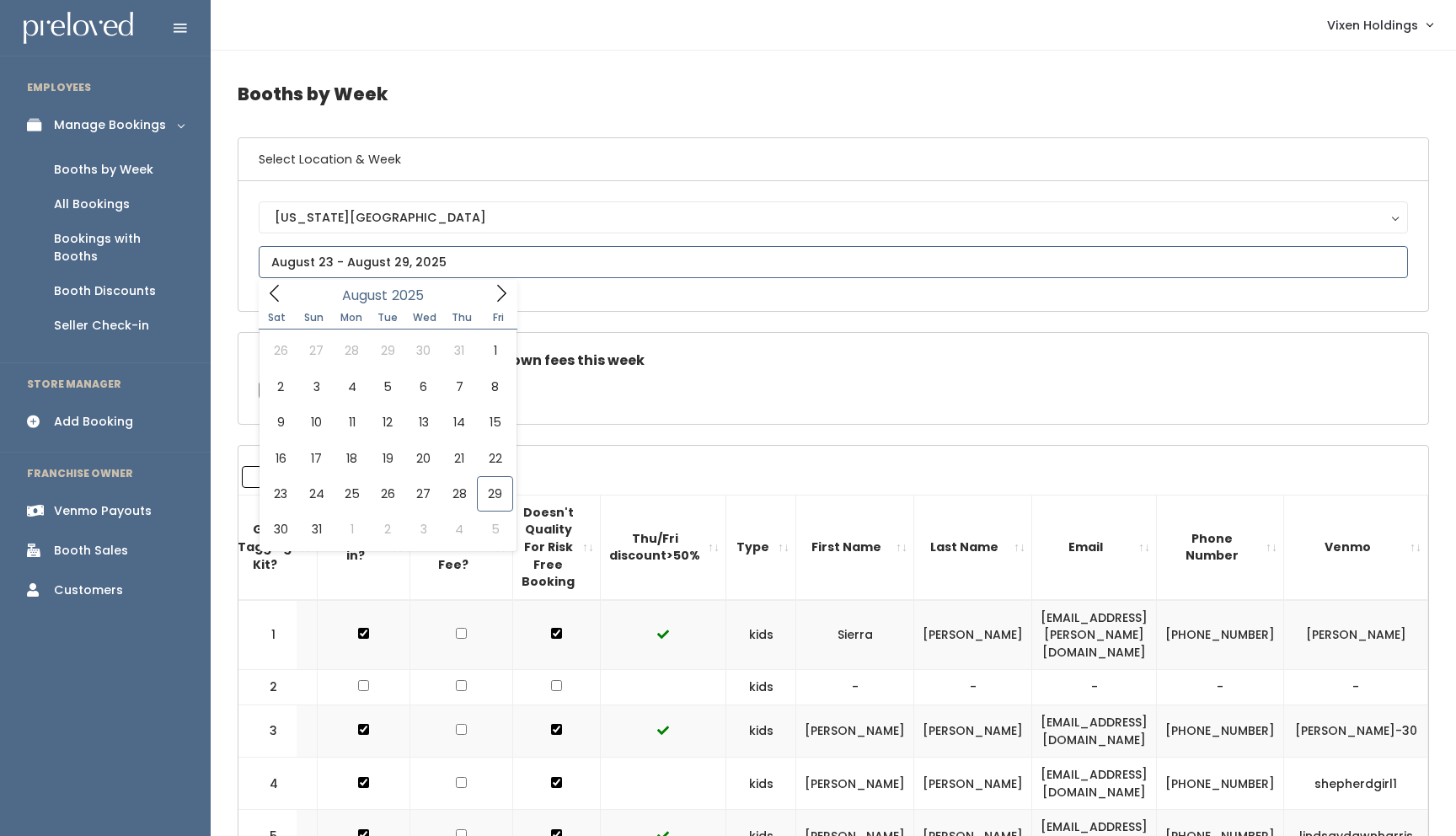
click at [355, 264] on input "text" at bounding box center [833, 263] width 1149 height 32
type input "[DATE] to [DATE]"
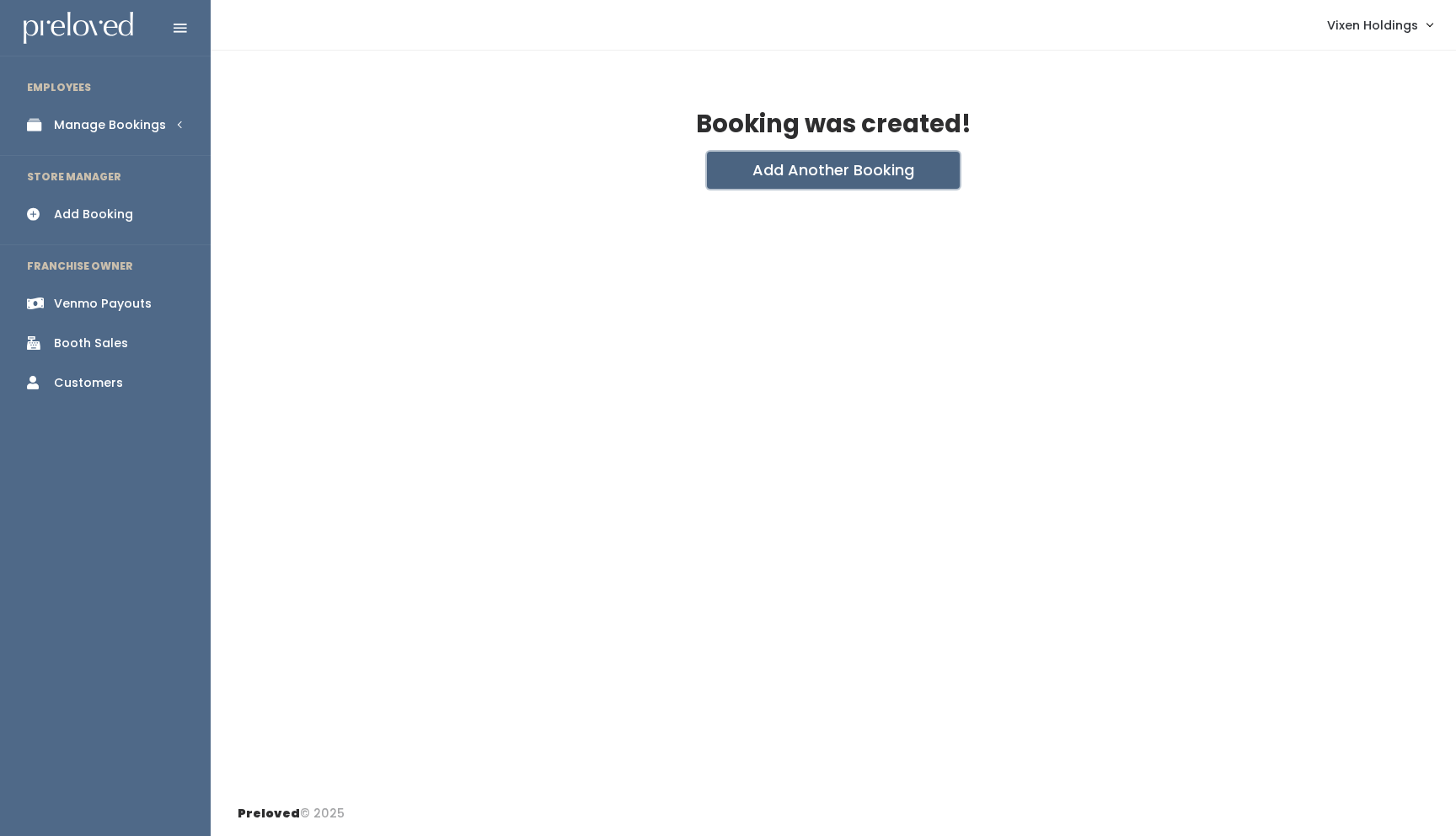
click at [808, 171] on button "Add Another Booking" at bounding box center [833, 170] width 253 height 37
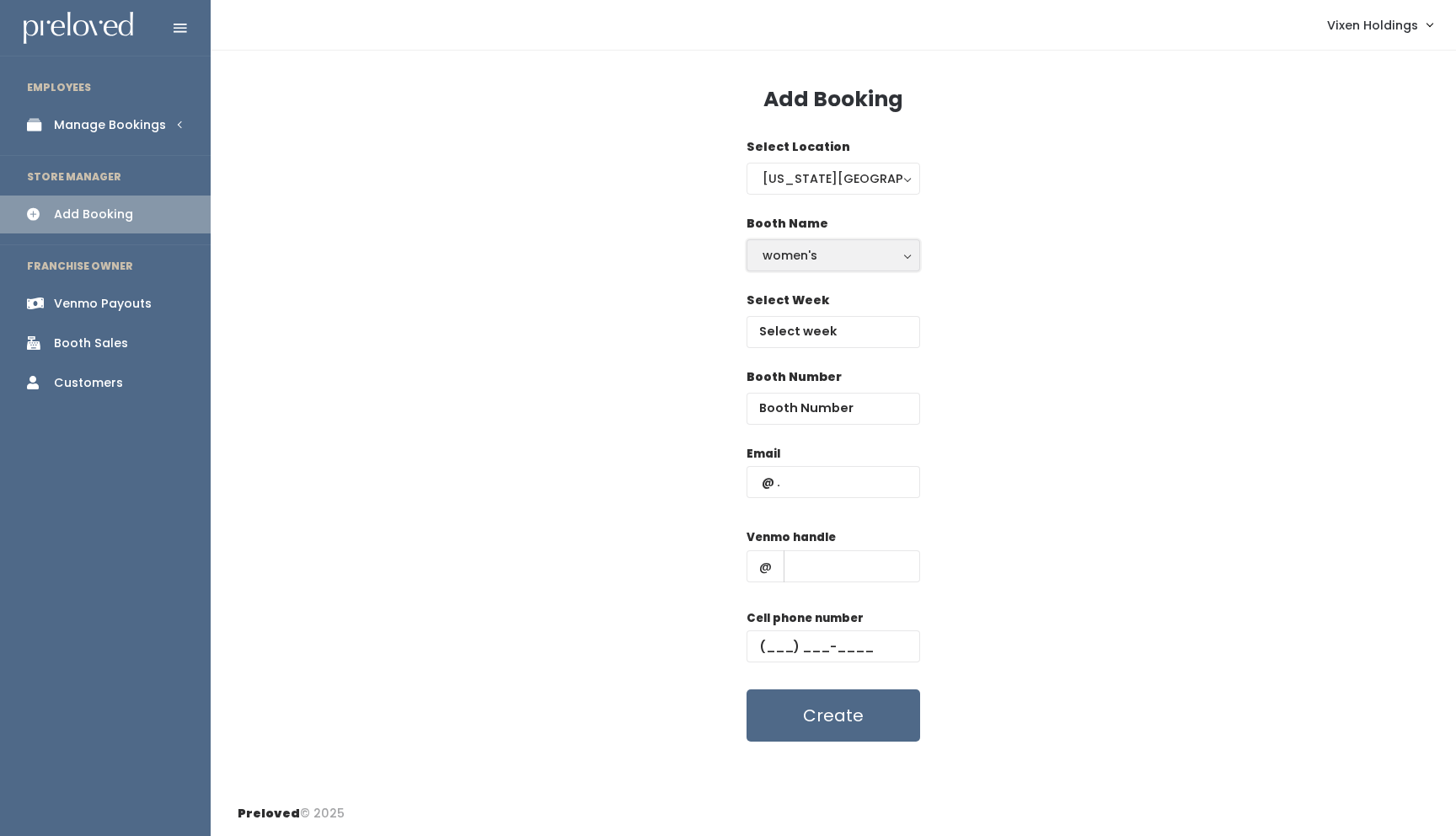
click at [814, 259] on div "women's" at bounding box center [833, 256] width 141 height 19
click at [809, 329] on link "kid's" at bounding box center [833, 324] width 172 height 30
select select "kids"
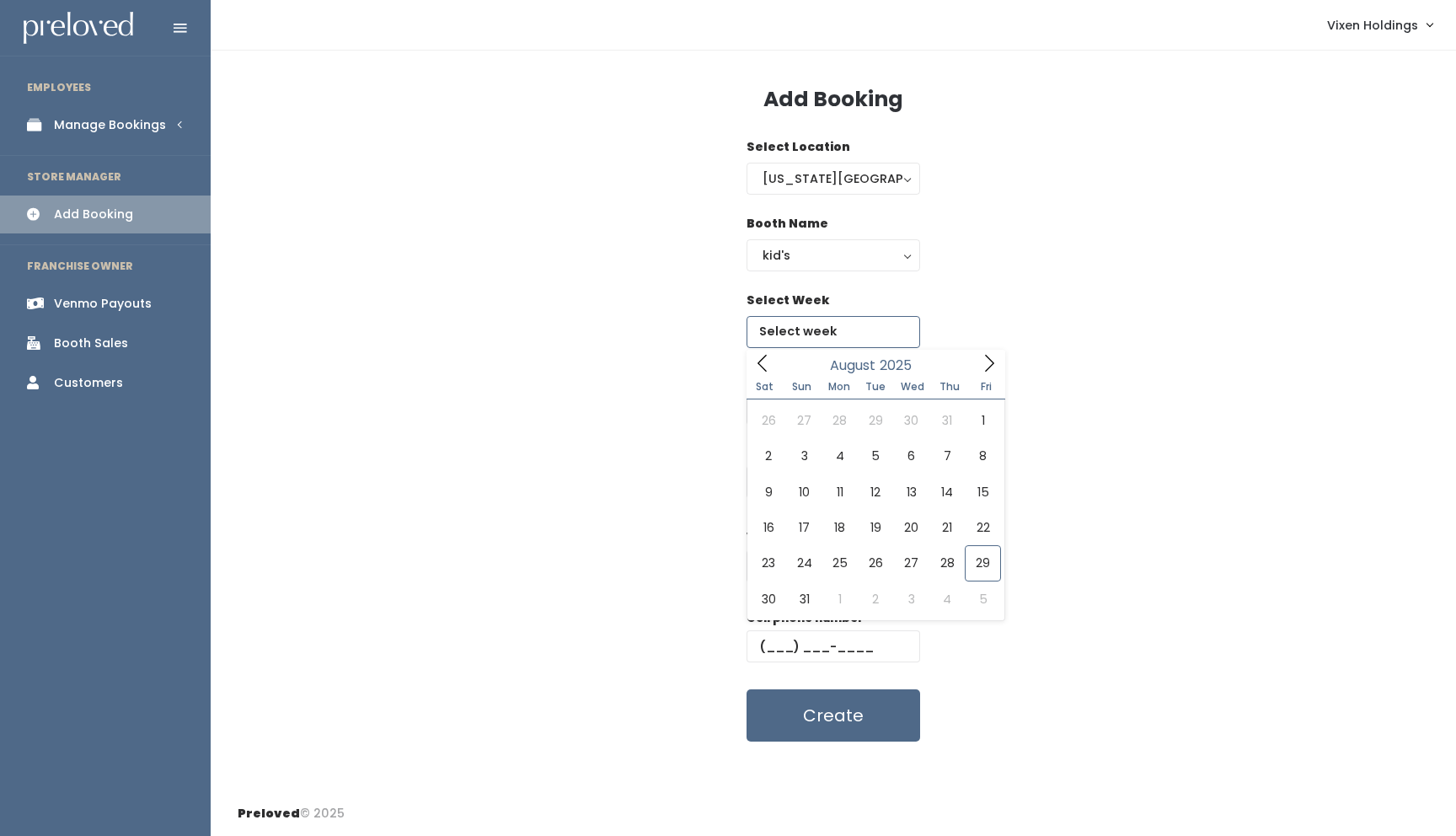
click at [841, 335] on input "text" at bounding box center [833, 332] width 174 height 32
type input "[DATE] to [DATE]"
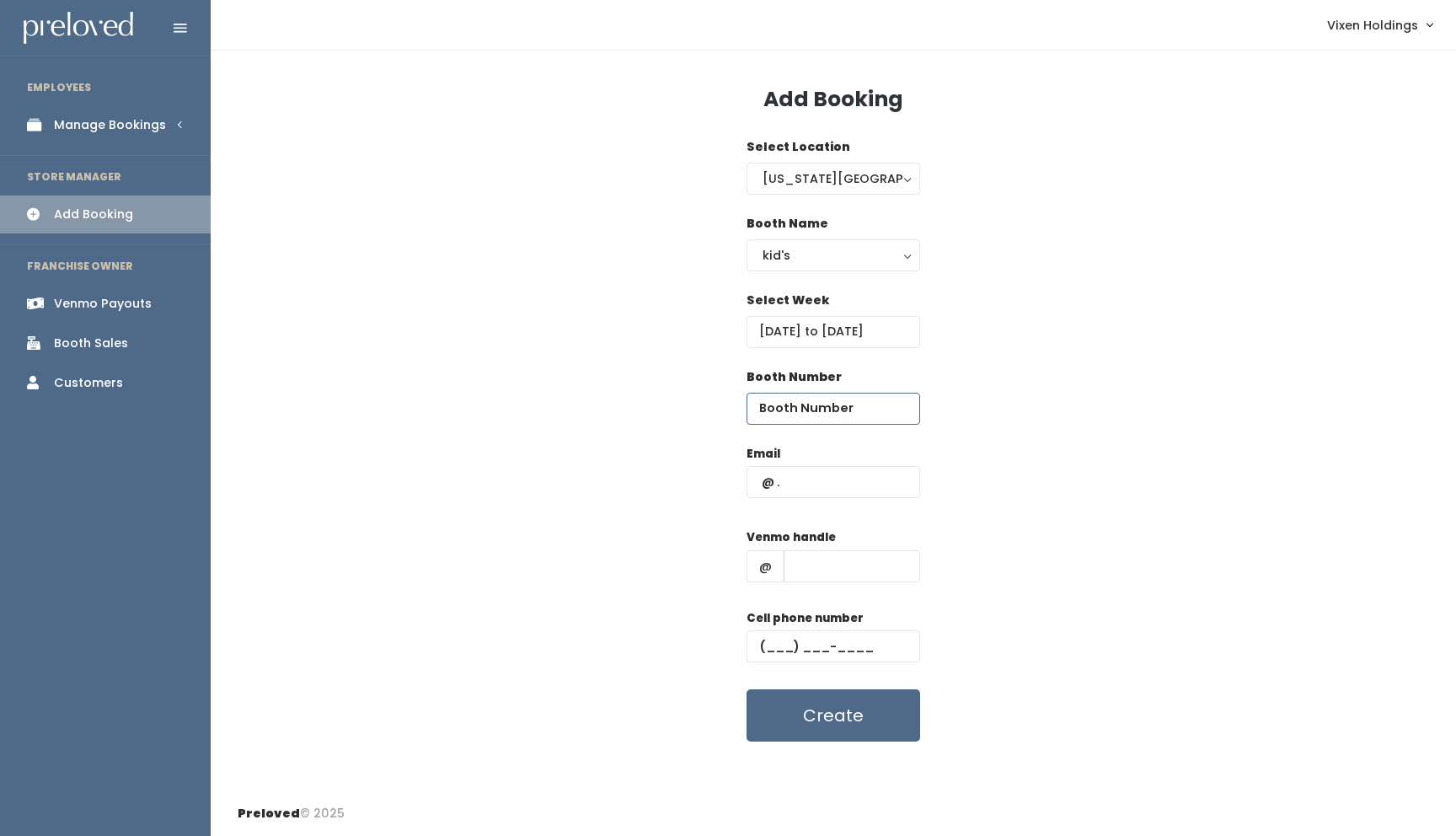
click at [825, 405] on input "number" at bounding box center [833, 409] width 174 height 32
type input "14"
click at [807, 559] on input "text" at bounding box center [852, 567] width 136 height 32
paste input "[PERSON_NAME]"
type input "[PERSON_NAME]"
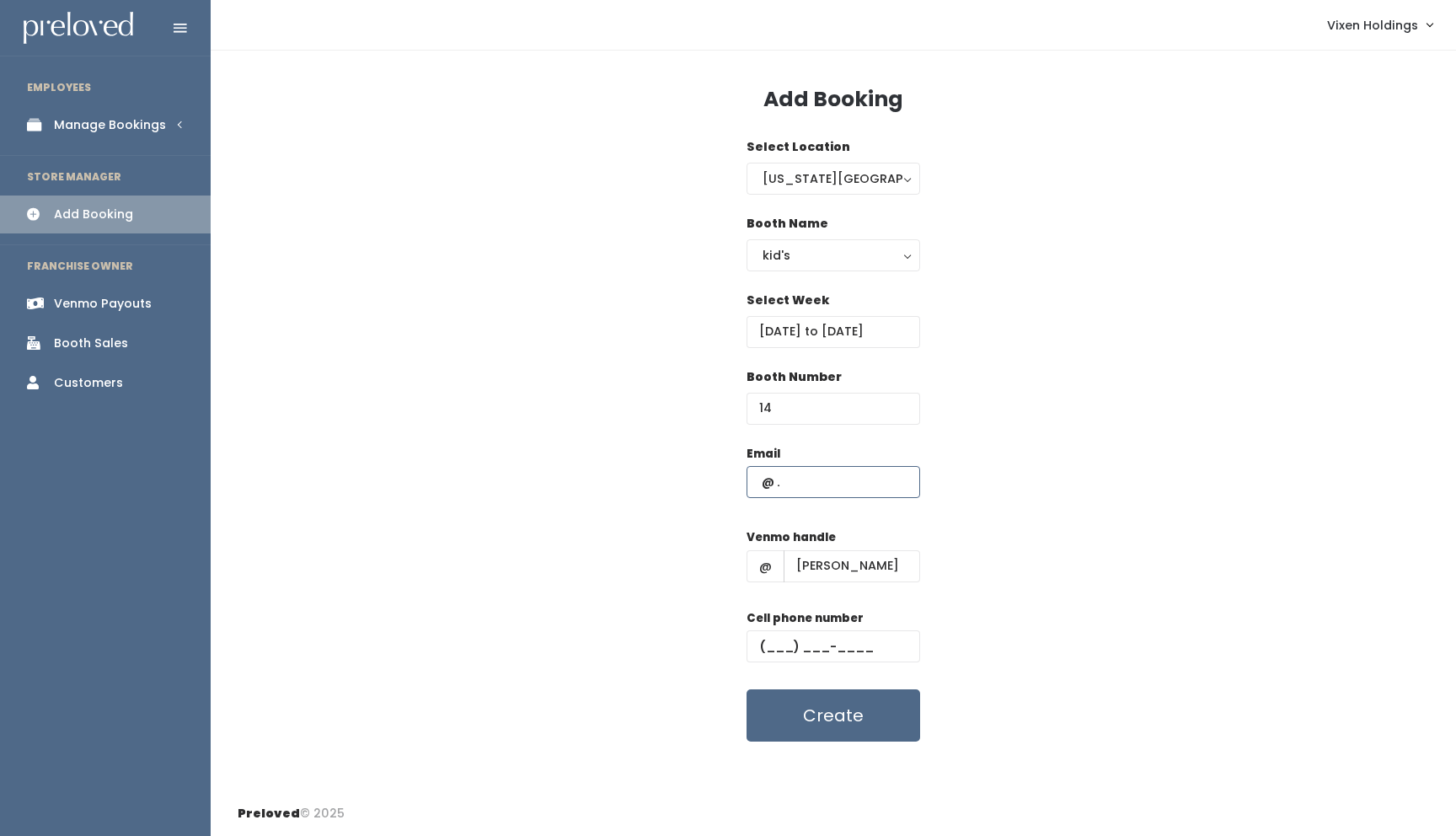
click at [759, 484] on input "text" at bounding box center [833, 482] width 174 height 32
paste input "[EMAIL_ADDRESS][DOMAIN_NAME]"
type input "[EMAIL_ADDRESS][DOMAIN_NAME]"
click at [764, 644] on input "text" at bounding box center [833, 646] width 174 height 32
paste input "[PHONE_NUMBER]"
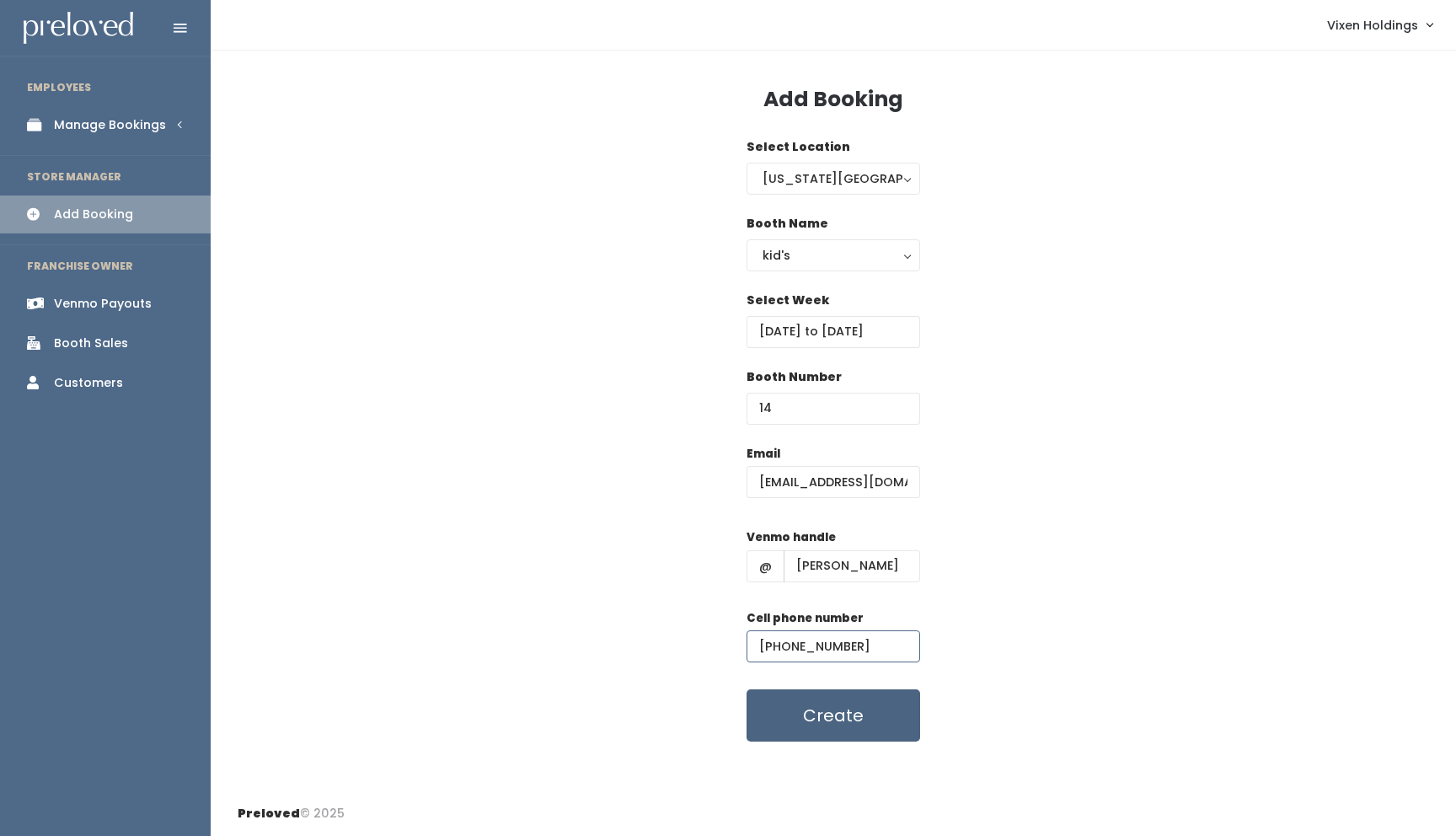
type input "[PHONE_NUMBER]"
click at [845, 723] on button "Create" at bounding box center [833, 716] width 174 height 53
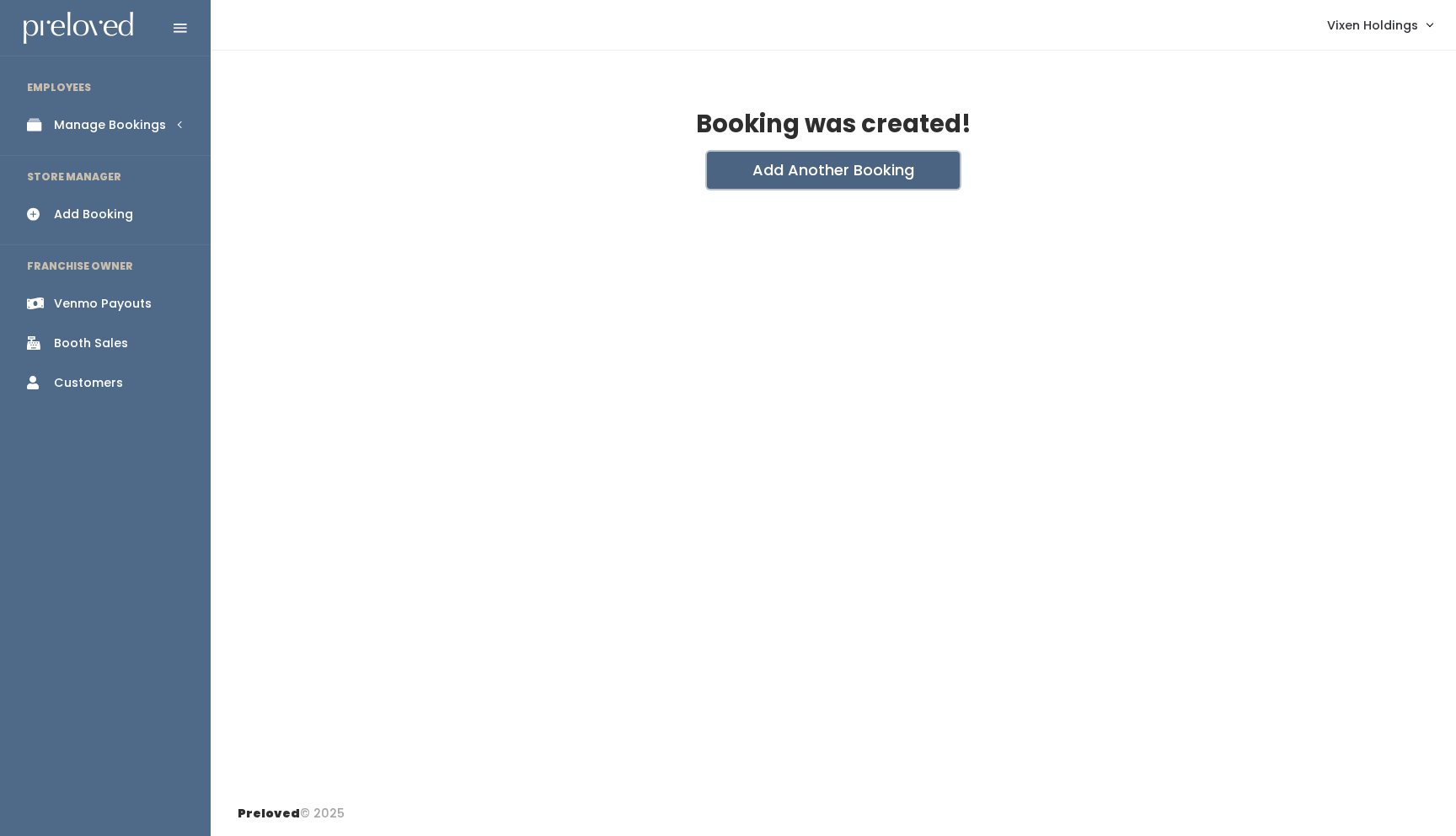
click at [824, 171] on button "Add Another Booking" at bounding box center [833, 170] width 253 height 37
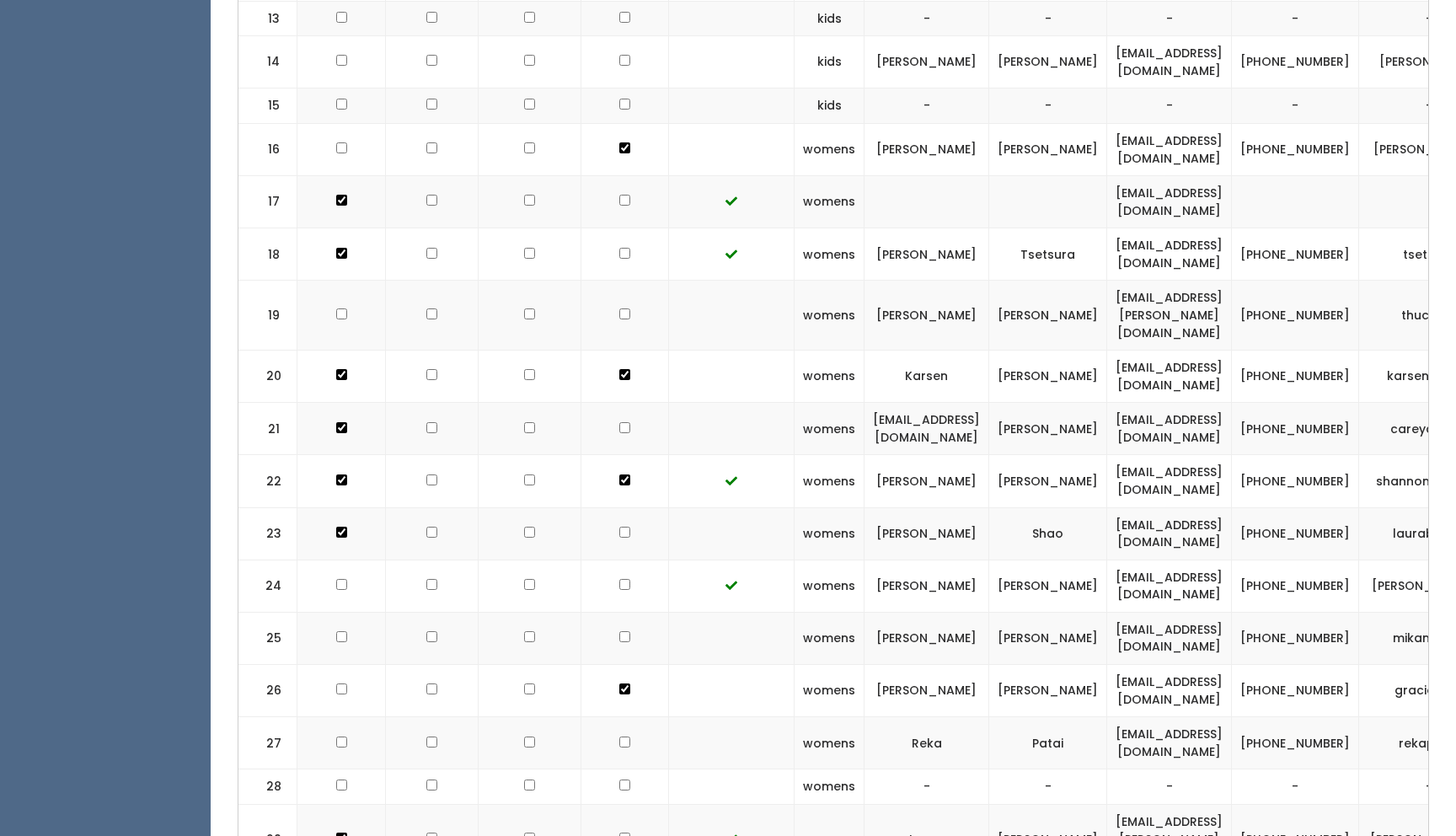
scroll to position [1271, 0]
checkbox input "true"
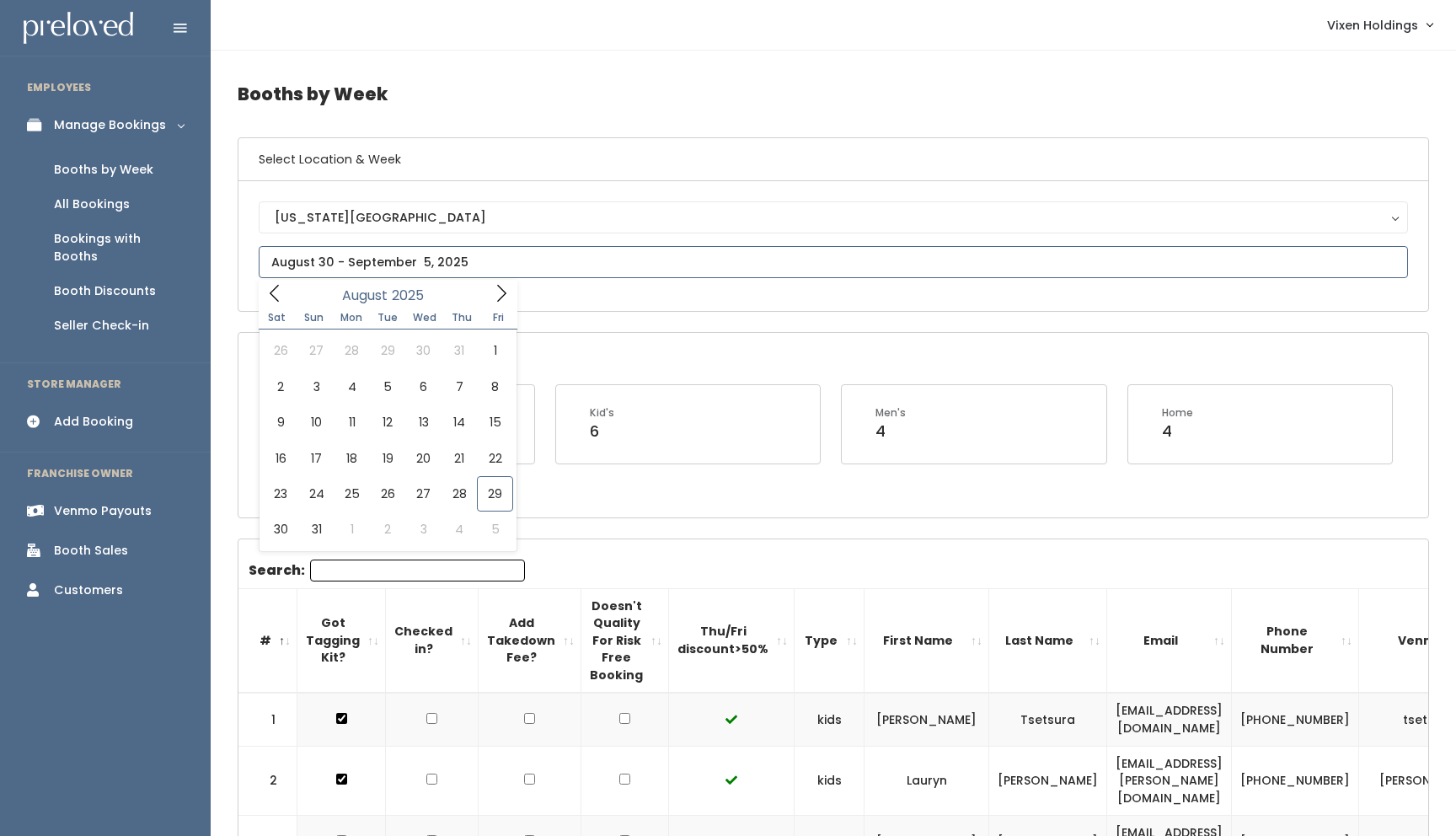
click at [349, 263] on input "text" at bounding box center [833, 263] width 1149 height 32
type input "[DATE] to [DATE]"
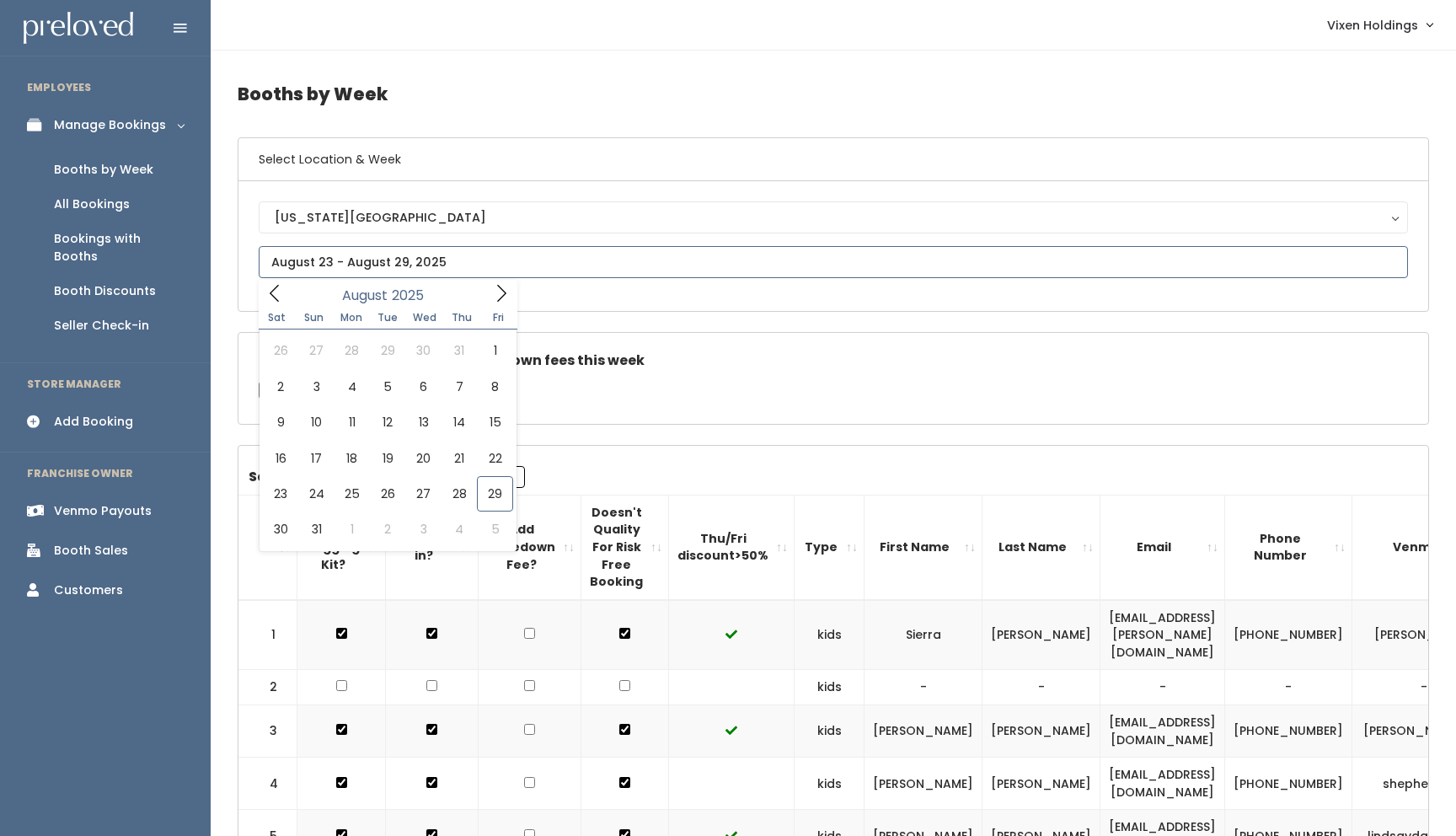
click at [434, 263] on input "text" at bounding box center [833, 263] width 1149 height 32
type input "[DATE] to [DATE]"
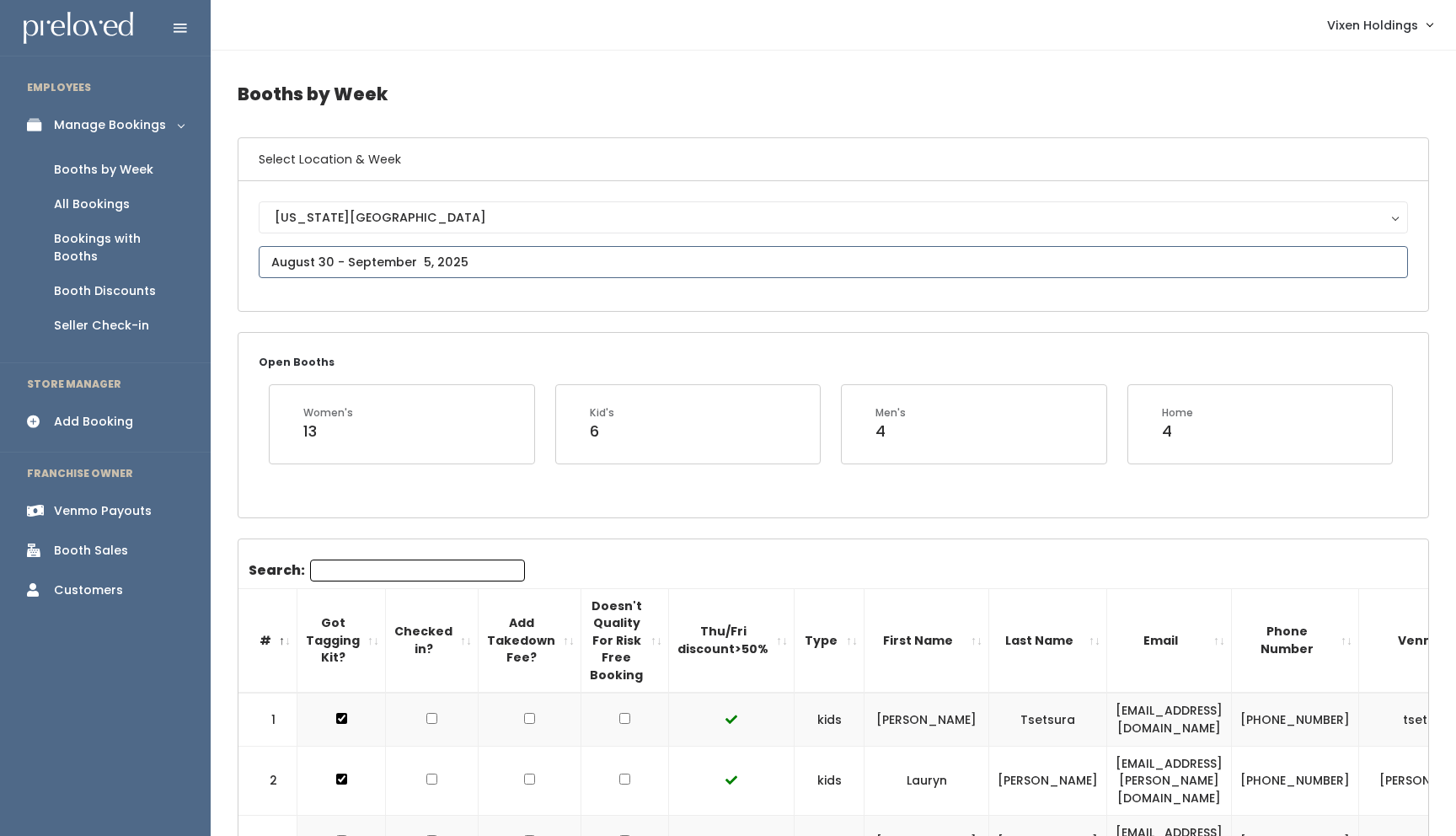
click at [415, 262] on input "text" at bounding box center [833, 263] width 1149 height 32
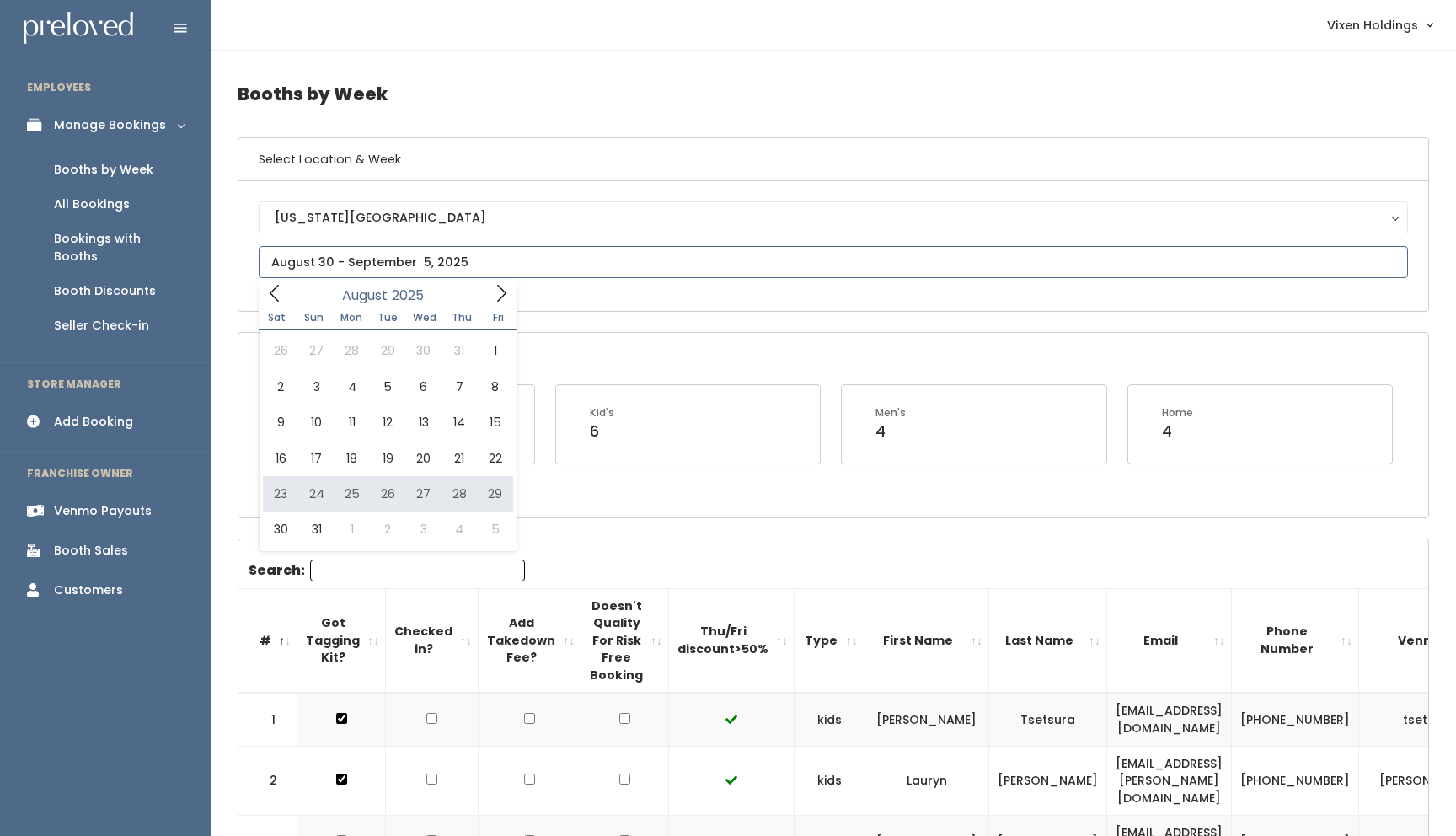
type input "August 23 to August 29"
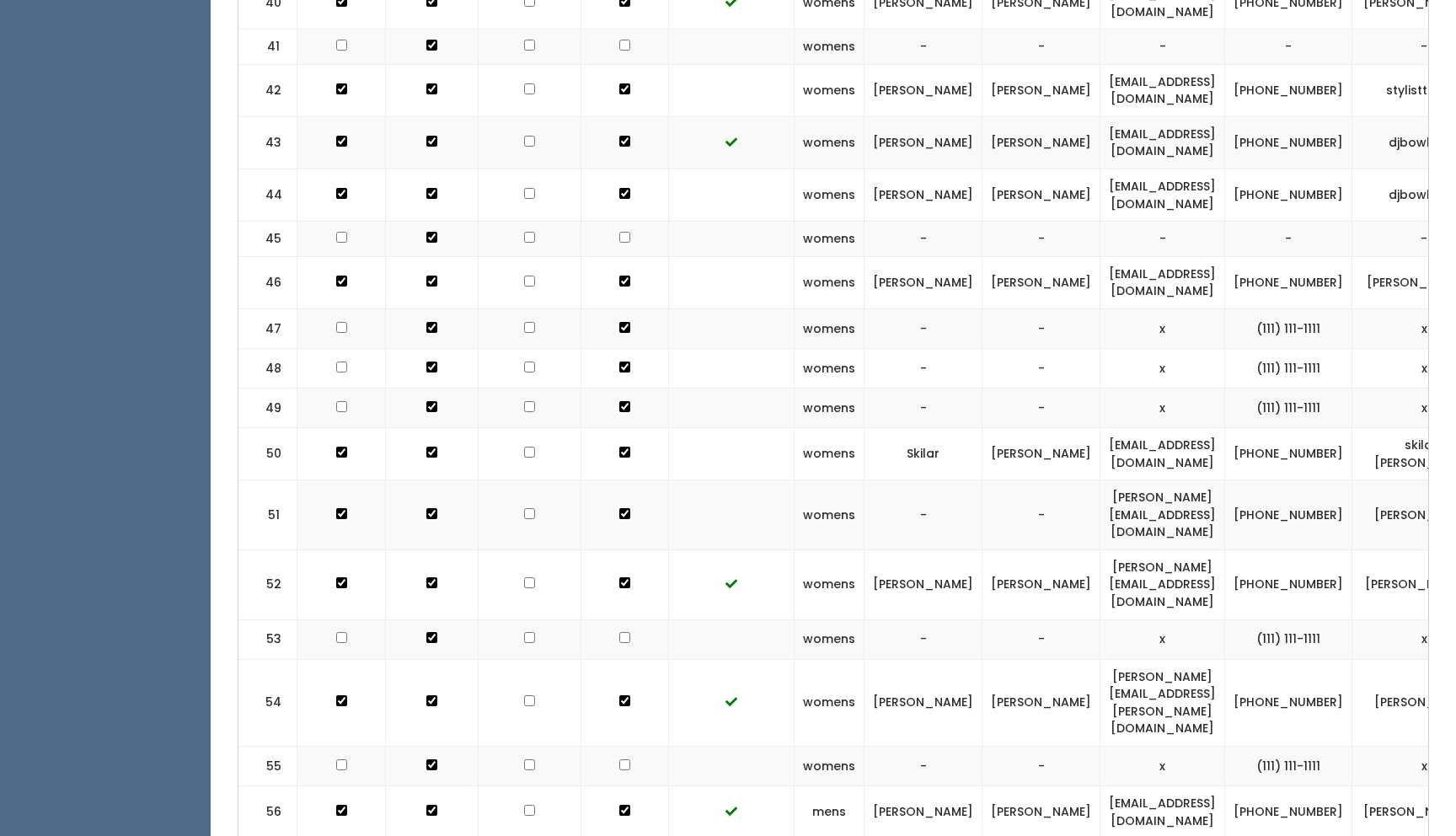
scroll to position [0, 69]
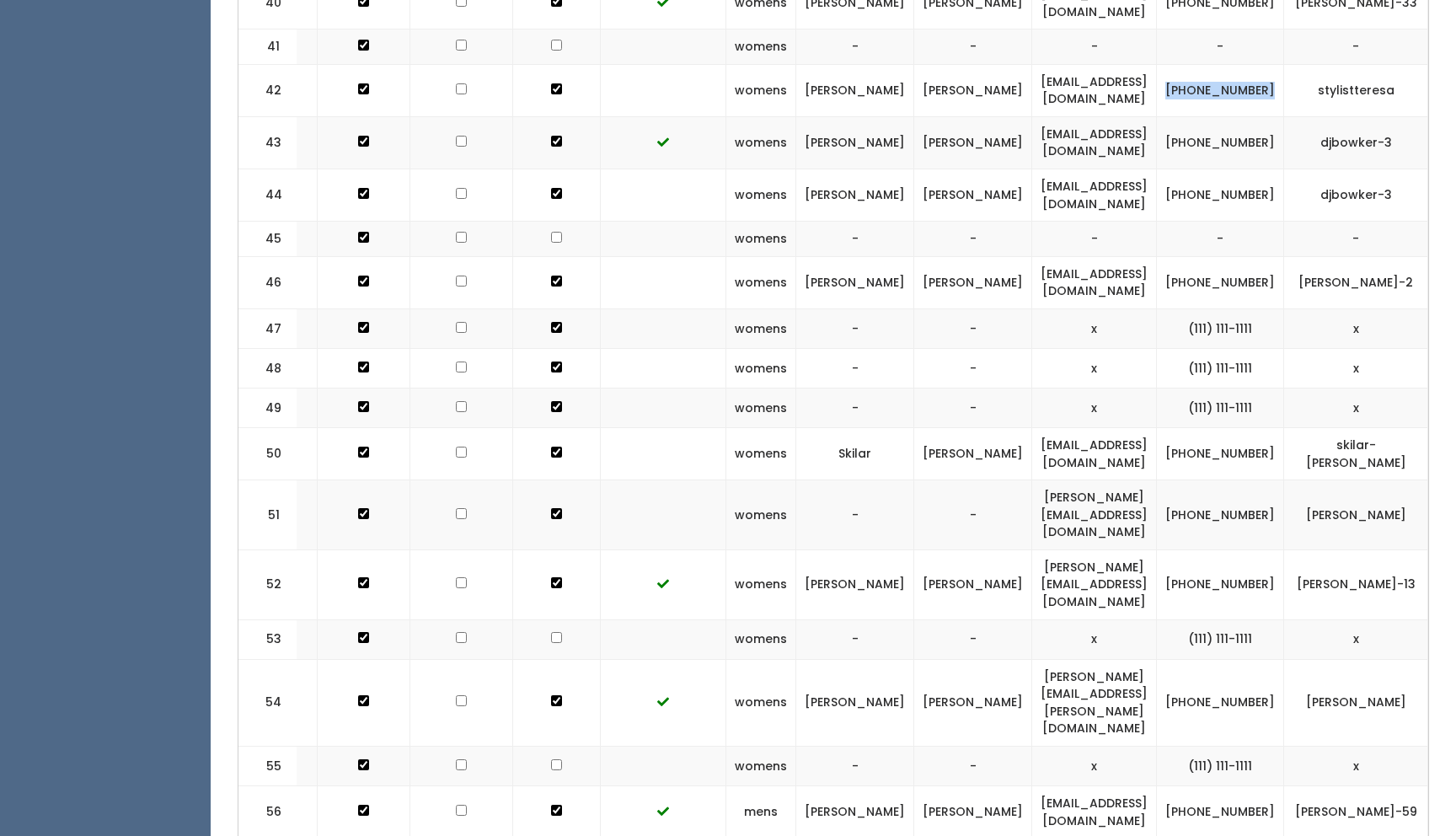
drag, startPoint x: 1215, startPoint y: 26, endPoint x: 1144, endPoint y: 11, distance: 72.6
click at [1156, 64] on td "(405) 496-8899" at bounding box center [1220, 91] width 127 height 53
copy td "(405) 496-8899"
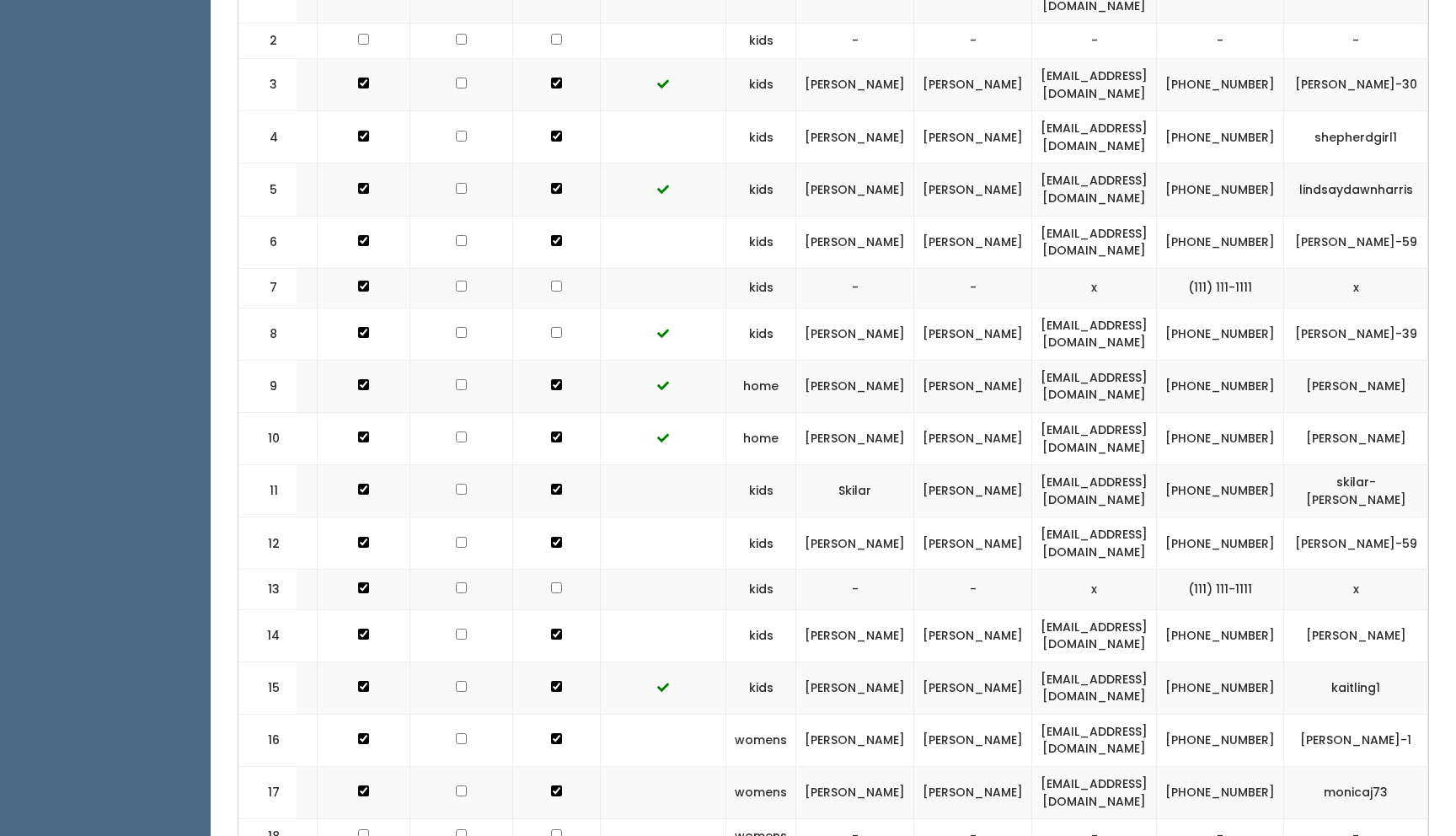
scroll to position [0, 0]
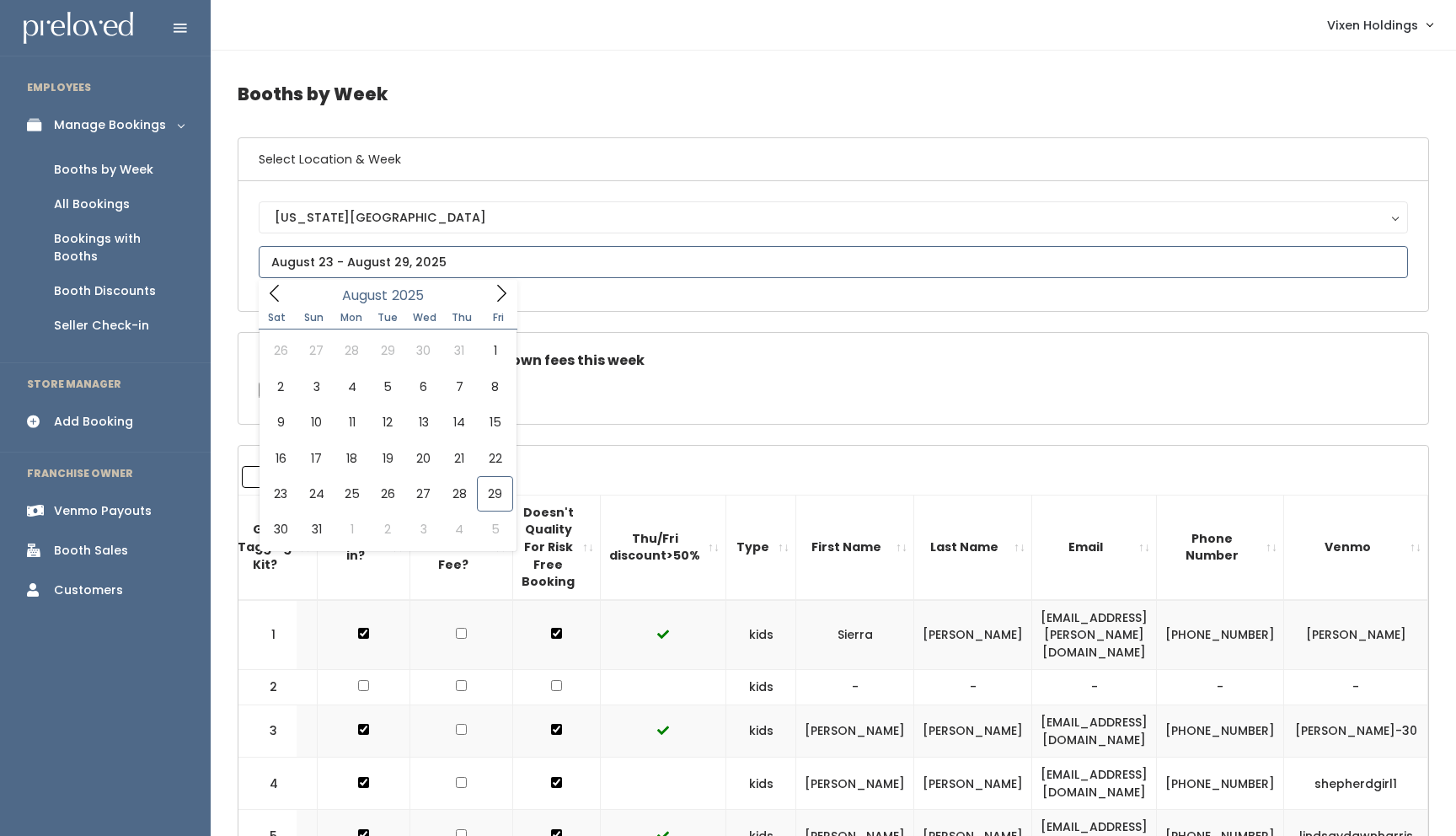
click at [362, 254] on input "text" at bounding box center [833, 263] width 1149 height 32
type input "August 30 to September 5"
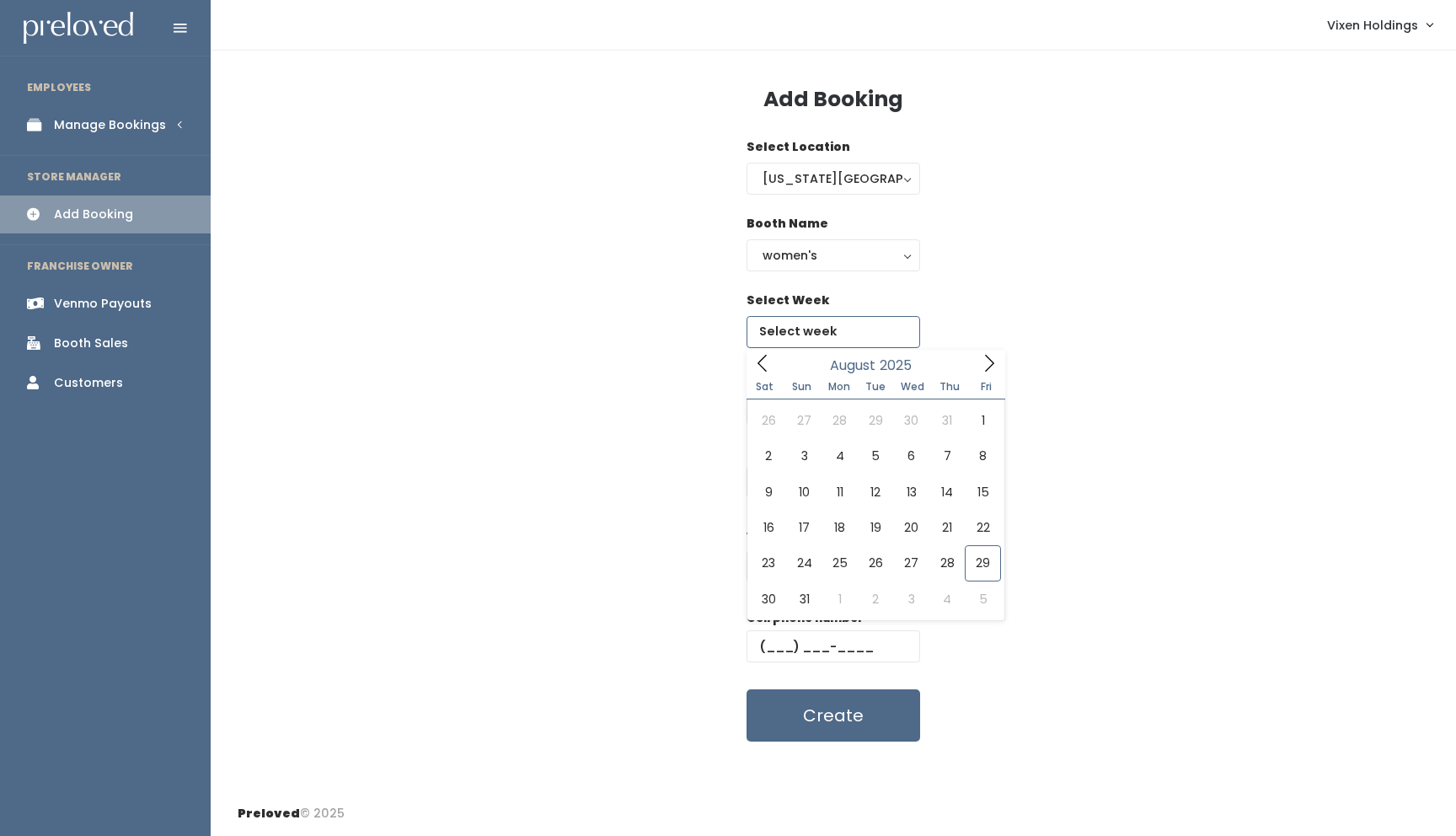
click at [817, 335] on input "text" at bounding box center [833, 332] width 174 height 32
type input "[DATE] to [DATE]"
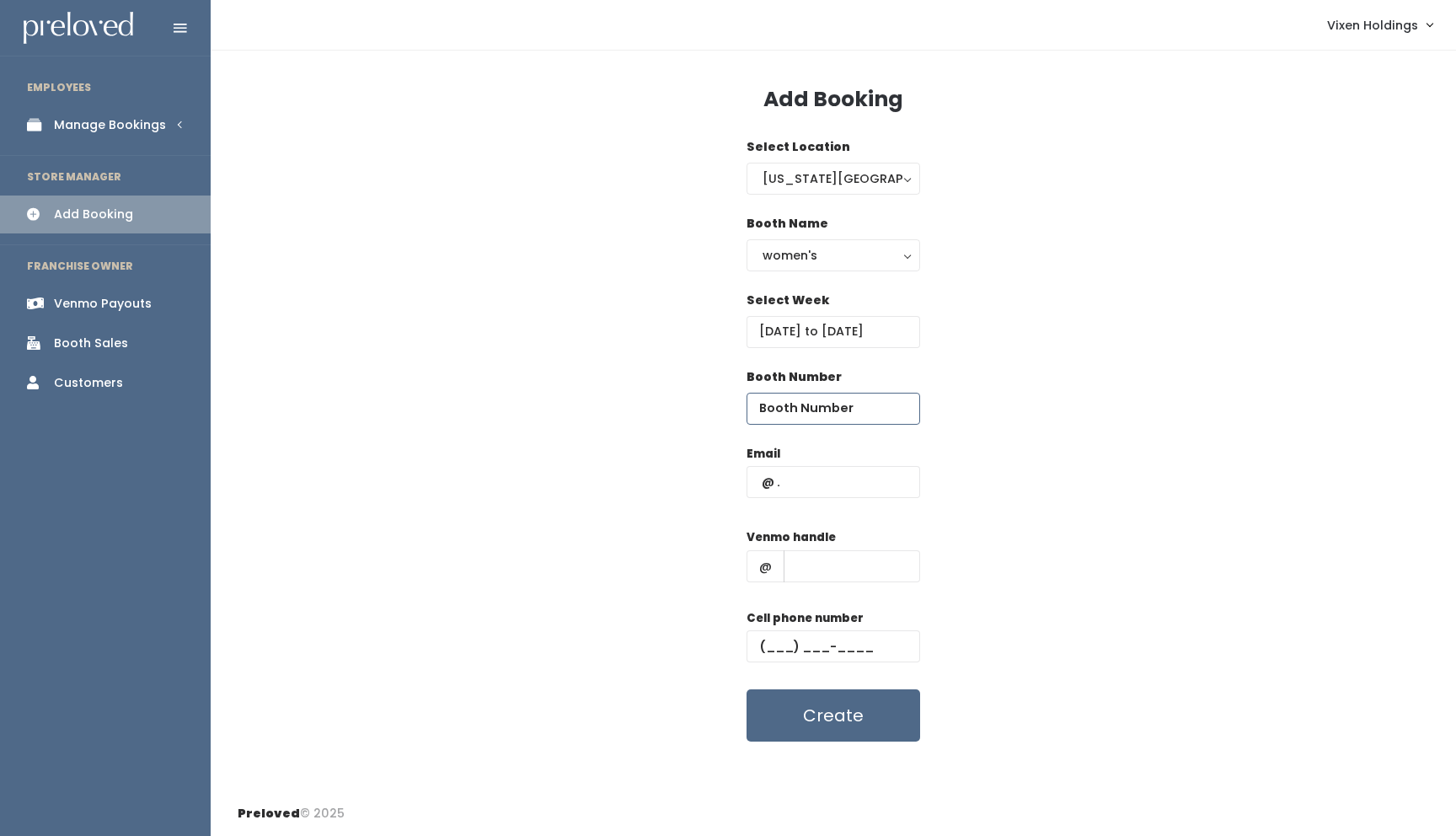
click at [821, 405] on input "number" at bounding box center [833, 409] width 174 height 32
type input "42"
click at [803, 479] on input "text" at bounding box center [833, 482] width 174 height 32
type input "tdobbs75@yahoo.com"
click at [828, 567] on input "text" at bounding box center [852, 567] width 136 height 32
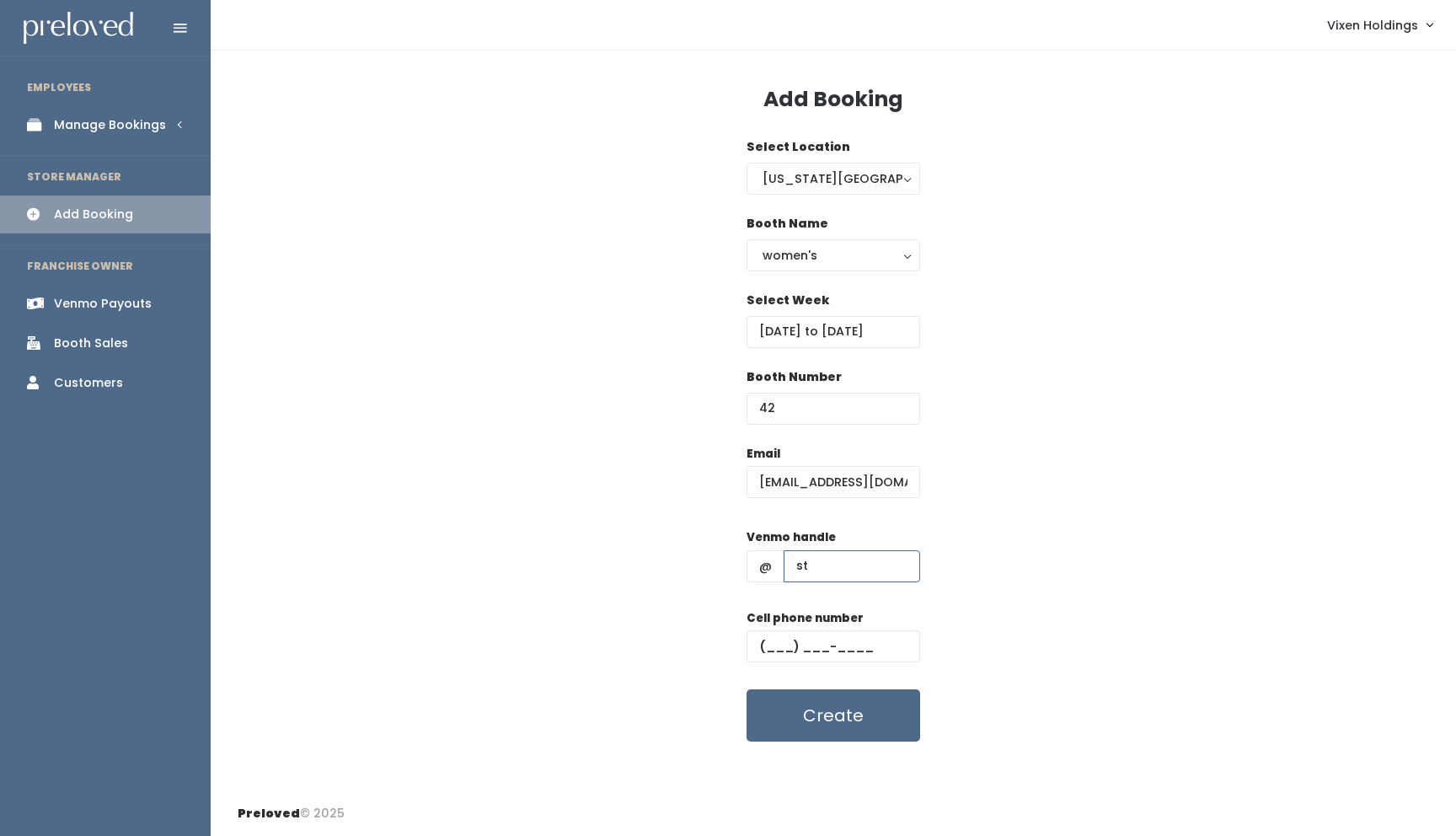
type input "stylistteresa"
click at [763, 641] on input "text" at bounding box center [833, 646] width 174 height 32
click at [762, 643] on input "text" at bounding box center [833, 646] width 174 height 32
paste input "[PHONE_NUMBER]"
type input "[PHONE_NUMBER]"
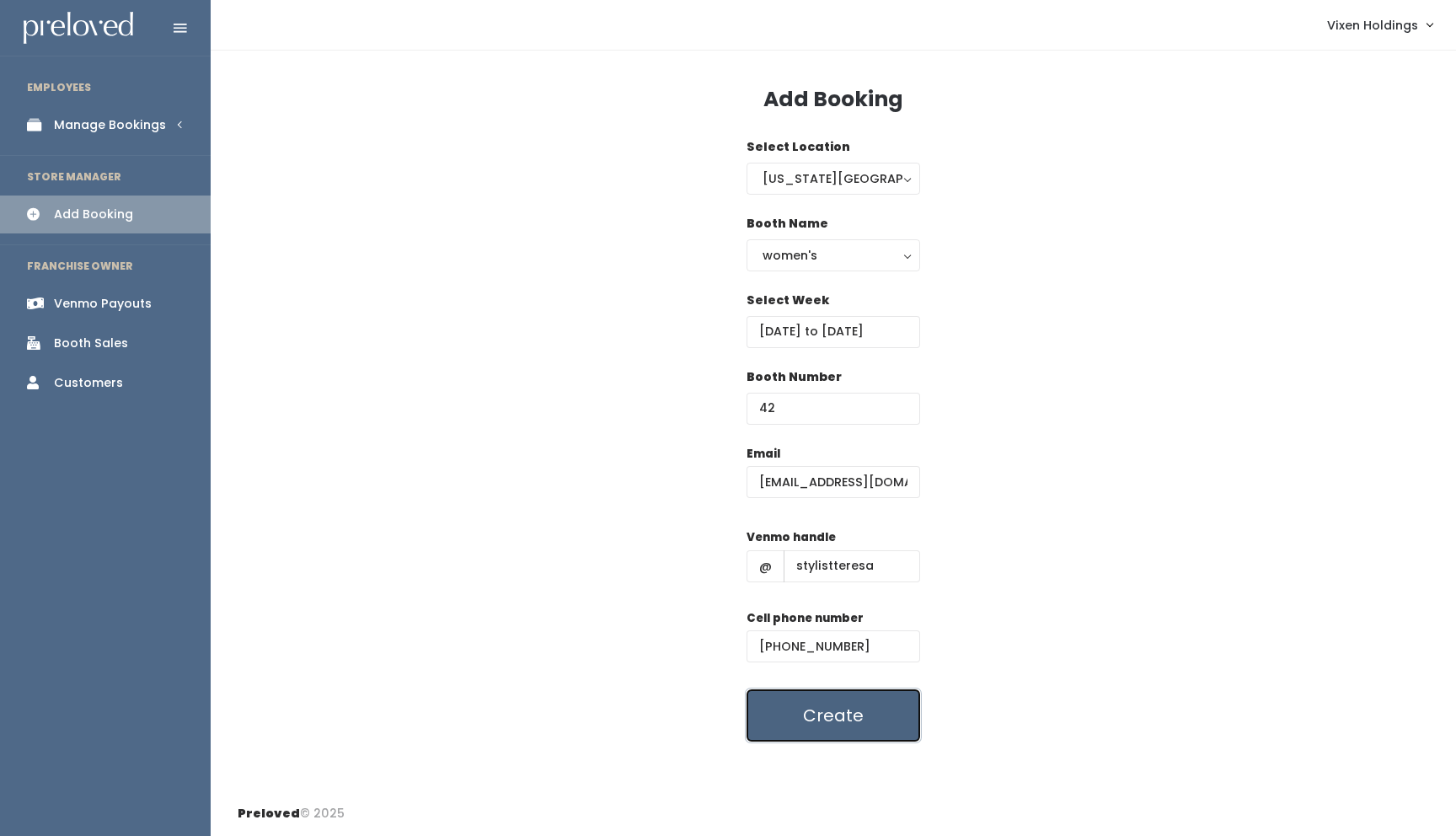
click at [830, 713] on button "Create" at bounding box center [833, 716] width 174 height 53
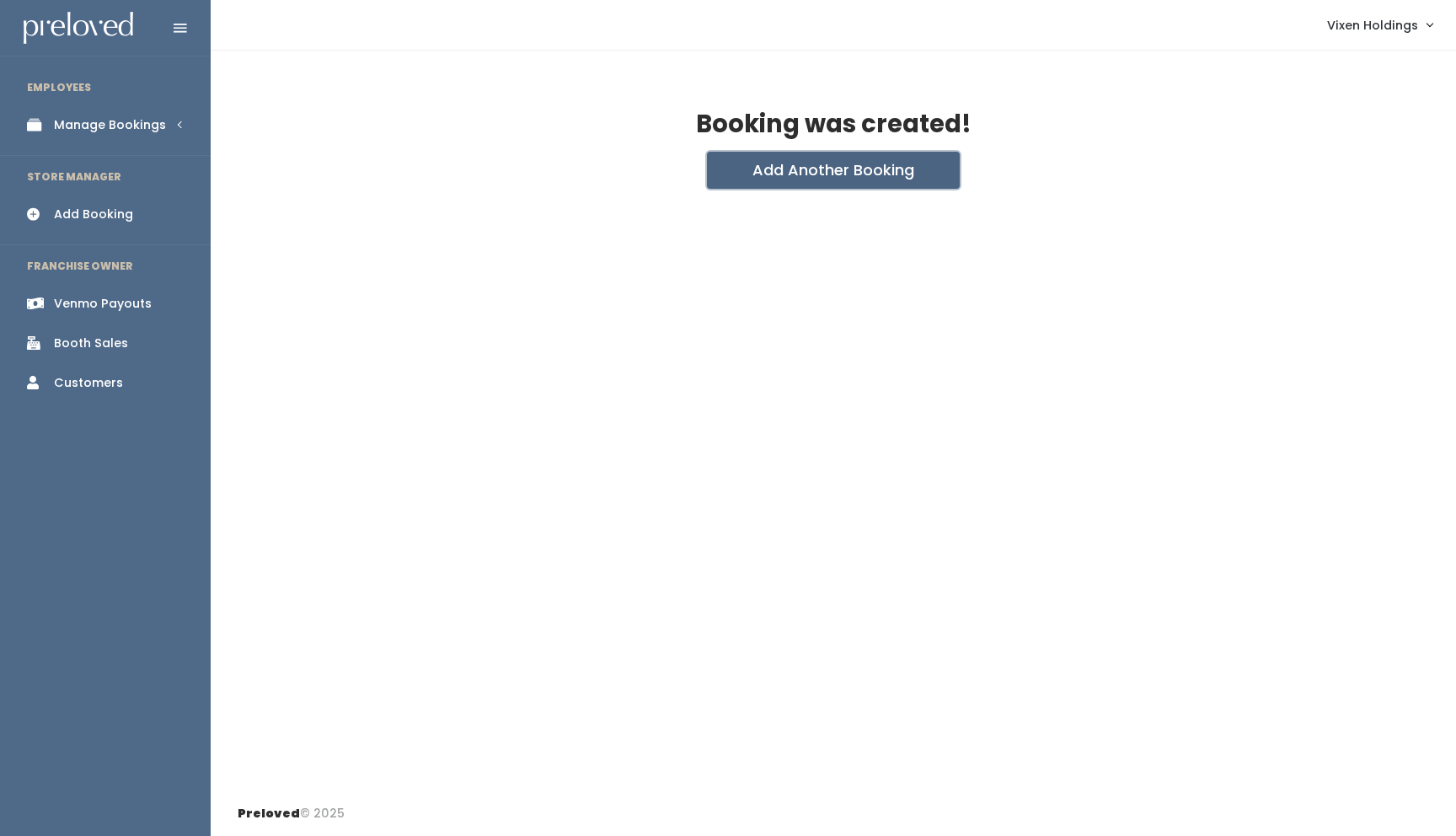
click at [825, 167] on button "Add Another Booking" at bounding box center [833, 170] width 253 height 37
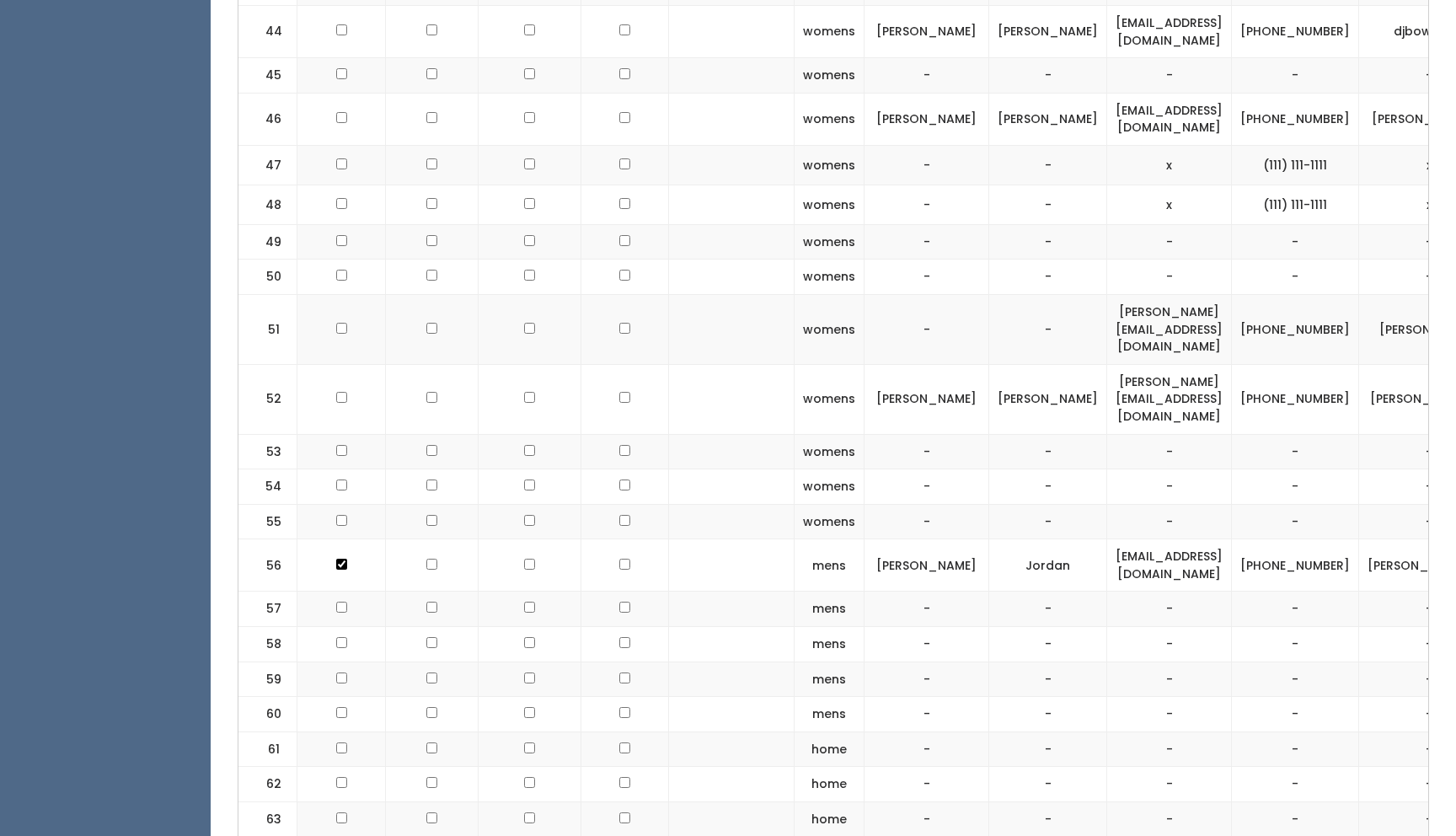
scroll to position [2848, 0]
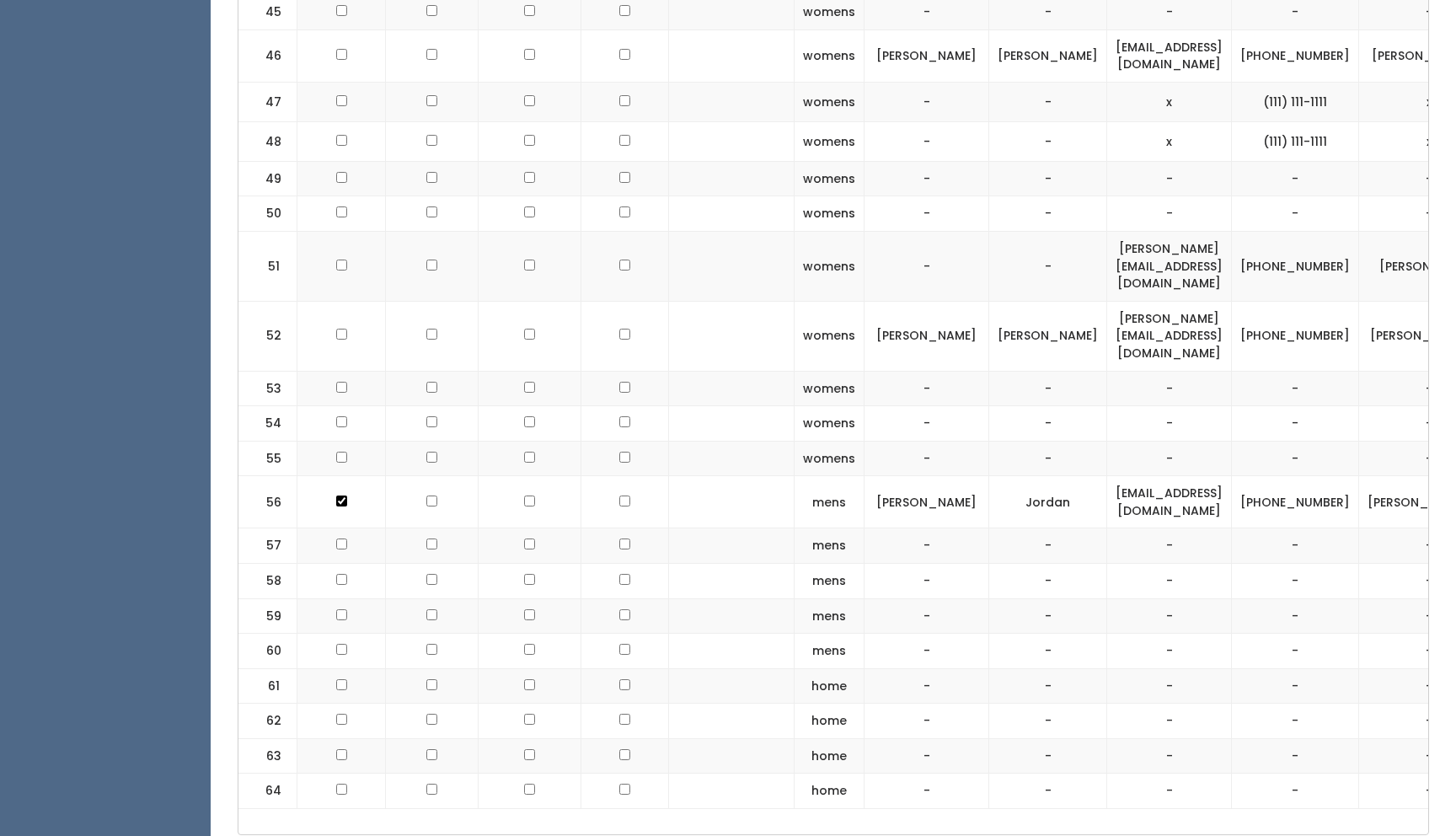
click at [962, 529] on td "-" at bounding box center [926, 546] width 124 height 36
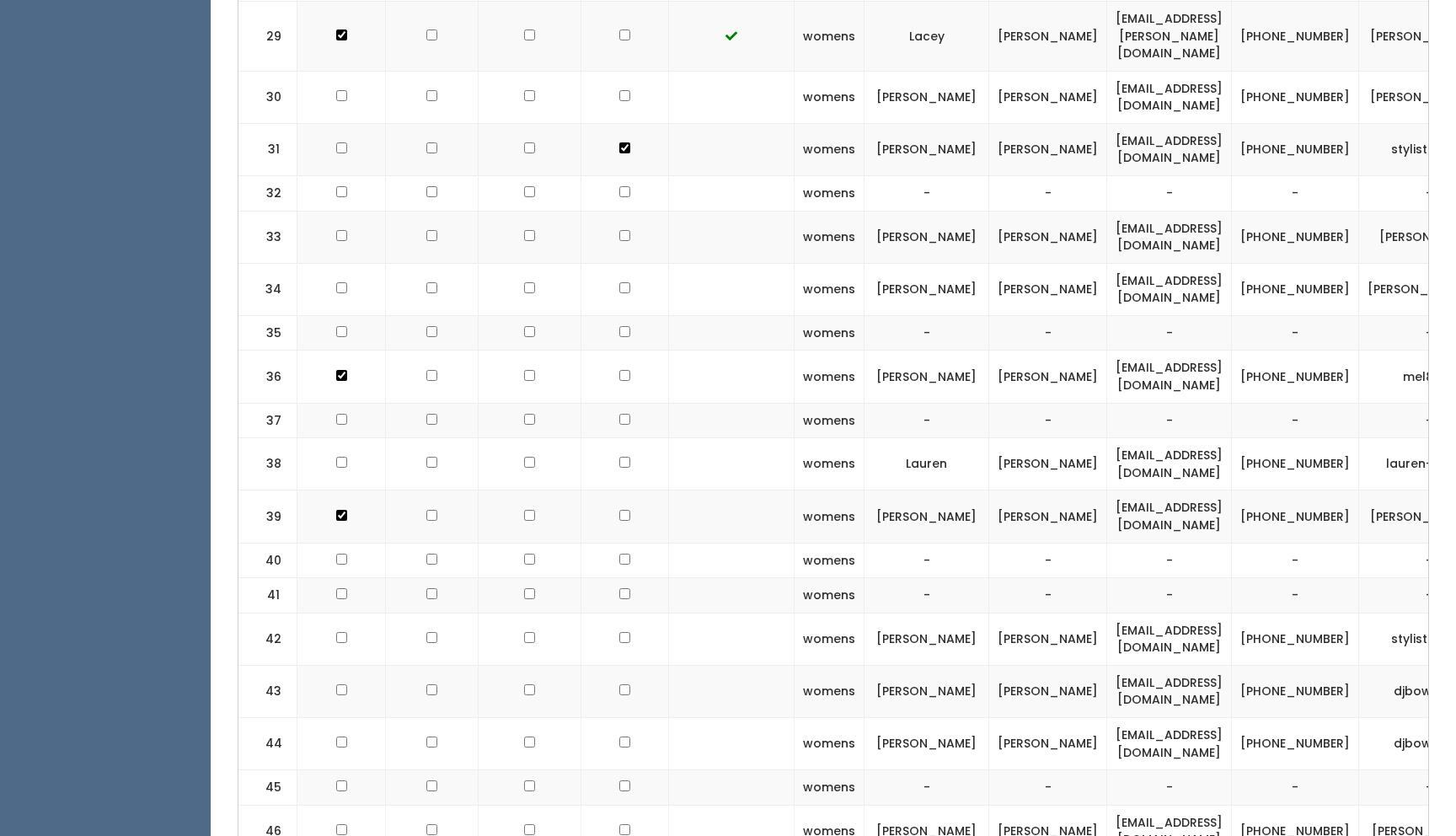
scroll to position [2075, 0]
checkbox input "true"
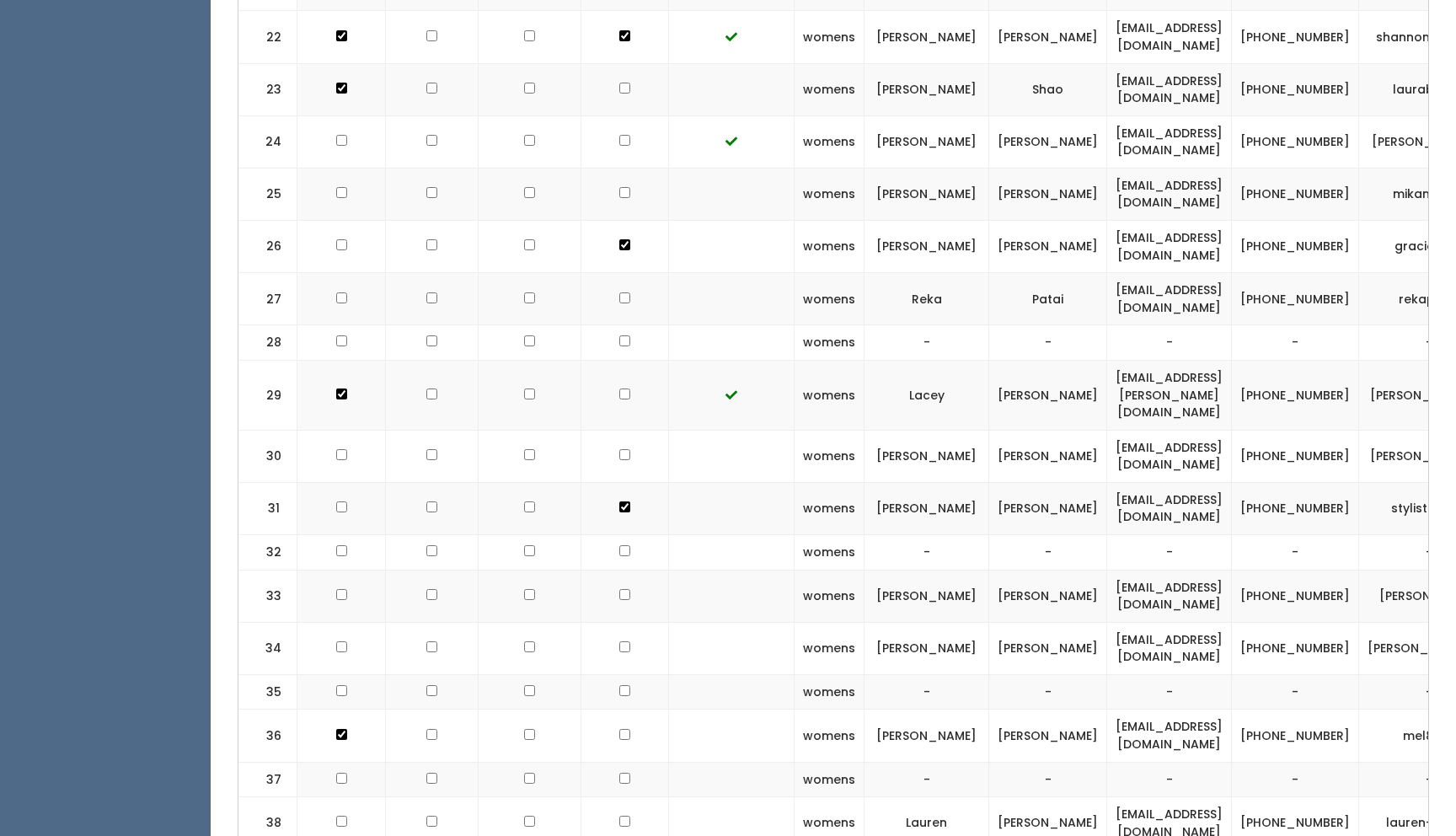
scroll to position [1970, 0]
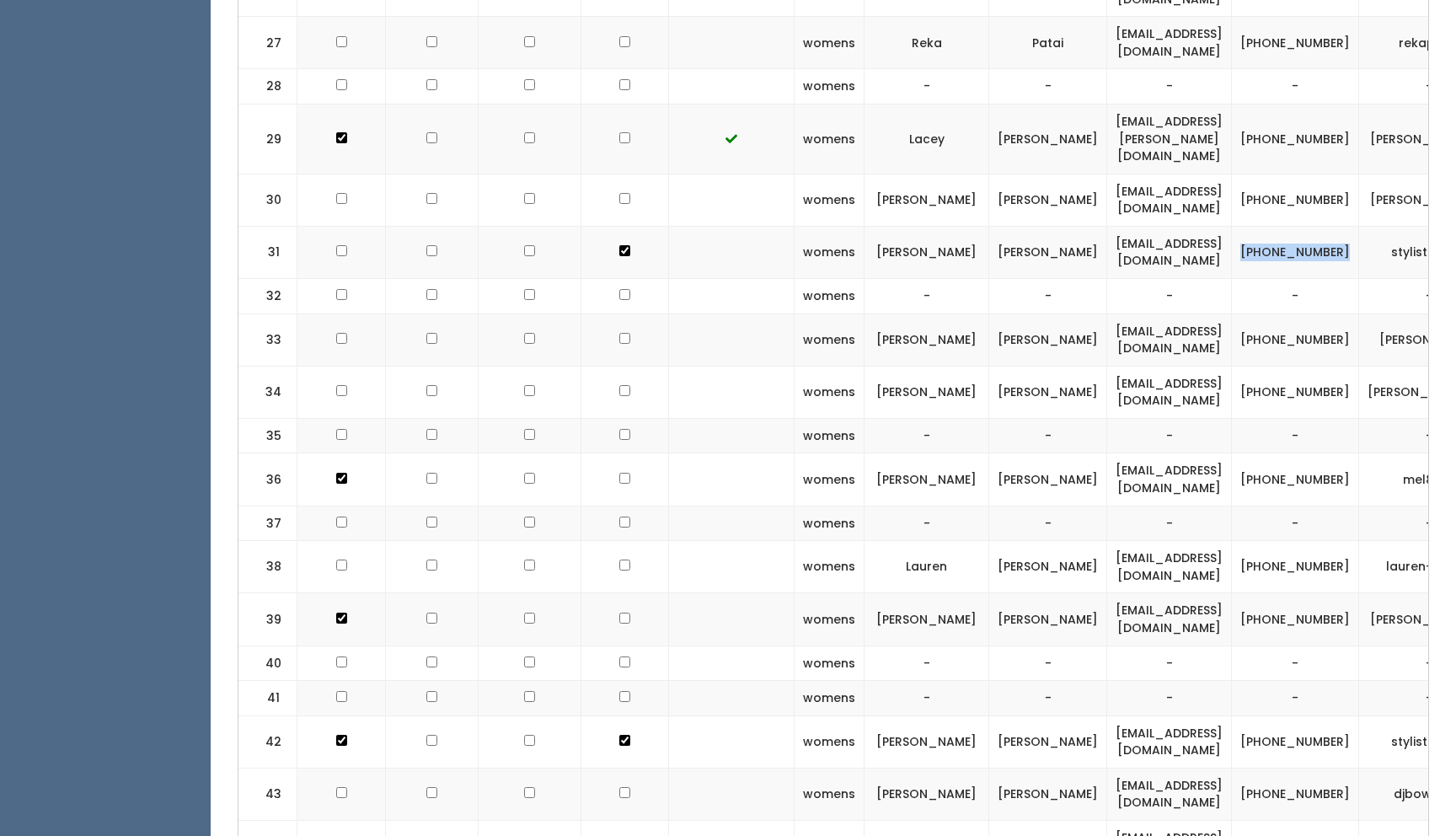
drag, startPoint x: 1362, startPoint y: 191, endPoint x: 1296, endPoint y: 184, distance: 66.4
click at [1296, 226] on td "(405) 496-8899" at bounding box center [1295, 252] width 127 height 53
copy td "(405) 496-8899"
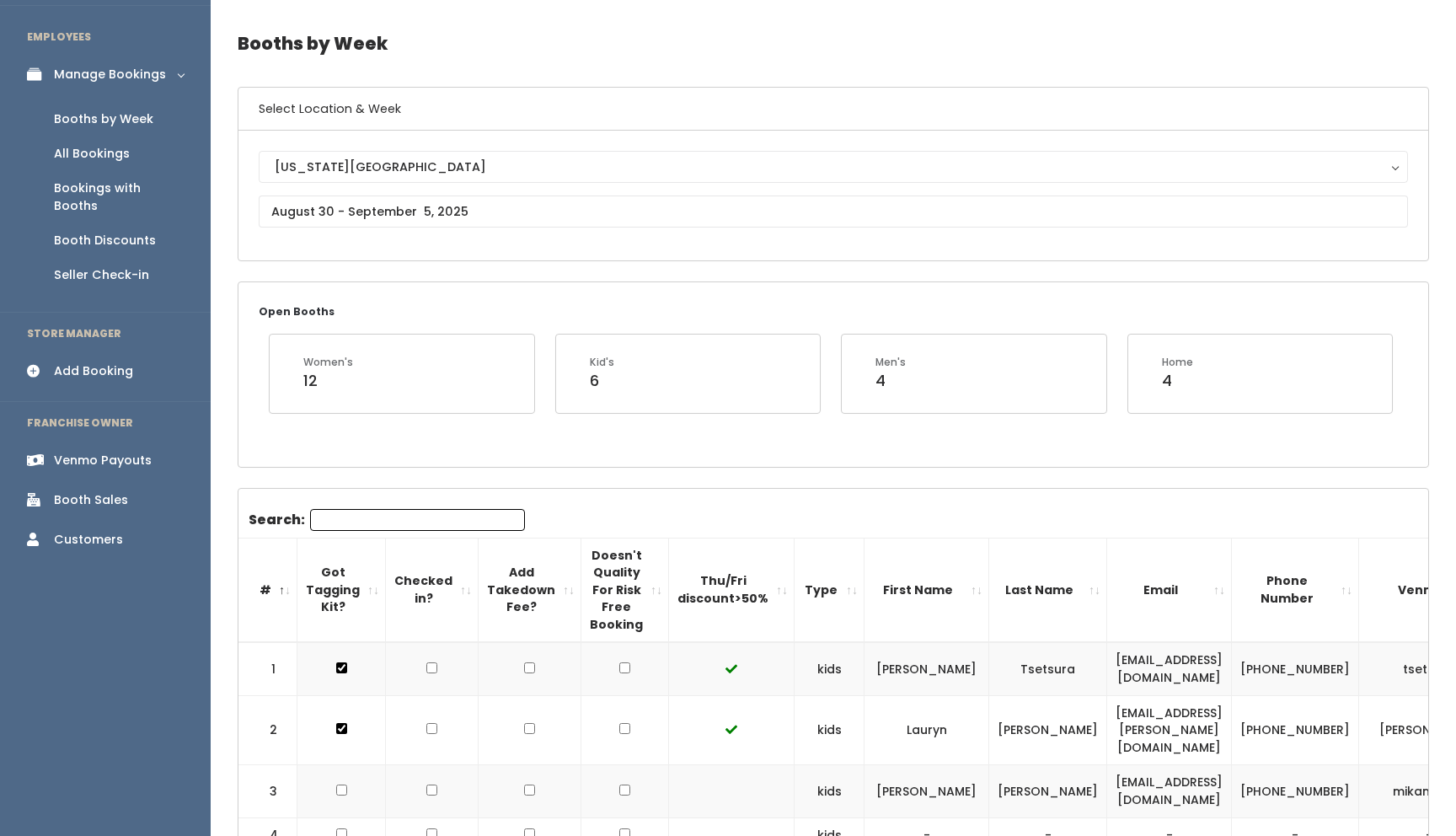
scroll to position [0, 0]
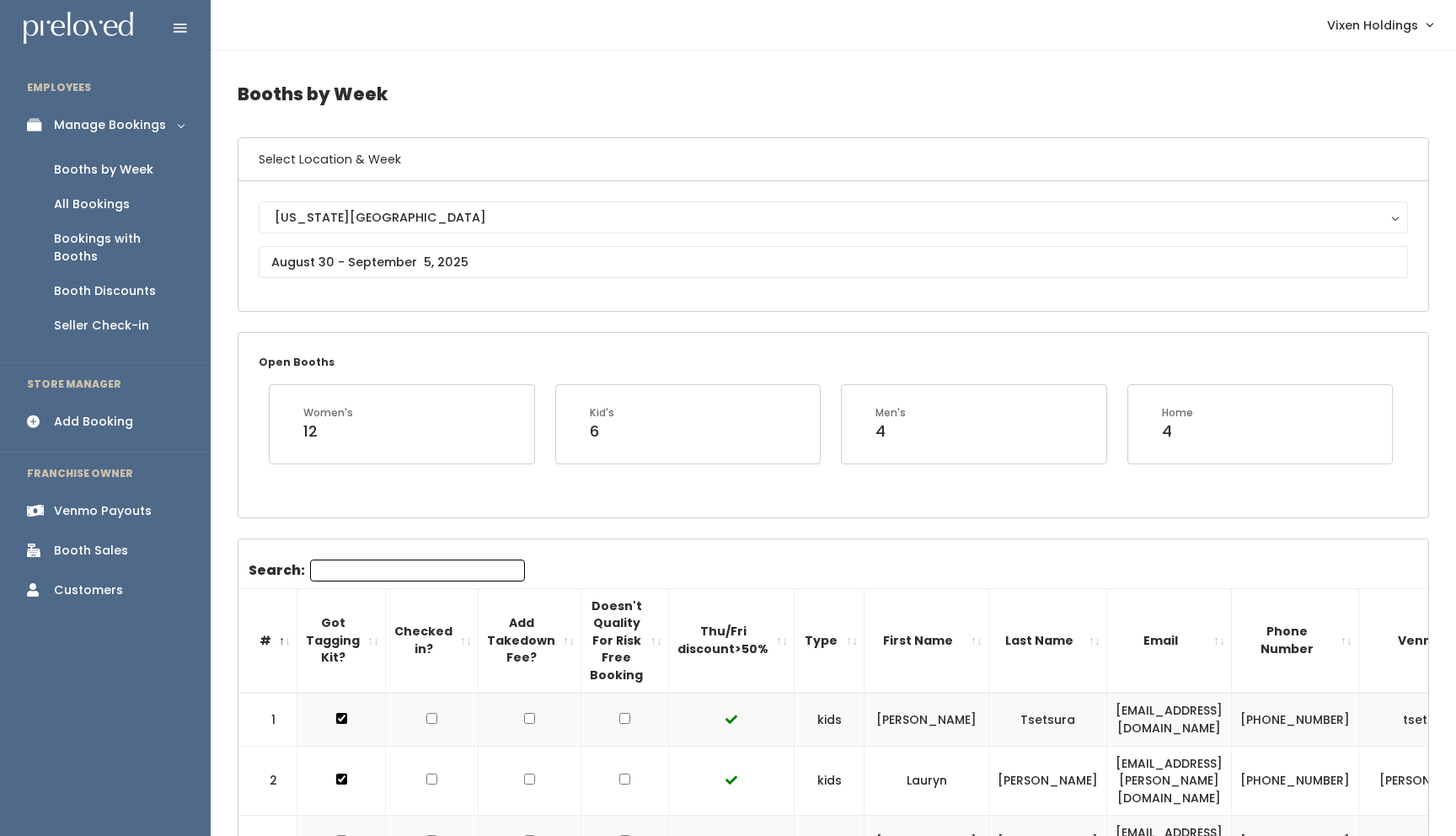
click at [85, 542] on div "Booth Sales" at bounding box center [91, 551] width 74 height 18
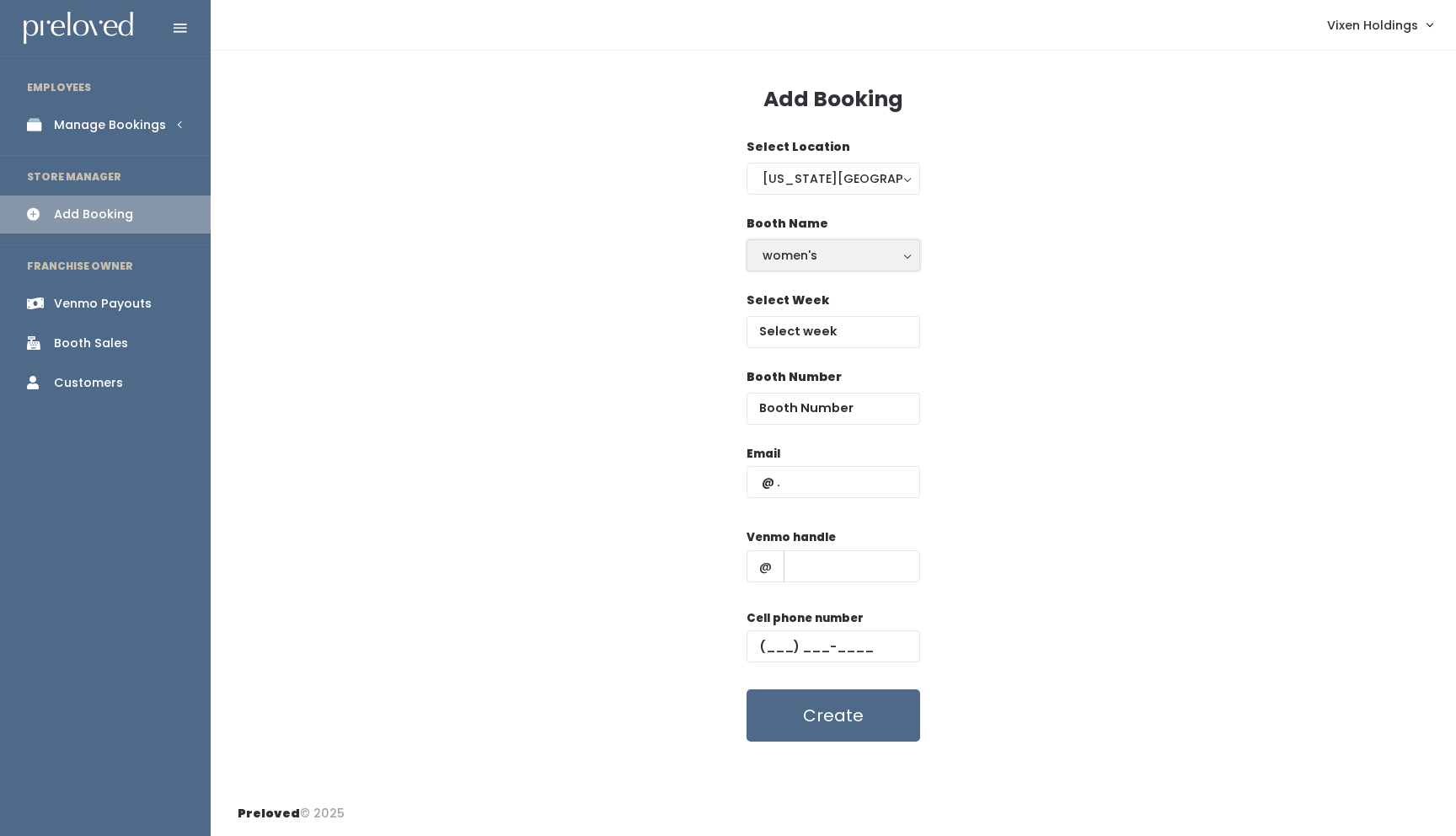
click at [800, 255] on div "women's" at bounding box center [833, 256] width 141 height 19
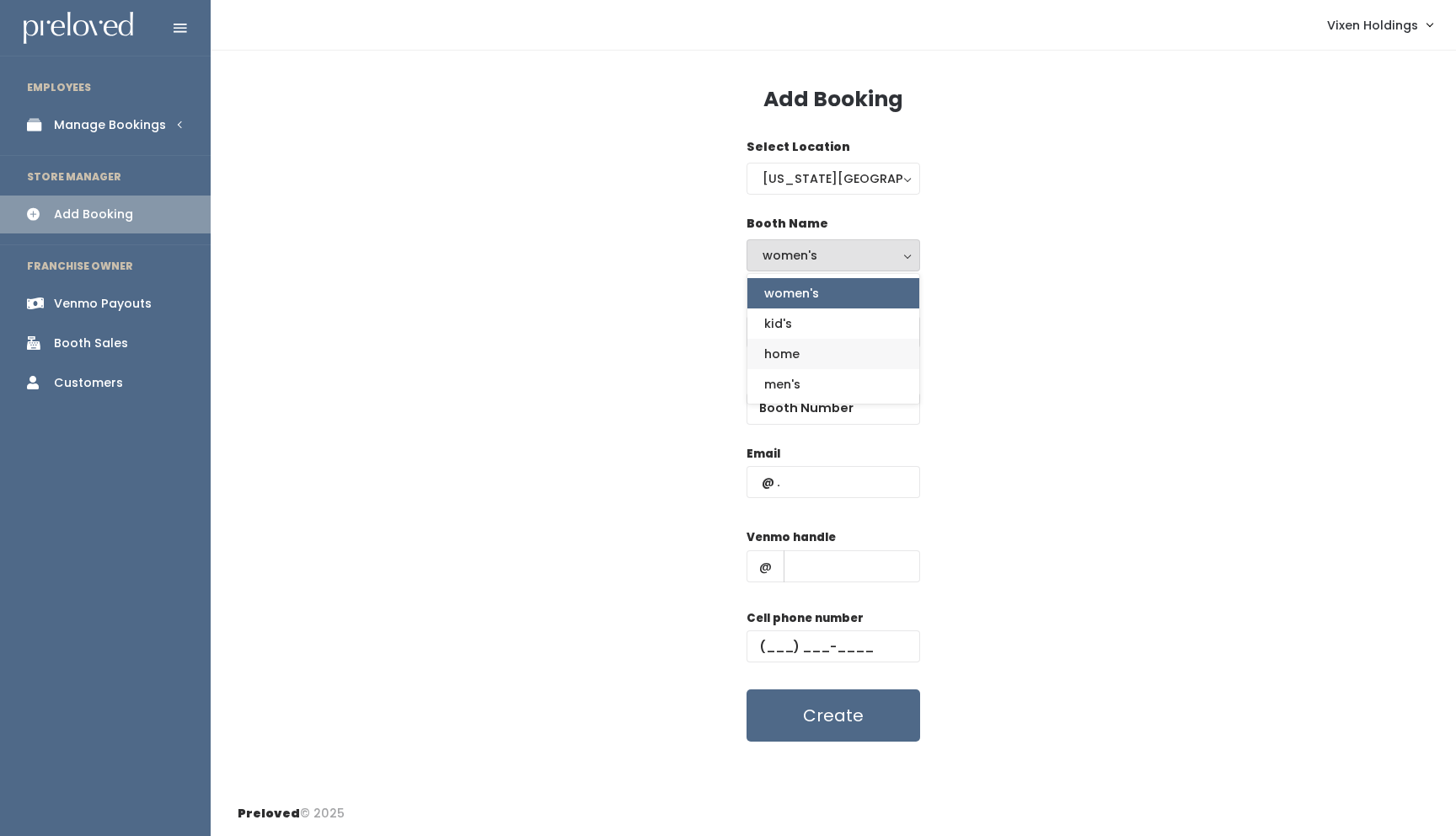
click at [794, 356] on span "home" at bounding box center [782, 354] width 36 height 19
select select "home"
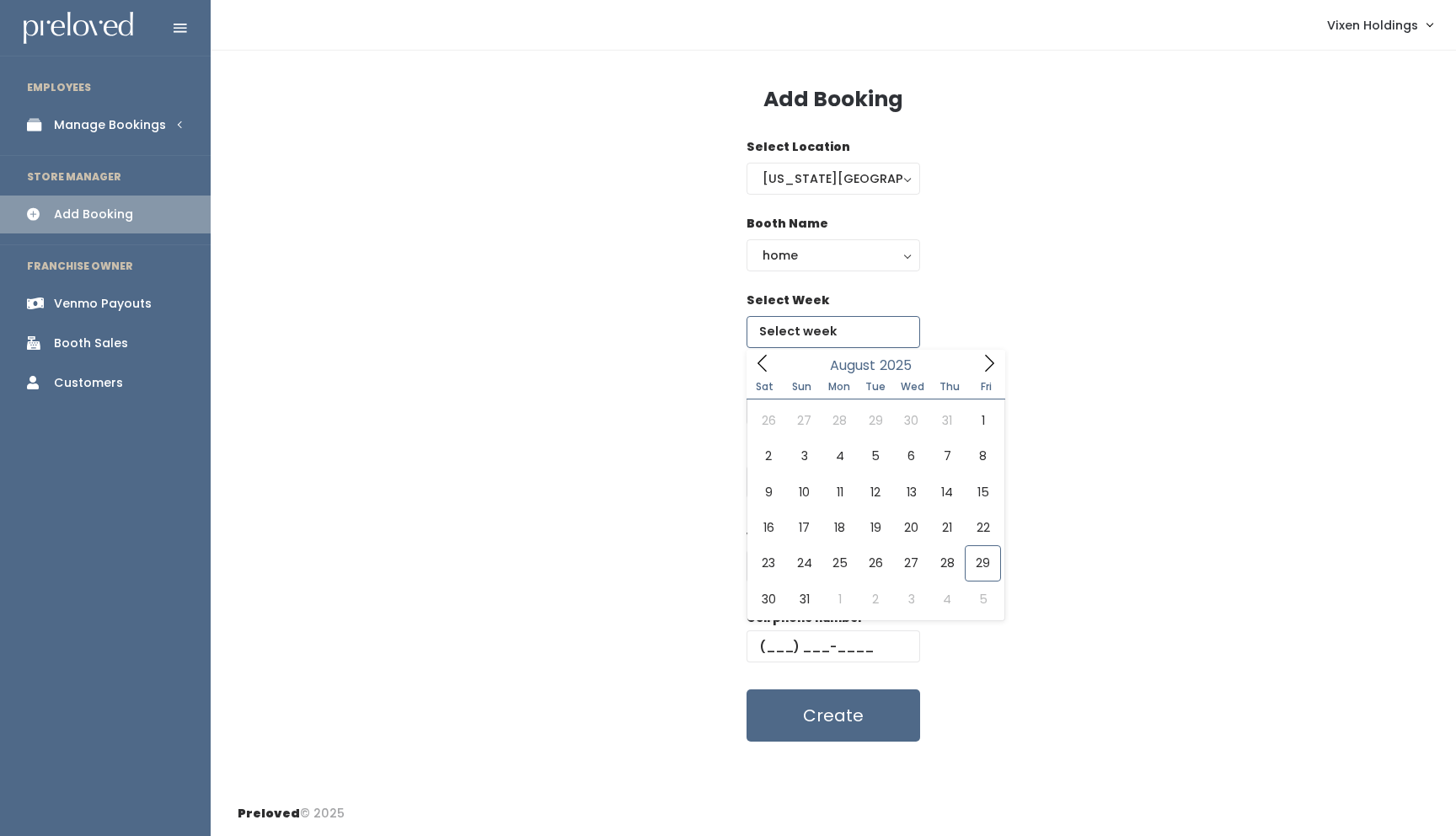
click at [818, 333] on input "text" at bounding box center [833, 332] width 174 height 32
type input "August 30 to September 5"
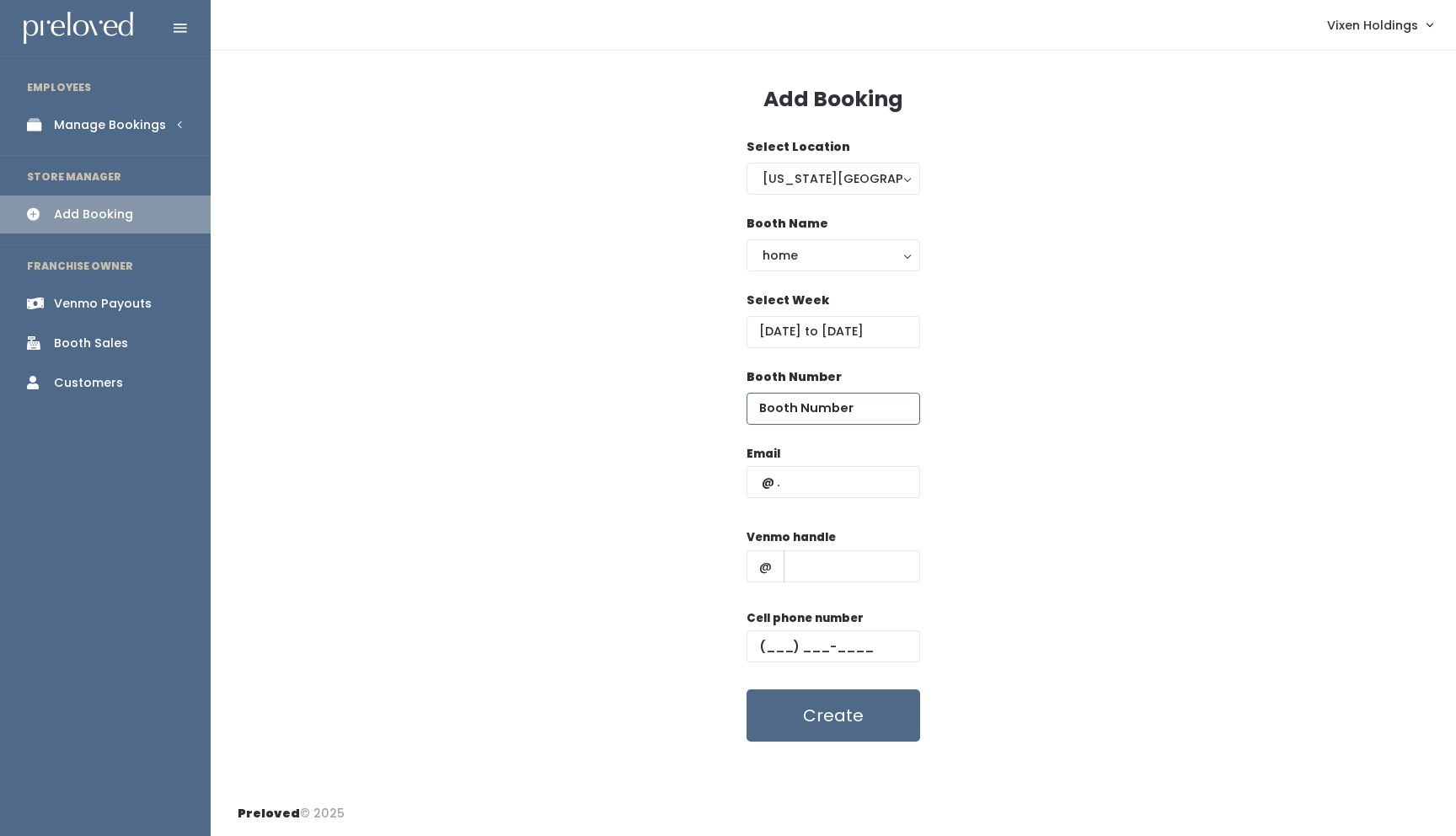
click at [803, 403] on input "number" at bounding box center [833, 409] width 174 height 32
type input "64"
click at [804, 484] on input "text" at bounding box center [833, 482] width 174 height 32
type input "tdobbs75@yahoo.com"
click at [806, 562] on input "text" at bounding box center [852, 567] width 136 height 32
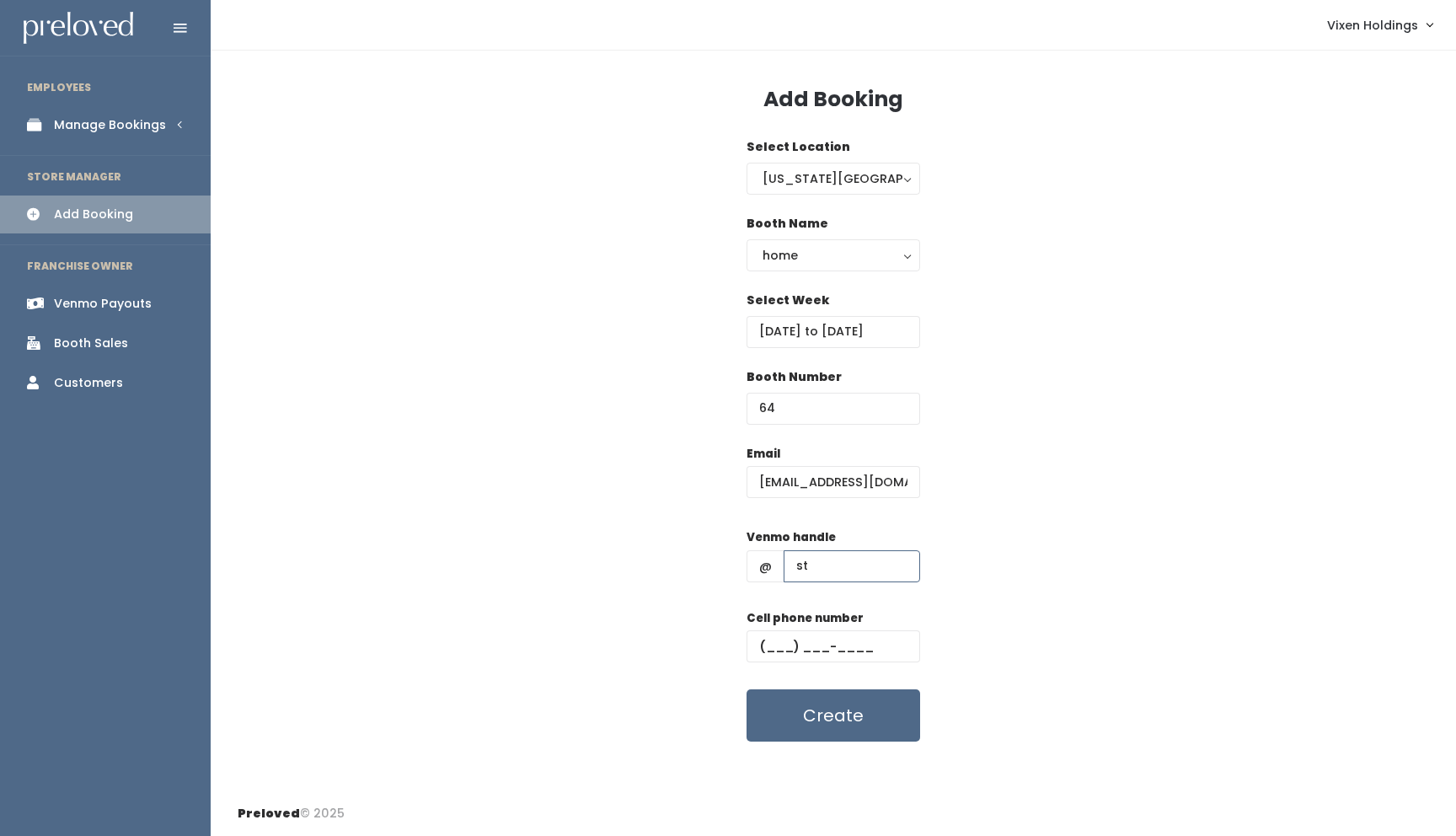
type input "stylistteresa"
click at [765, 639] on input "text" at bounding box center [833, 646] width 174 height 32
click at [760, 641] on input "text" at bounding box center [833, 646] width 174 height 32
paste input "(405) 496-8899"
type input "(405) 496-8899"
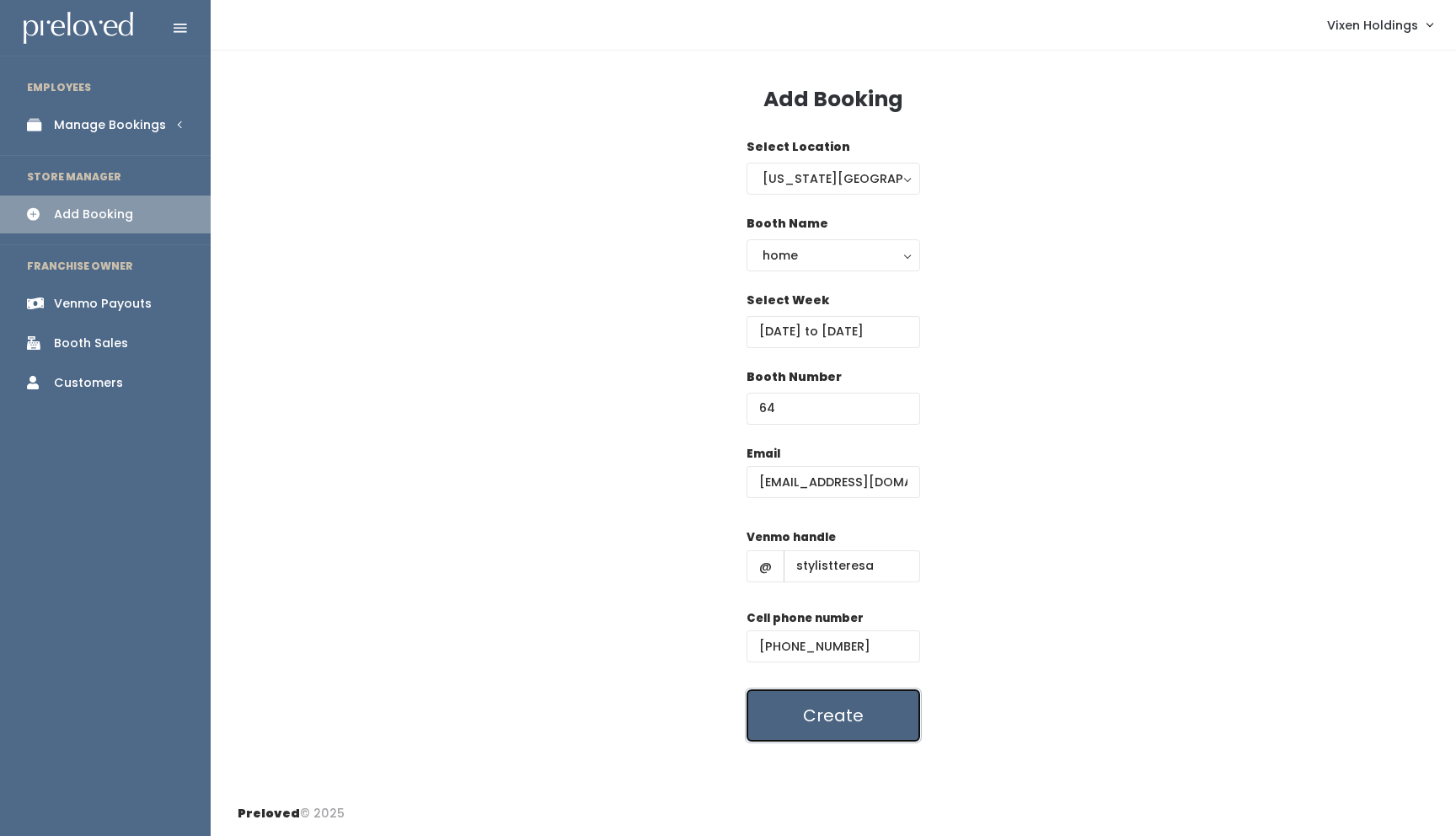
click at [802, 722] on button "Create" at bounding box center [833, 716] width 174 height 53
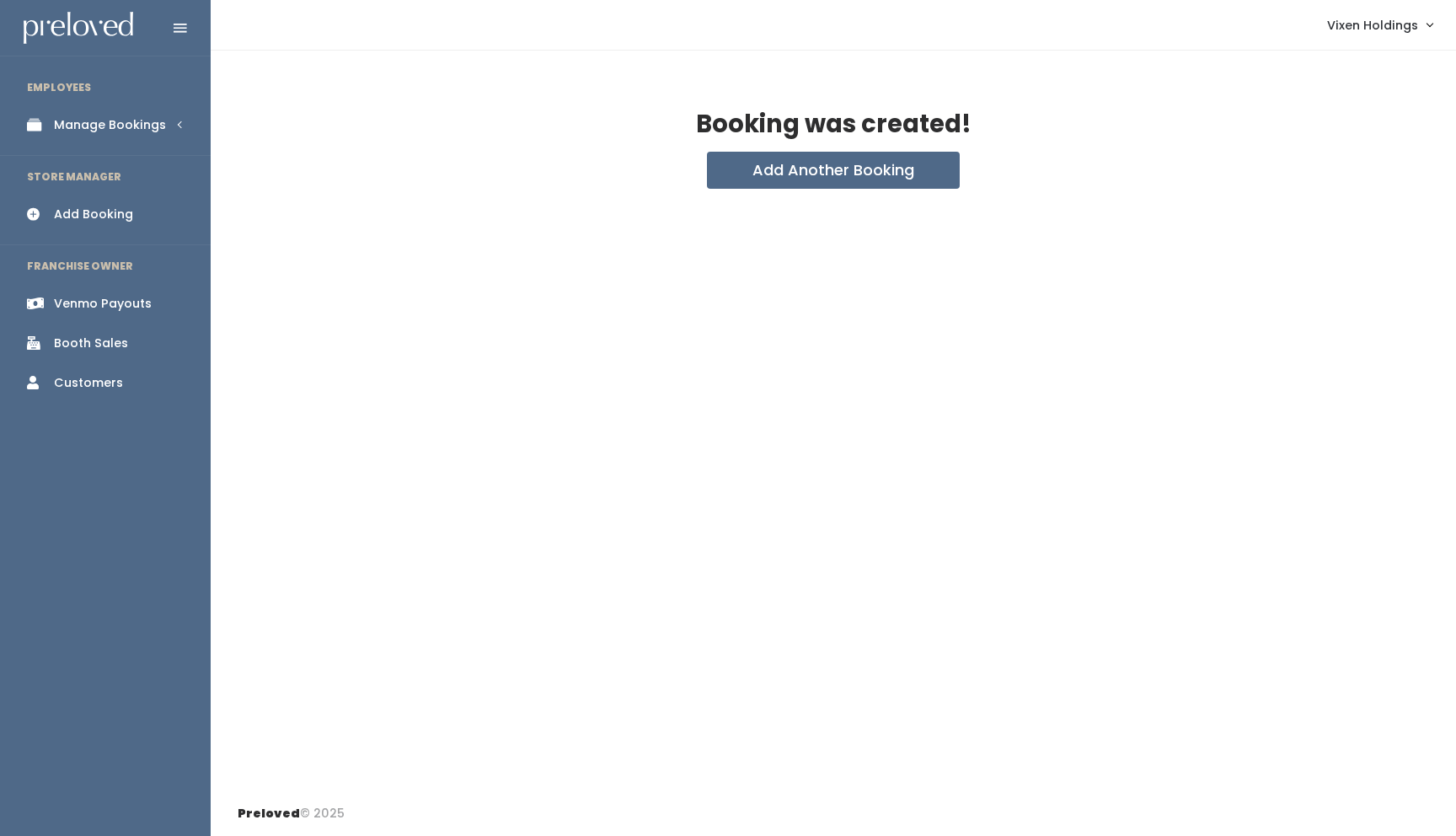
click at [97, 346] on div "Booth Sales" at bounding box center [91, 343] width 74 height 18
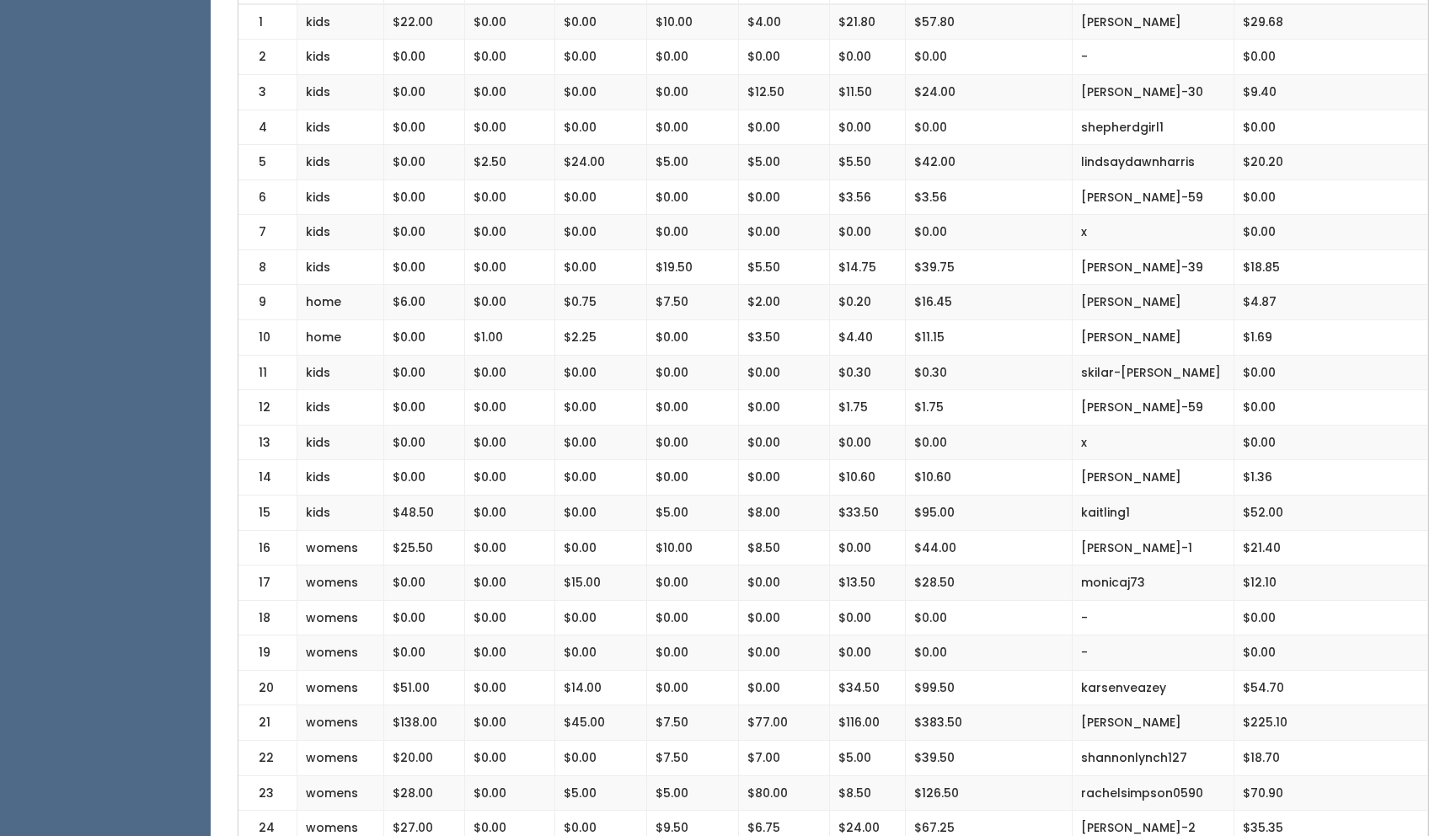
scroll to position [421, 0]
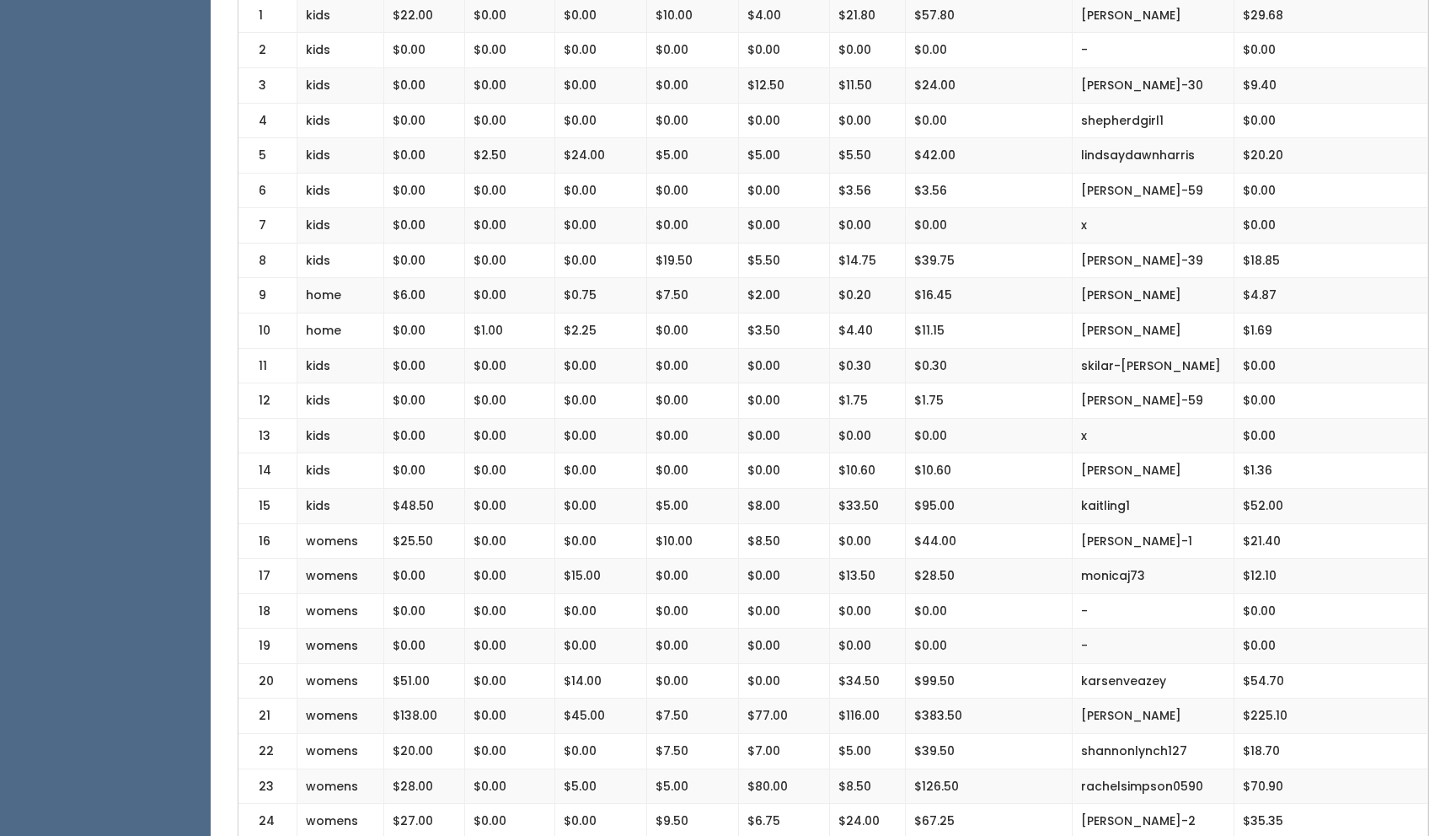
click at [1223, 280] on td "[PERSON_NAME]" at bounding box center [1153, 296] width 162 height 36
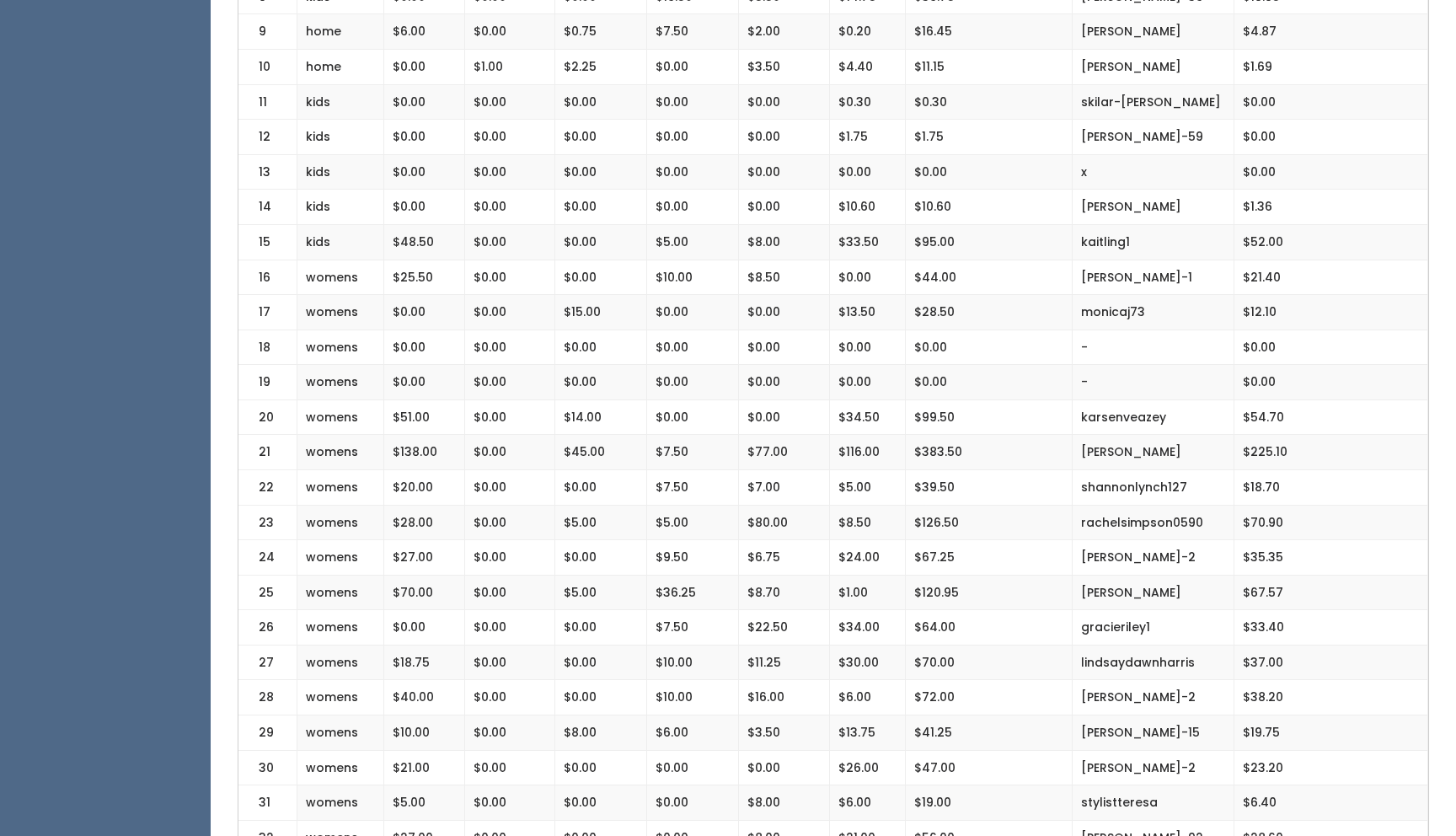
scroll to position [0, 0]
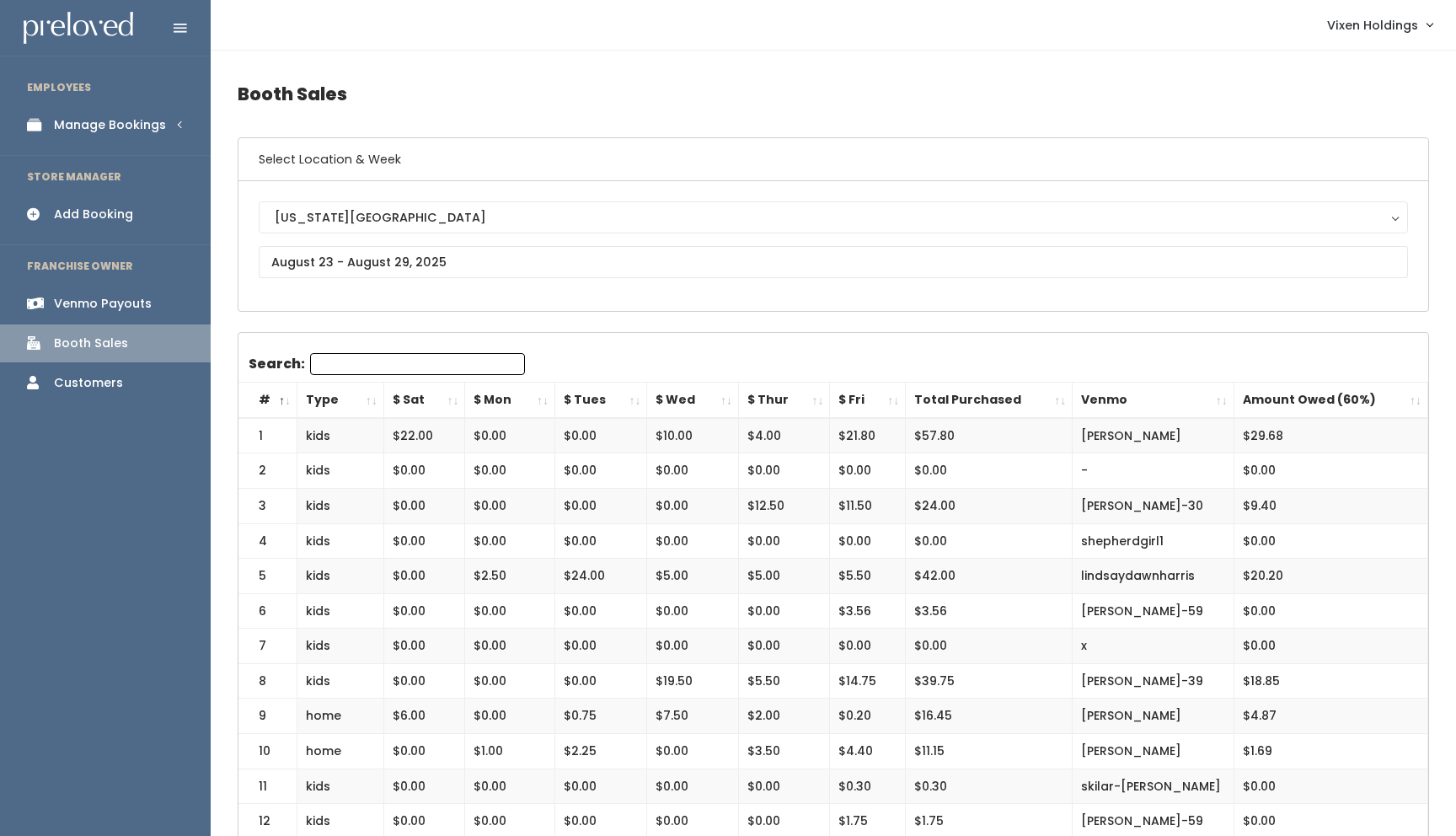
click at [139, 123] on div "Manage Bookings" at bounding box center [110, 125] width 112 height 18
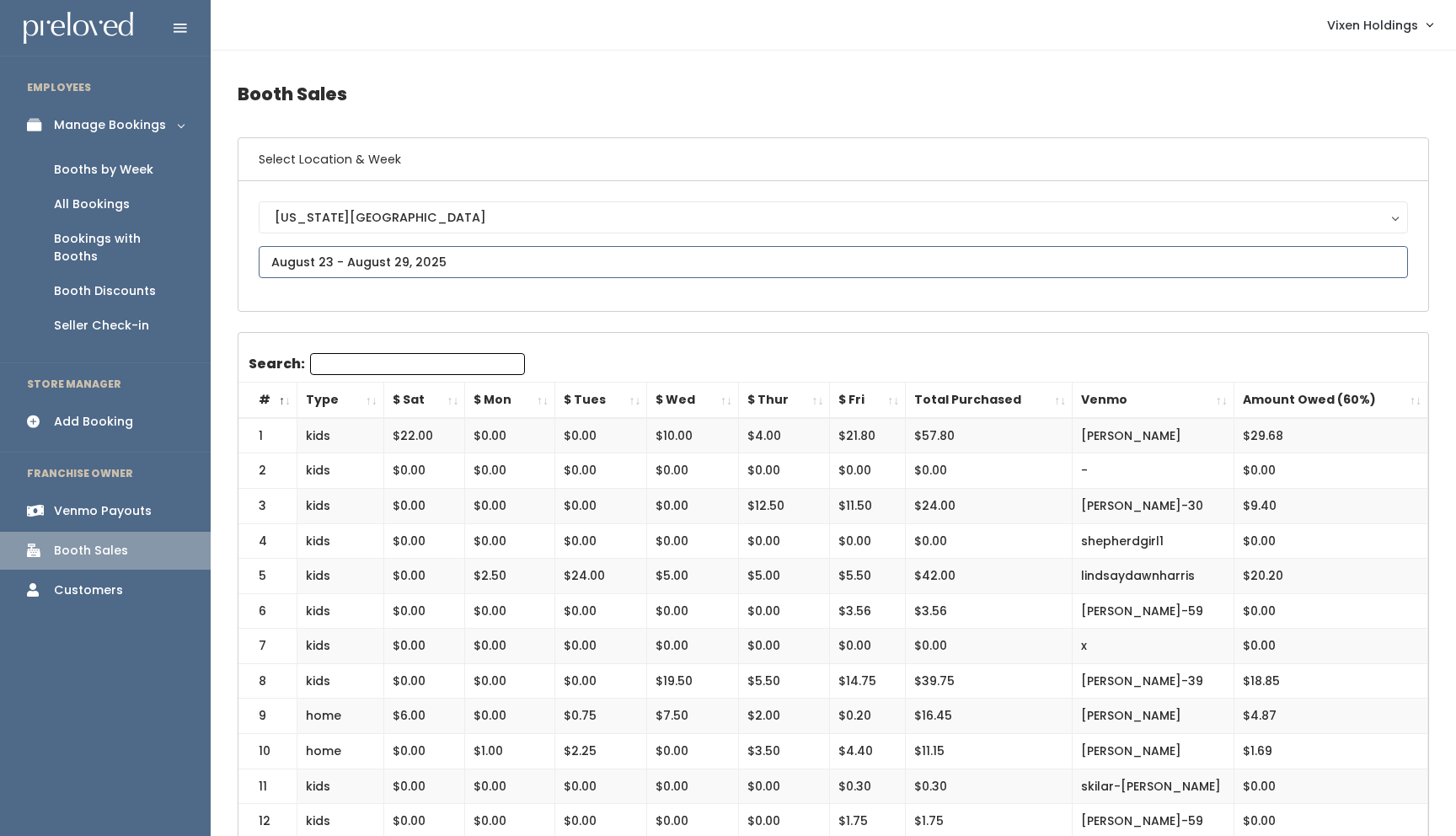
click at [400, 256] on input "text" at bounding box center [833, 263] width 1149 height 32
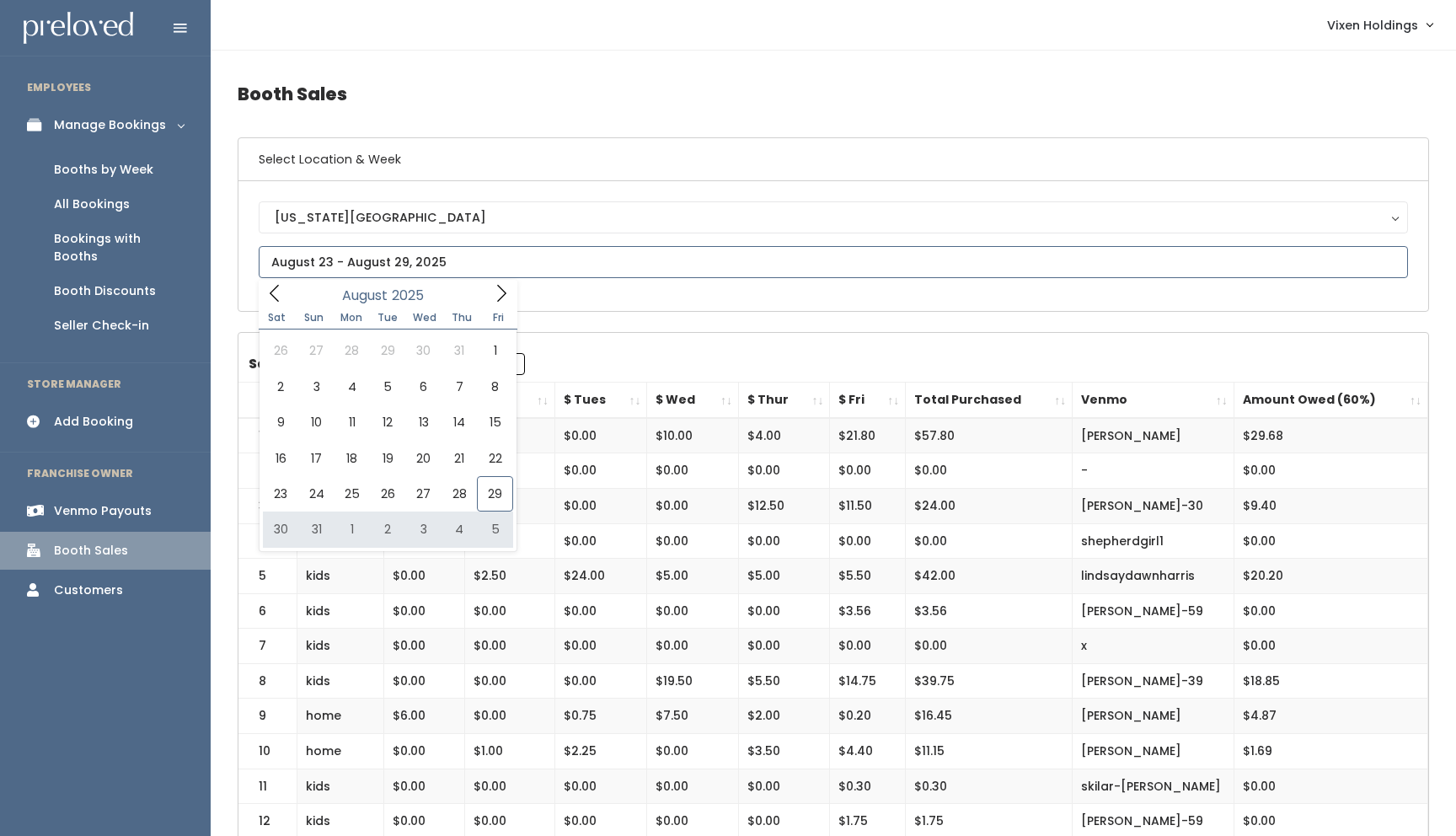
type input "August 30 to September 5"
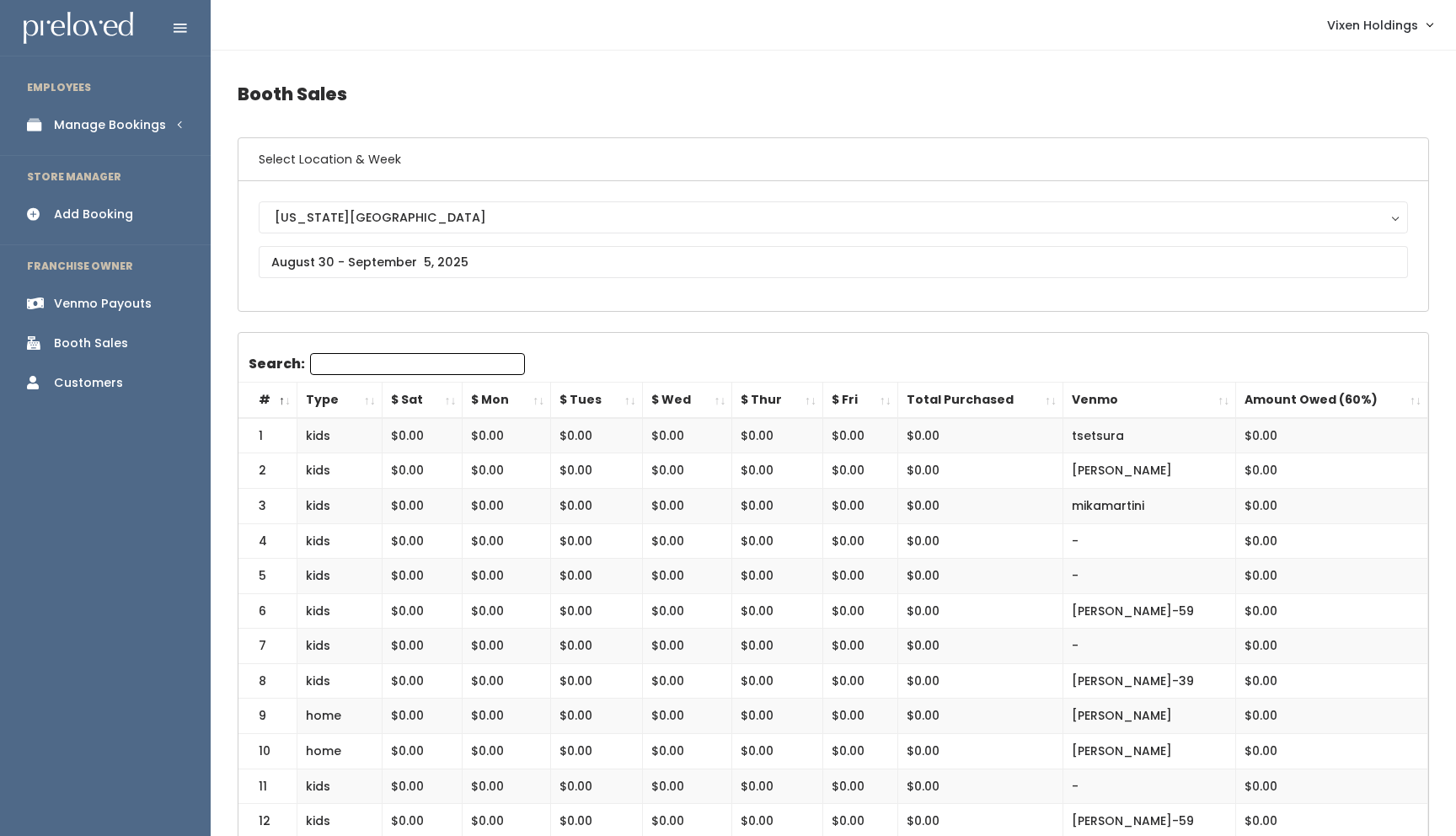
click at [126, 132] on div "Manage Bookings" at bounding box center [110, 125] width 112 height 18
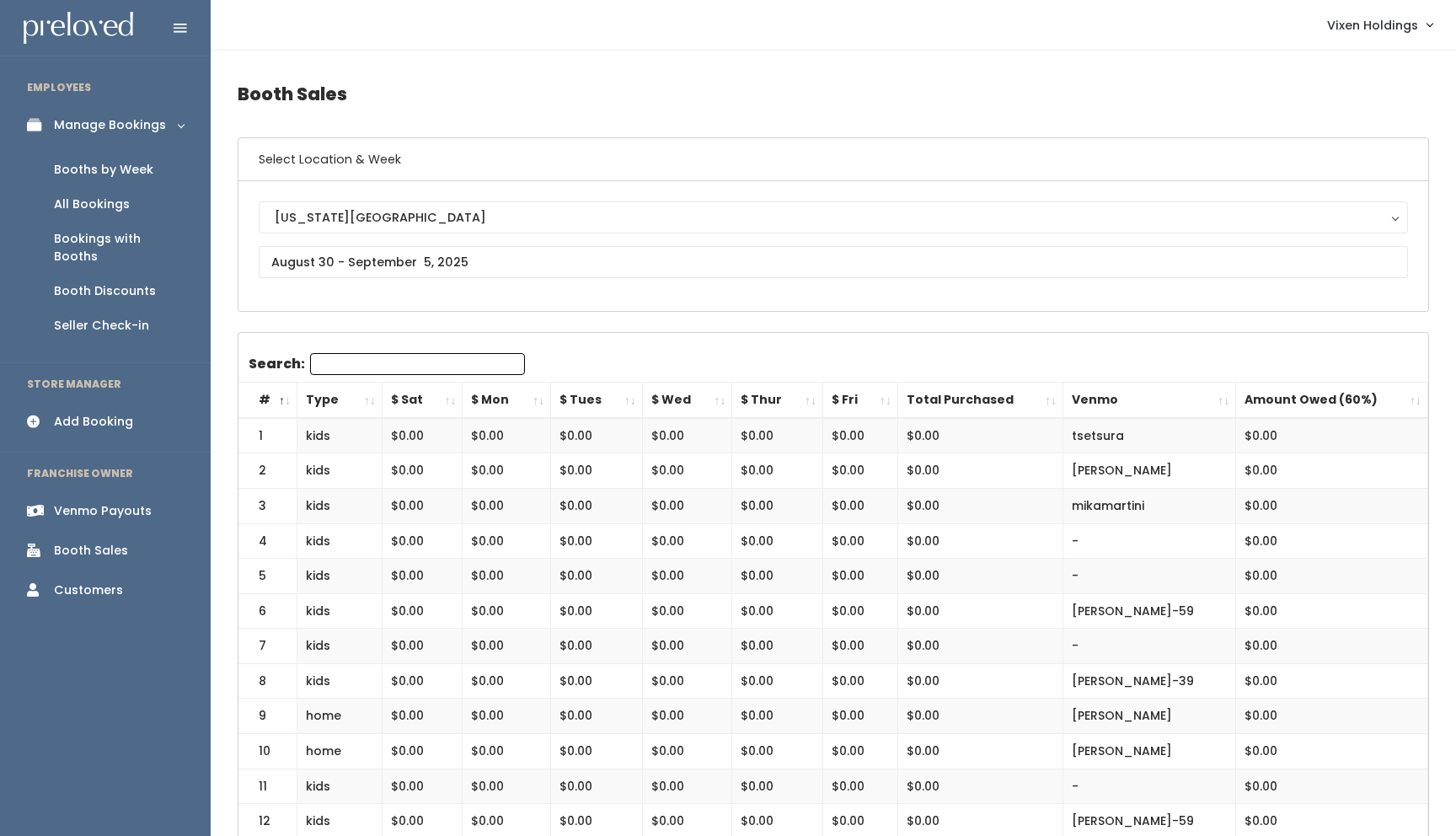
click at [122, 169] on div "Booths by Week" at bounding box center [103, 169] width 99 height 18
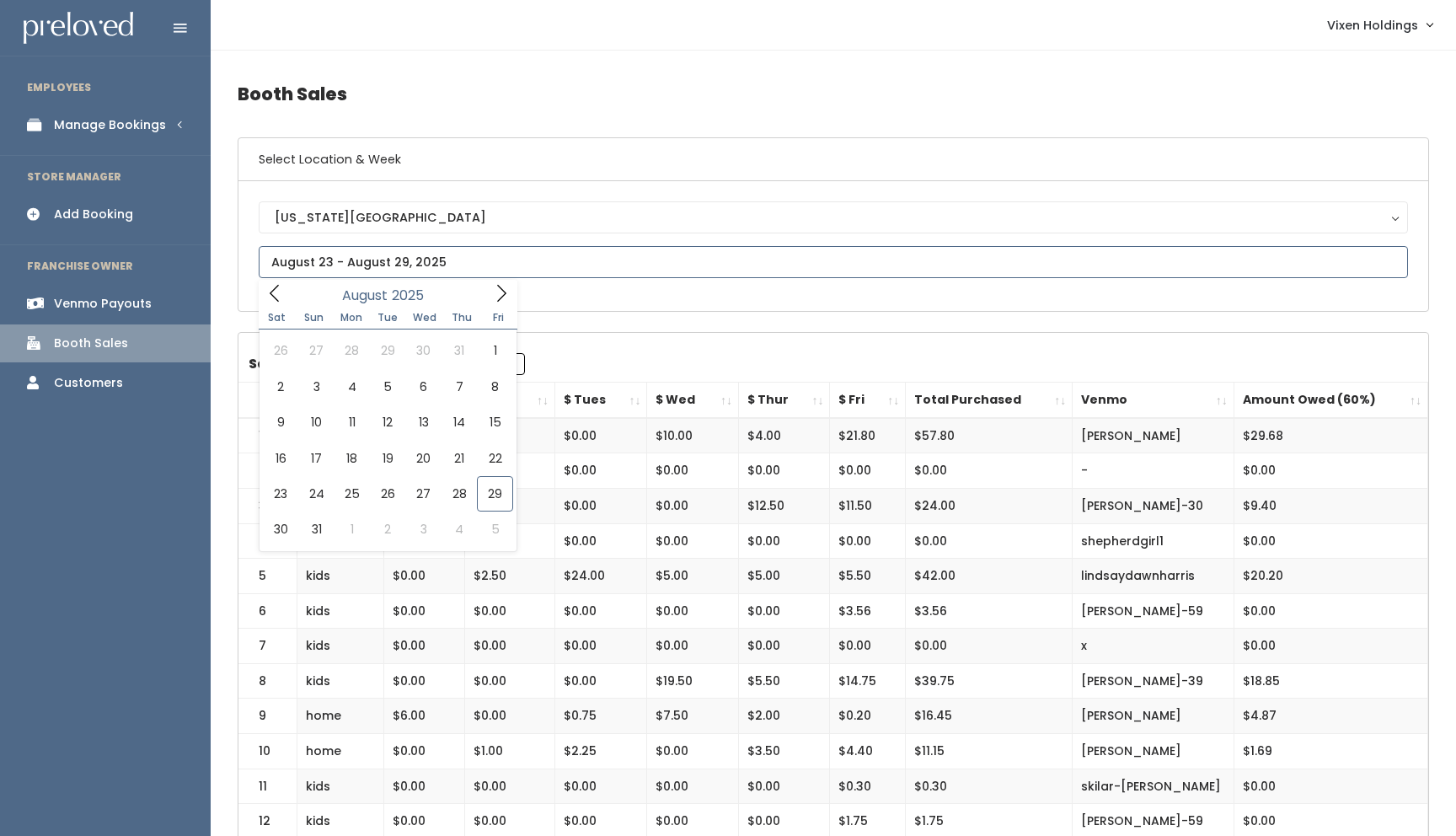
click at [353, 261] on input "text" at bounding box center [833, 263] width 1149 height 32
type input "August 23 to August 29"
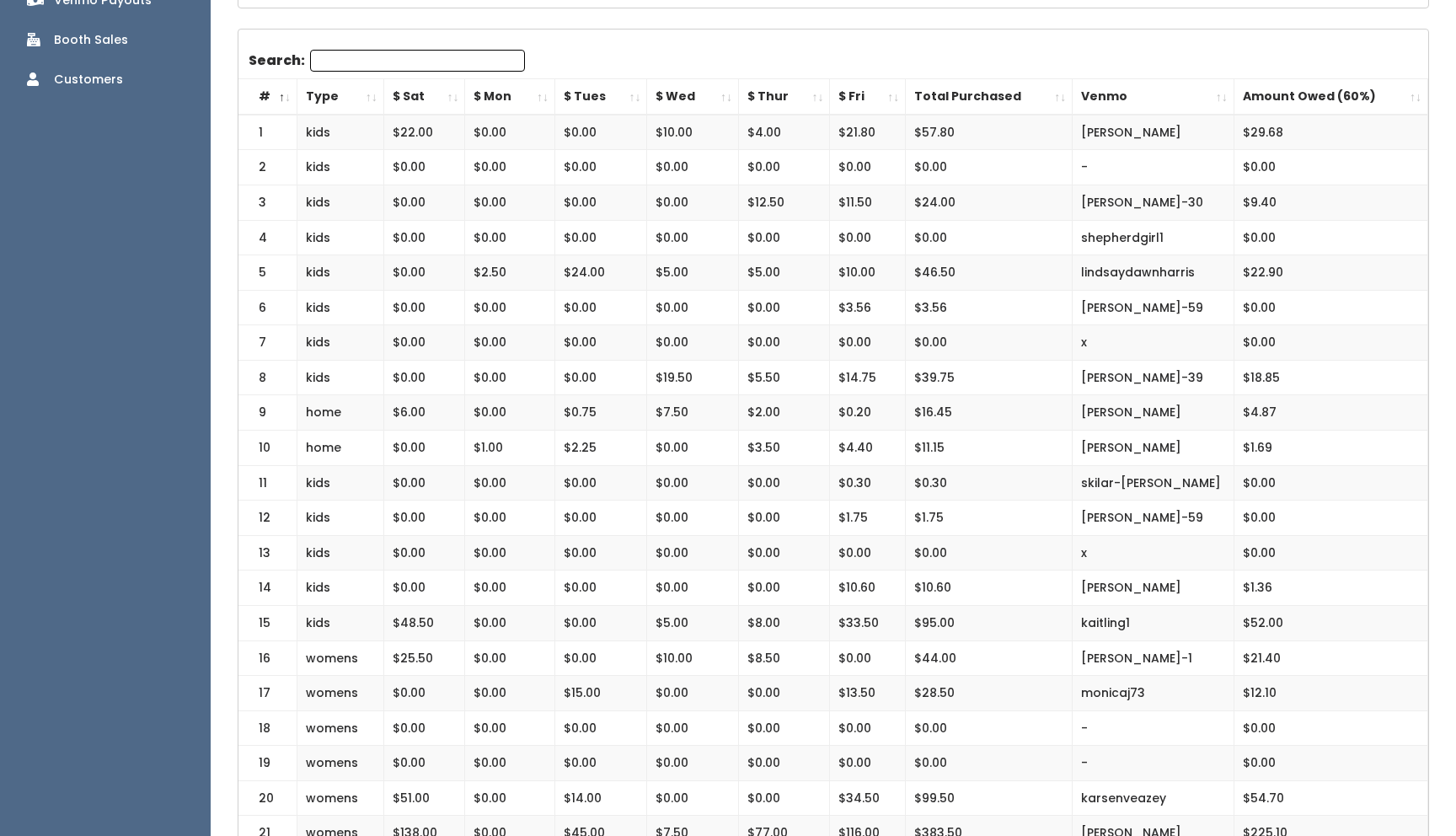
scroll to position [337, 0]
